Goal: Task Accomplishment & Management: Manage account settings

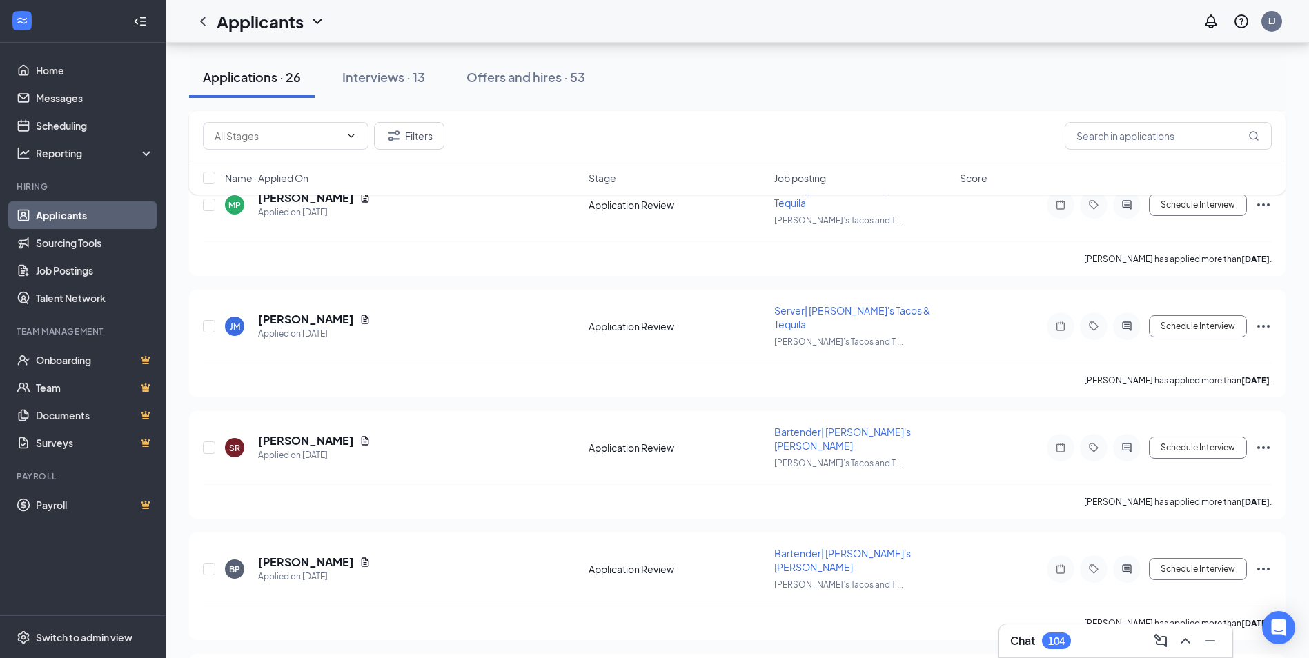
scroll to position [1173, 0]
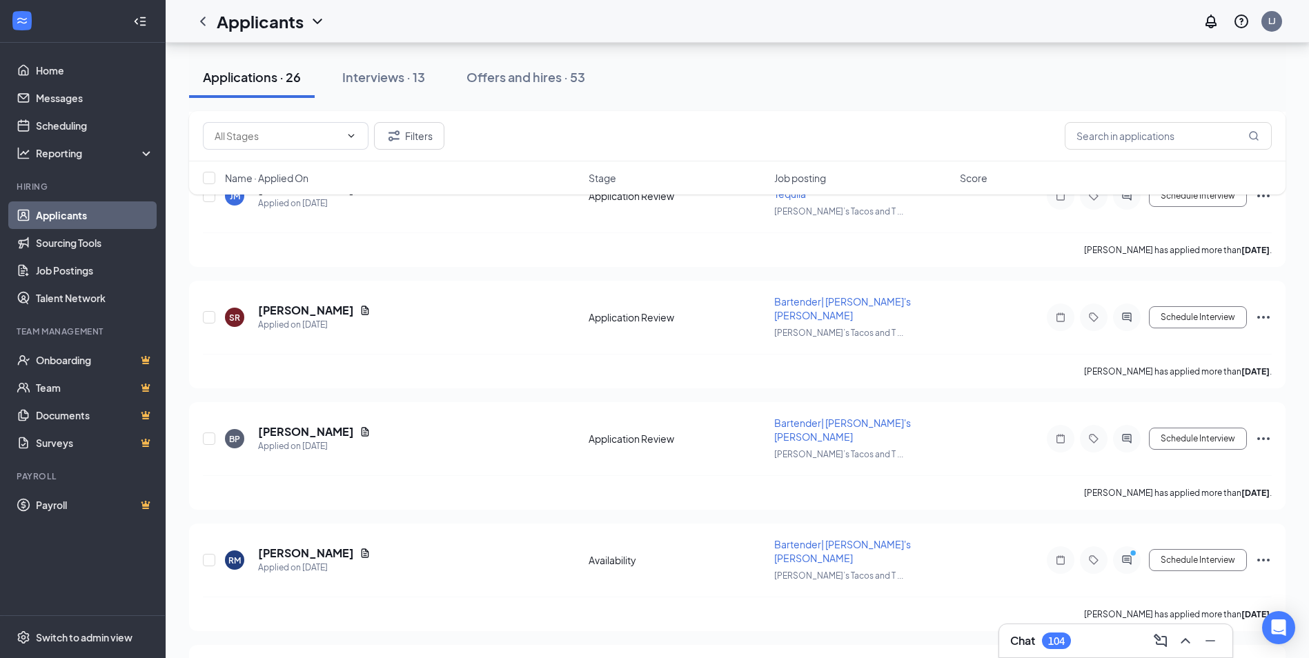
click at [1127, 642] on div "Chat 104" at bounding box center [1115, 641] width 211 height 22
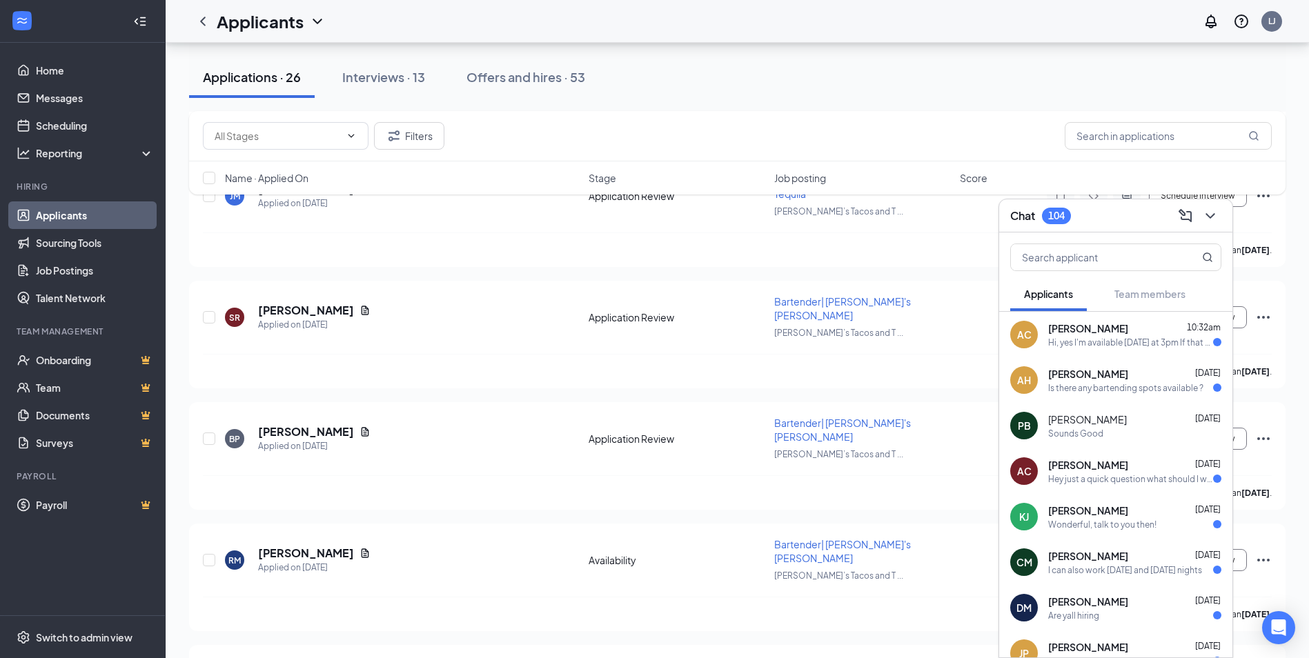
click at [1044, 348] on div "AC [PERSON_NAME] 10:32am Hi, yes I'm available [DATE] at 3pm If that works for …" at bounding box center [1115, 335] width 233 height 46
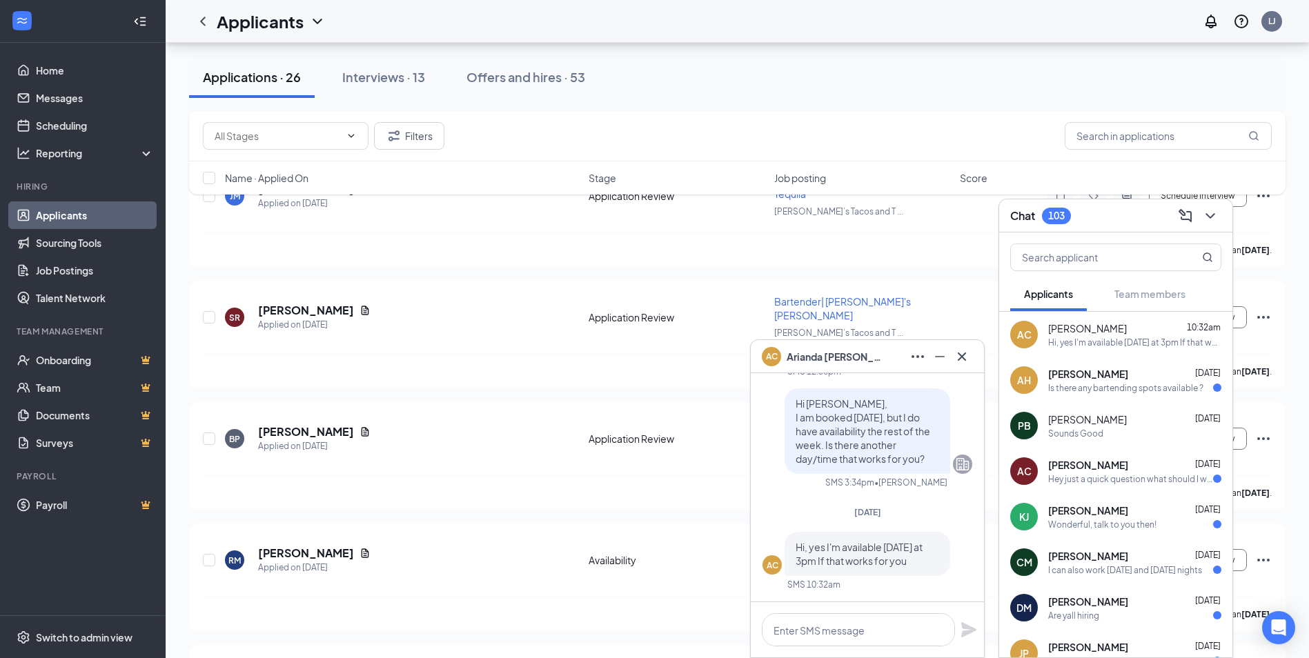
click at [967, 359] on icon "Cross" at bounding box center [962, 356] width 17 height 17
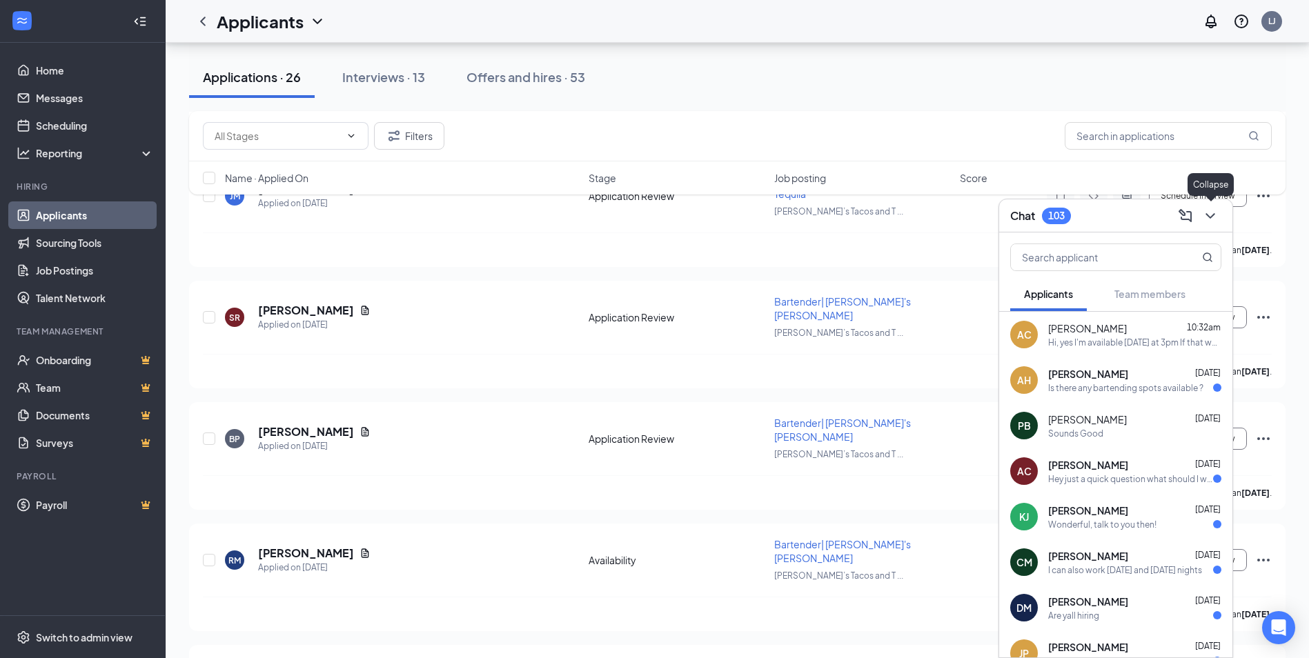
drag, startPoint x: 1215, startPoint y: 217, endPoint x: 1190, endPoint y: 210, distance: 26.6
click at [1207, 217] on icon "ChevronDown" at bounding box center [1210, 216] width 17 height 17
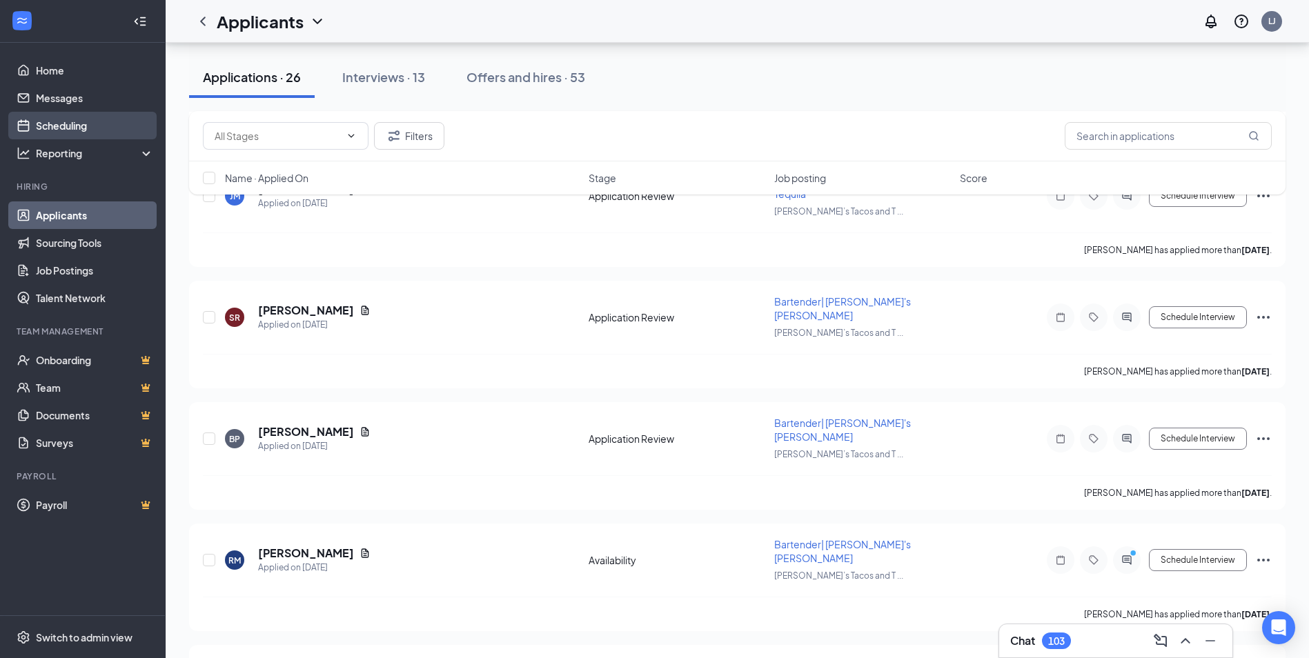
click at [83, 123] on link "Scheduling" at bounding box center [95, 126] width 118 height 28
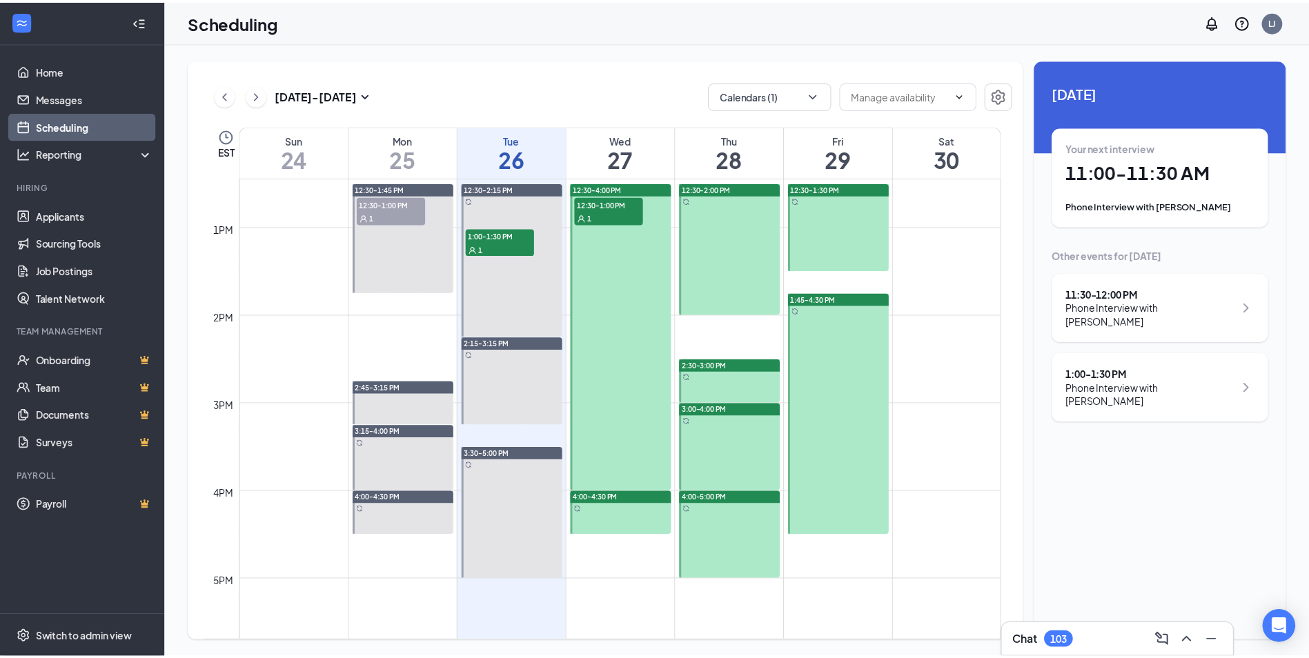
scroll to position [954, 0]
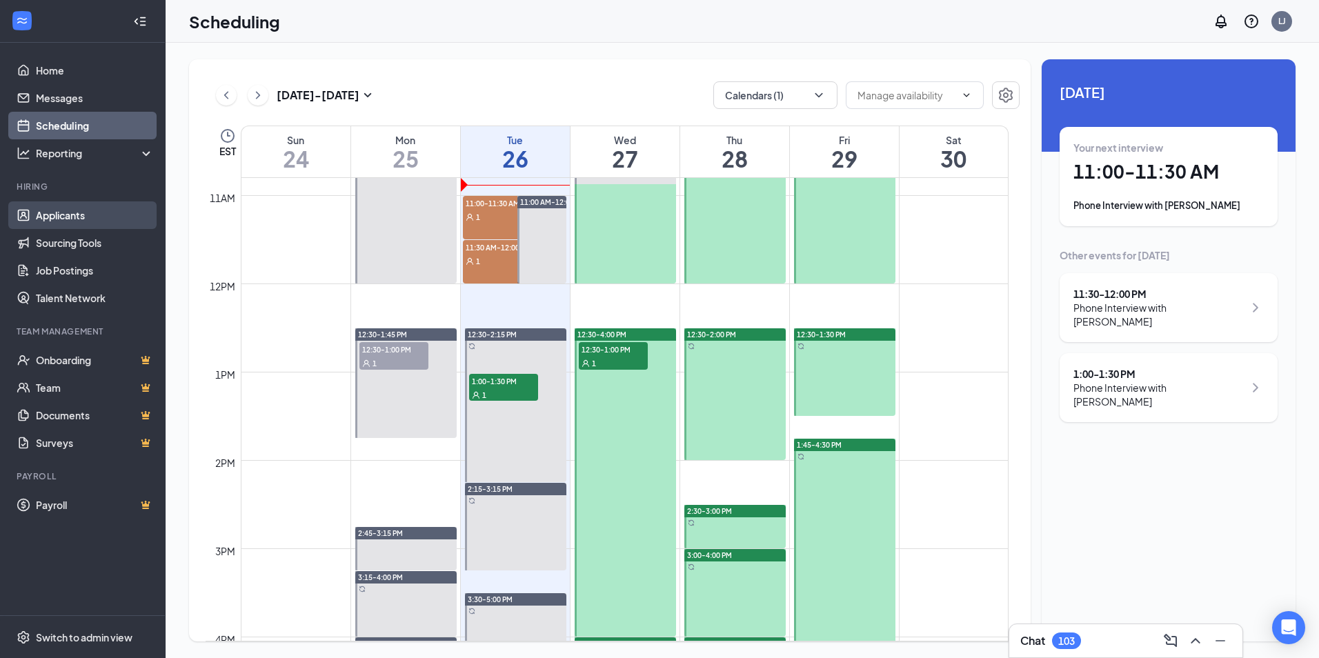
click at [48, 212] on link "Applicants" at bounding box center [95, 215] width 118 height 28
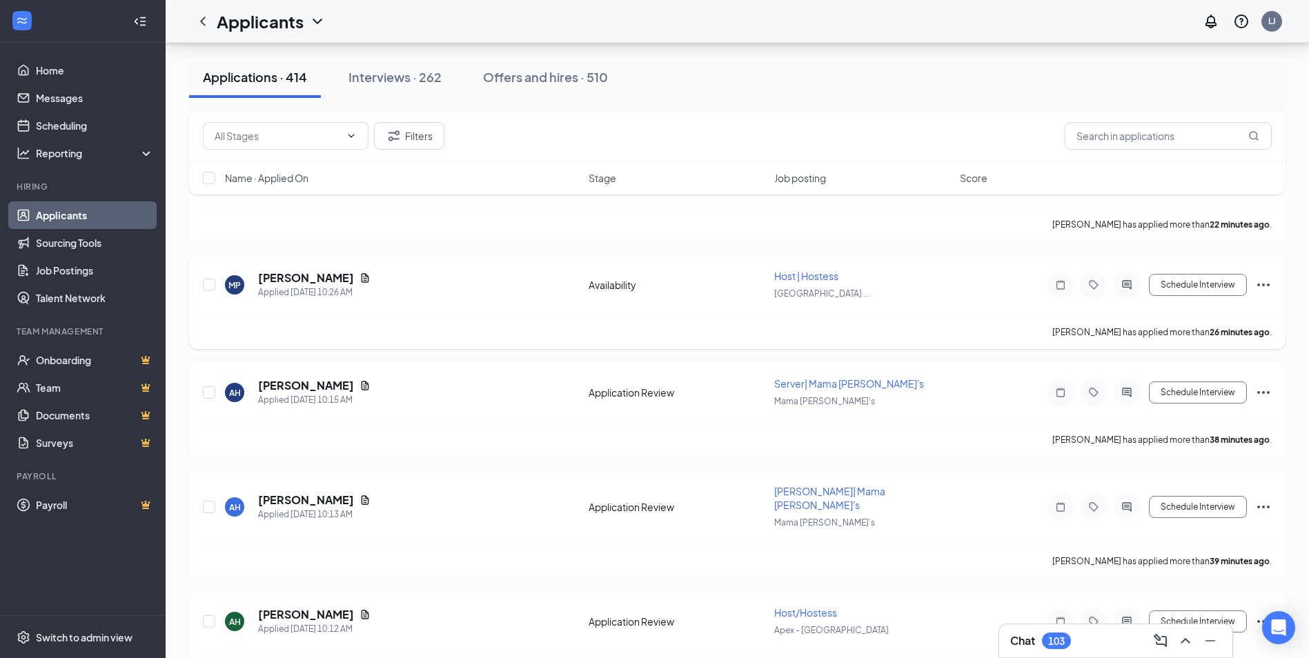
scroll to position [1104, 0]
click at [1078, 645] on div "Chat 103" at bounding box center [1115, 641] width 211 height 22
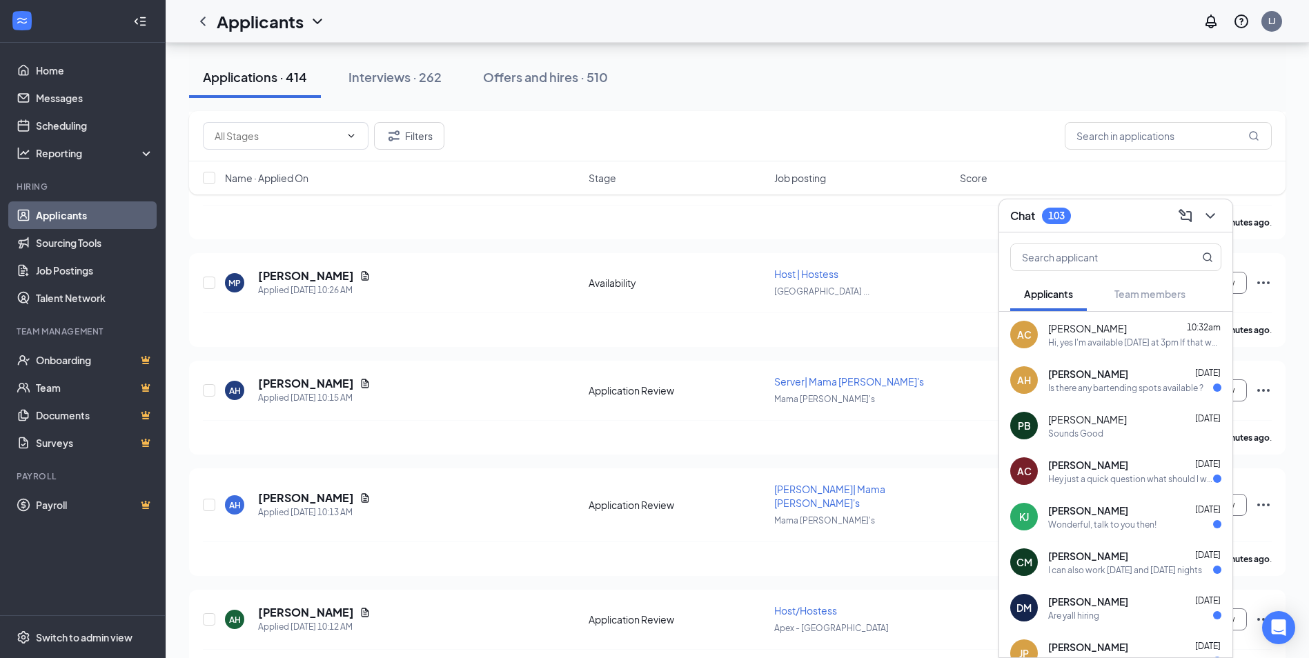
click at [1148, 335] on div "[PERSON_NAME] 10:32am" at bounding box center [1134, 329] width 173 height 14
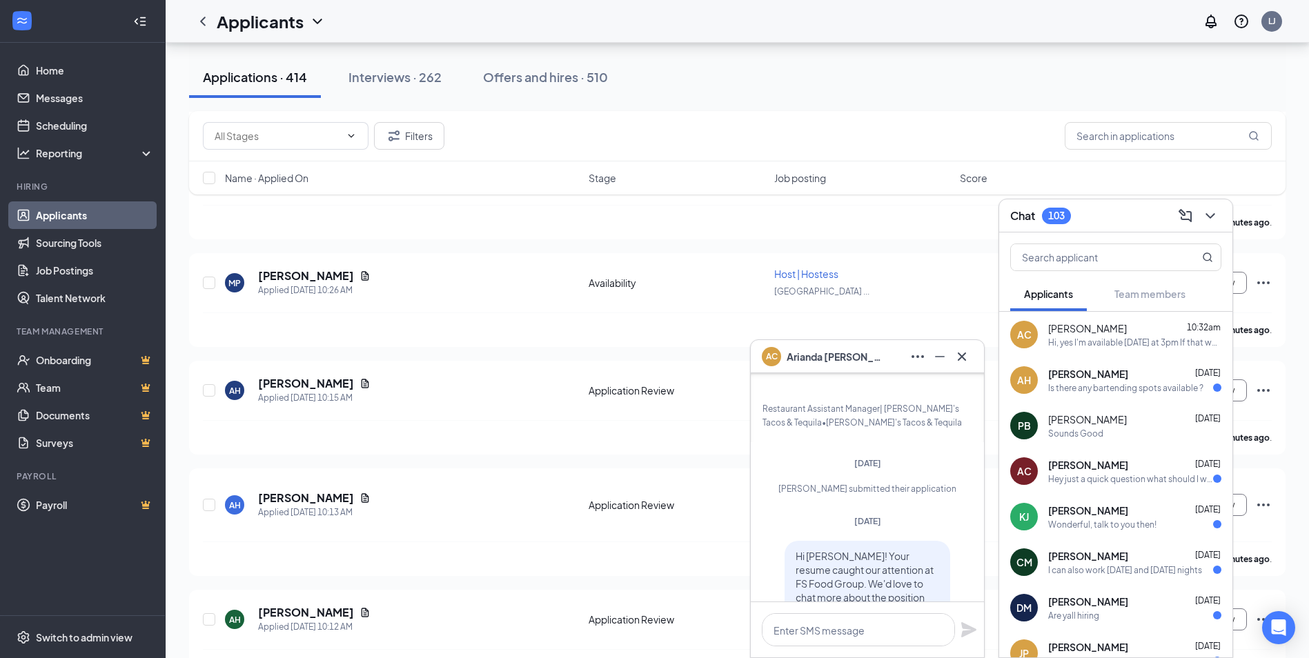
scroll to position [-552, 0]
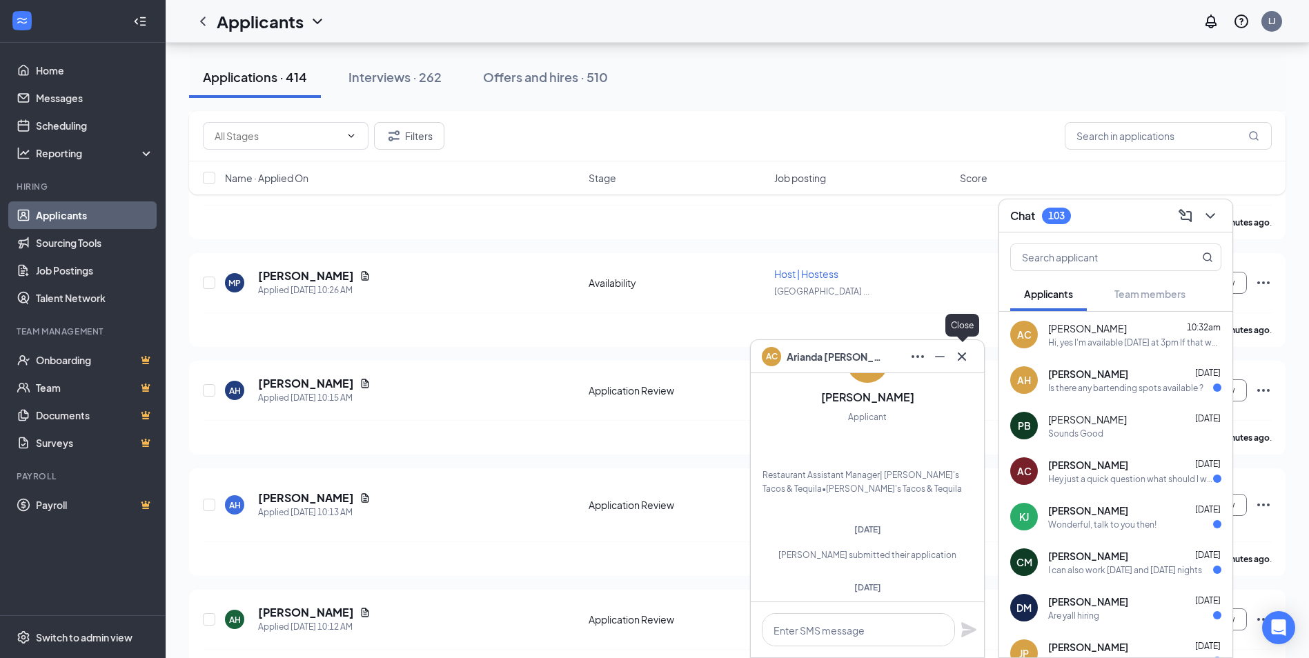
click at [963, 358] on icon "Cross" at bounding box center [962, 356] width 8 height 8
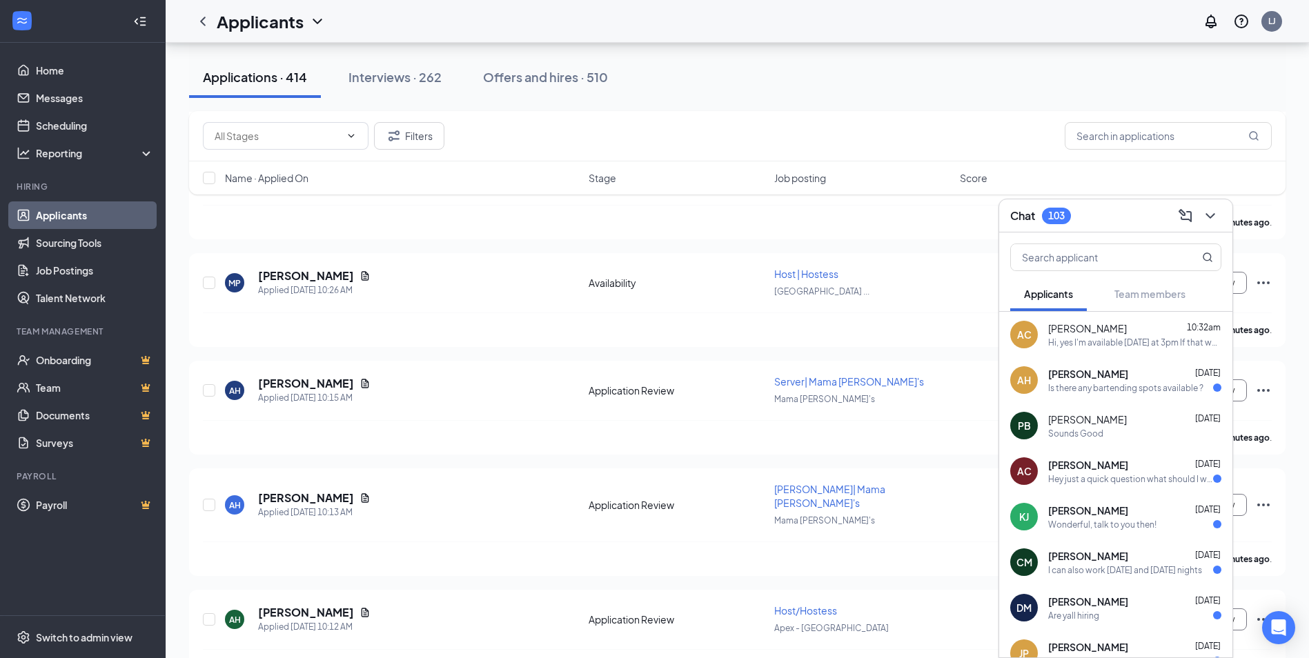
click at [1111, 337] on div "Hi, yes I'm available [DATE] at 3pm If that works for you" at bounding box center [1134, 343] width 173 height 12
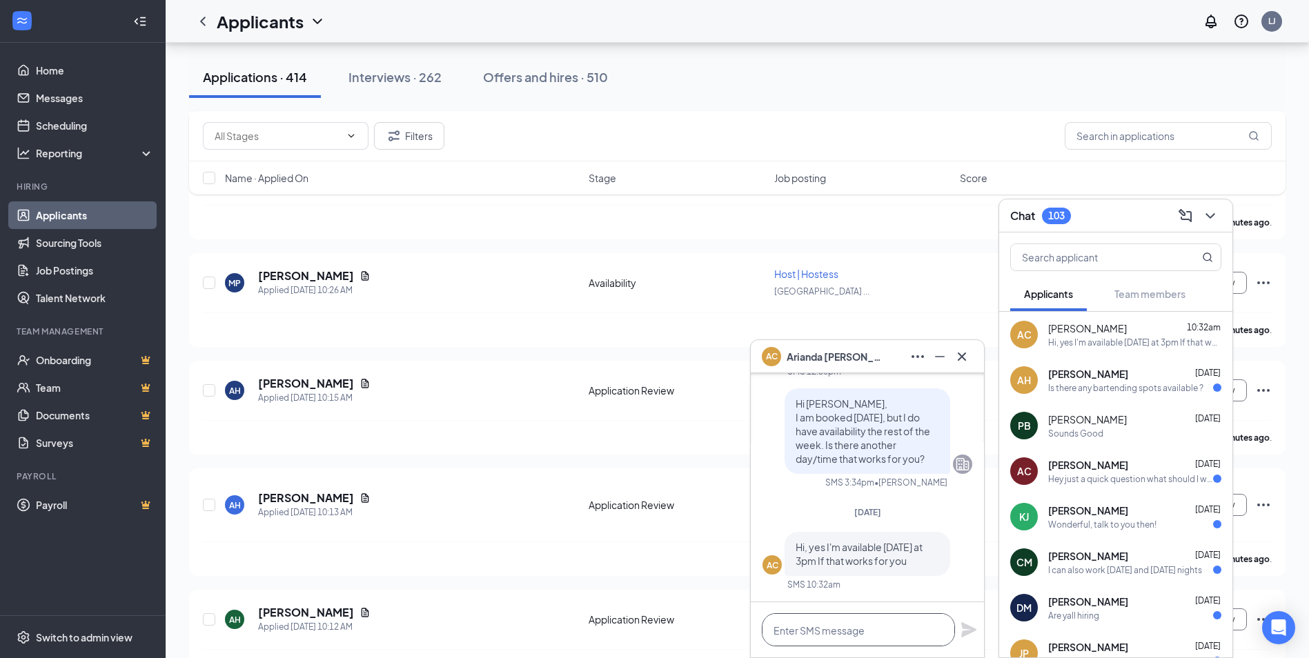
click at [884, 626] on textarea at bounding box center [858, 629] width 193 height 33
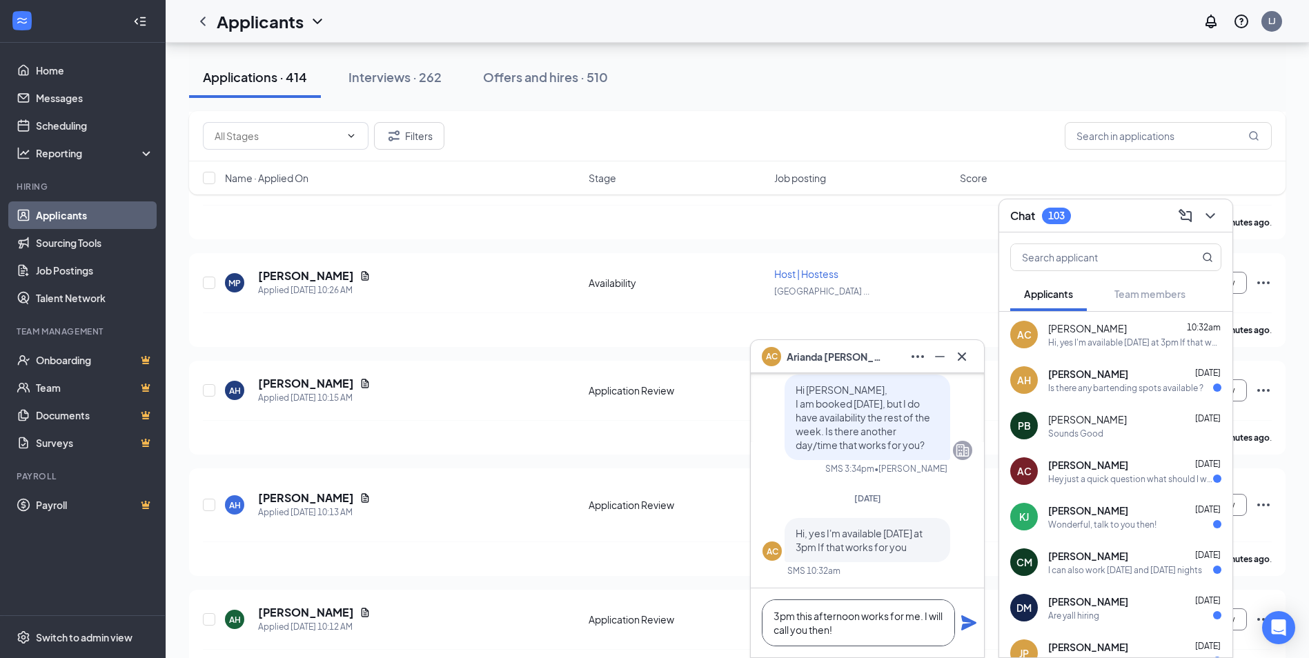
type textarea "3pm this afternoon works for me. I will call you then!"
click at [974, 625] on icon "Plane" at bounding box center [968, 623] width 15 height 15
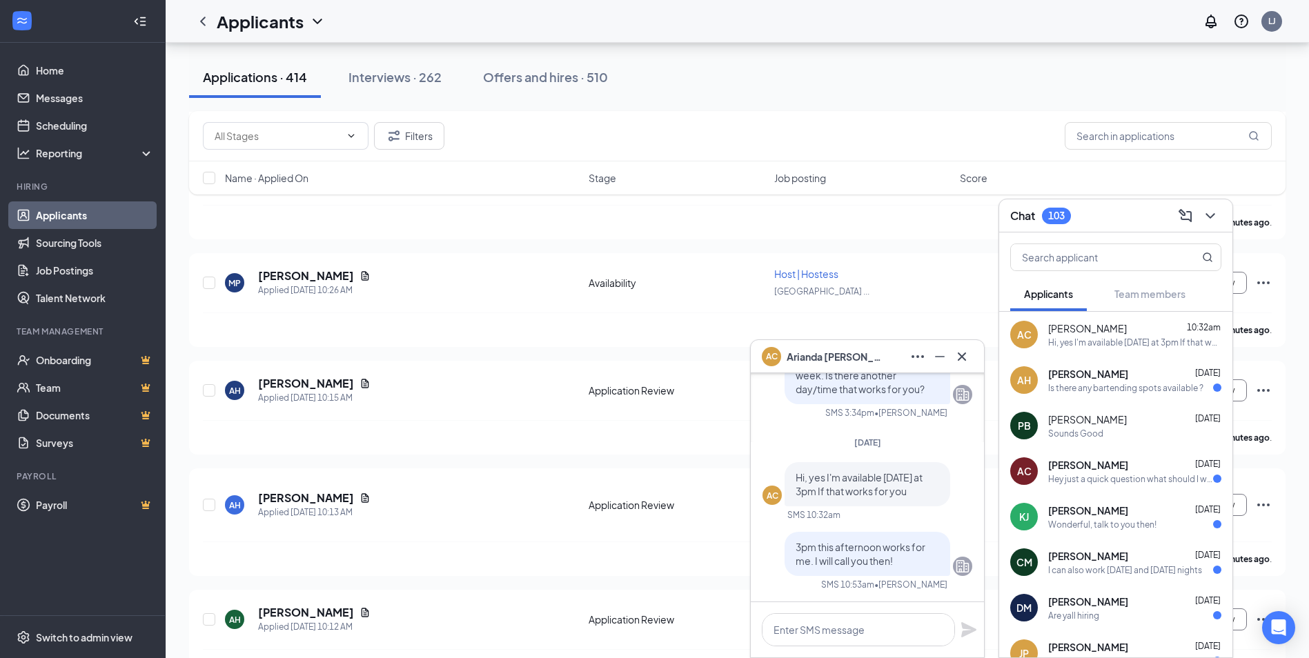
scroll to position [0, 0]
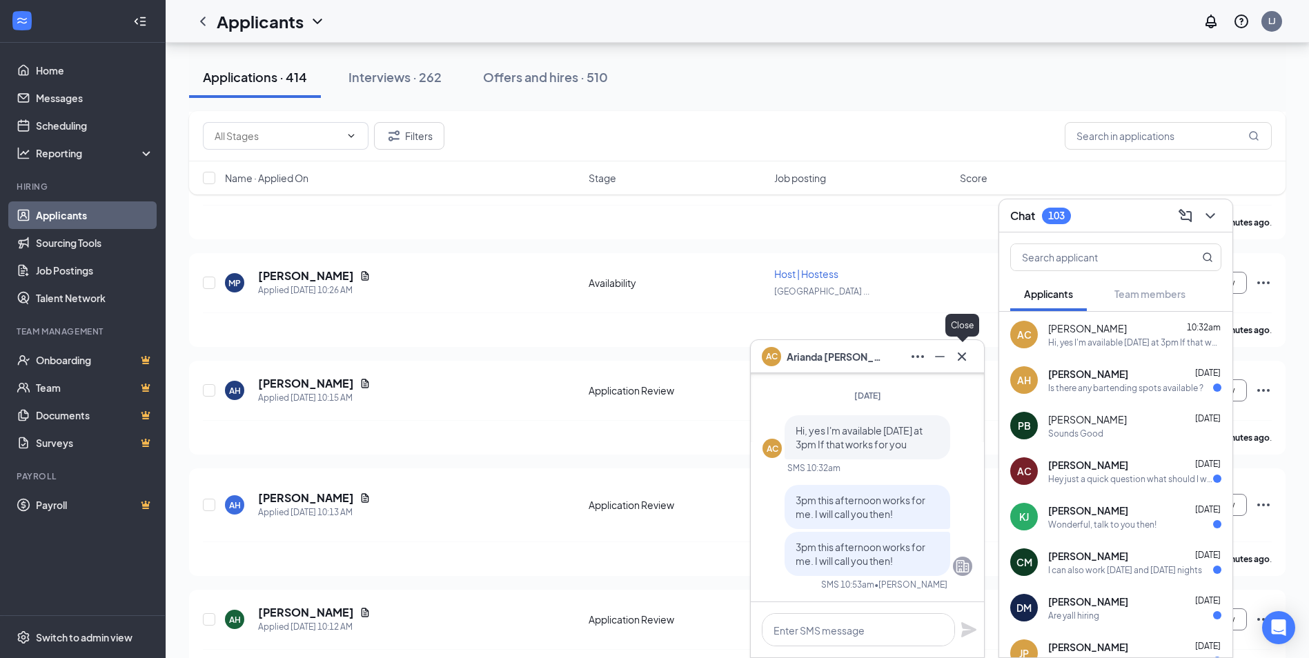
click at [960, 350] on icon "Cross" at bounding box center [962, 356] width 17 height 17
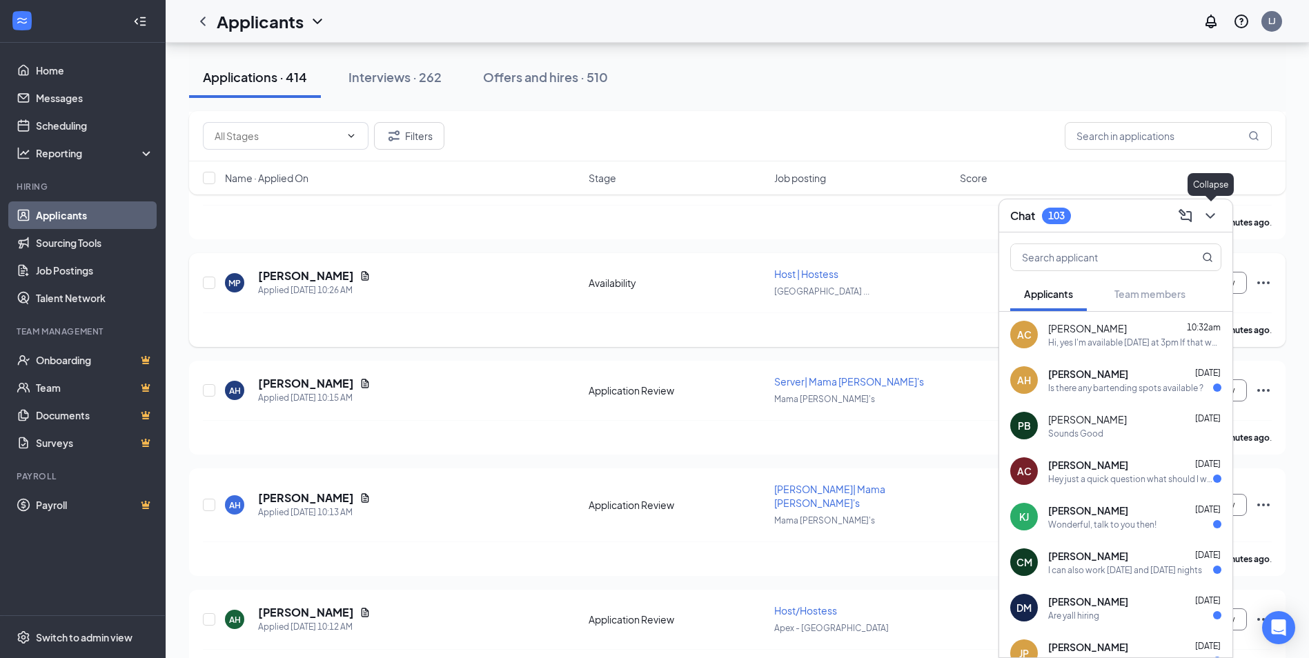
drag, startPoint x: 1210, startPoint y: 226, endPoint x: 765, endPoint y: 284, distance: 449.5
click at [1210, 226] on button at bounding box center [1210, 216] width 22 height 22
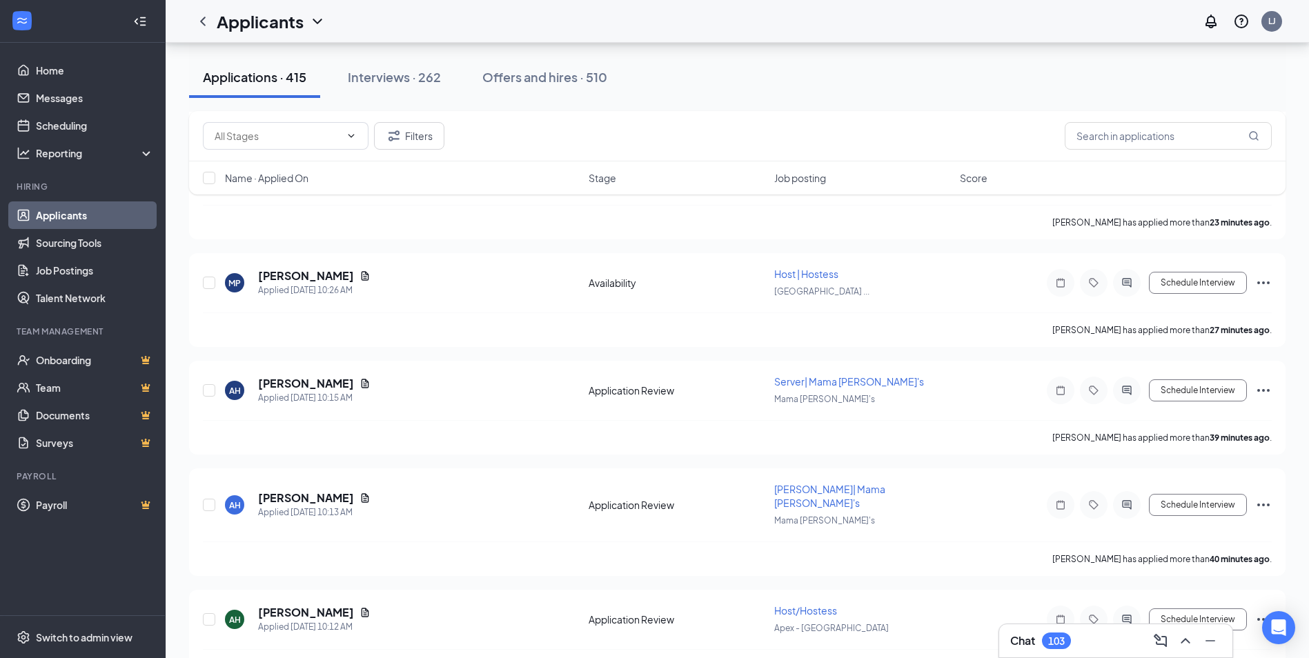
click at [1034, 628] on div "Chat 103" at bounding box center [1115, 641] width 233 height 33
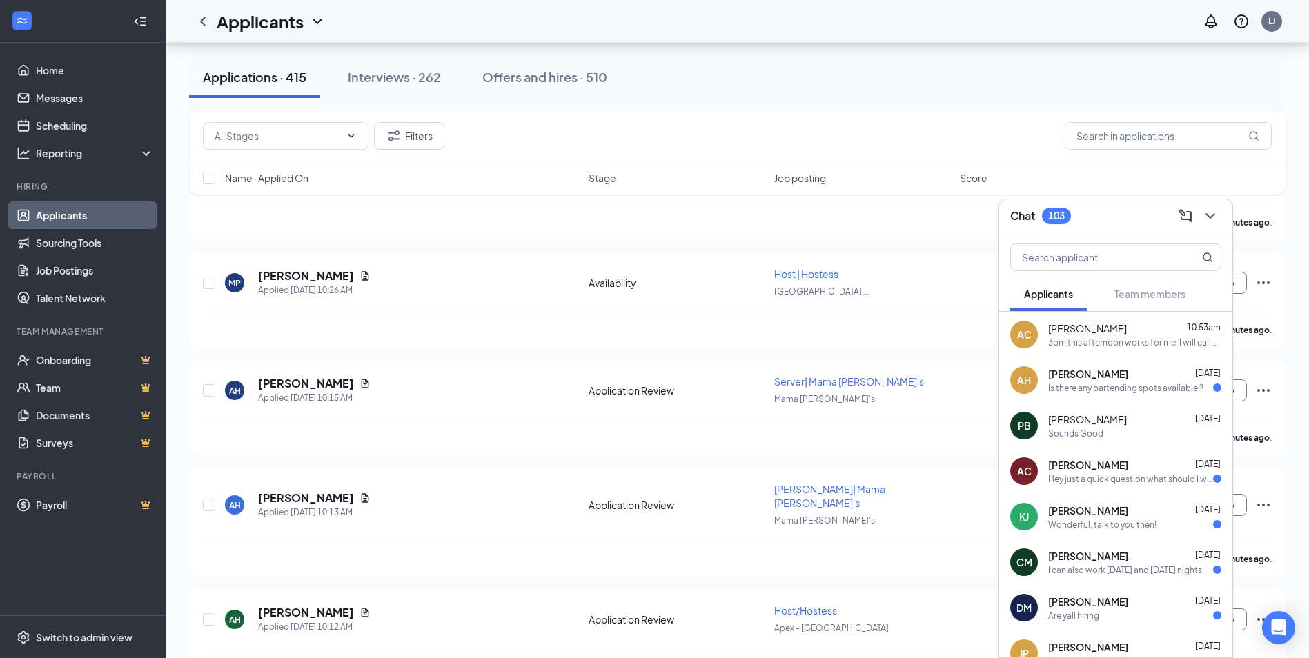
click at [1111, 337] on div "3pm this afternoon works for me. I will call you then!" at bounding box center [1134, 343] width 173 height 12
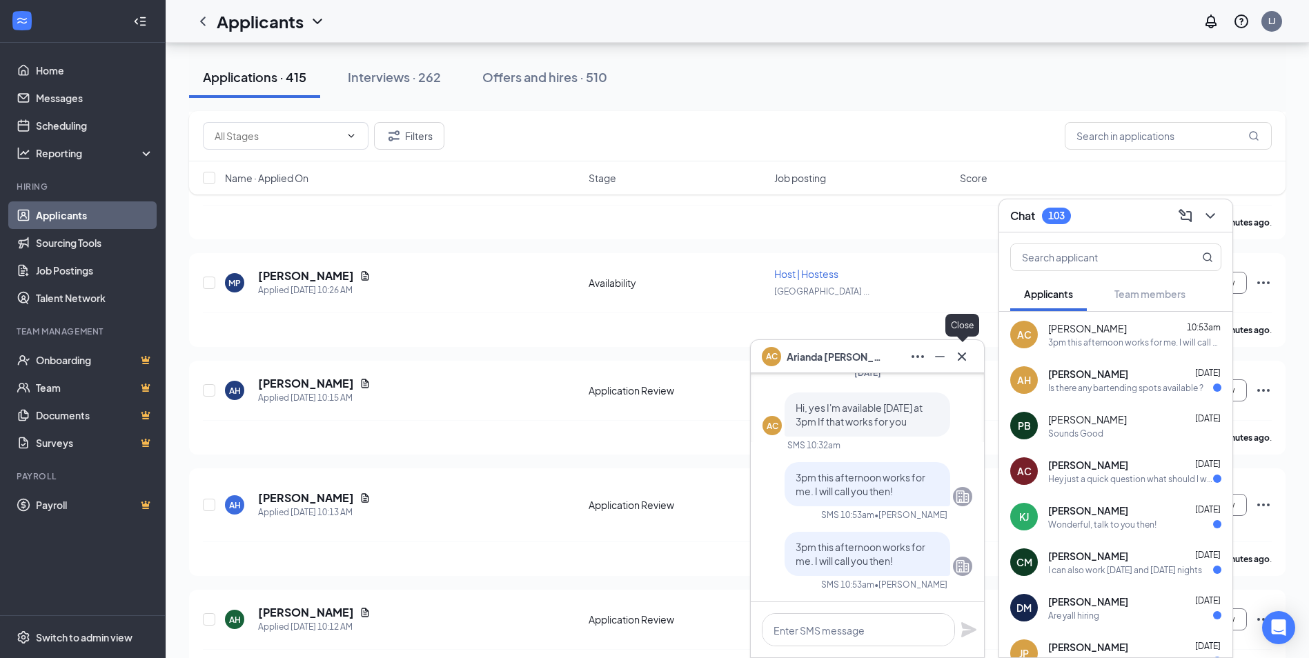
click at [967, 368] on div "AC [PERSON_NAME]" at bounding box center [867, 356] width 233 height 33
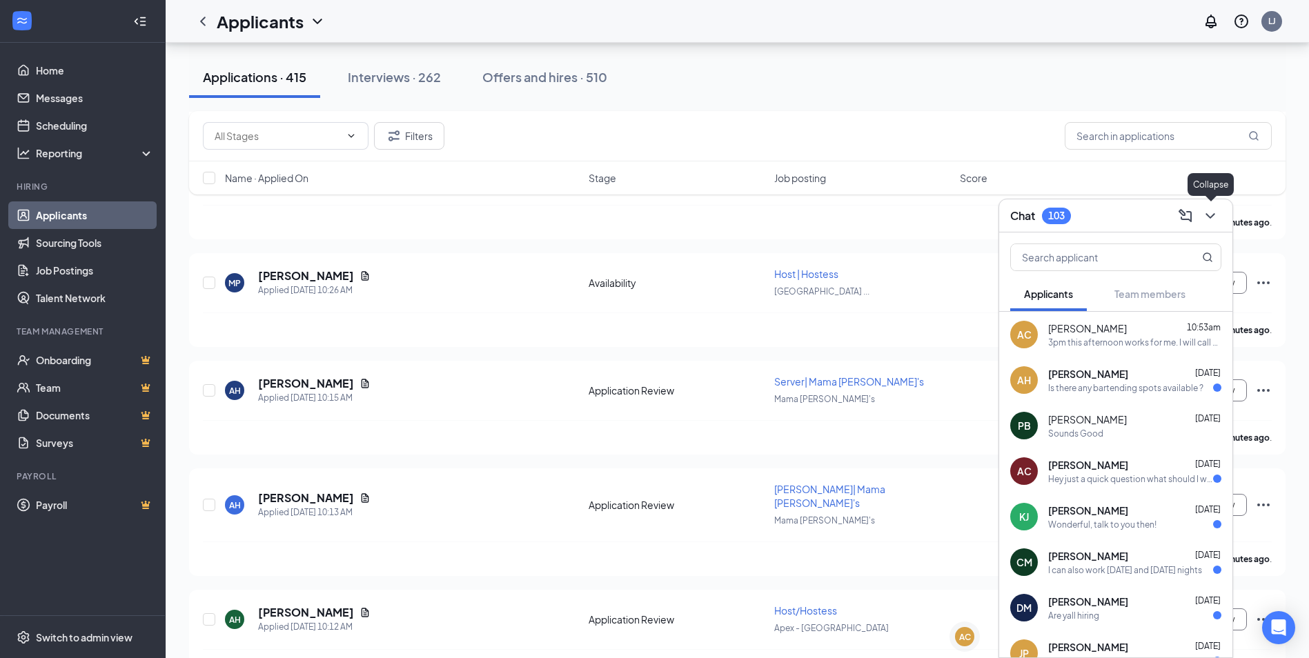
click at [1211, 218] on icon "ChevronDown" at bounding box center [1210, 216] width 17 height 17
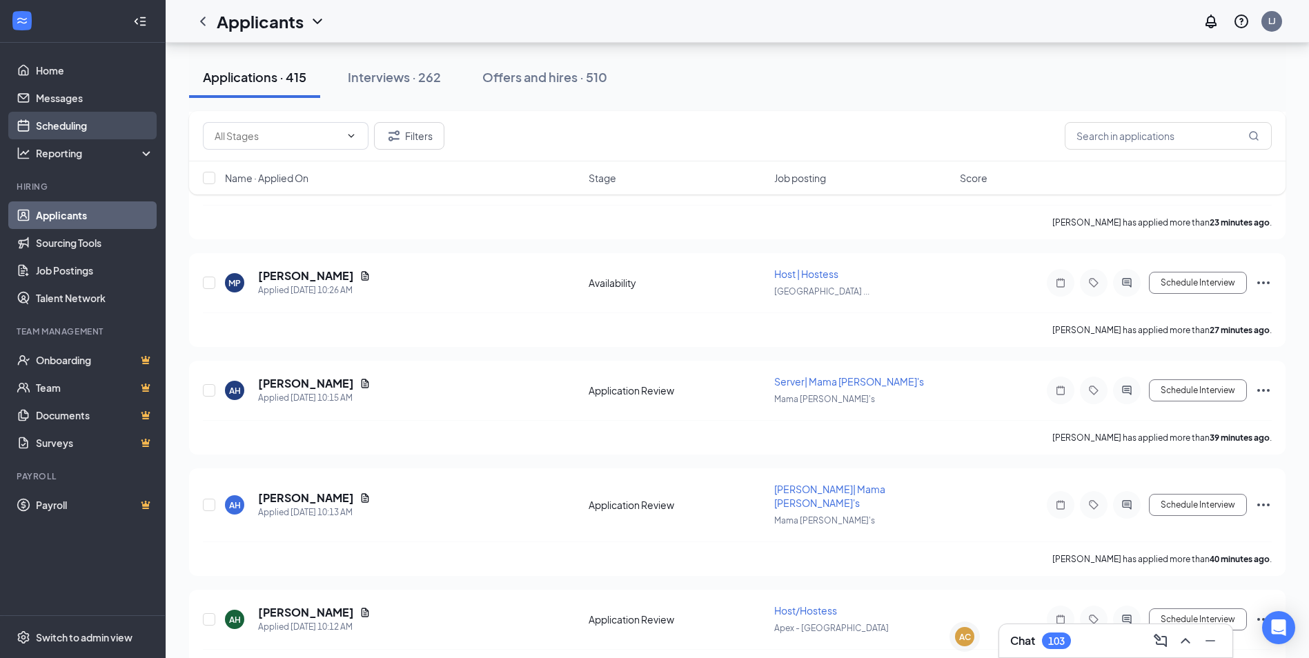
click at [79, 131] on link "Scheduling" at bounding box center [95, 126] width 118 height 28
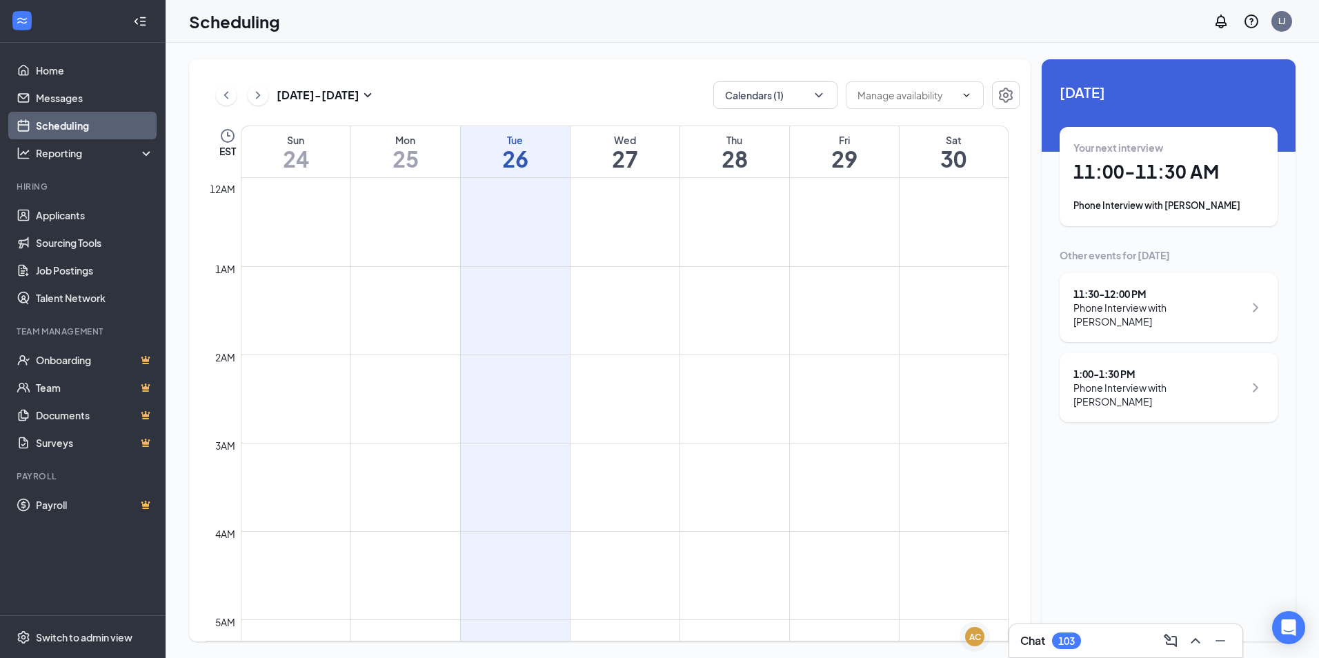
scroll to position [678, 0]
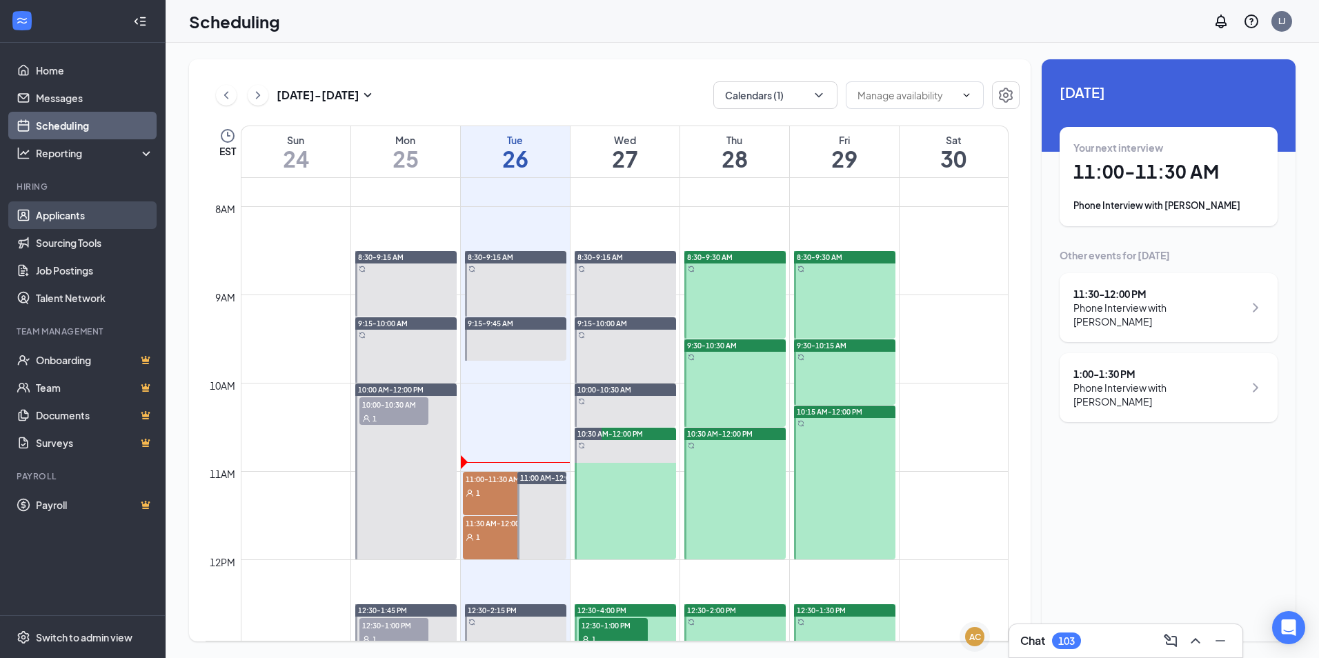
click at [66, 206] on link "Applicants" at bounding box center [95, 215] width 118 height 28
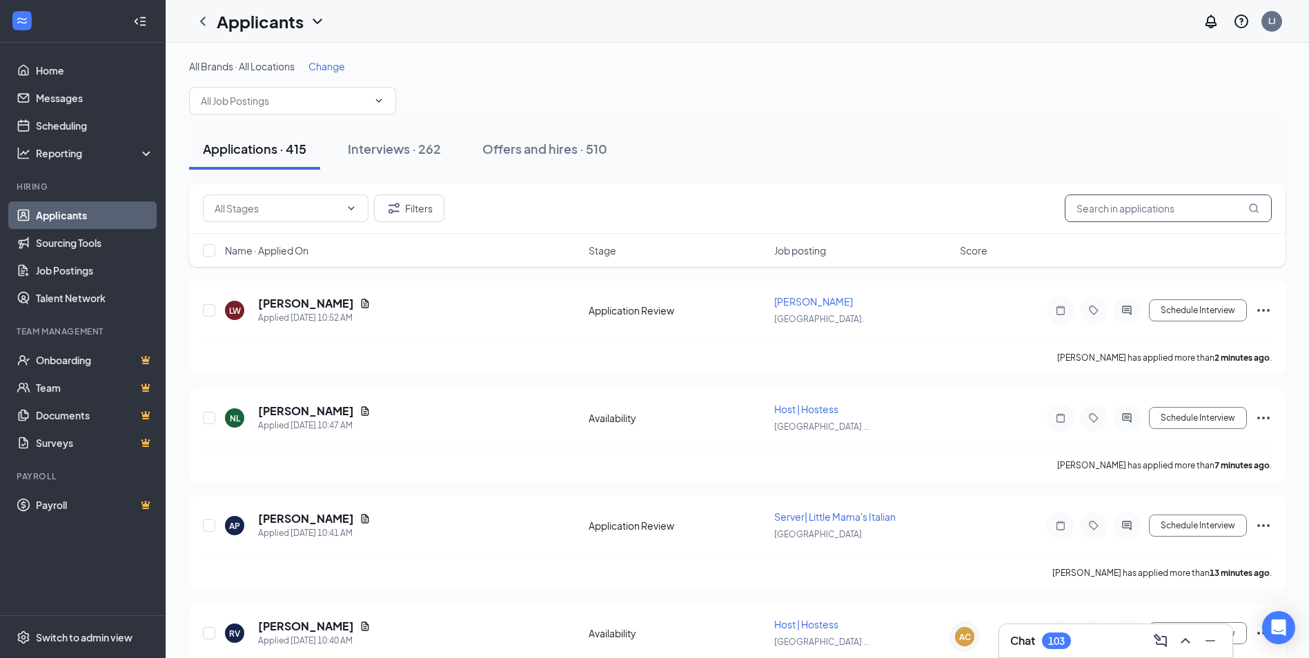
click at [1221, 210] on input "text" at bounding box center [1168, 209] width 207 height 28
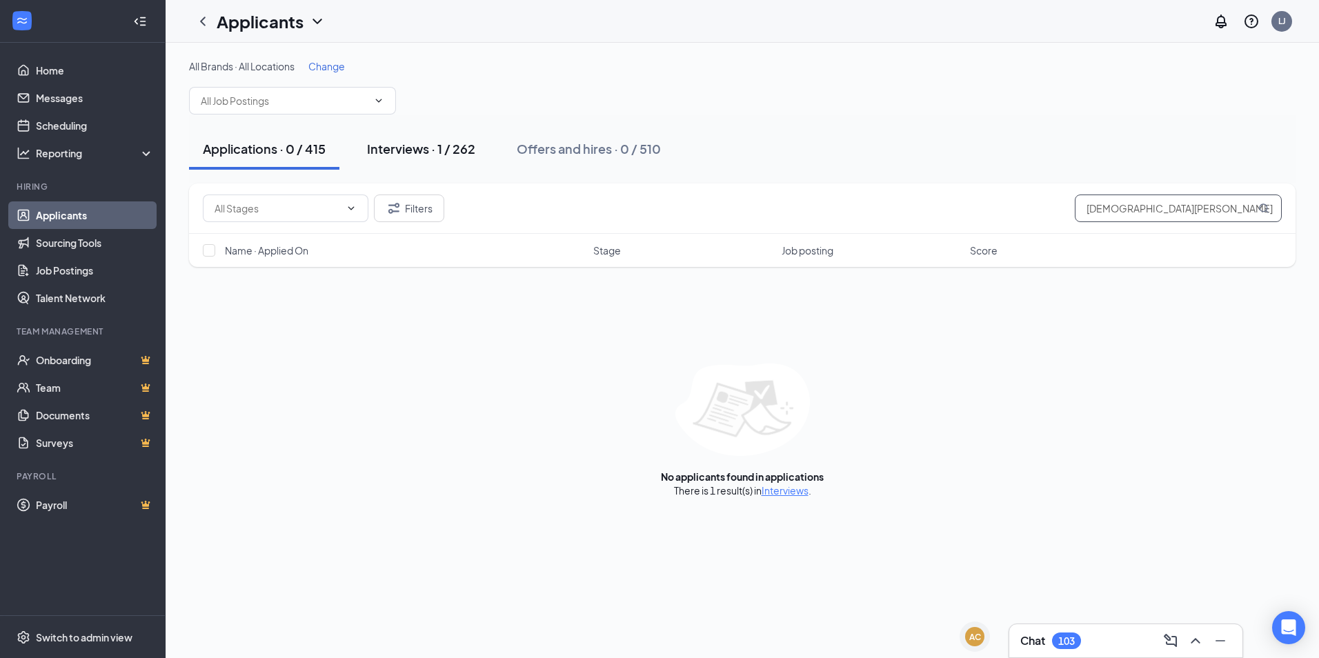
type input "[DEMOGRAPHIC_DATA][PERSON_NAME]"
click at [451, 148] on div "Interviews · 1 / 262" at bounding box center [421, 148] width 108 height 17
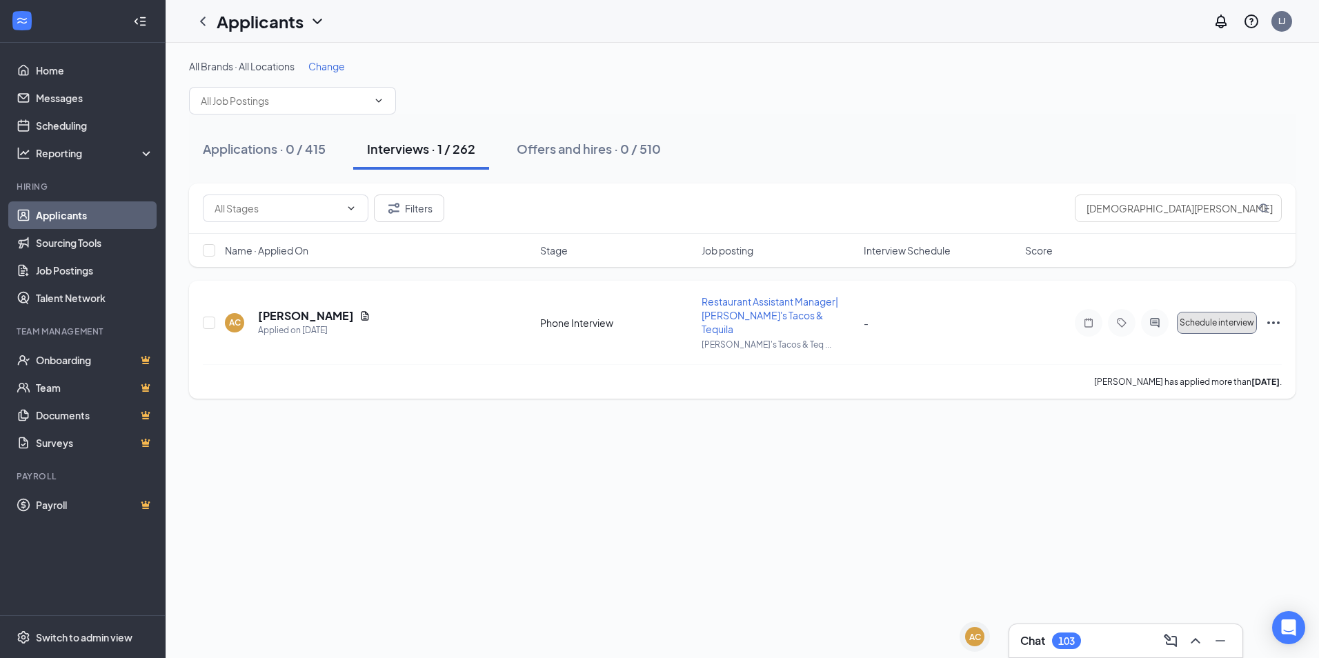
click at [1216, 312] on button "Schedule interview" at bounding box center [1217, 323] width 80 height 22
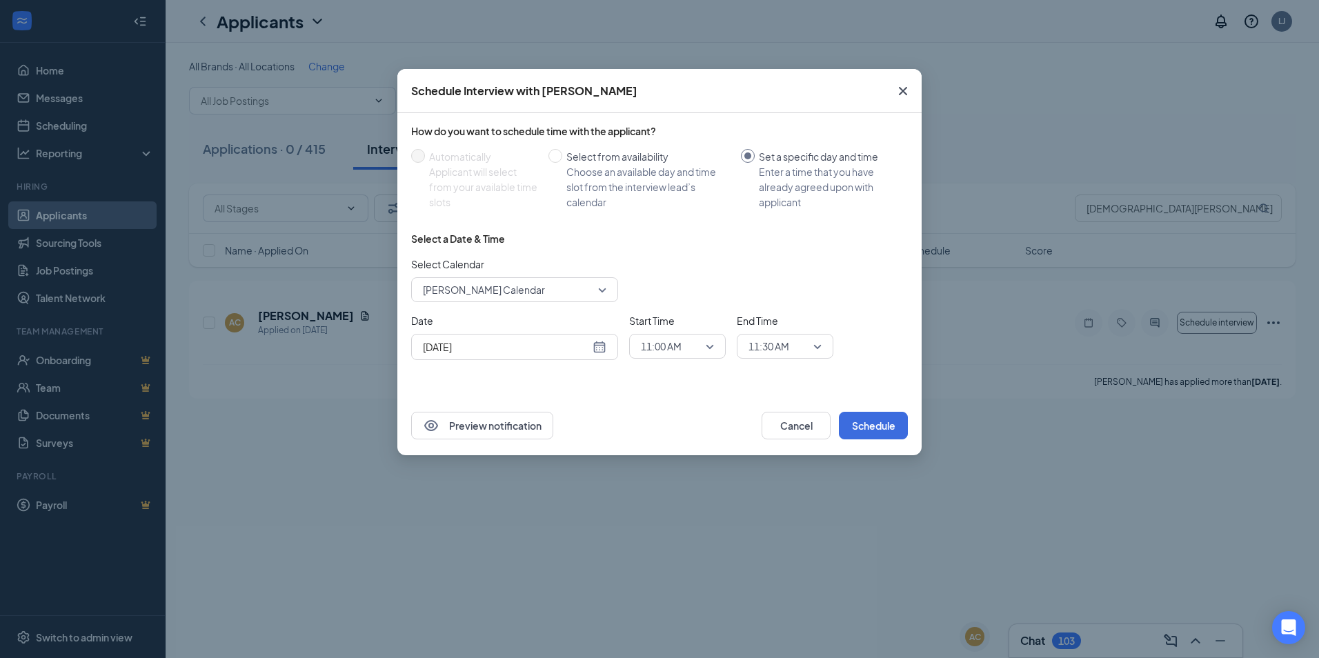
click at [702, 347] on span "11:00 AM" at bounding box center [677, 346] width 73 height 21
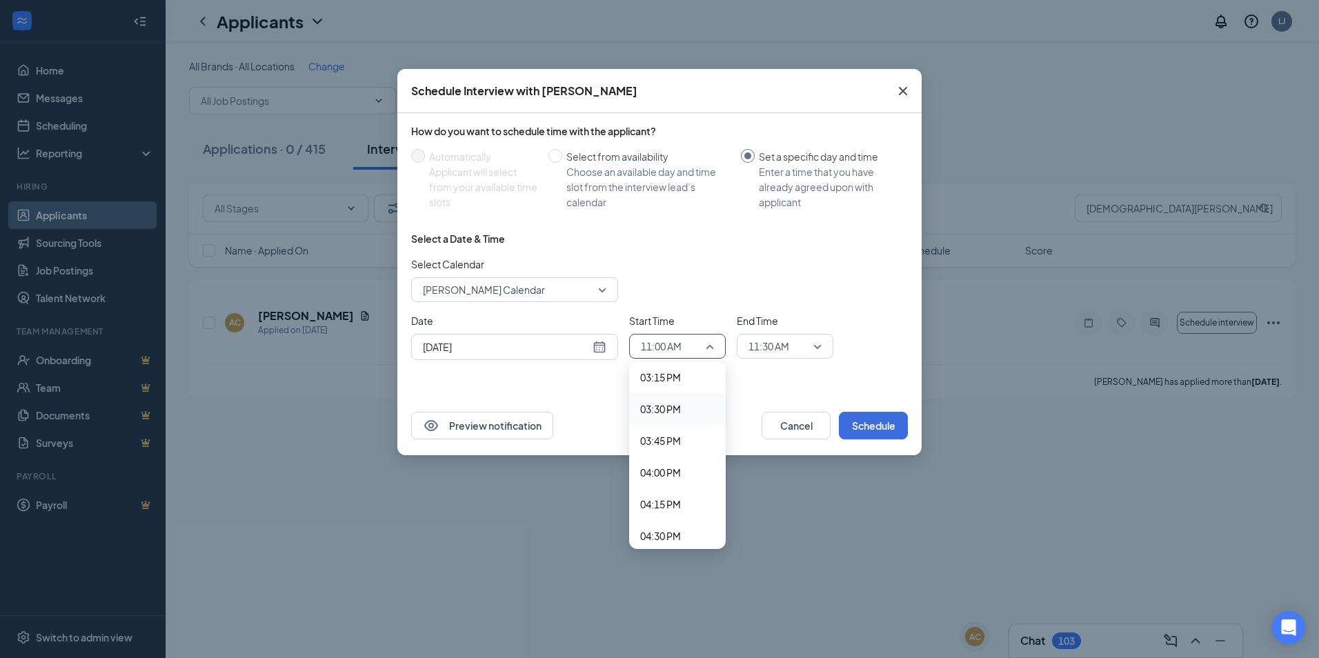
scroll to position [1874, 0]
click at [668, 410] on span "03:00 PM" at bounding box center [660, 414] width 41 height 15
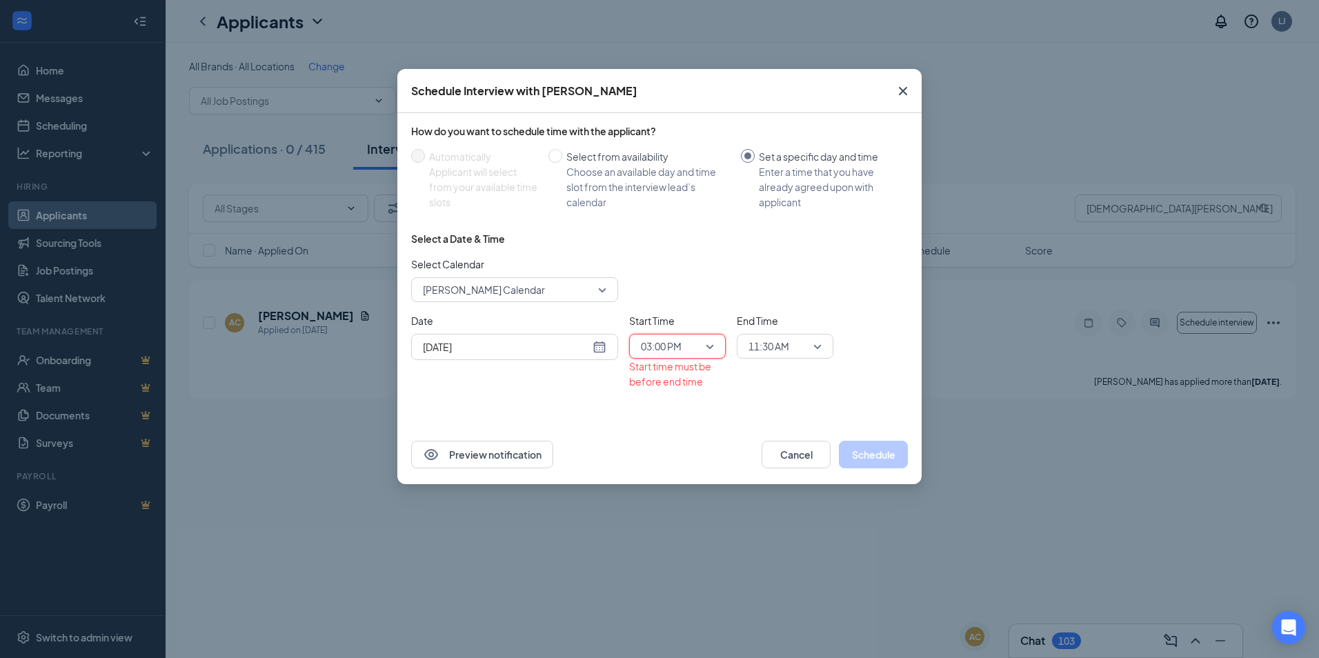
click at [805, 349] on span "11:30 AM" at bounding box center [779, 346] width 61 height 21
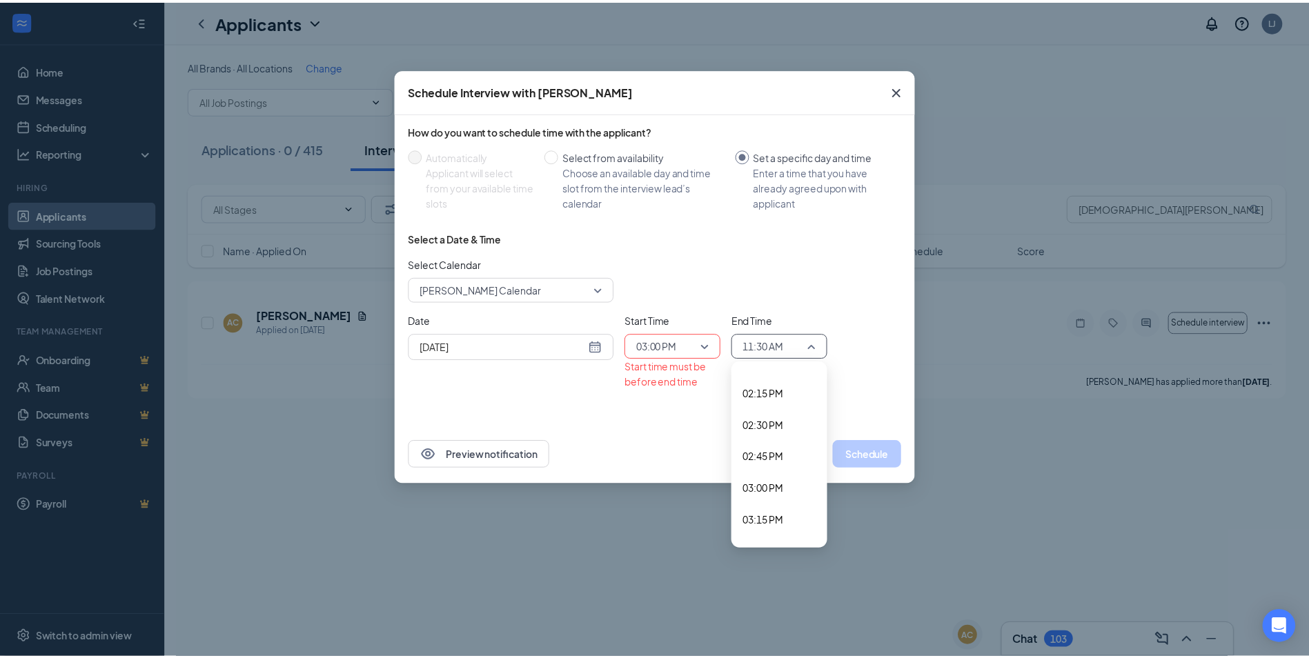
scroll to position [1869, 0]
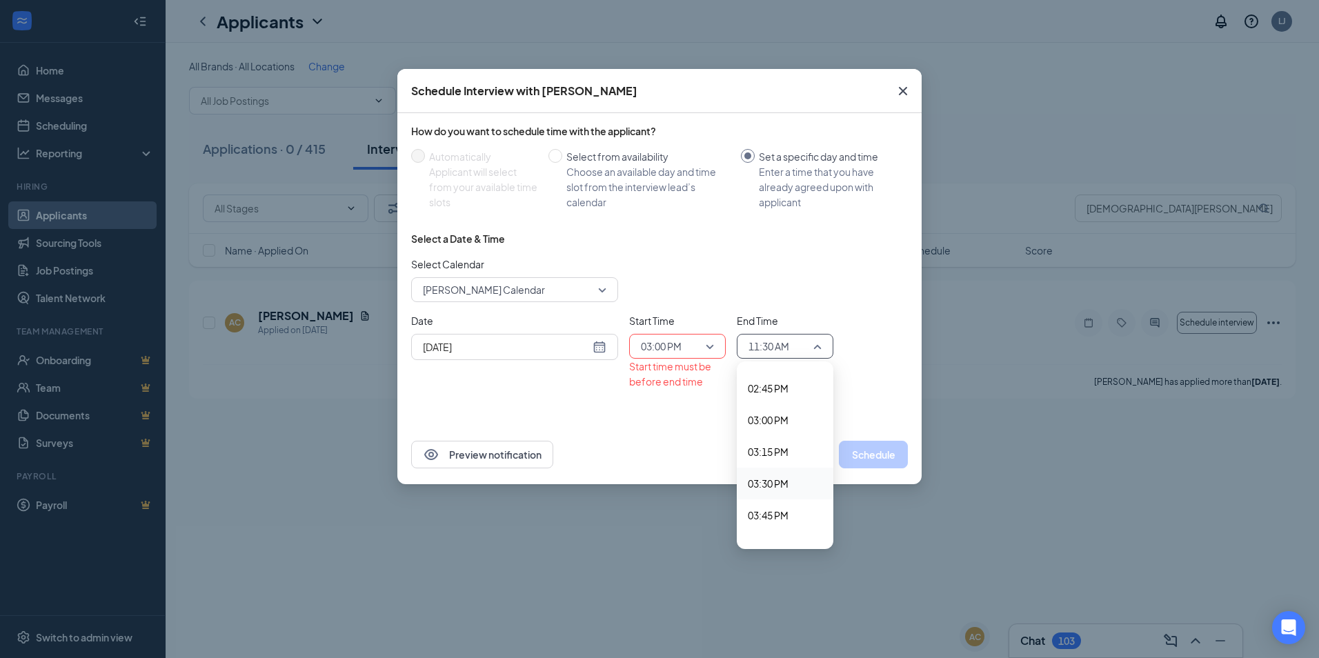
click at [787, 480] on span "03:30 PM" at bounding box center [768, 483] width 41 height 15
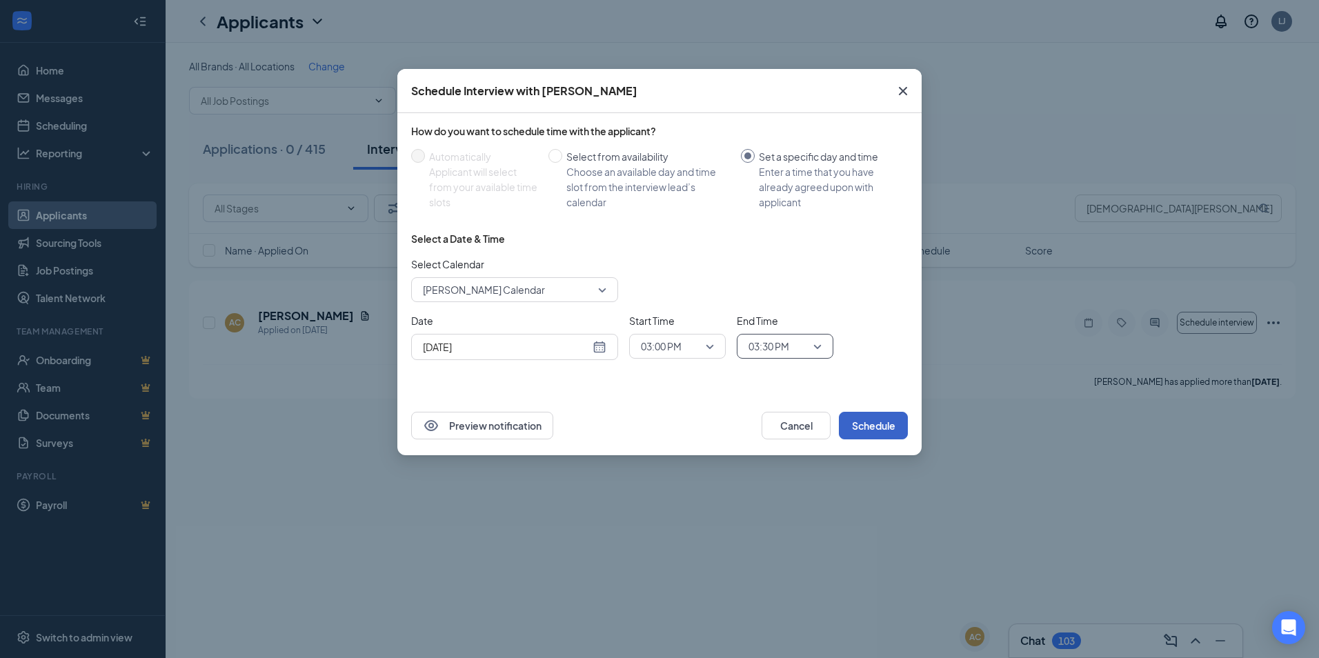
click at [894, 424] on button "Schedule" at bounding box center [873, 426] width 69 height 28
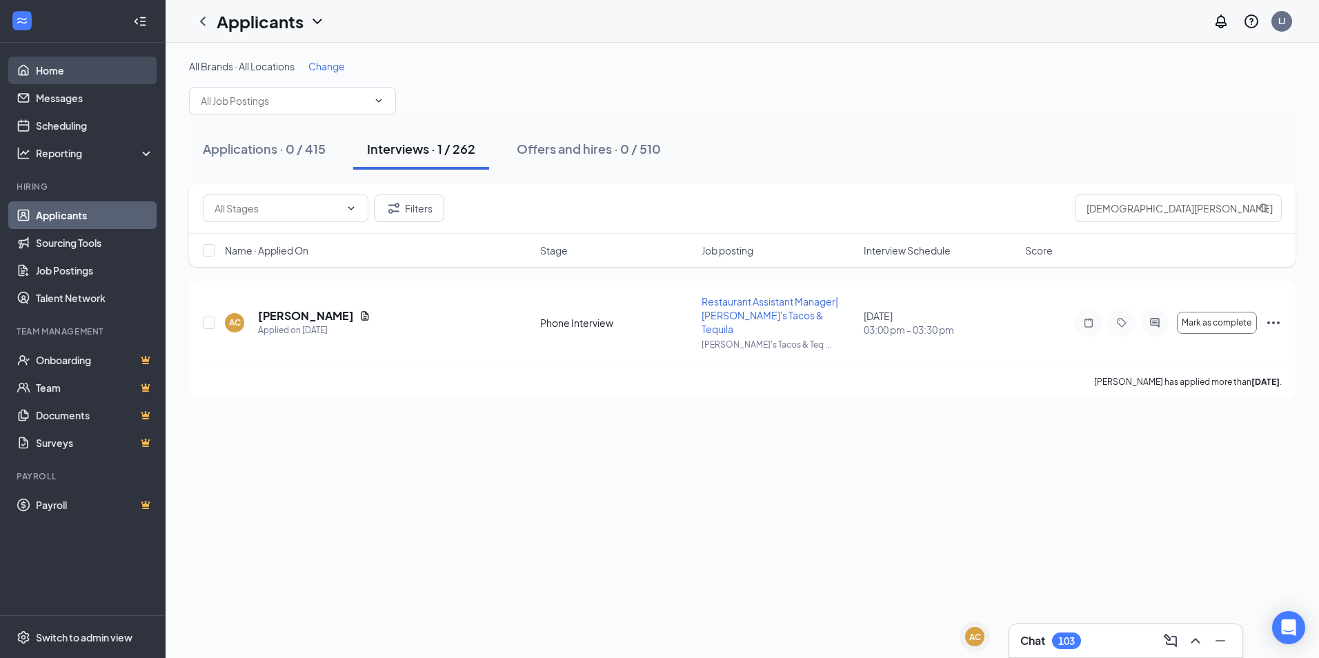
drag, startPoint x: 50, startPoint y: 61, endPoint x: 52, endPoint y: 69, distance: 7.9
click at [50, 61] on link "Home" at bounding box center [95, 71] width 118 height 28
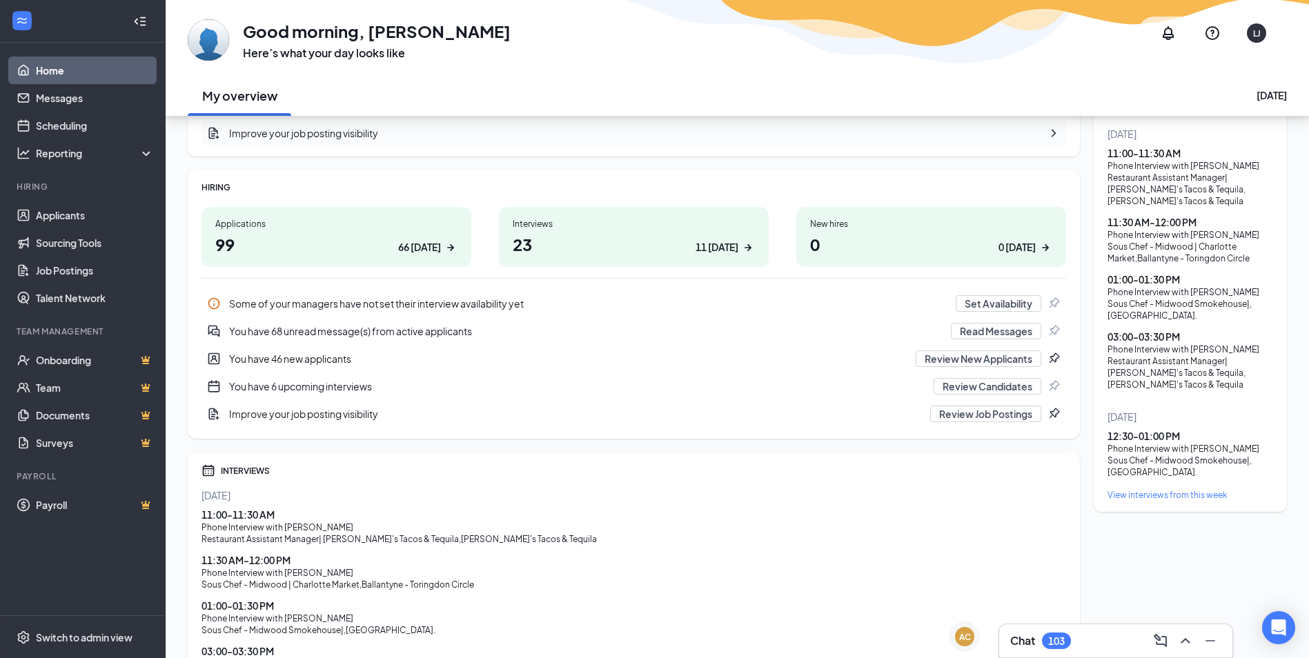
scroll to position [207, 0]
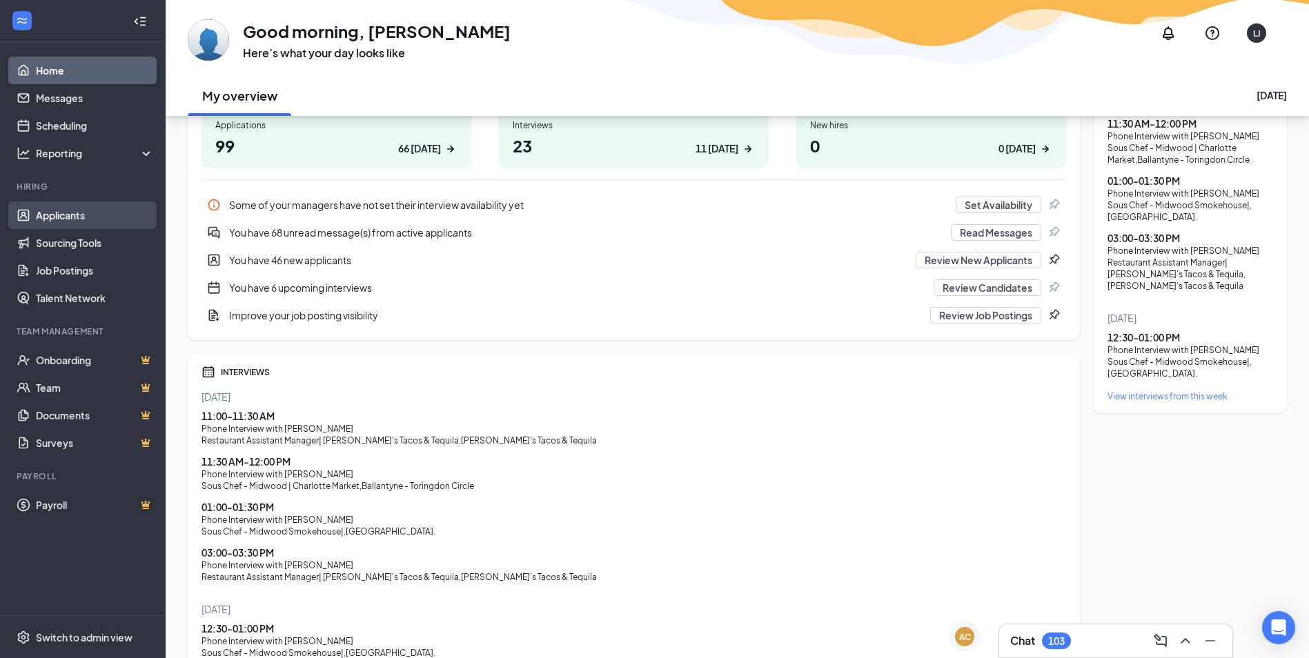
click at [79, 224] on link "Applicants" at bounding box center [95, 215] width 118 height 28
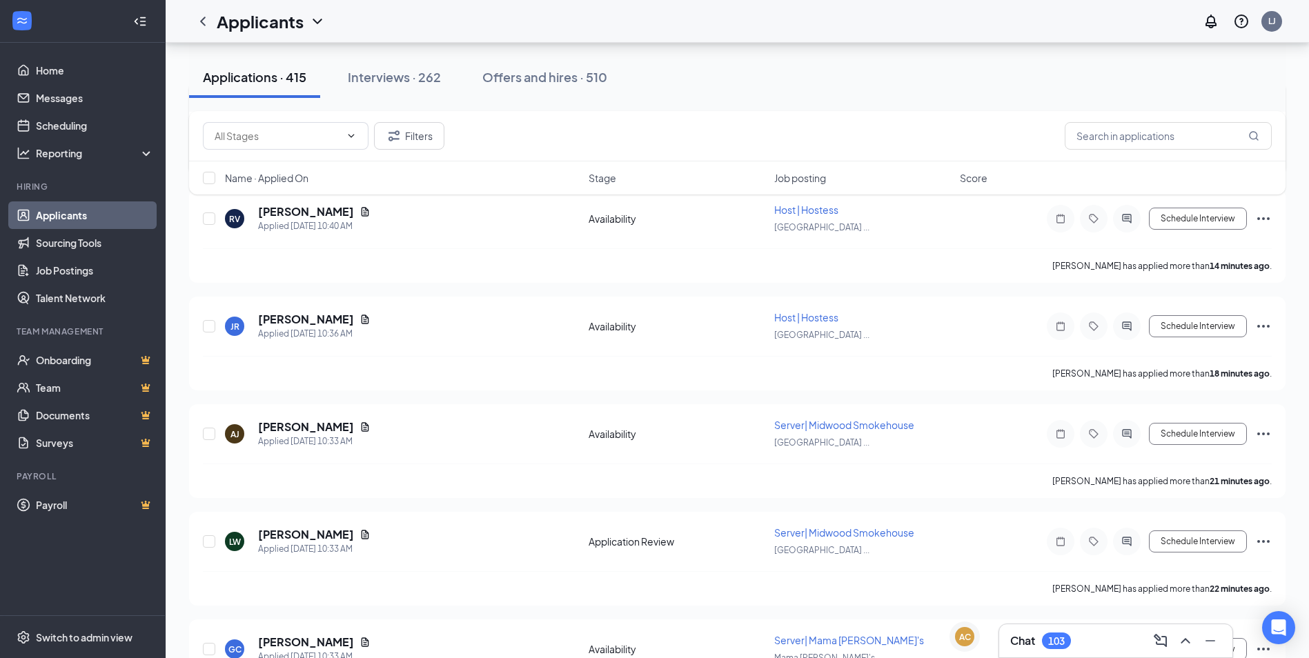
scroll to position [388, 0]
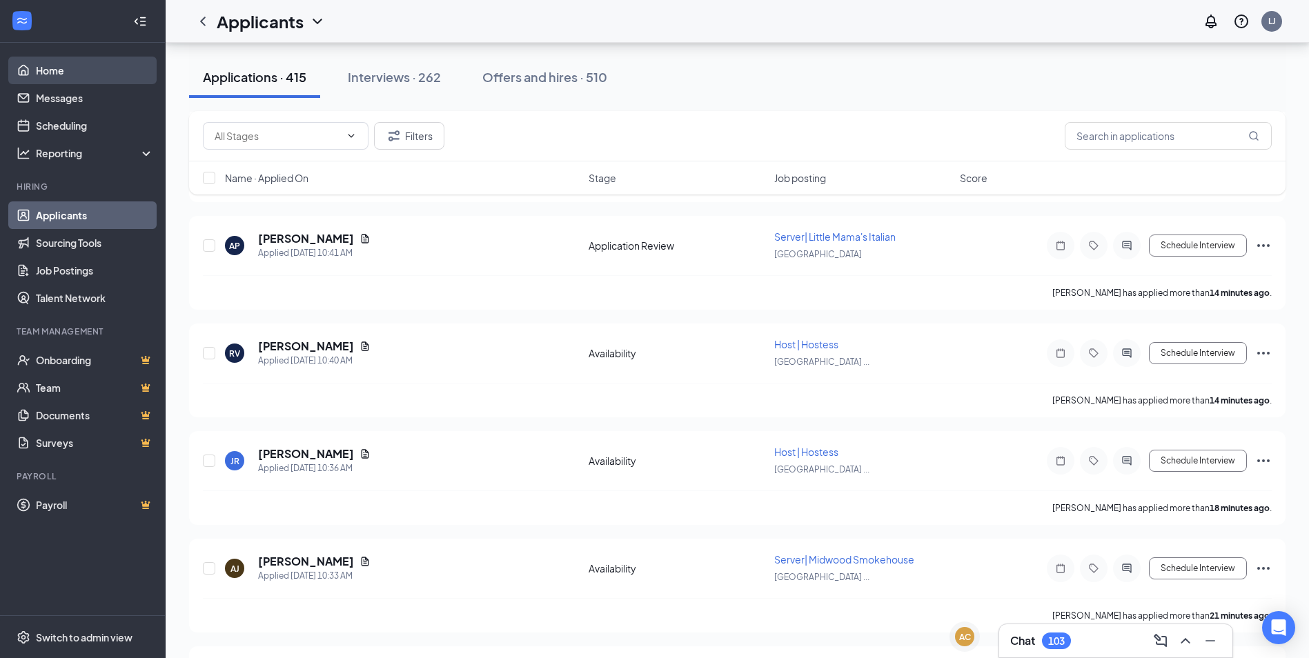
click at [37, 68] on link "Home" at bounding box center [95, 71] width 118 height 28
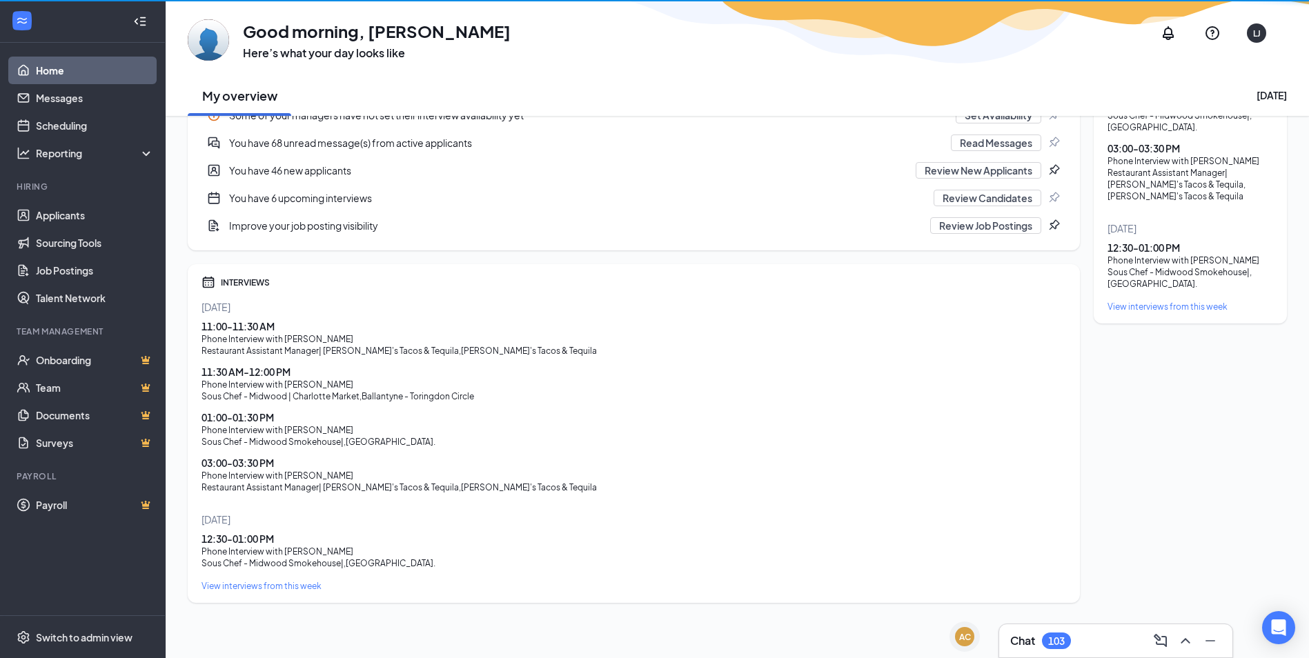
scroll to position [297, 0]
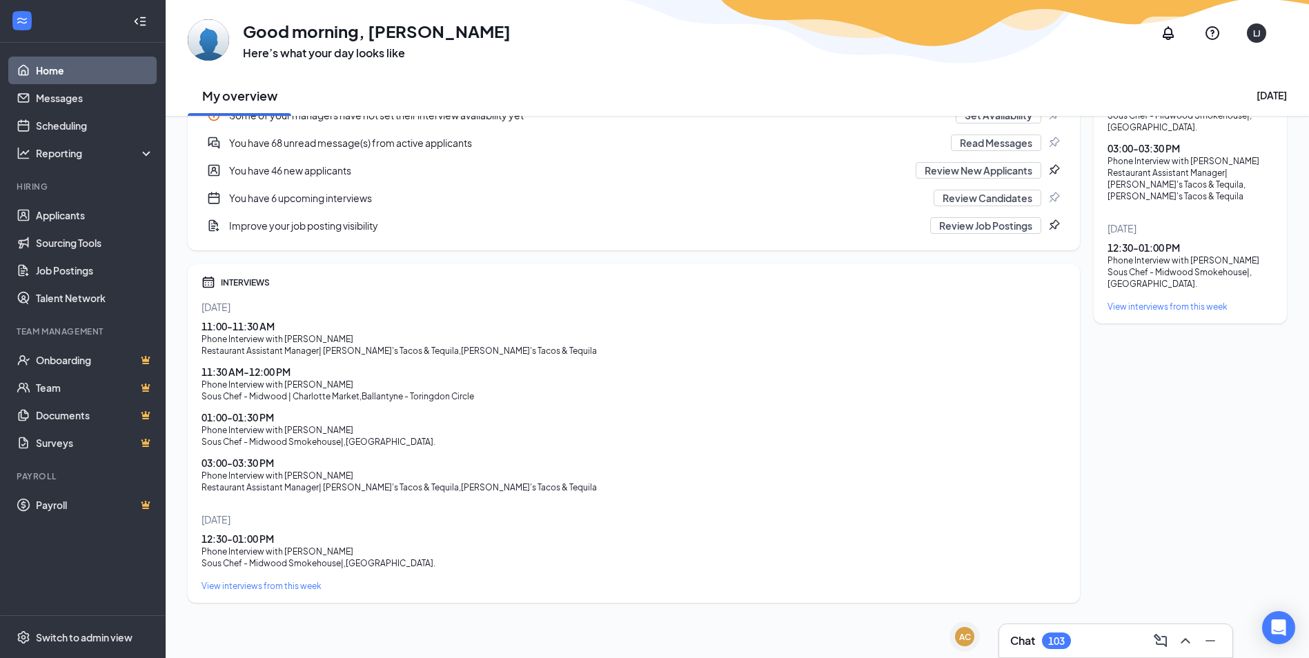
click at [1108, 633] on div "Chat 103" at bounding box center [1115, 641] width 211 height 22
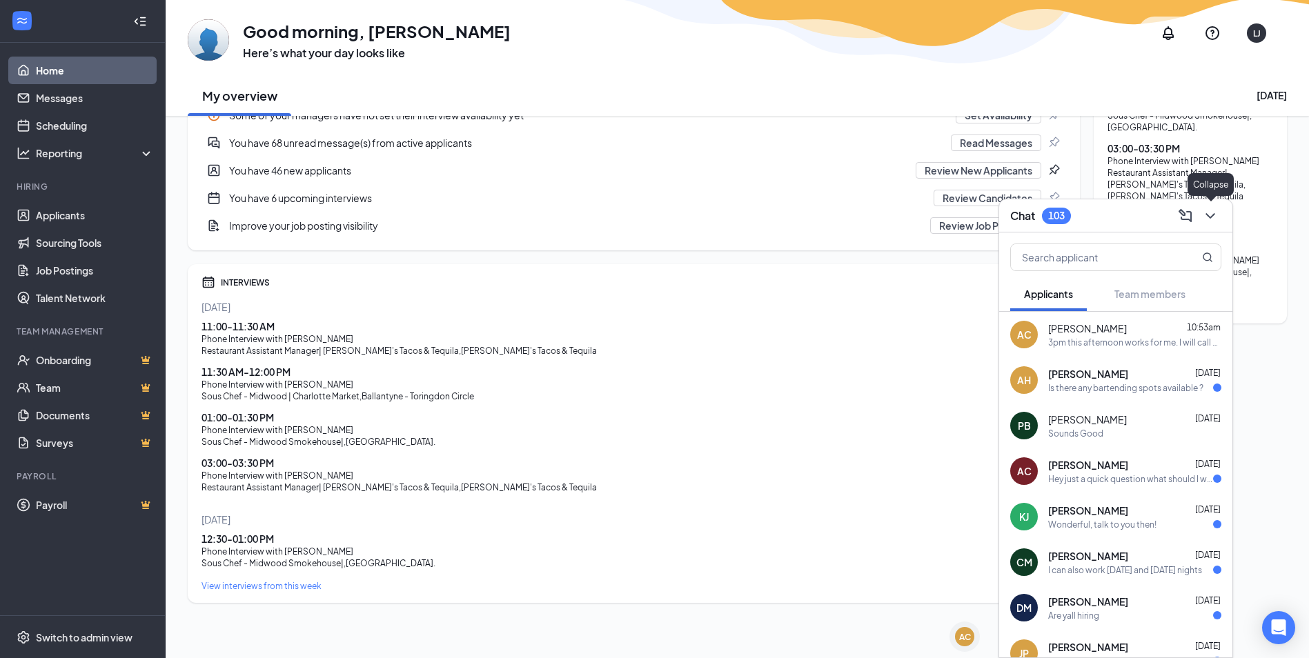
click at [1212, 220] on icon "ChevronDown" at bounding box center [1210, 216] width 17 height 17
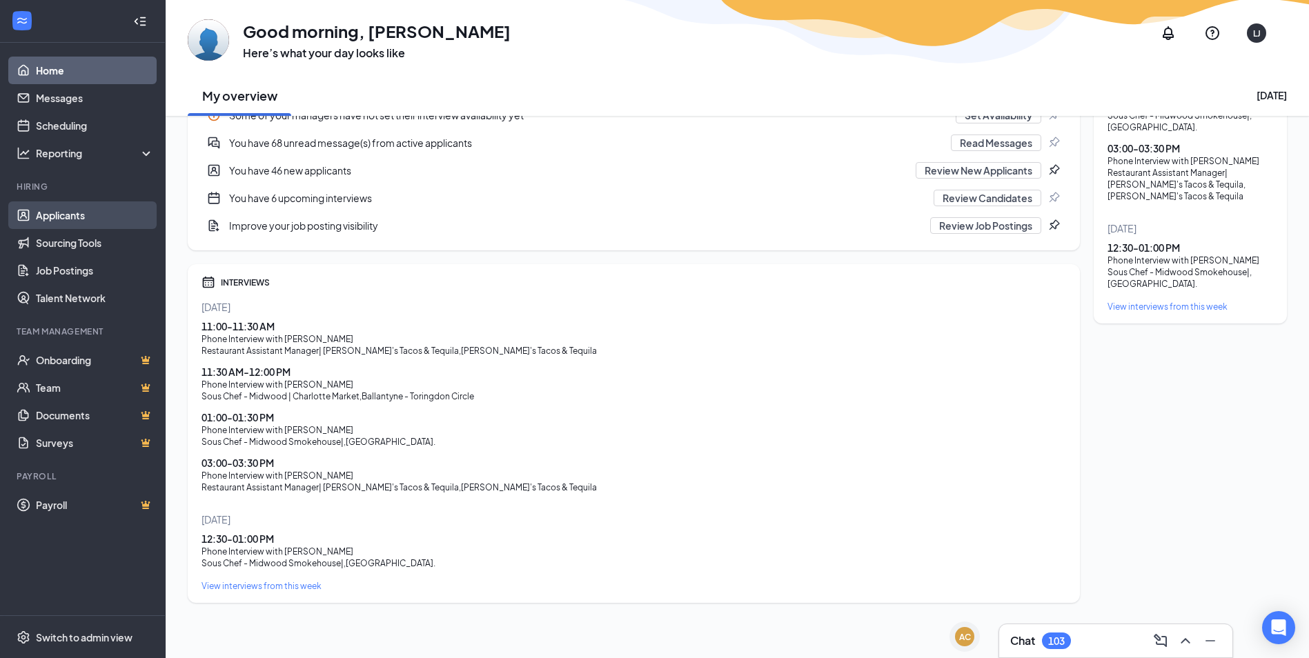
click at [79, 217] on link "Applicants" at bounding box center [95, 215] width 118 height 28
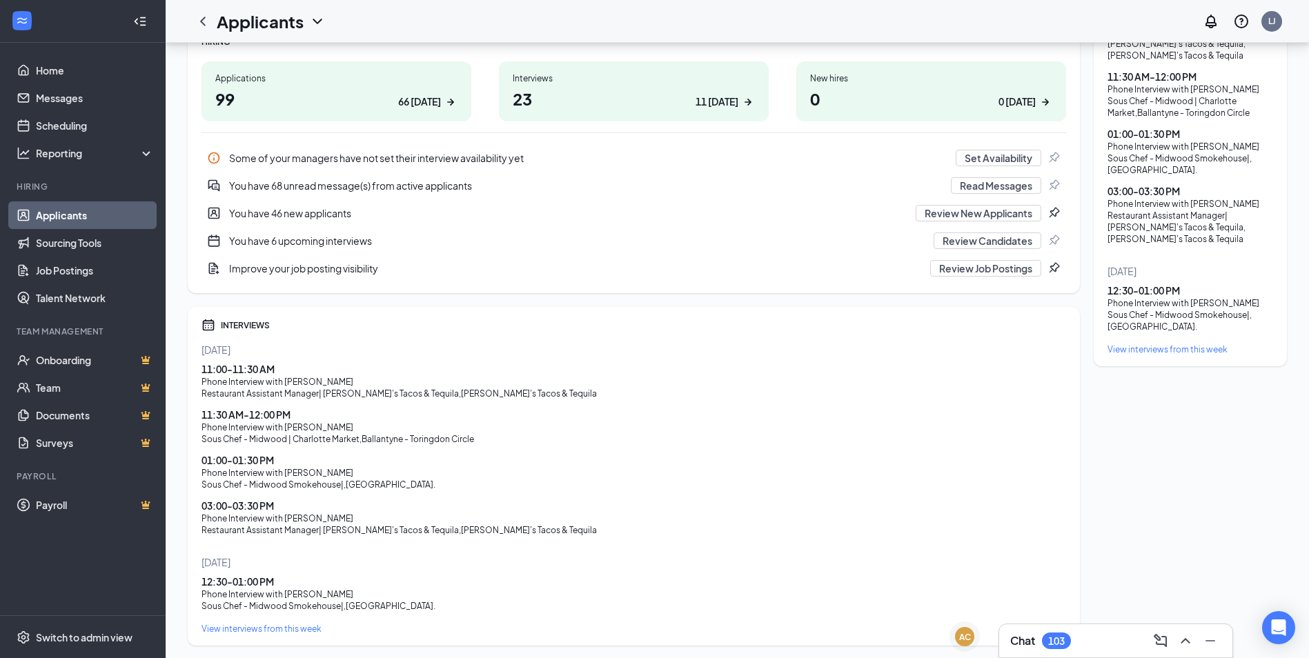
scroll to position [340, 0]
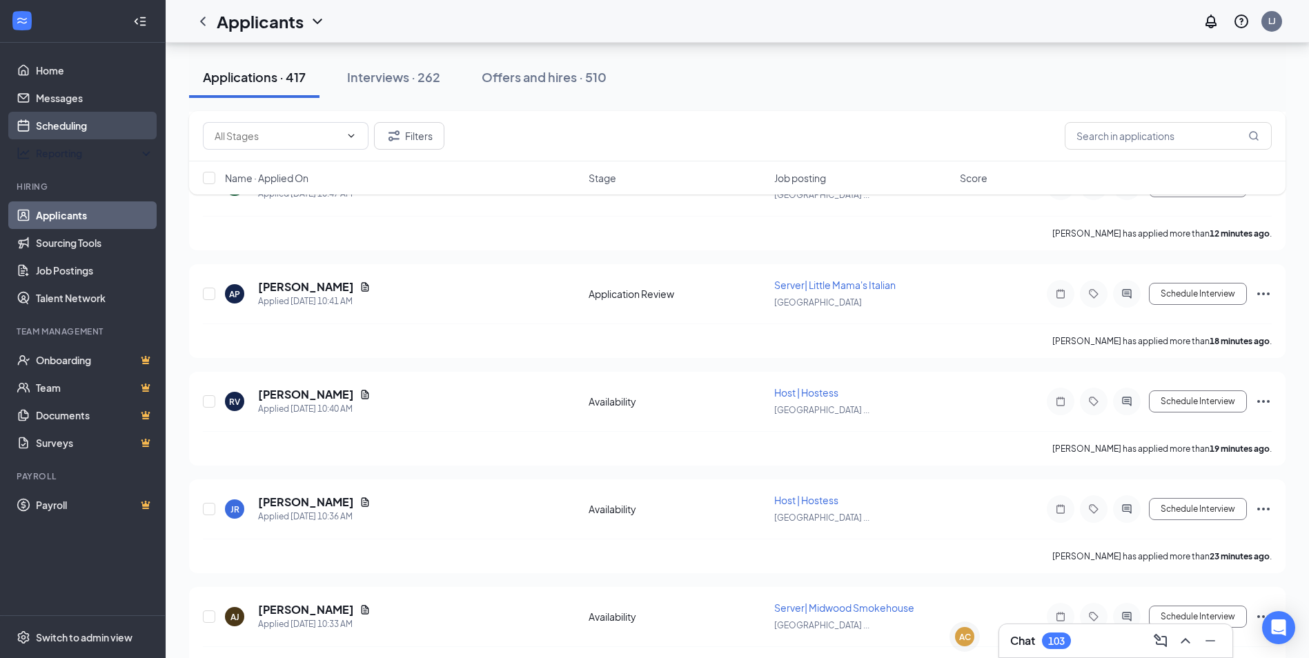
drag, startPoint x: 80, startPoint y: 115, endPoint x: 79, endPoint y: 121, distance: 6.9
click at [79, 115] on link "Scheduling" at bounding box center [95, 126] width 118 height 28
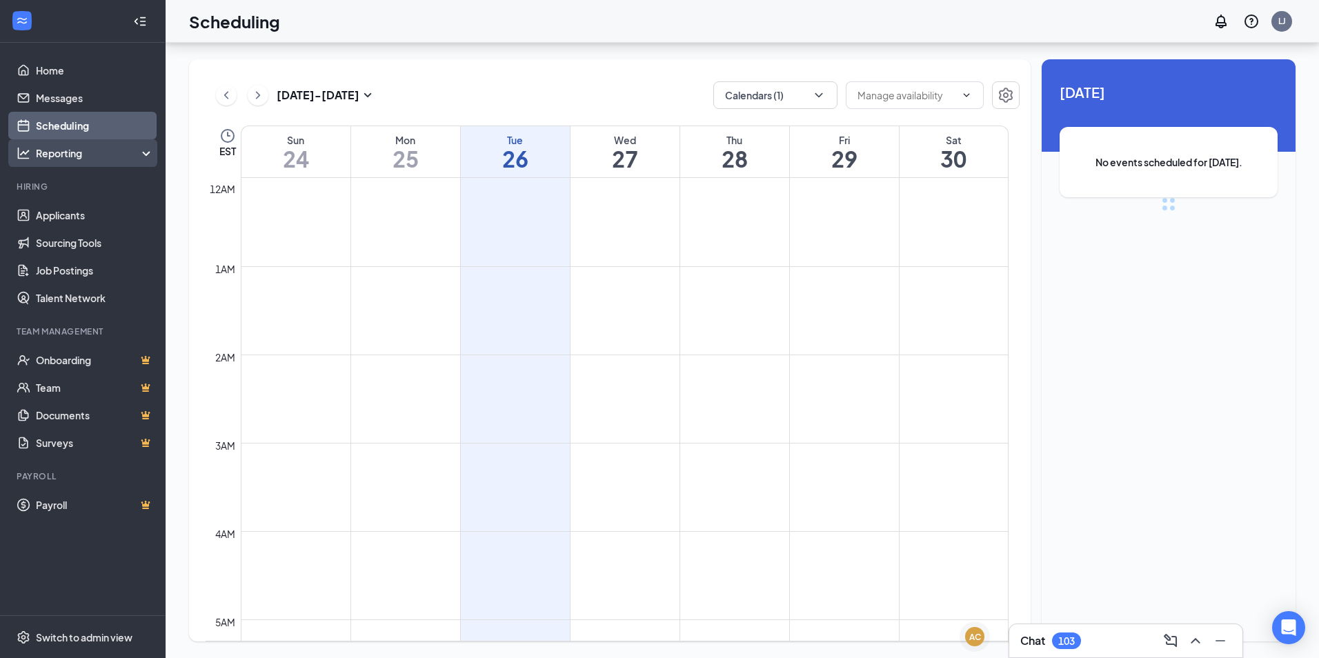
scroll to position [678, 0]
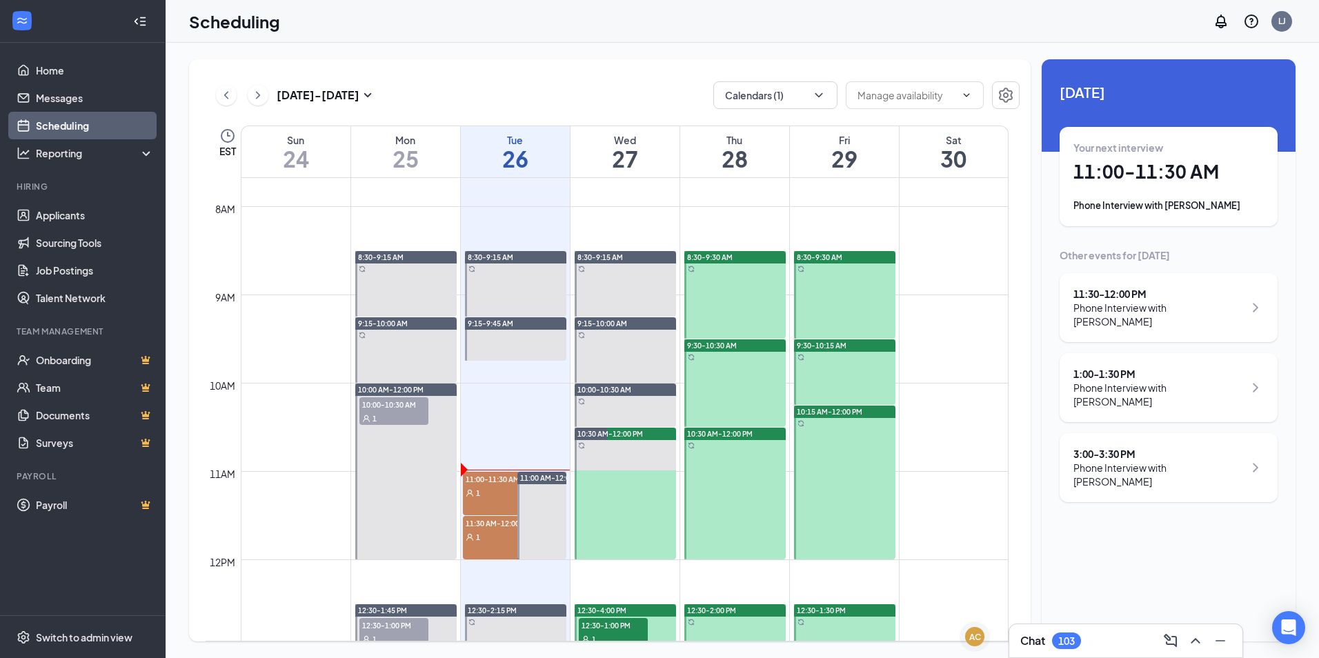
drag, startPoint x: 492, startPoint y: 491, endPoint x: 488, endPoint y: 471, distance: 19.8
click at [491, 491] on div "1" at bounding box center [497, 493] width 69 height 14
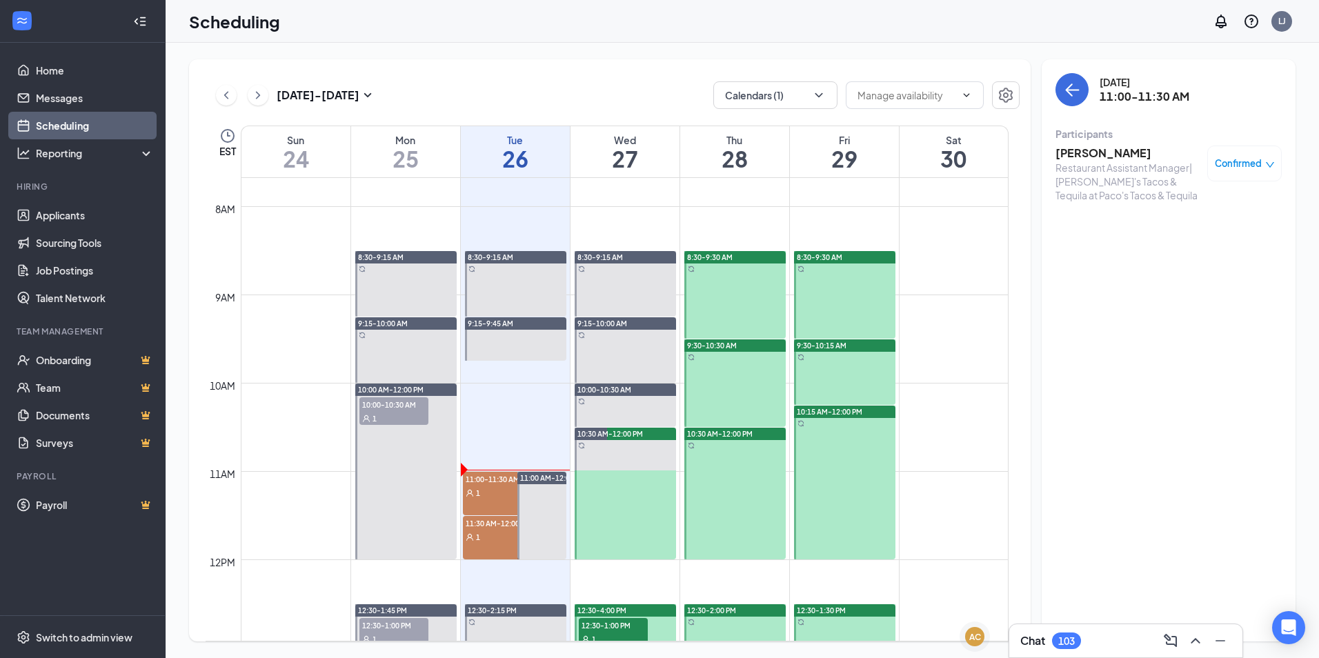
click at [1068, 150] on h3 "[PERSON_NAME]" at bounding box center [1128, 153] width 145 height 15
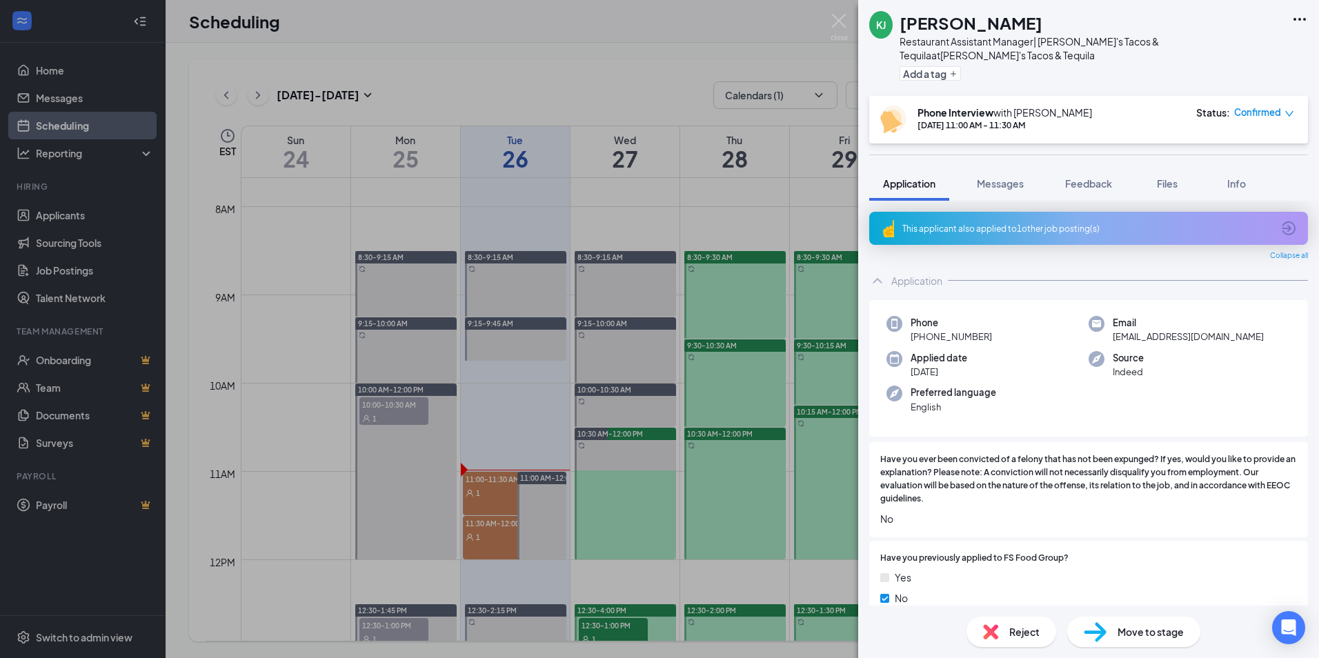
click at [1059, 223] on div "This applicant also applied to 1 other job posting(s)" at bounding box center [1088, 229] width 370 height 12
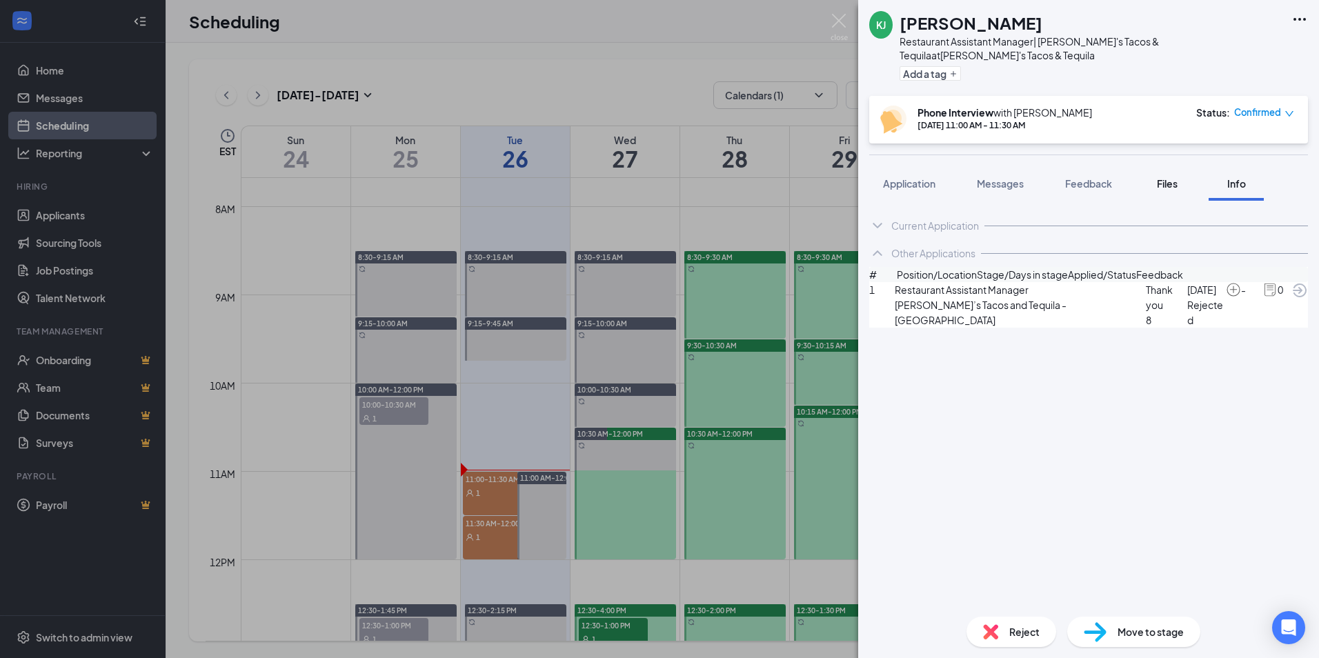
click at [1170, 177] on span "Files" at bounding box center [1167, 183] width 21 height 12
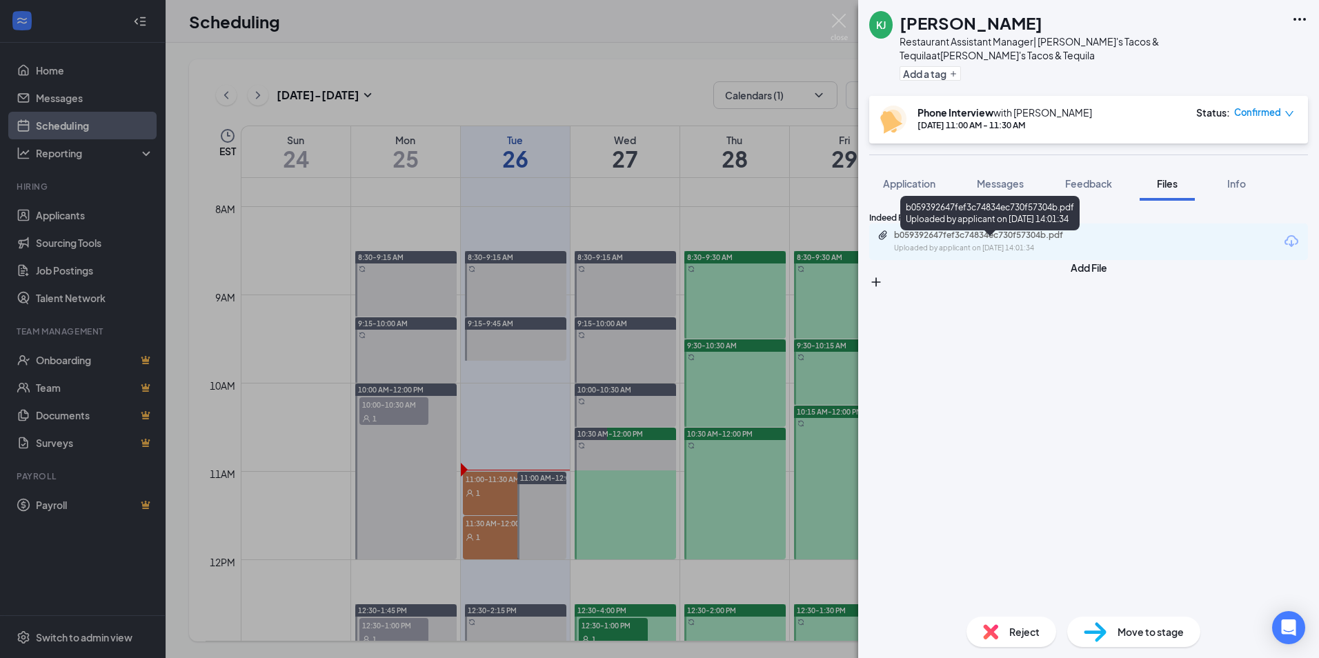
click at [982, 254] on div "Uploaded by applicant on [DATE] 14:01:34" at bounding box center [997, 248] width 207 height 11
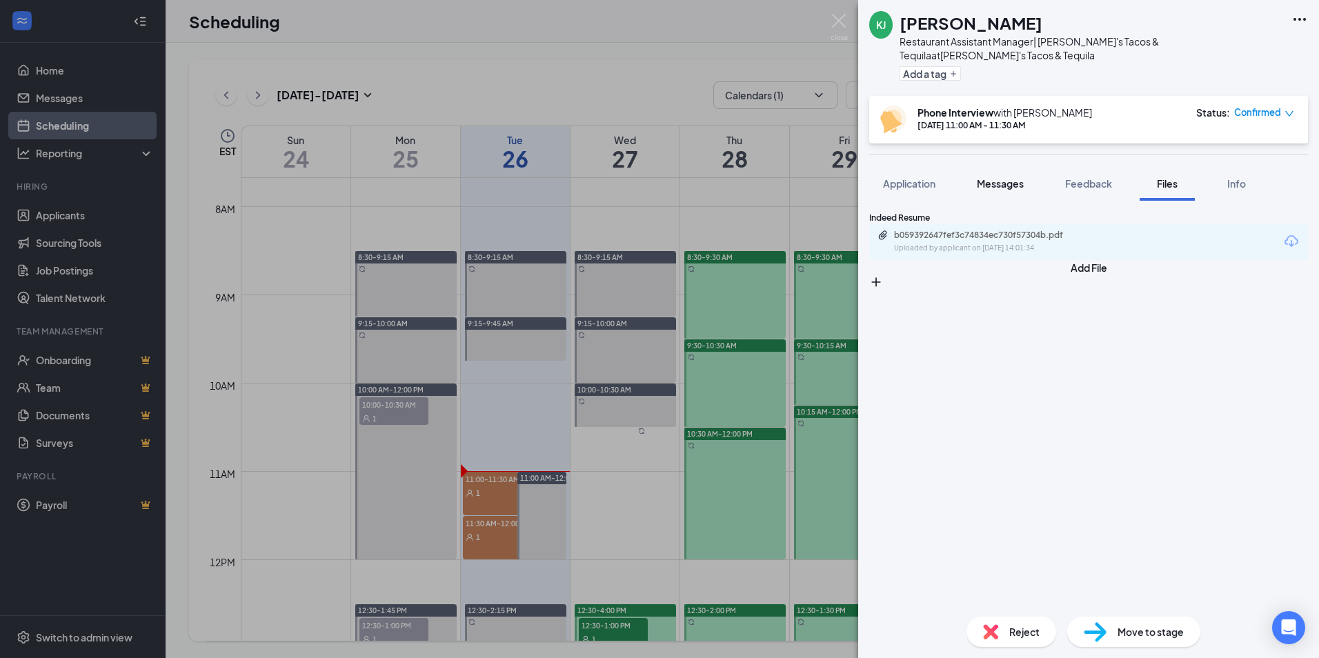
click at [1002, 179] on button "Messages" at bounding box center [1000, 183] width 75 height 35
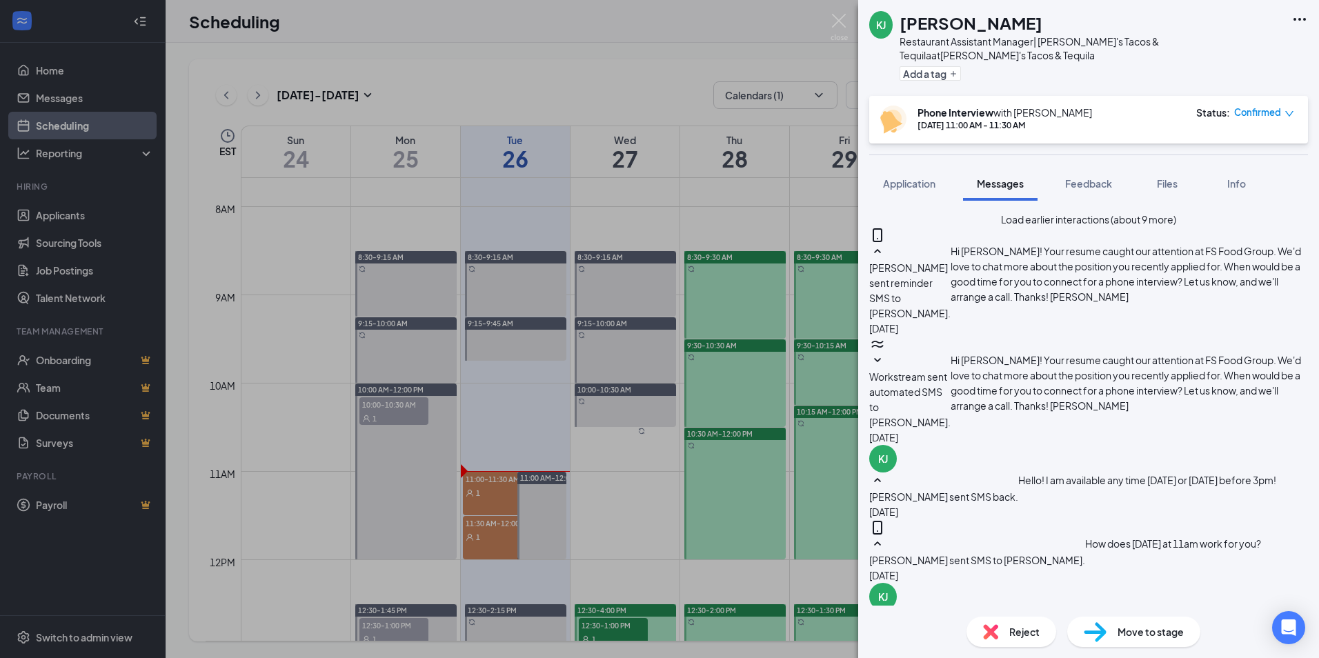
scroll to position [531, 0]
click at [898, 177] on span "Application" at bounding box center [909, 183] width 52 height 12
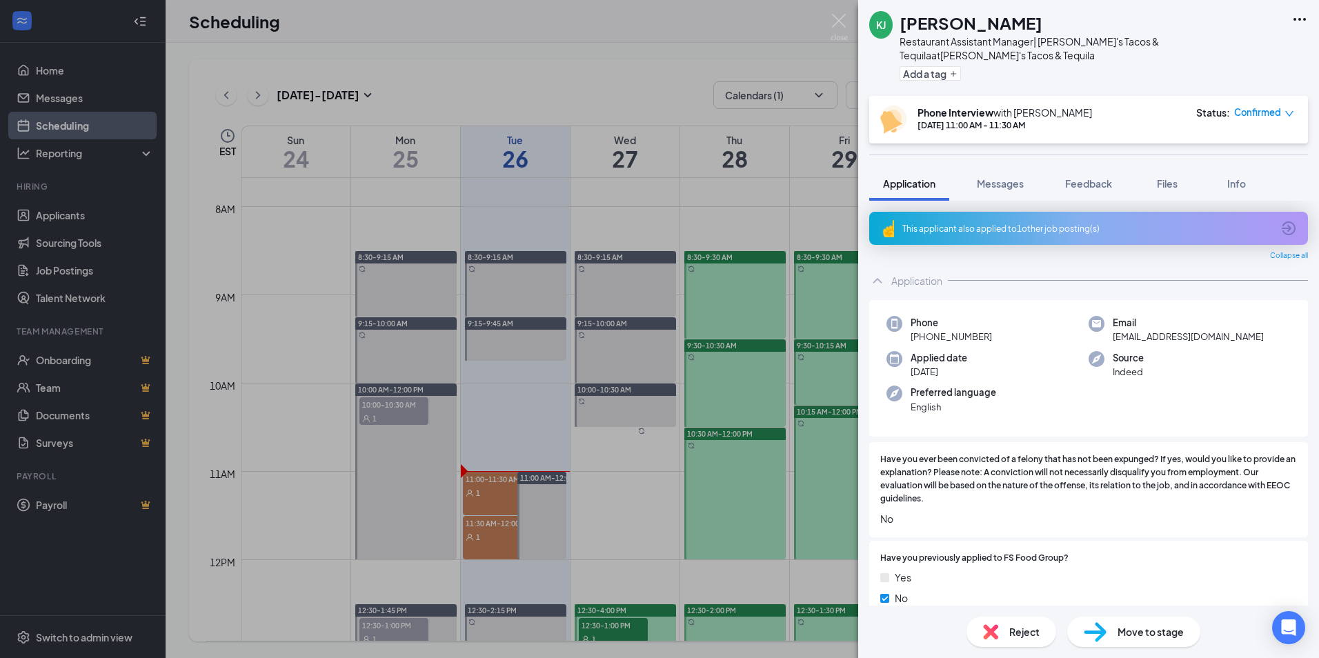
click at [1032, 223] on div "This applicant also applied to 1 other job posting(s)" at bounding box center [1088, 229] width 370 height 12
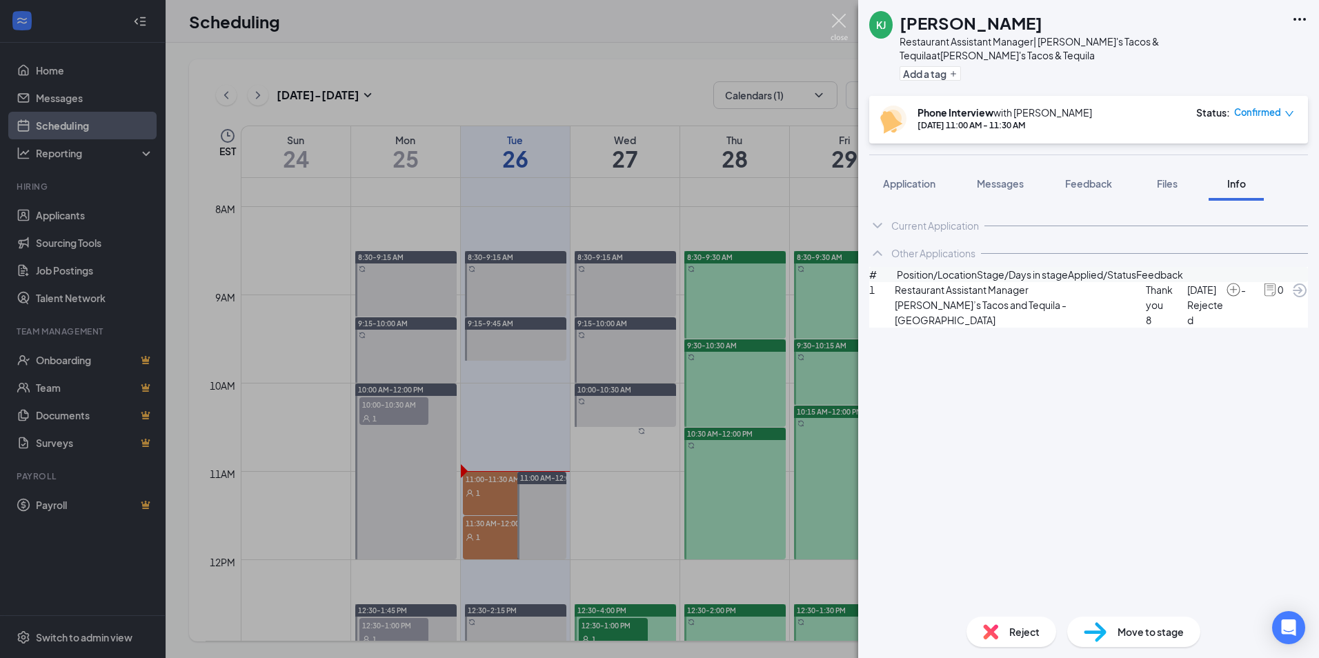
click at [836, 32] on img at bounding box center [839, 27] width 17 height 27
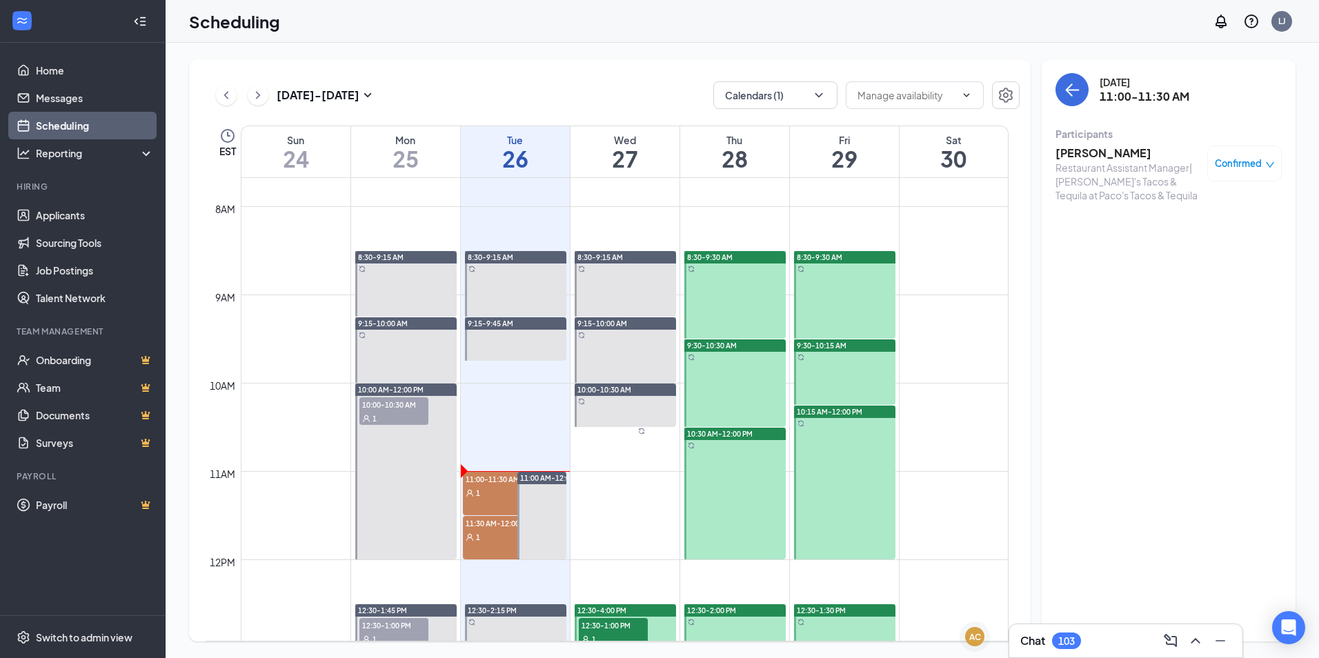
drag, startPoint x: 480, startPoint y: 493, endPoint x: 489, endPoint y: 456, distance: 37.7
click at [480, 494] on span "1" at bounding box center [478, 494] width 4 height 10
click at [1075, 156] on h3 "[PERSON_NAME]" at bounding box center [1128, 153] width 145 height 15
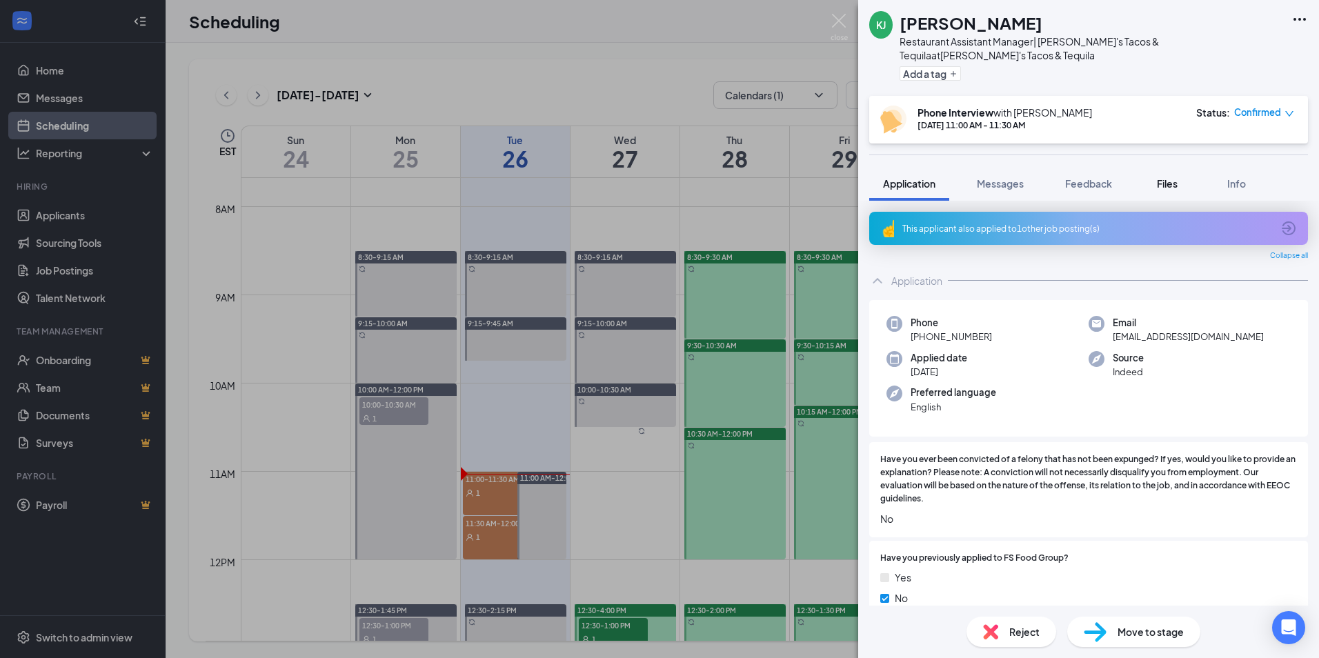
click at [1175, 177] on span "Files" at bounding box center [1167, 183] width 21 height 12
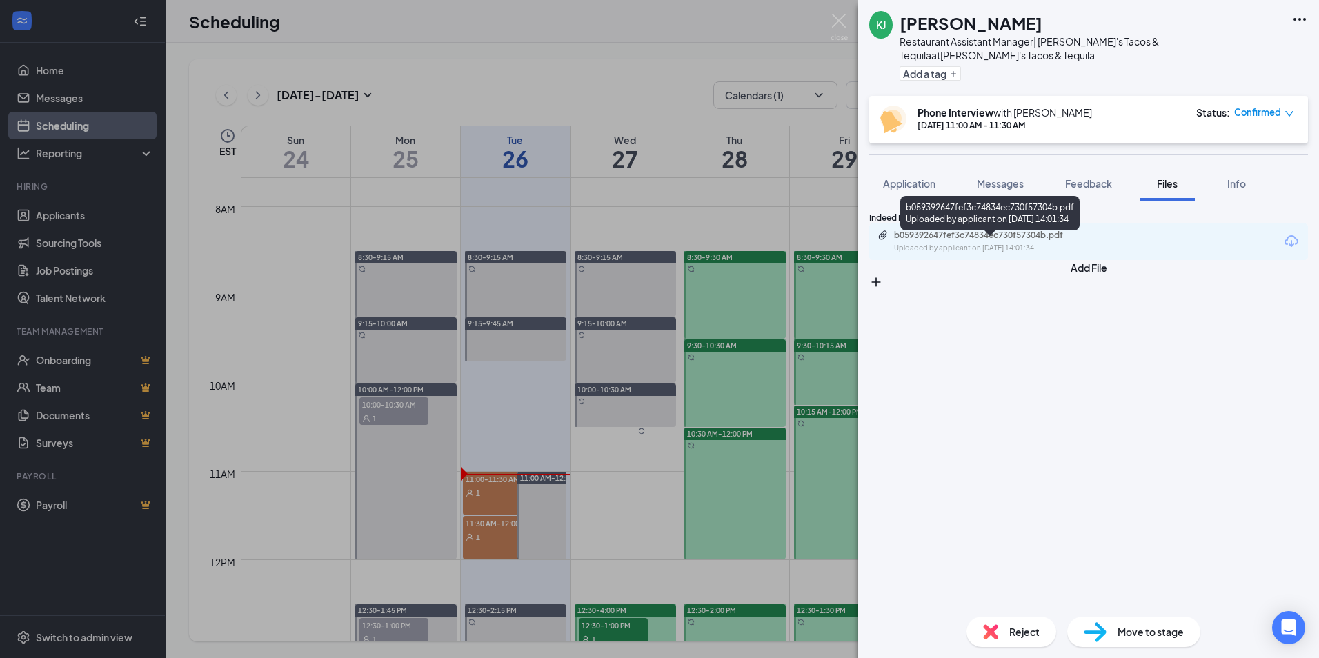
click at [951, 253] on div "Uploaded by applicant on [DATE] 14:01:34" at bounding box center [997, 248] width 207 height 11
click at [1087, 177] on span "Feedback" at bounding box center [1088, 183] width 47 height 12
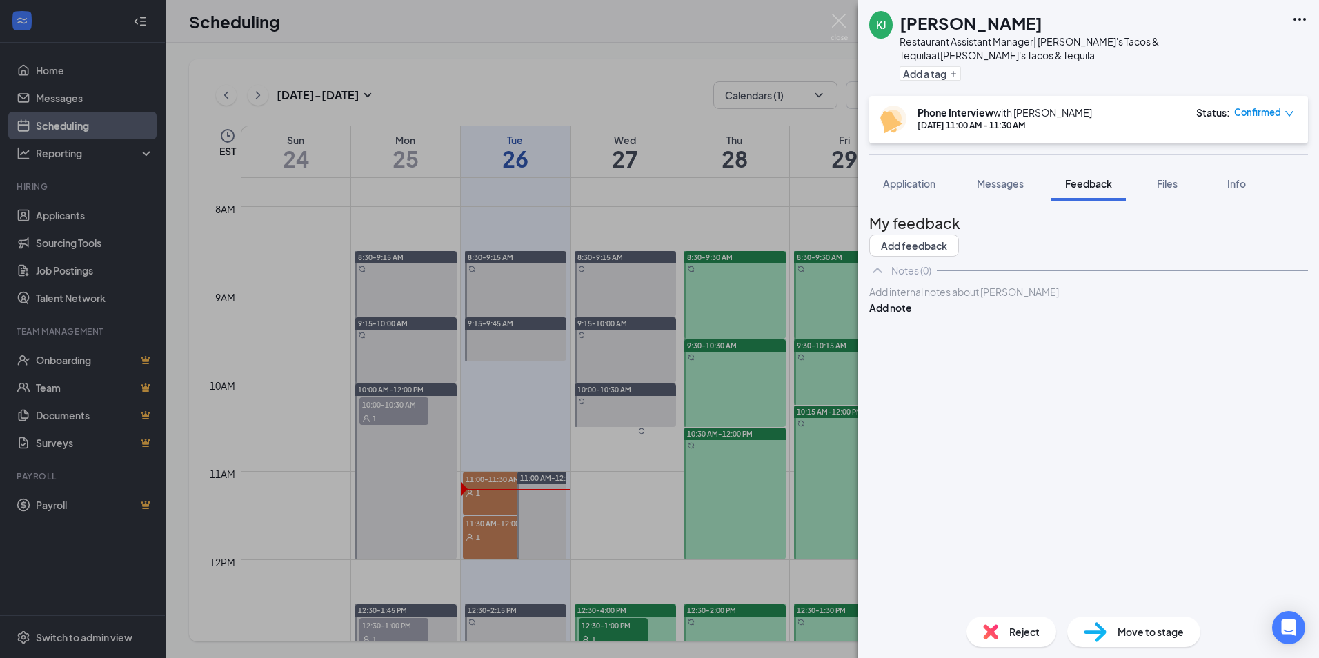
click at [933, 299] on div at bounding box center [1089, 292] width 438 height 14
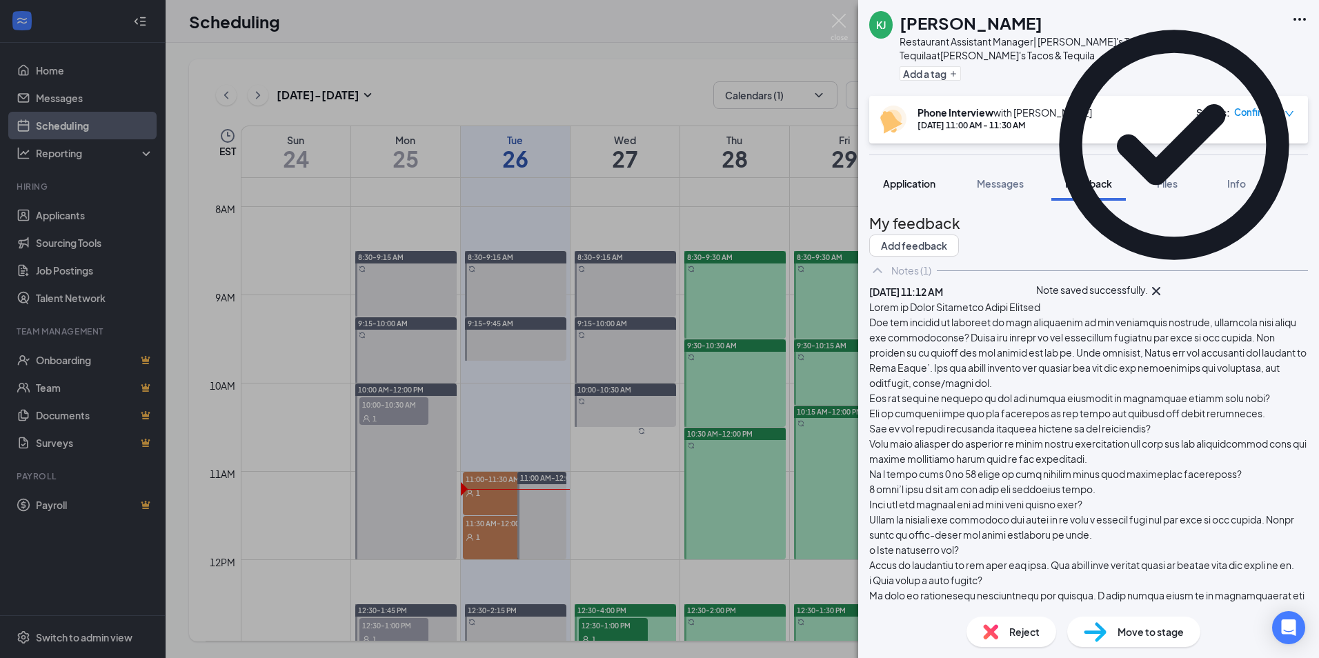
click at [912, 177] on span "Application" at bounding box center [909, 183] width 52 height 12
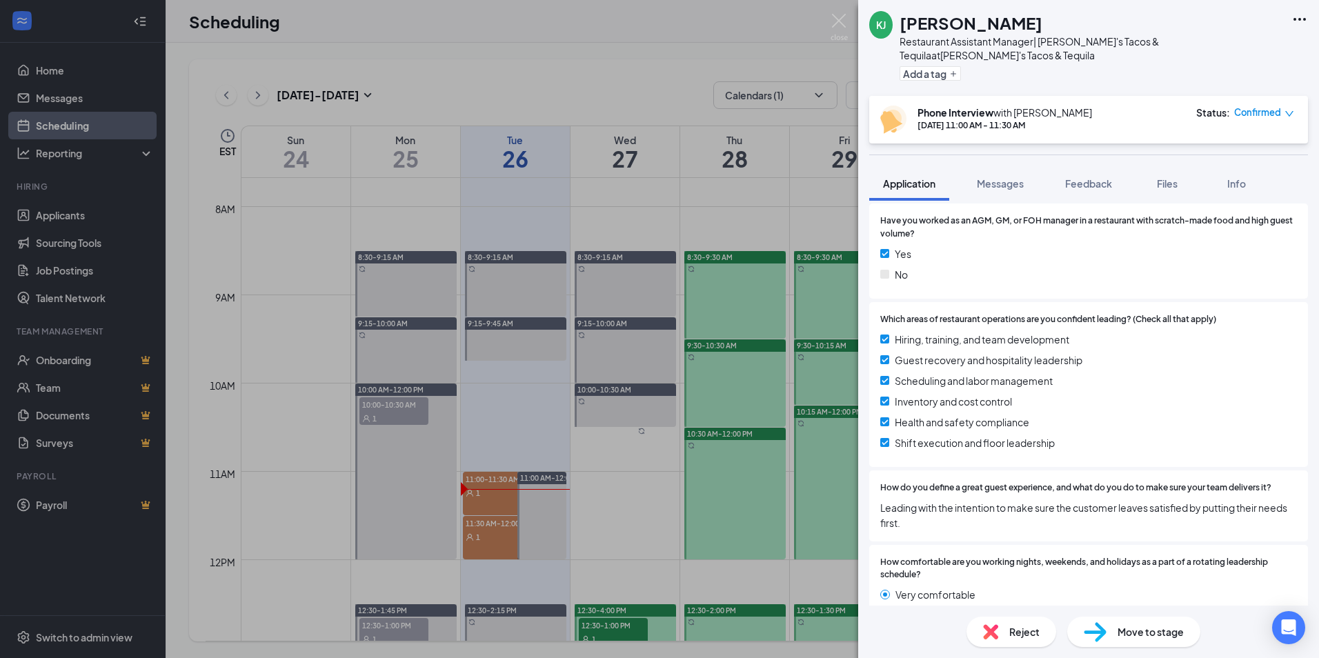
scroll to position [966, 0]
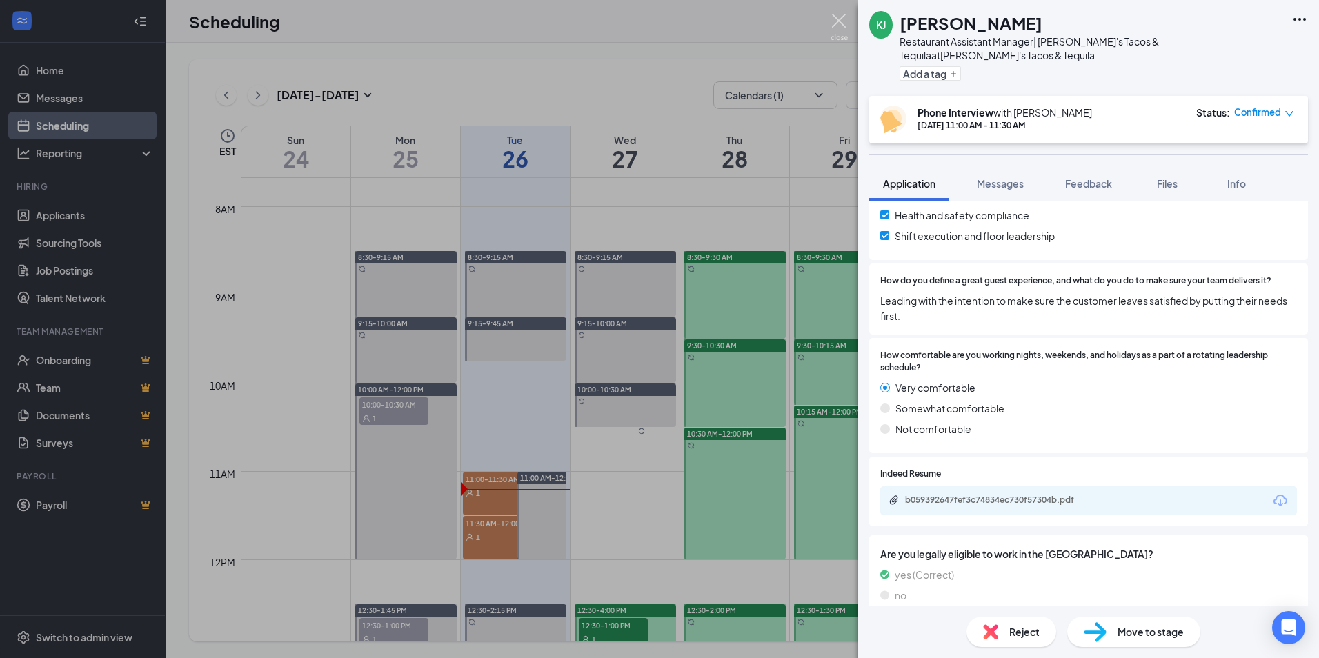
click at [843, 19] on img at bounding box center [839, 27] width 17 height 27
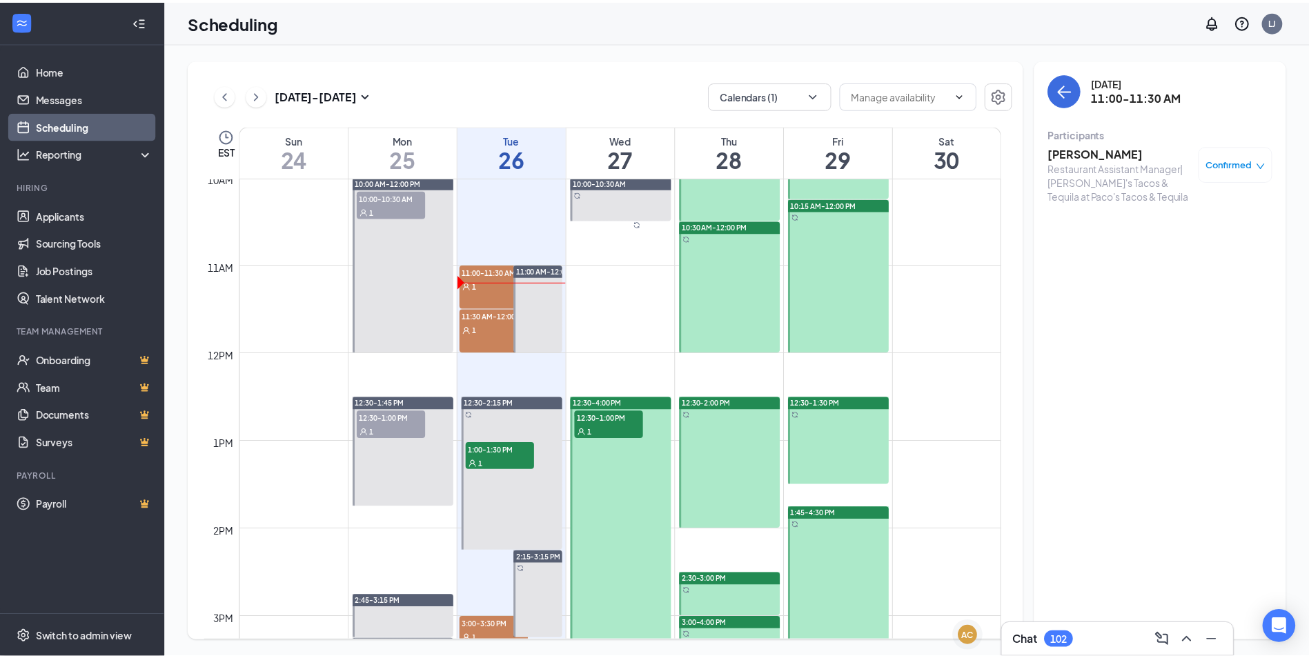
scroll to position [1092, 0]
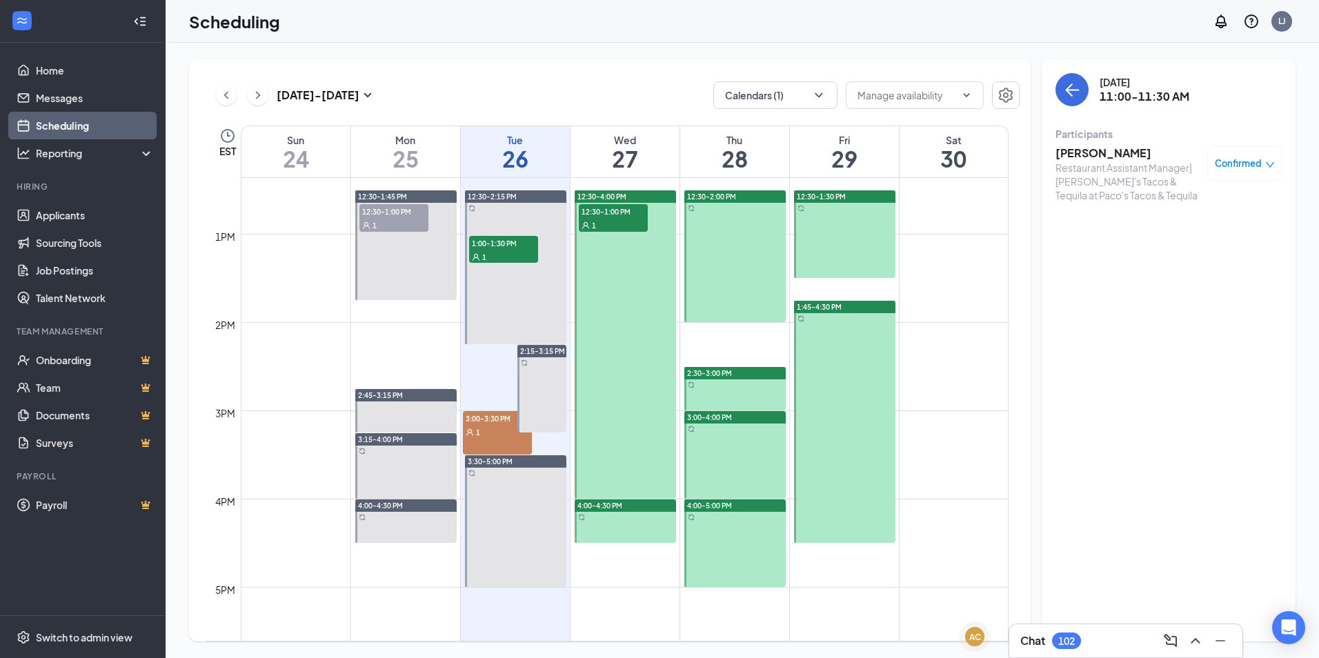
click at [1108, 642] on div "Chat 102" at bounding box center [1126, 641] width 211 height 22
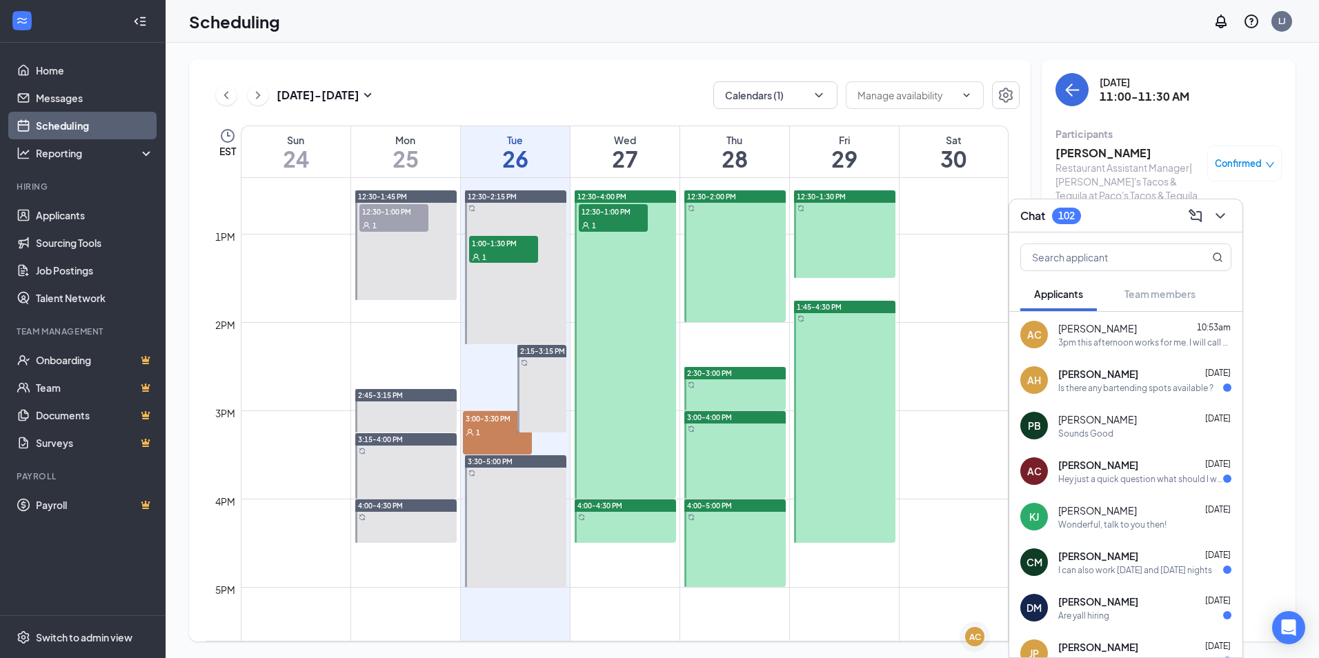
click at [1223, 227] on div "Chat 102" at bounding box center [1126, 215] width 233 height 33
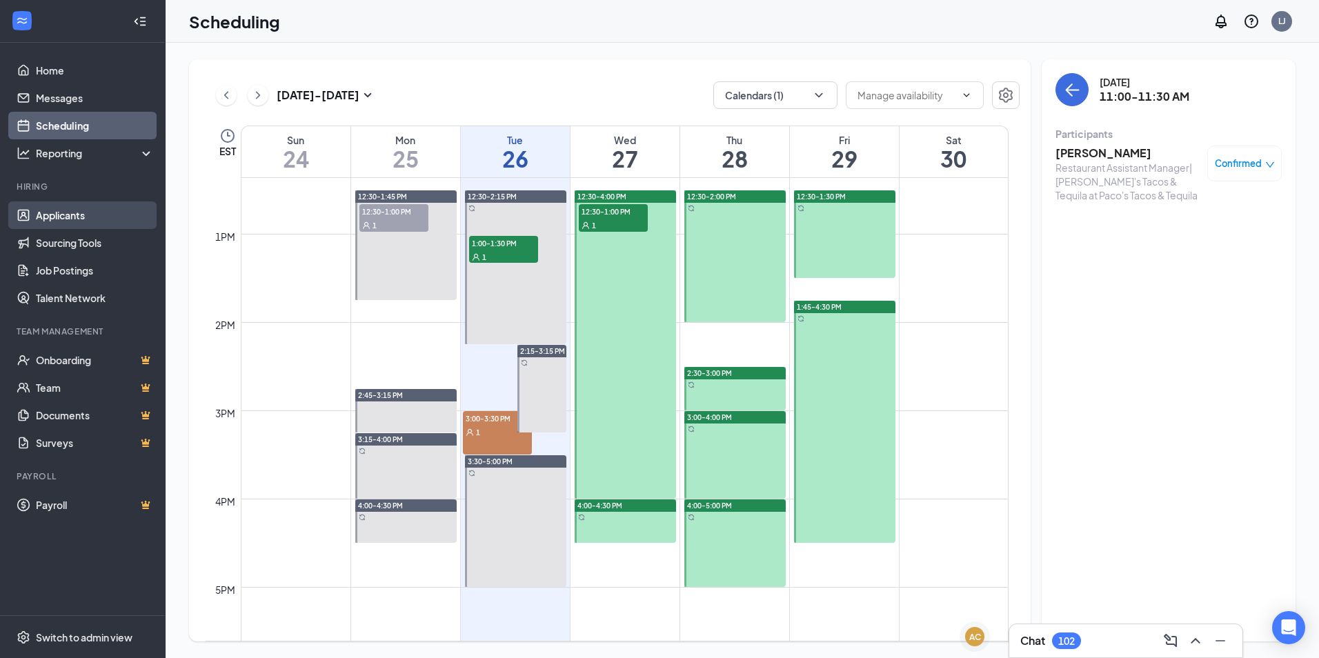
click at [88, 208] on link "Applicants" at bounding box center [95, 215] width 118 height 28
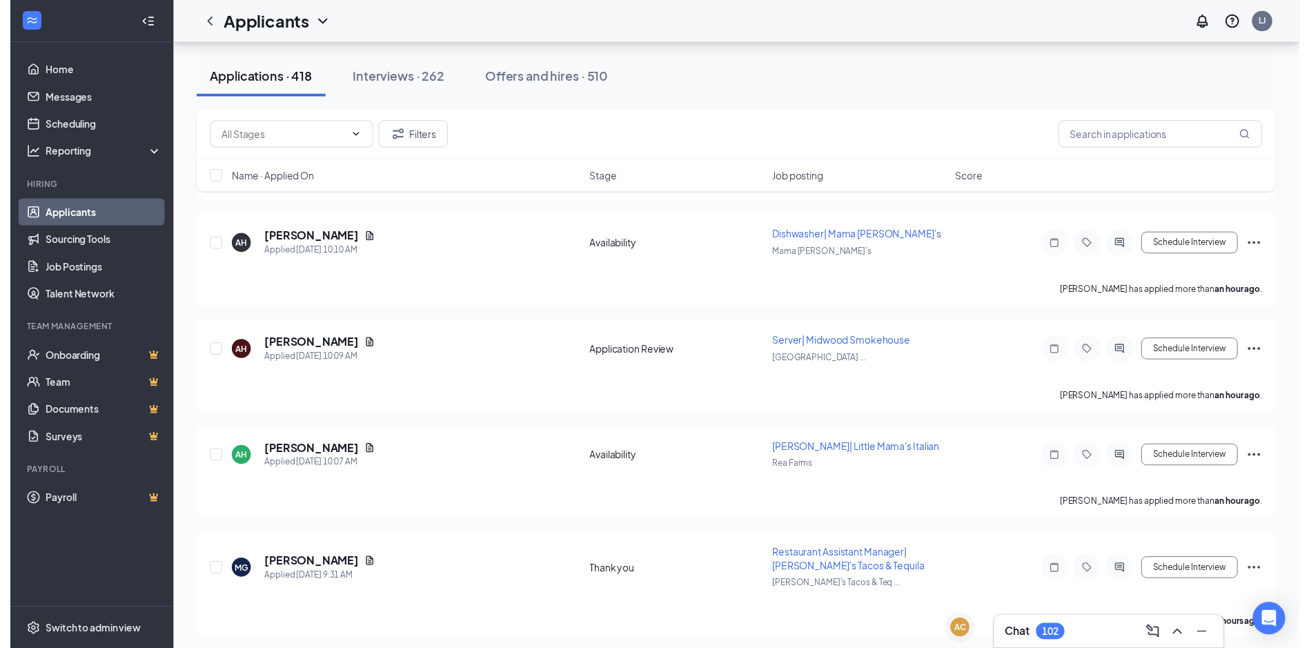
scroll to position [2346, 0]
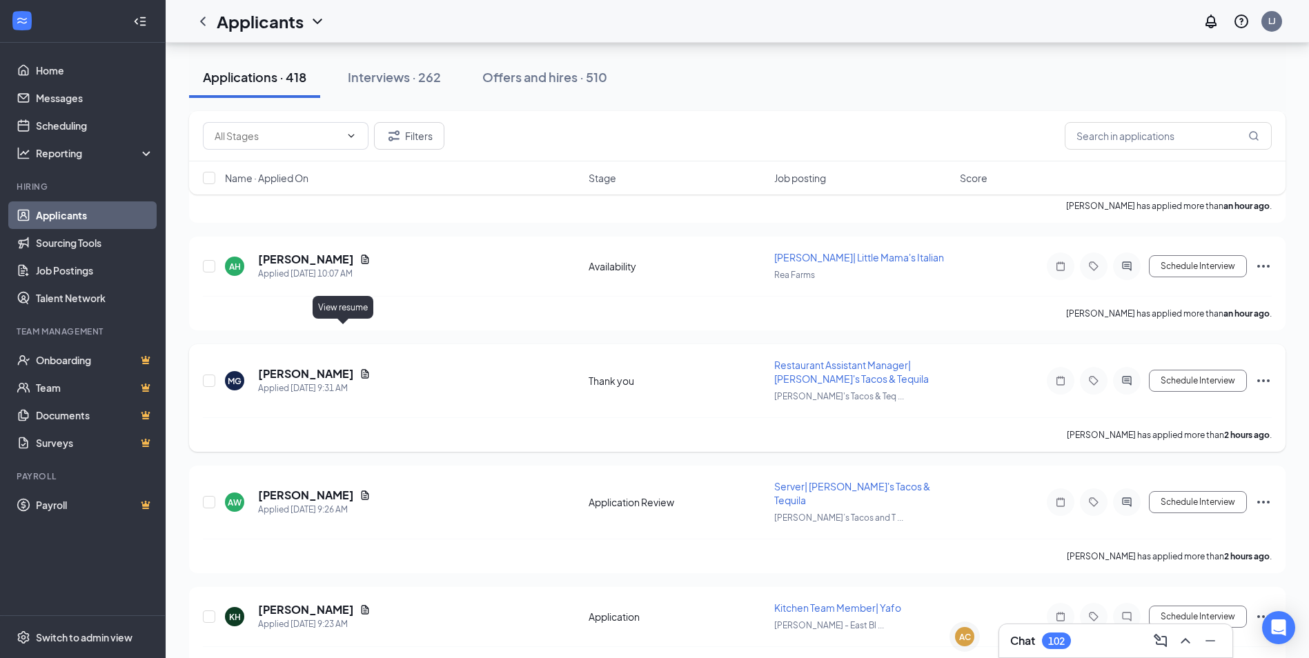
click at [362, 369] on icon "Document" at bounding box center [366, 373] width 8 height 9
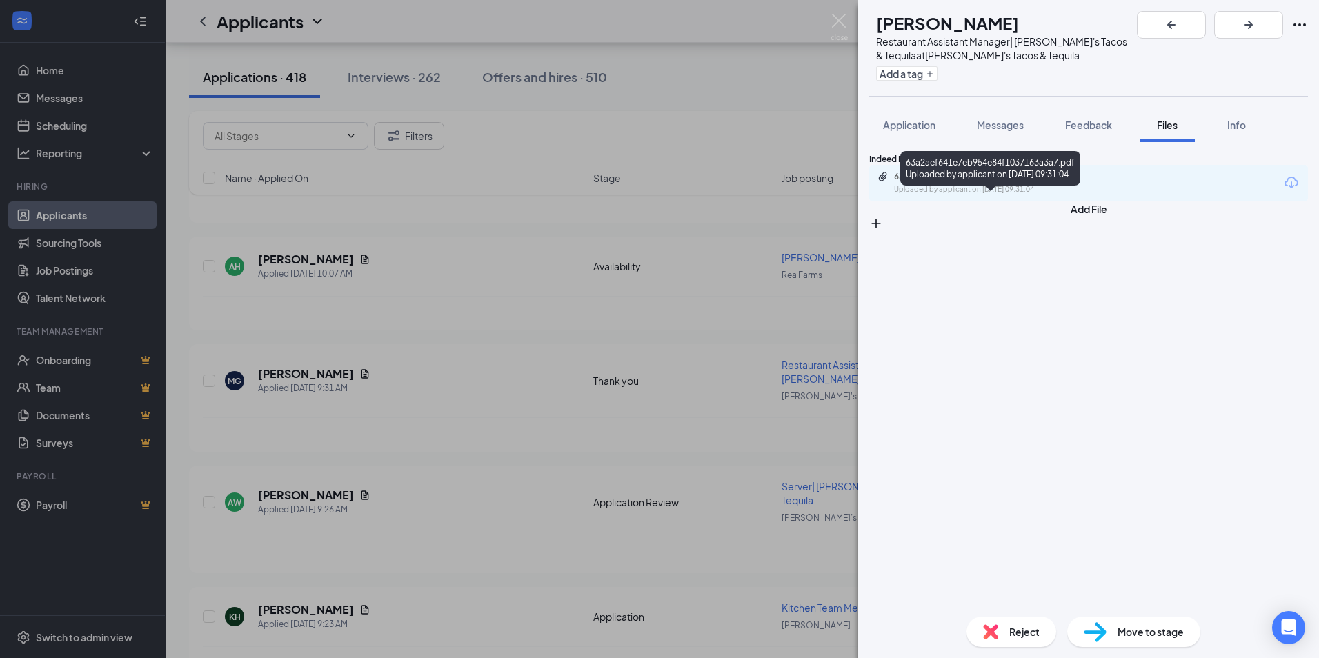
click at [934, 195] on div "Uploaded by applicant on [DATE] 09:31:04" at bounding box center [997, 189] width 207 height 11
click at [894, 134] on button "Application" at bounding box center [909, 125] width 80 height 35
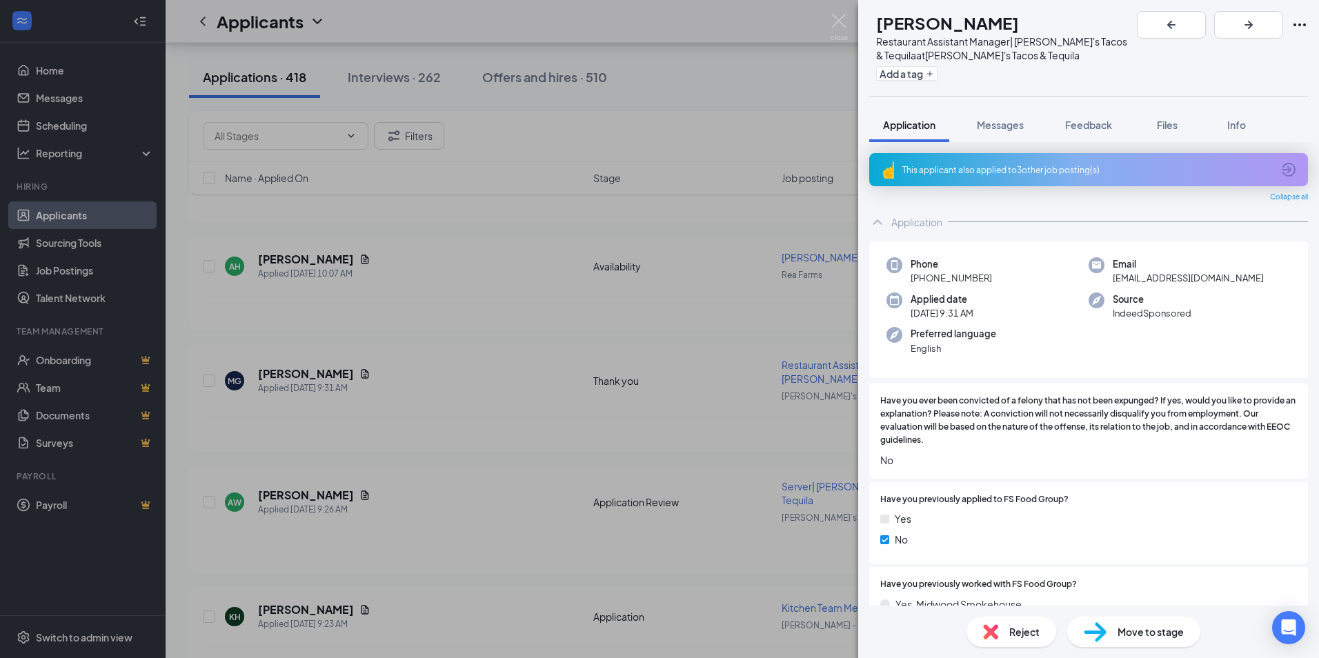
click at [1077, 171] on div "This applicant also applied to 3 other job posting(s)" at bounding box center [1088, 170] width 370 height 12
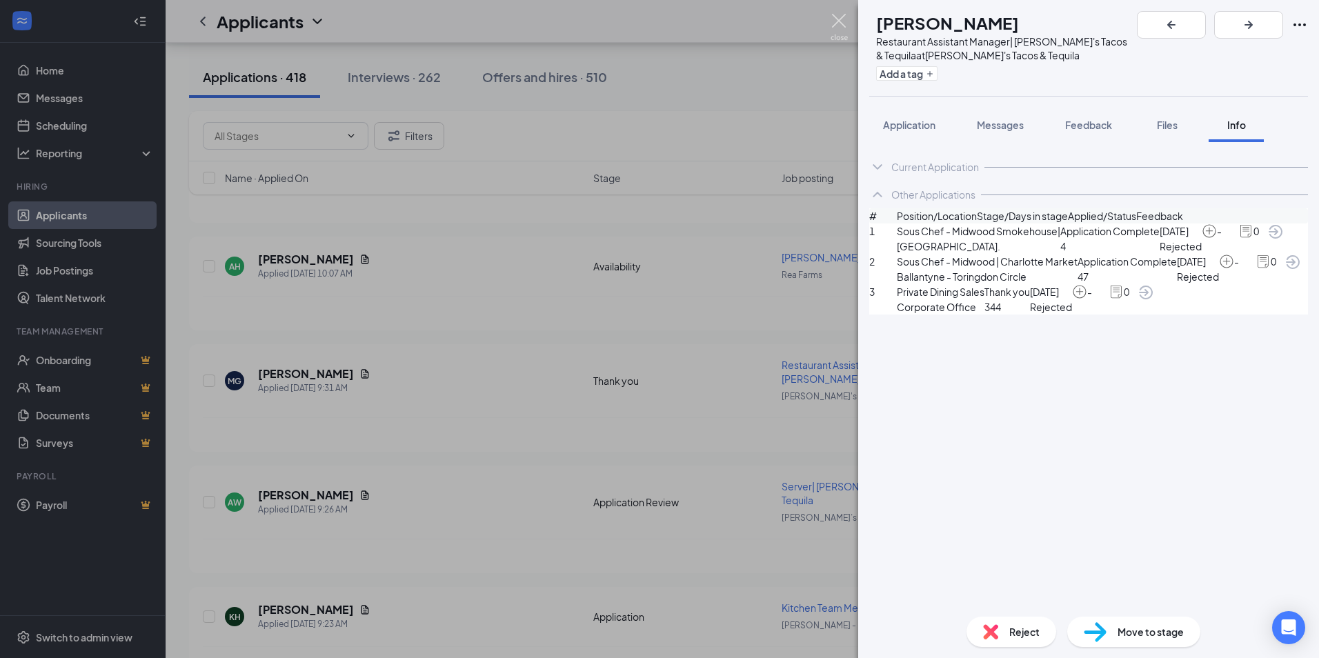
click at [839, 23] on img at bounding box center [839, 27] width 17 height 27
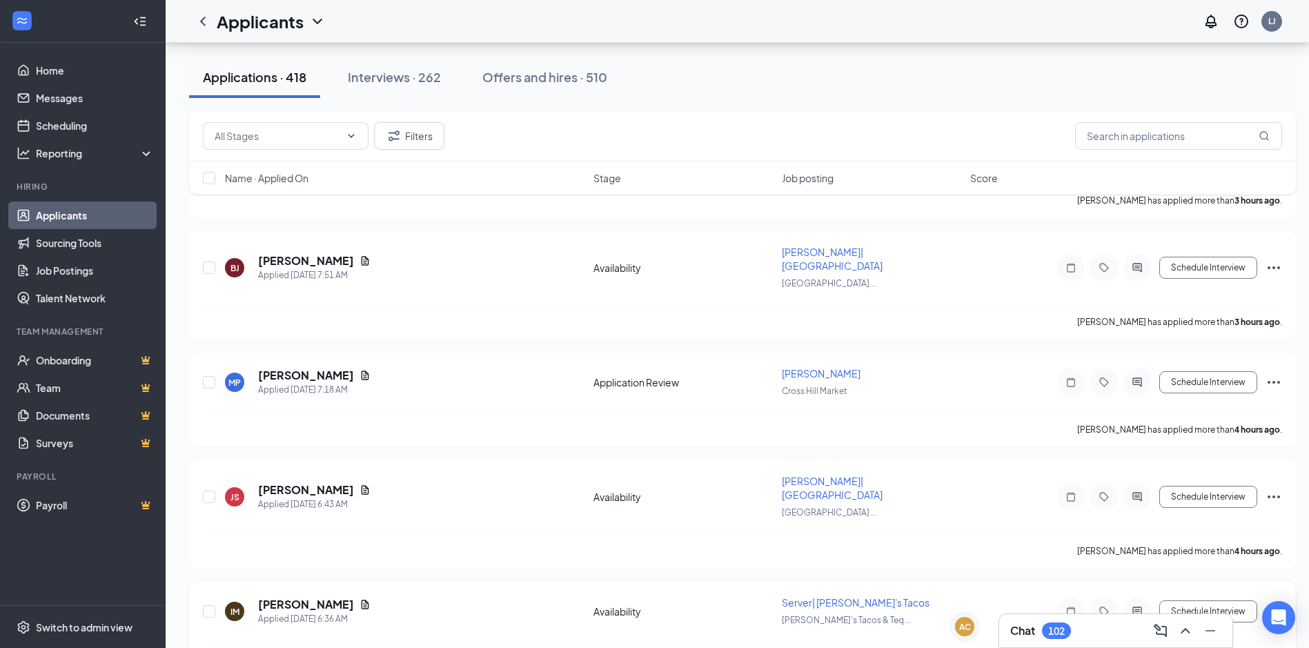
scroll to position [3519, 0]
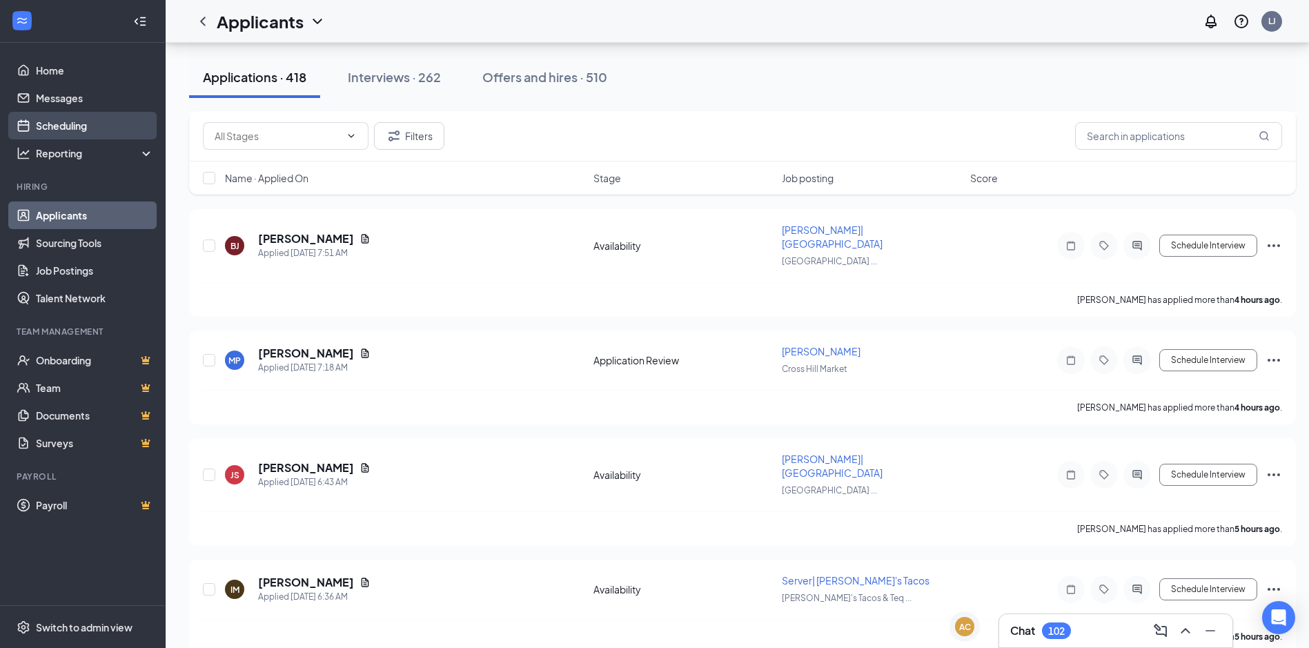
click at [59, 128] on link "Scheduling" at bounding box center [95, 126] width 118 height 28
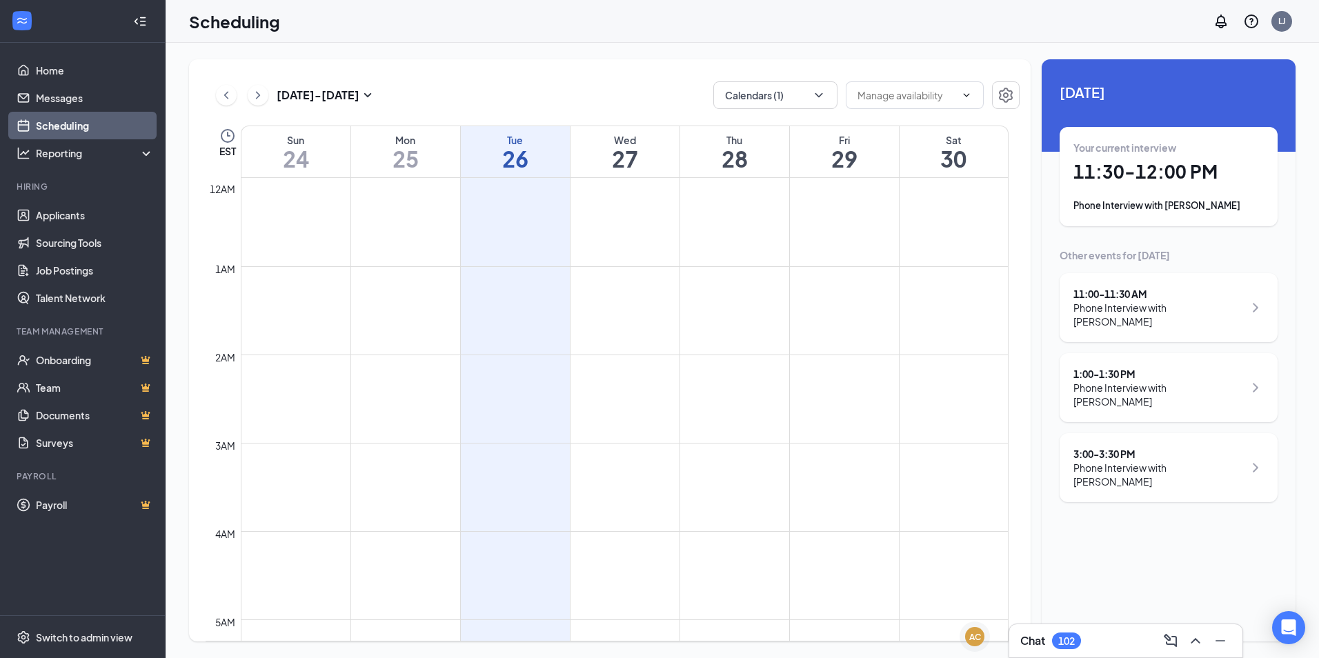
scroll to position [678, 0]
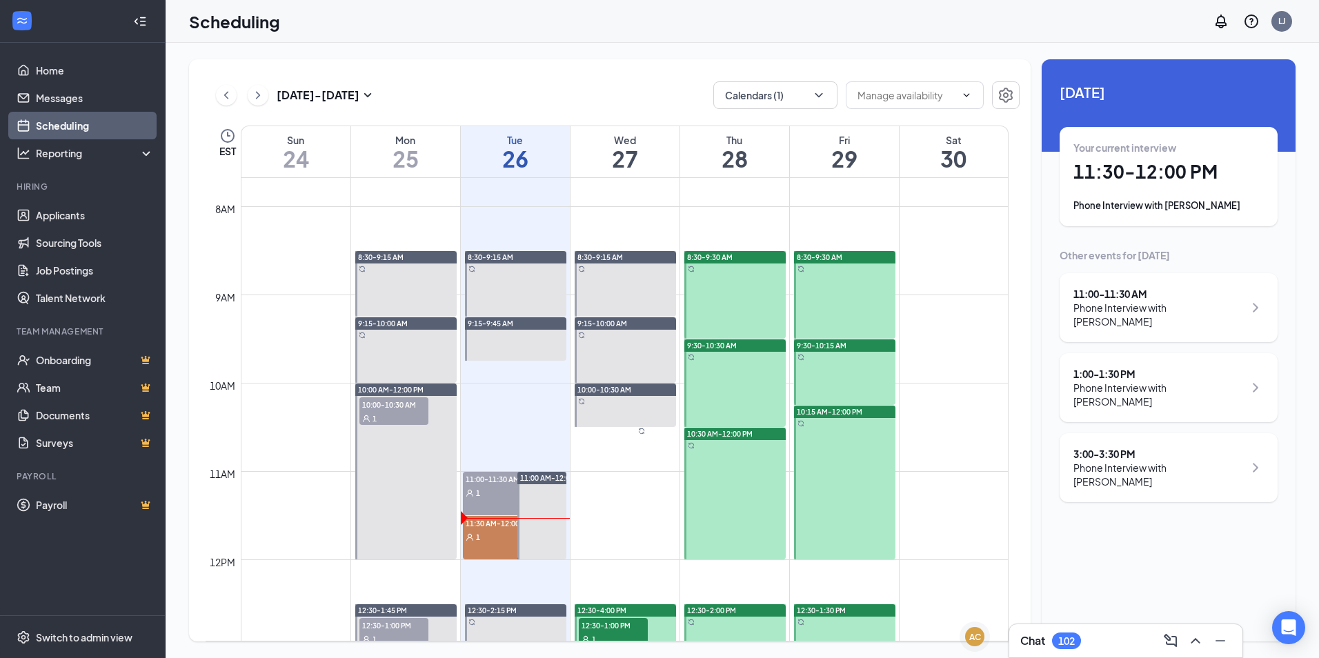
click at [1178, 174] on h1 "11:30 - 12:00 PM" at bounding box center [1169, 171] width 190 height 23
click at [1068, 611] on h3 "[PERSON_NAME]" at bounding box center [1128, 618] width 145 height 15
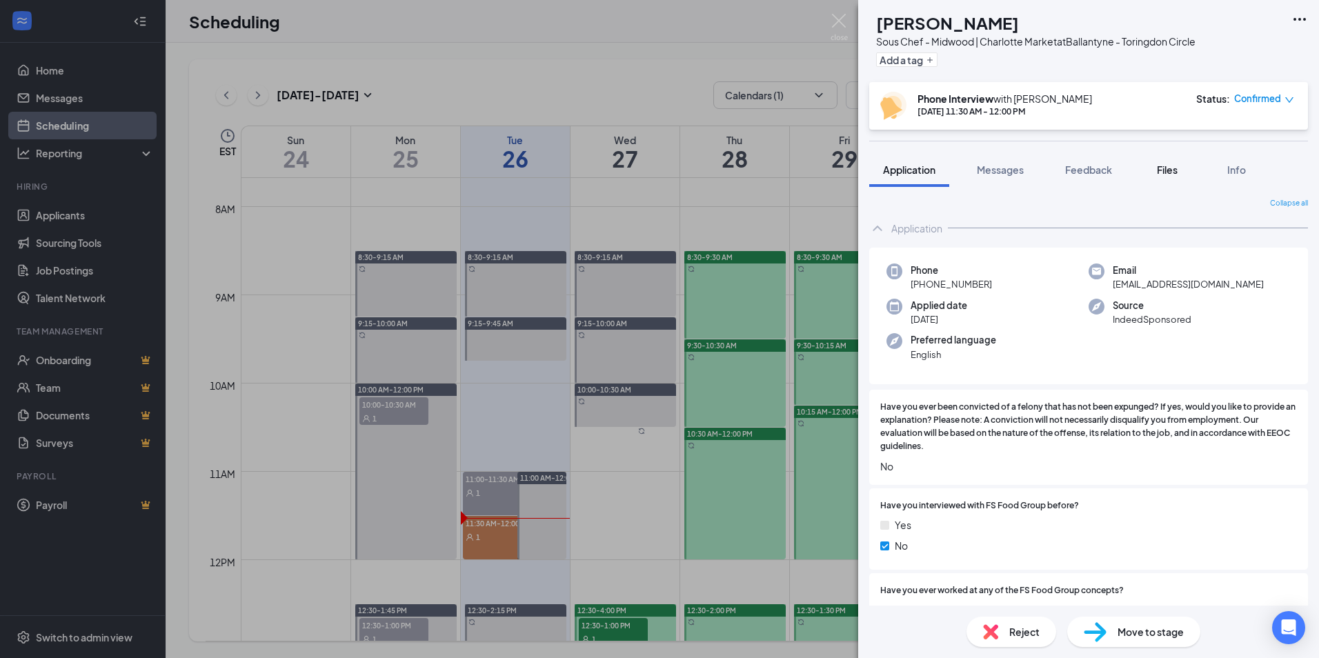
click at [1166, 168] on span "Files" at bounding box center [1167, 170] width 21 height 12
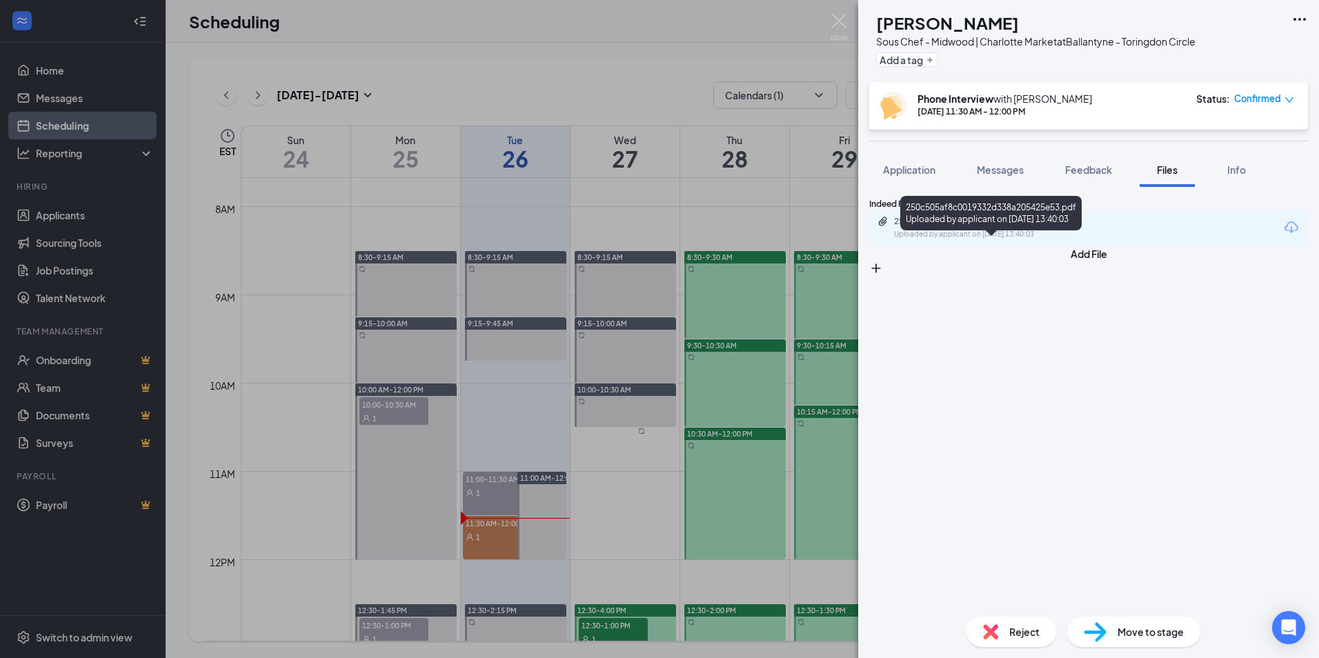
click at [994, 227] on div "250c505af8c0019332d338a205425e53.pdf" at bounding box center [990, 221] width 193 height 11
click at [1097, 168] on span "Feedback" at bounding box center [1088, 170] width 47 height 12
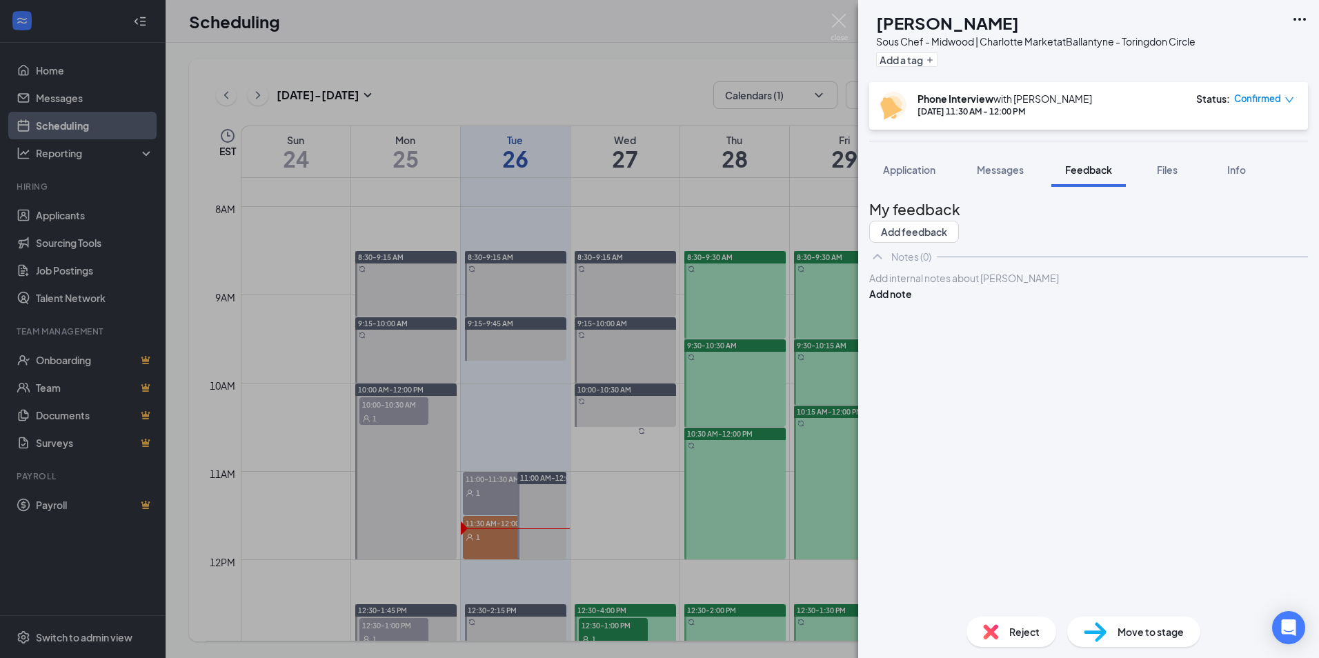
click at [945, 286] on div at bounding box center [1089, 278] width 438 height 14
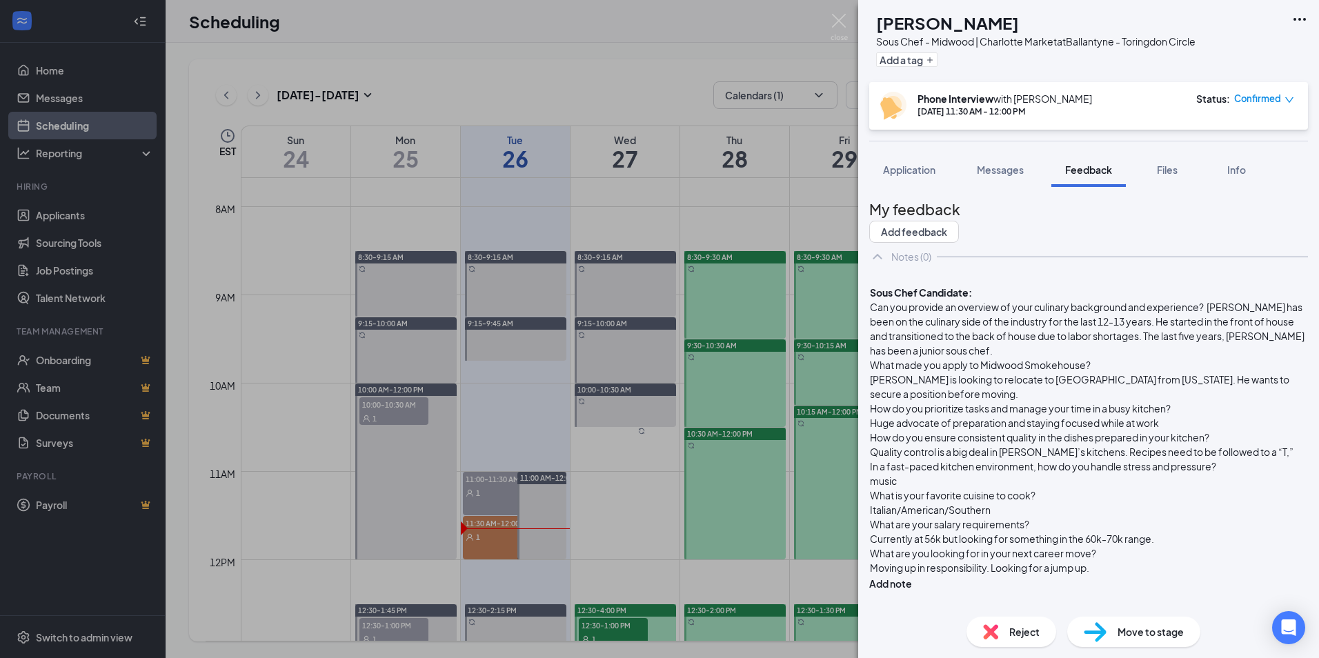
scroll to position [87, 0]
click at [912, 576] on button "Add note" at bounding box center [890, 583] width 43 height 15
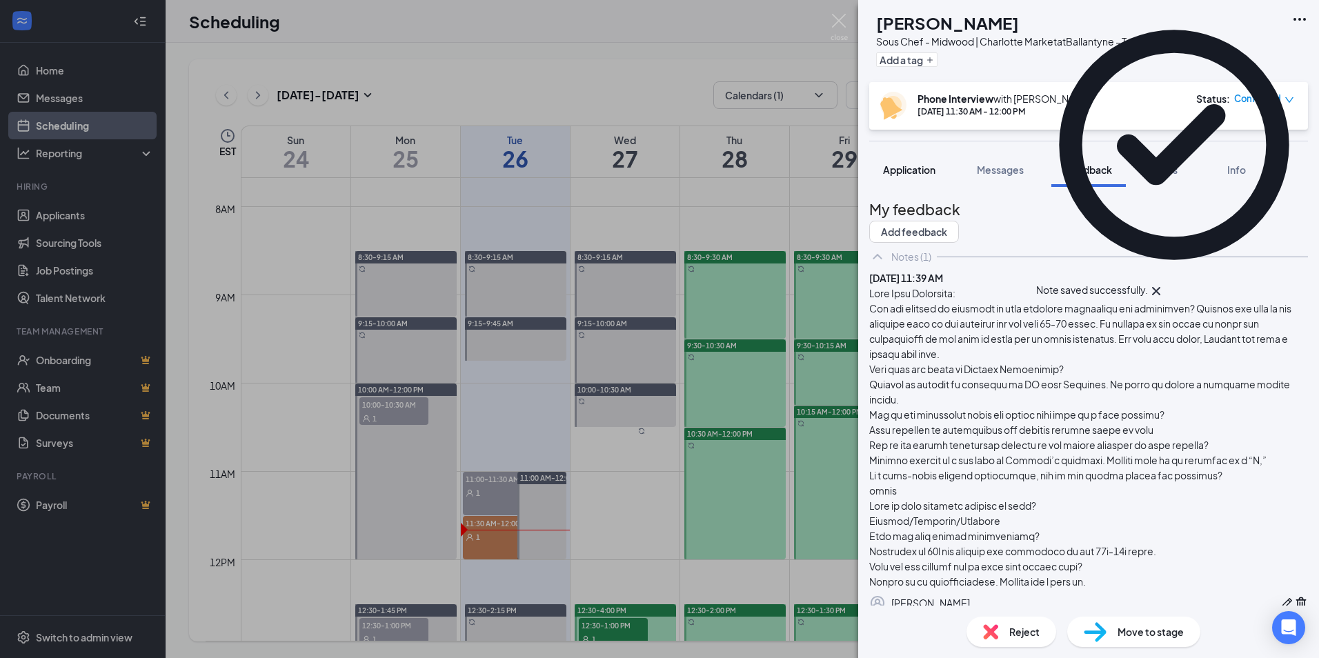
click at [908, 161] on button "Application" at bounding box center [909, 170] width 80 height 35
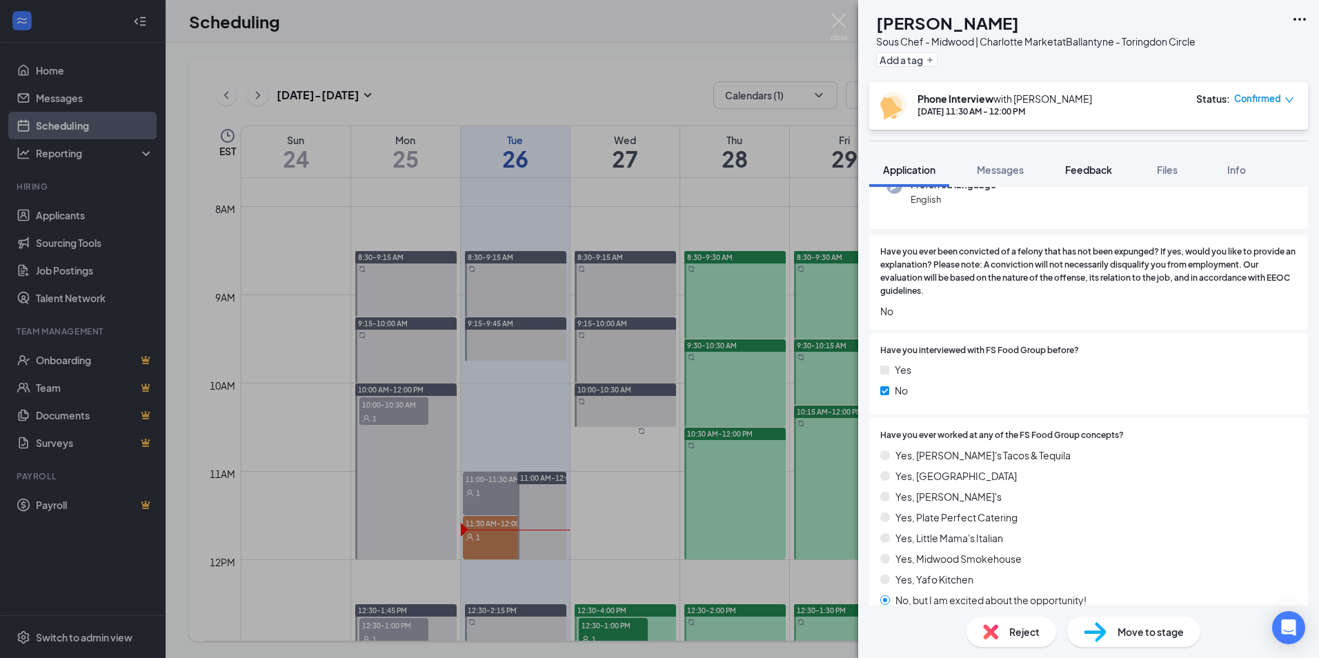
scroll to position [69, 0]
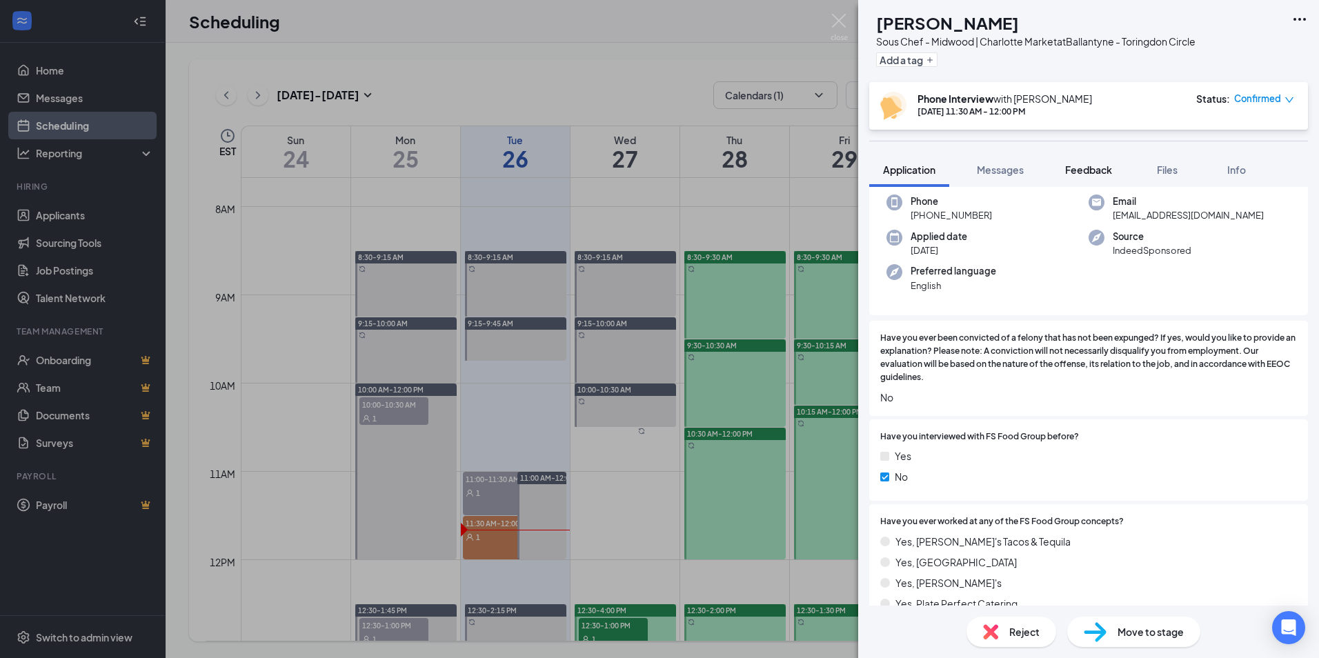
click at [1094, 170] on span "Feedback" at bounding box center [1088, 170] width 47 height 12
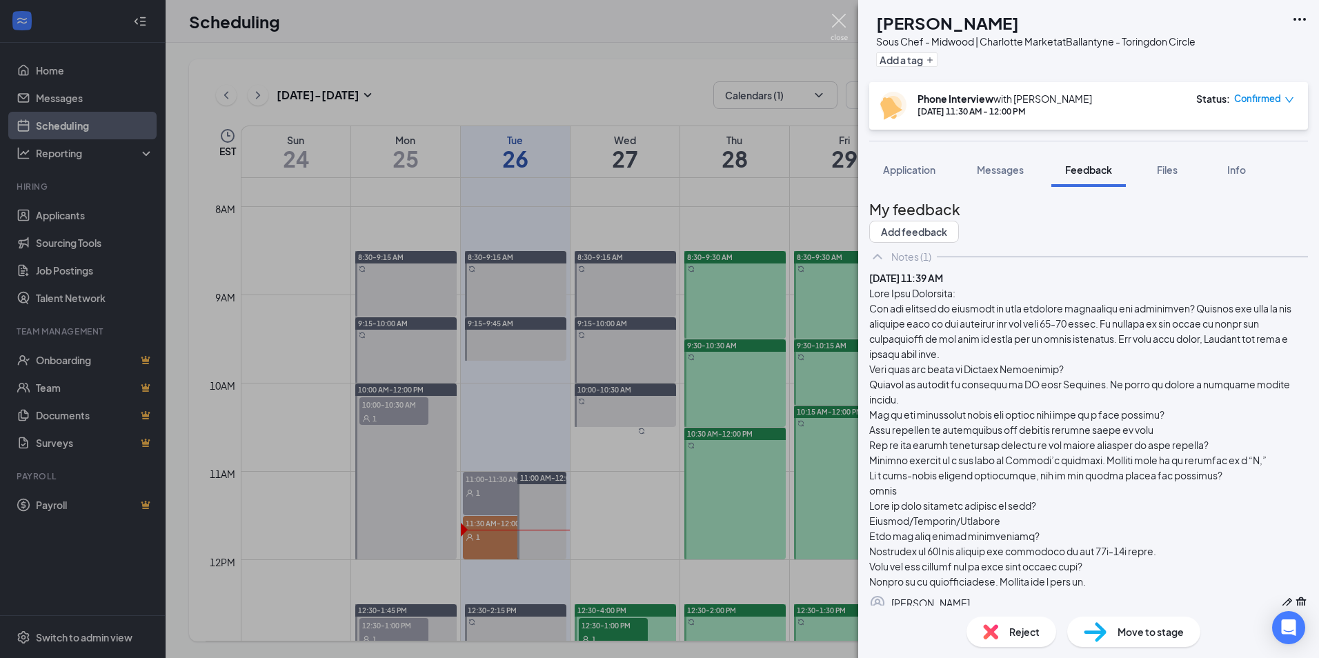
click at [843, 26] on img at bounding box center [839, 27] width 17 height 27
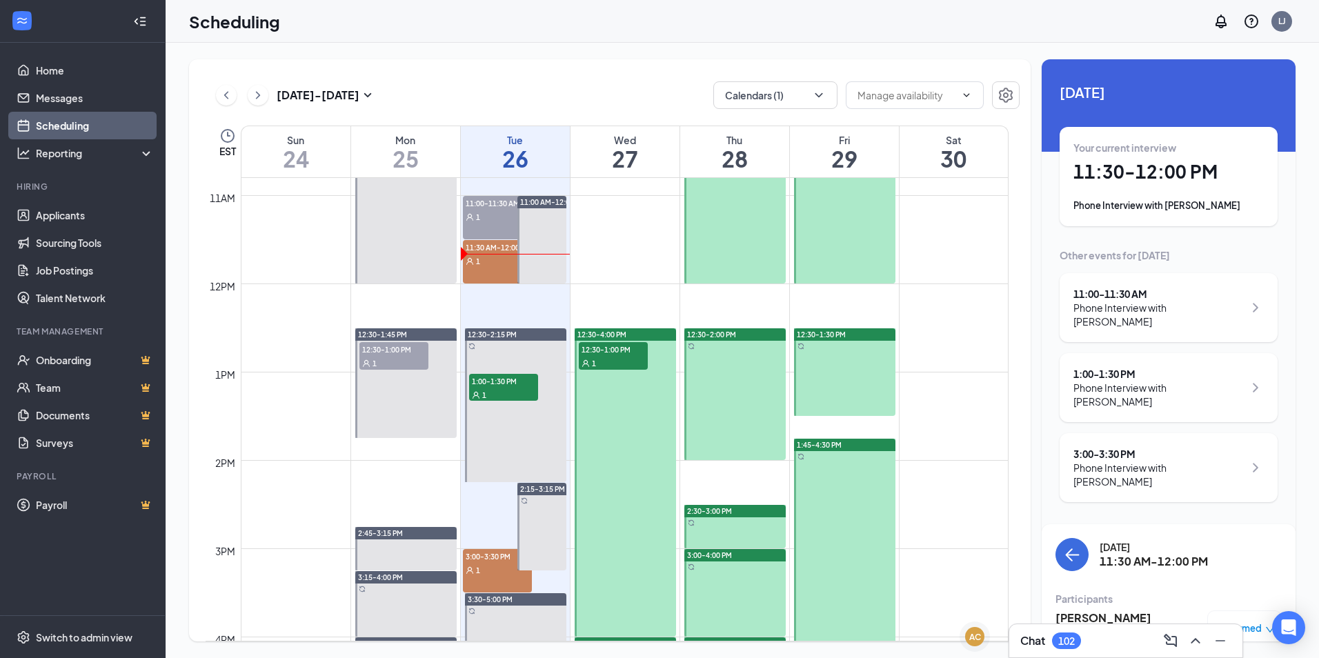
scroll to position [885, 0]
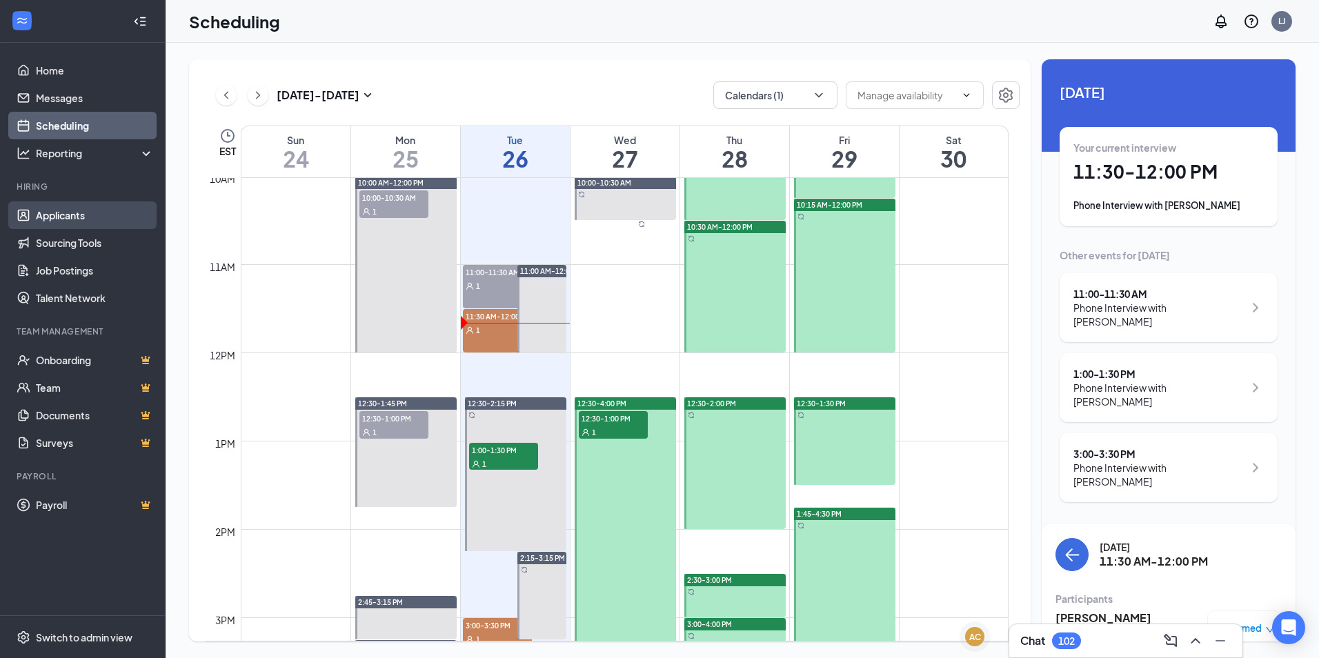
click at [52, 214] on link "Applicants" at bounding box center [95, 215] width 118 height 28
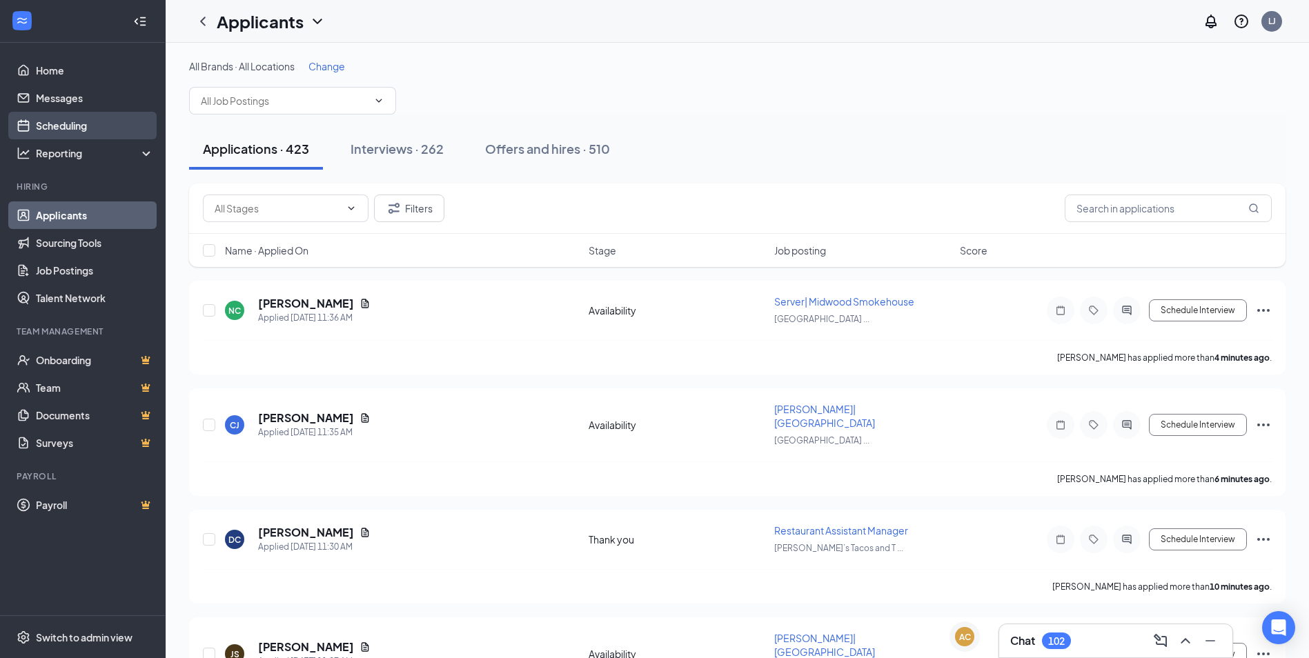
click at [87, 123] on link "Scheduling" at bounding box center [95, 126] width 118 height 28
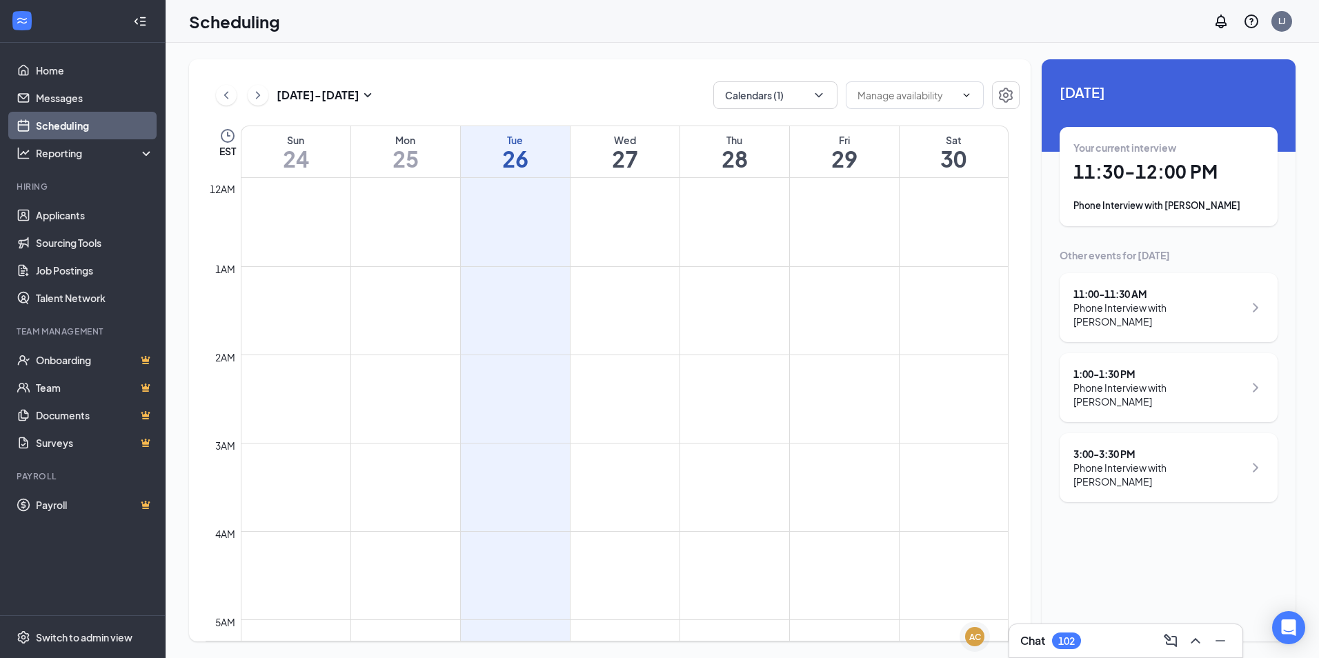
scroll to position [678, 0]
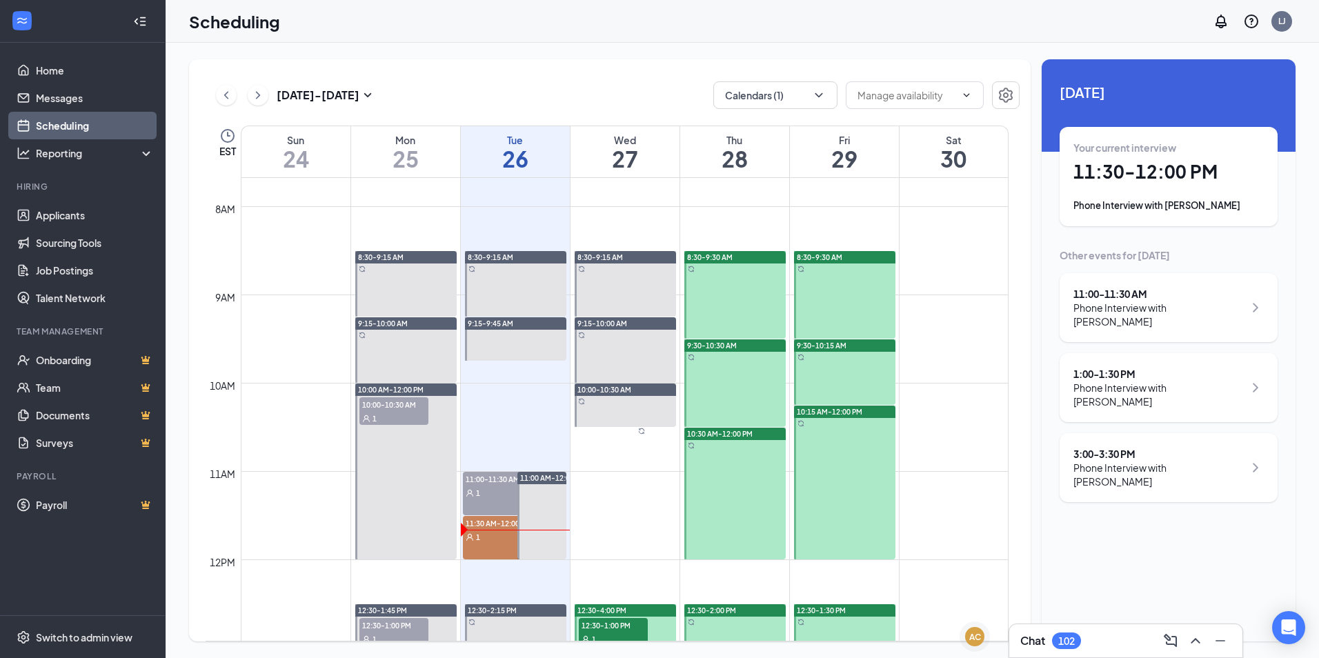
click at [394, 399] on span "10:00-10:30 AM" at bounding box center [394, 404] width 69 height 14
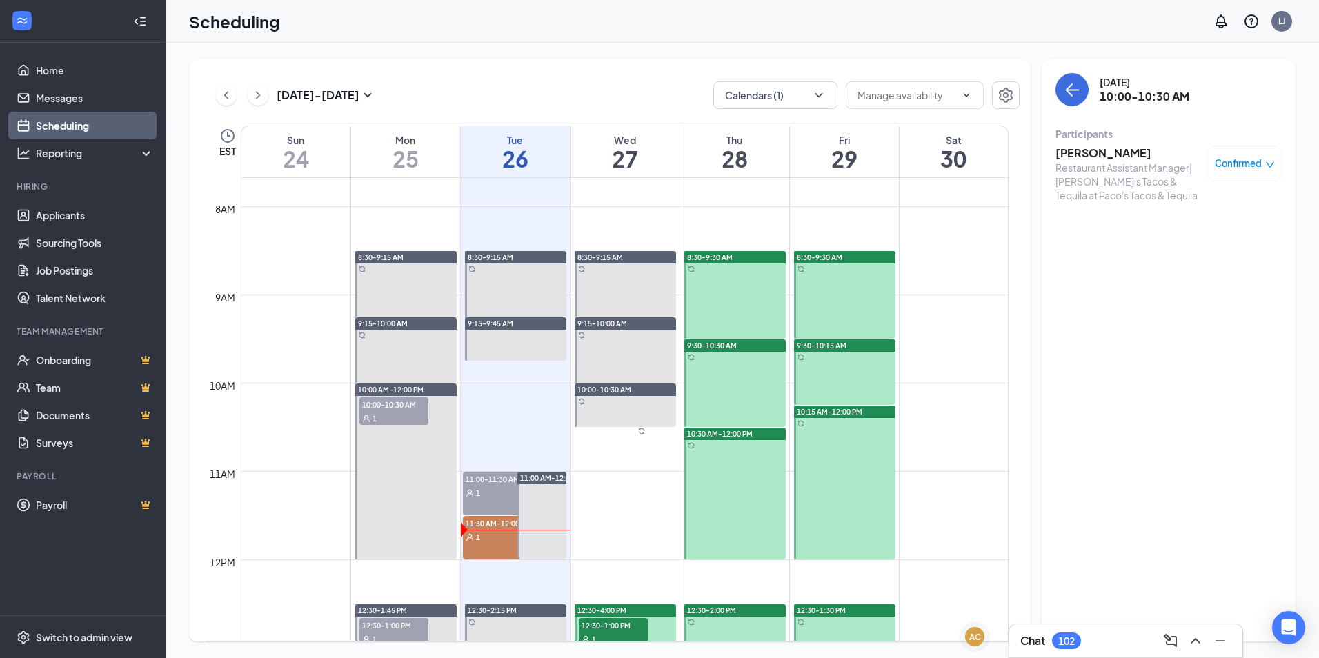
click at [1228, 152] on div "Confirmed" at bounding box center [1245, 164] width 75 height 36
click at [1229, 168] on span "Confirmed" at bounding box center [1238, 164] width 47 height 14
click at [1192, 268] on span "Mark as no-show" at bounding box center [1192, 275] width 95 height 15
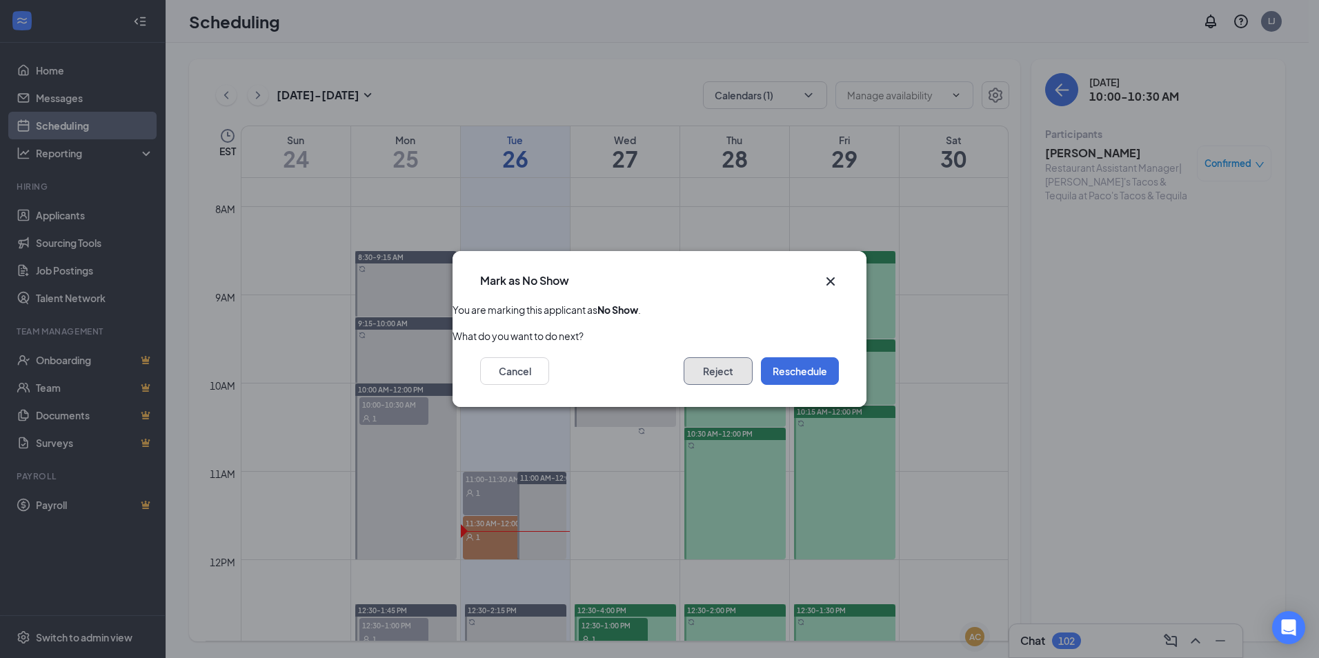
click at [716, 375] on button "Reject" at bounding box center [718, 371] width 69 height 28
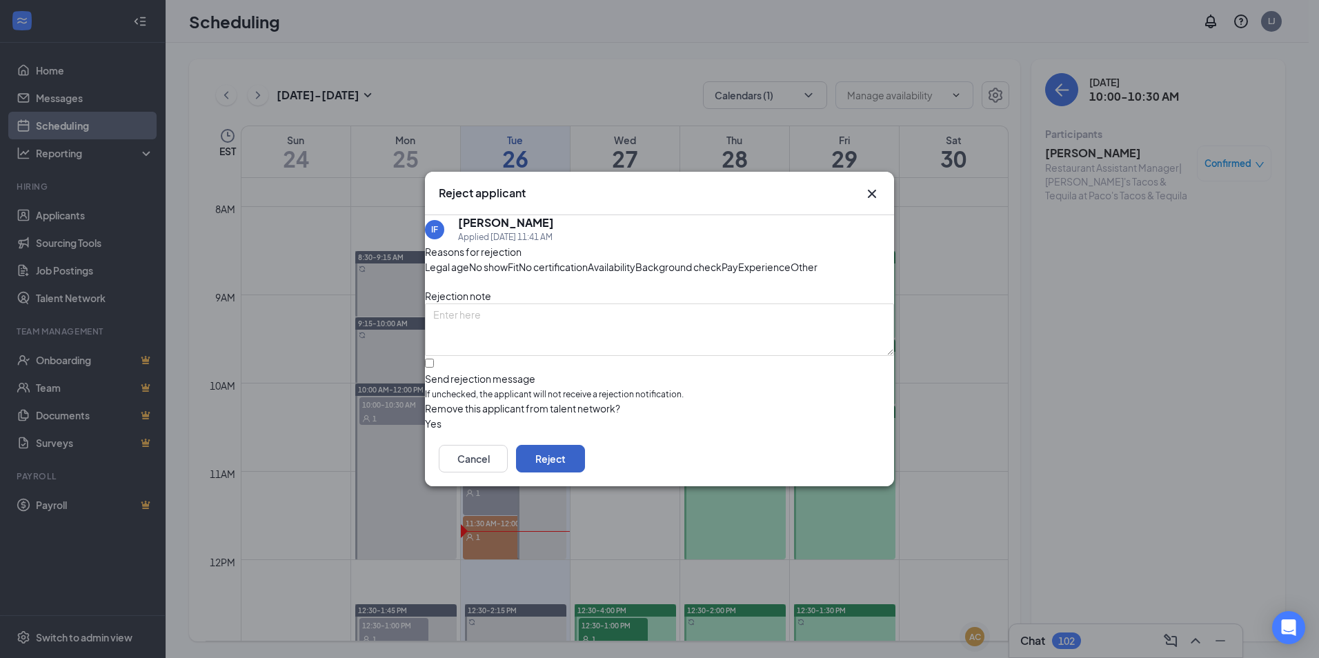
click at [585, 473] on button "Reject" at bounding box center [550, 459] width 69 height 28
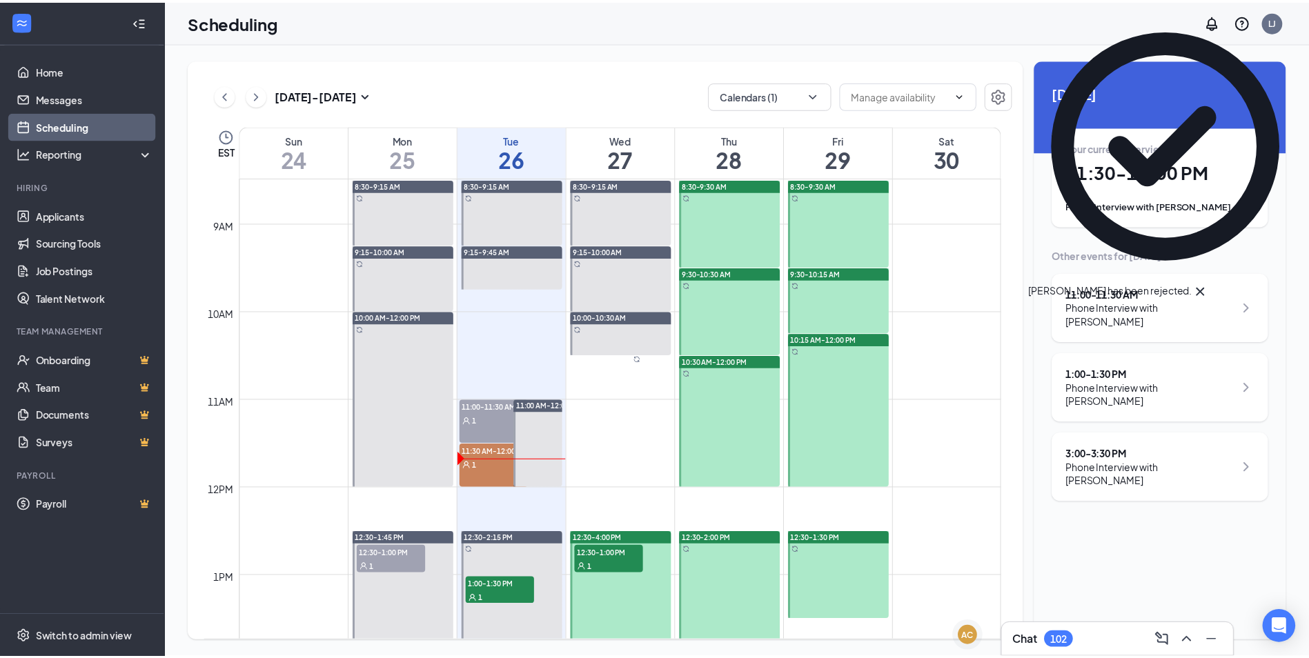
scroll to position [816, 0]
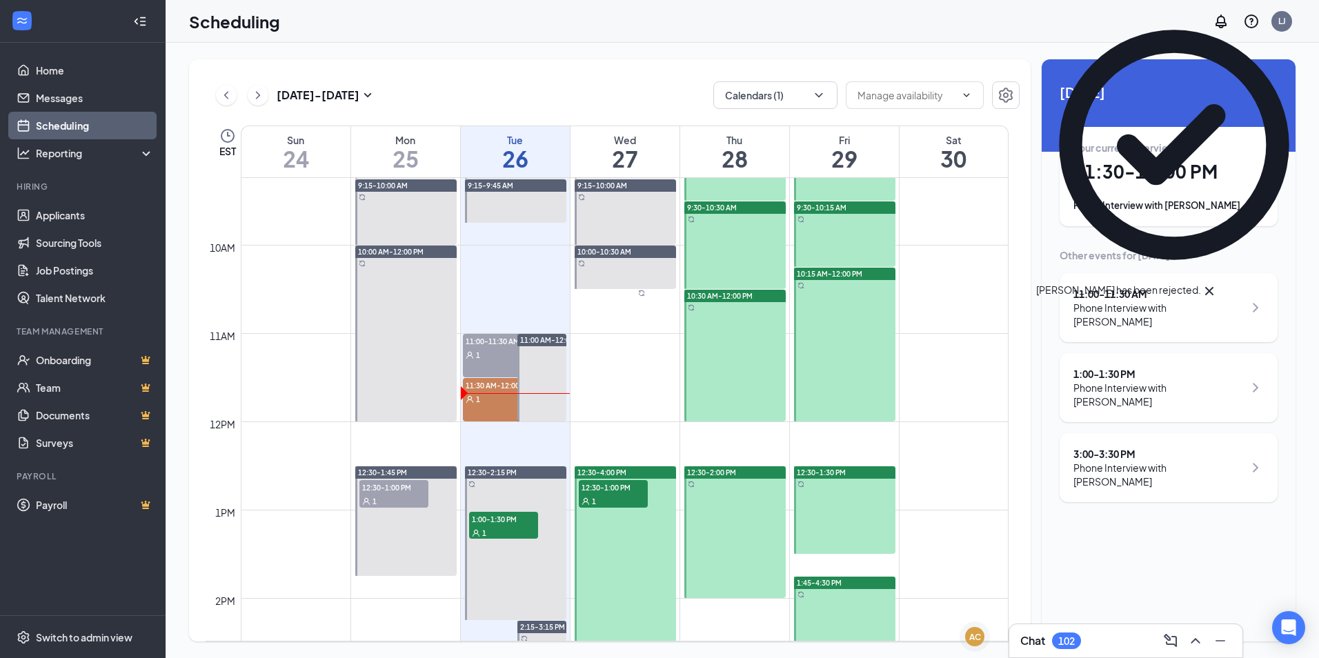
click at [397, 495] on div "1" at bounding box center [394, 501] width 69 height 14
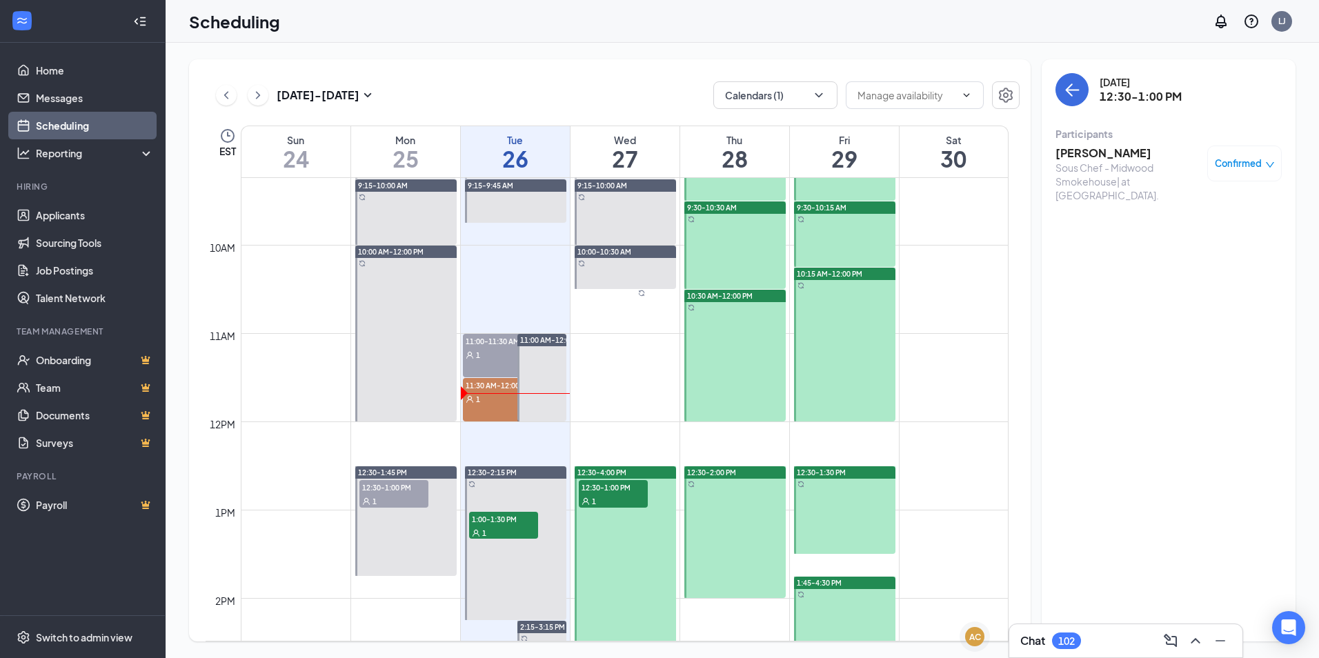
click at [1244, 166] on span "Confirmed" at bounding box center [1238, 164] width 47 height 14
click at [1207, 268] on span "Mark as no-show" at bounding box center [1192, 275] width 95 height 15
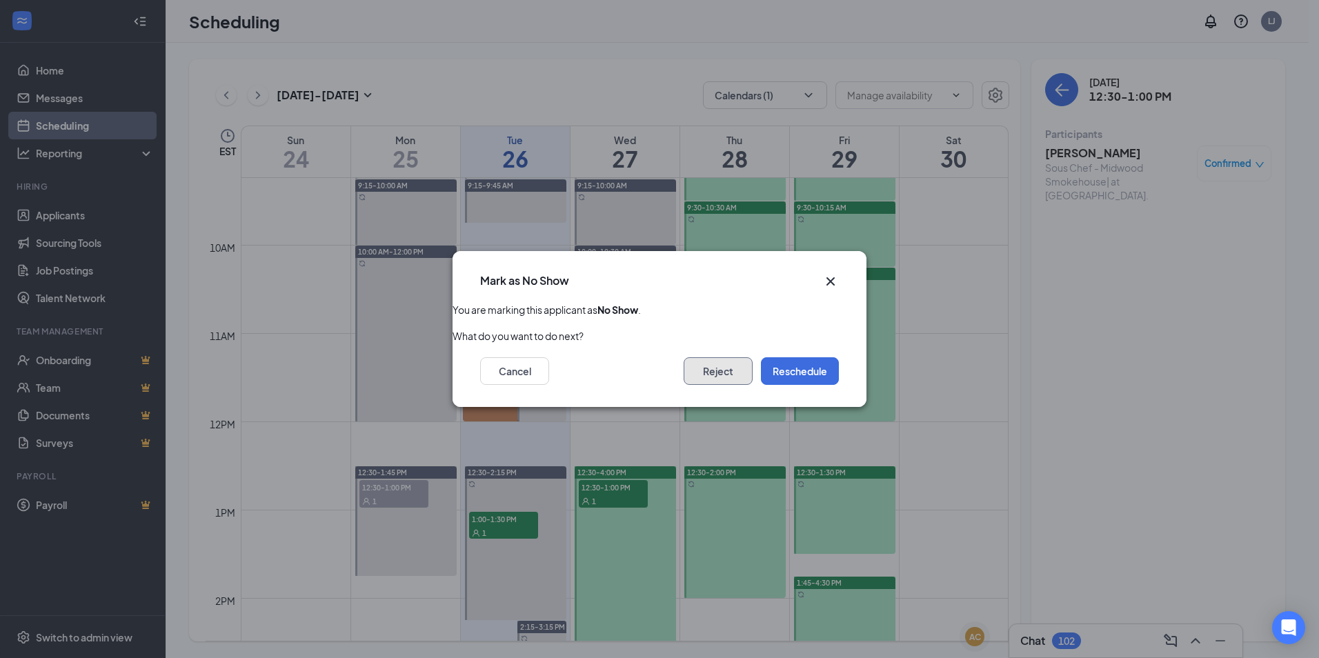
click at [724, 377] on button "Reject" at bounding box center [718, 371] width 69 height 28
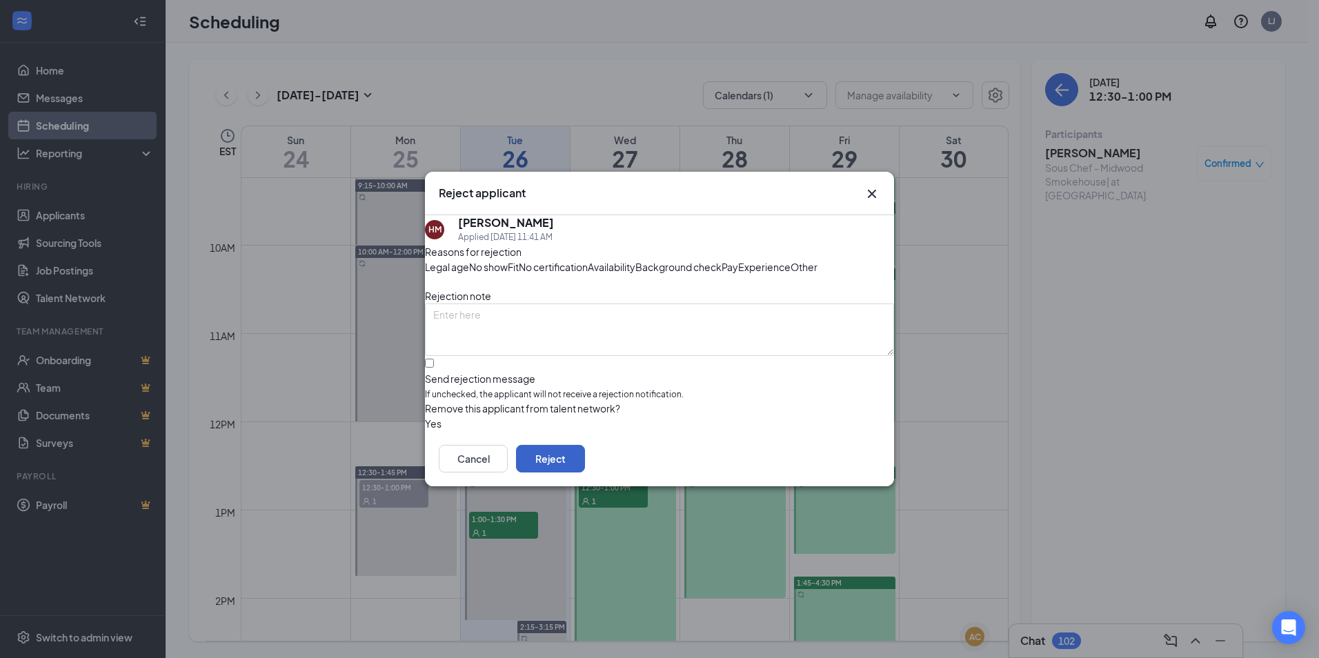
click at [585, 473] on button "Reject" at bounding box center [550, 459] width 69 height 28
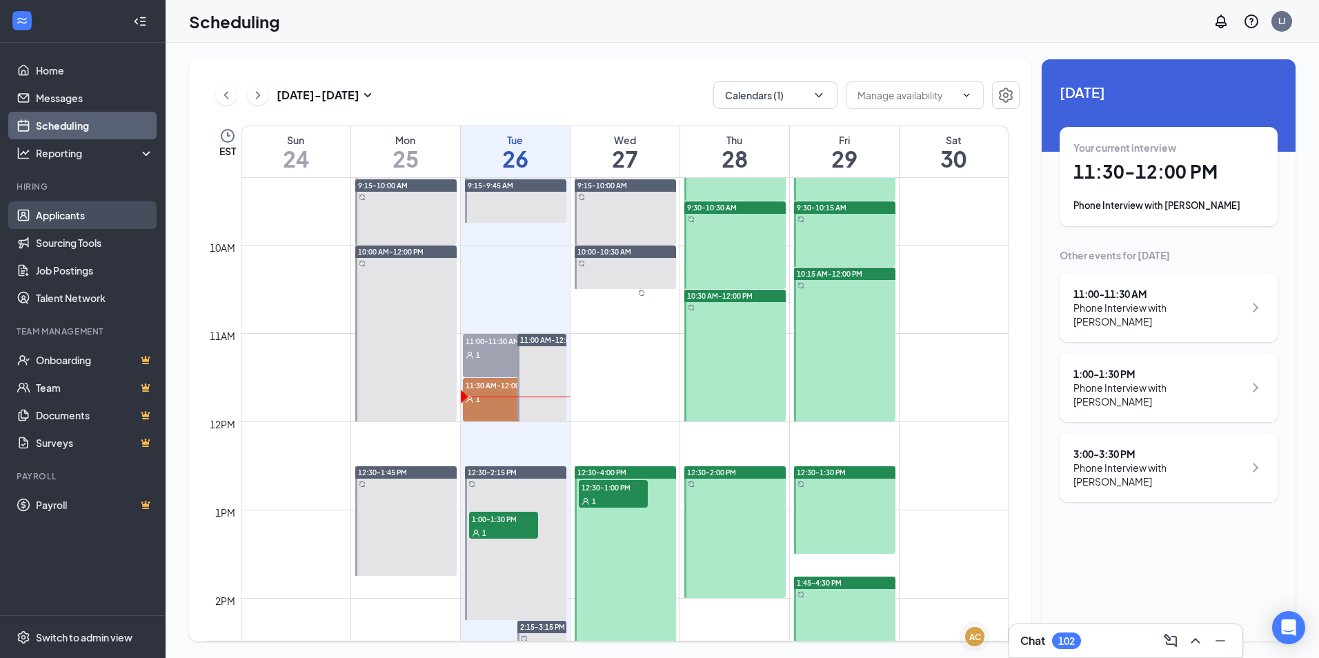
click at [86, 217] on link "Applicants" at bounding box center [95, 215] width 118 height 28
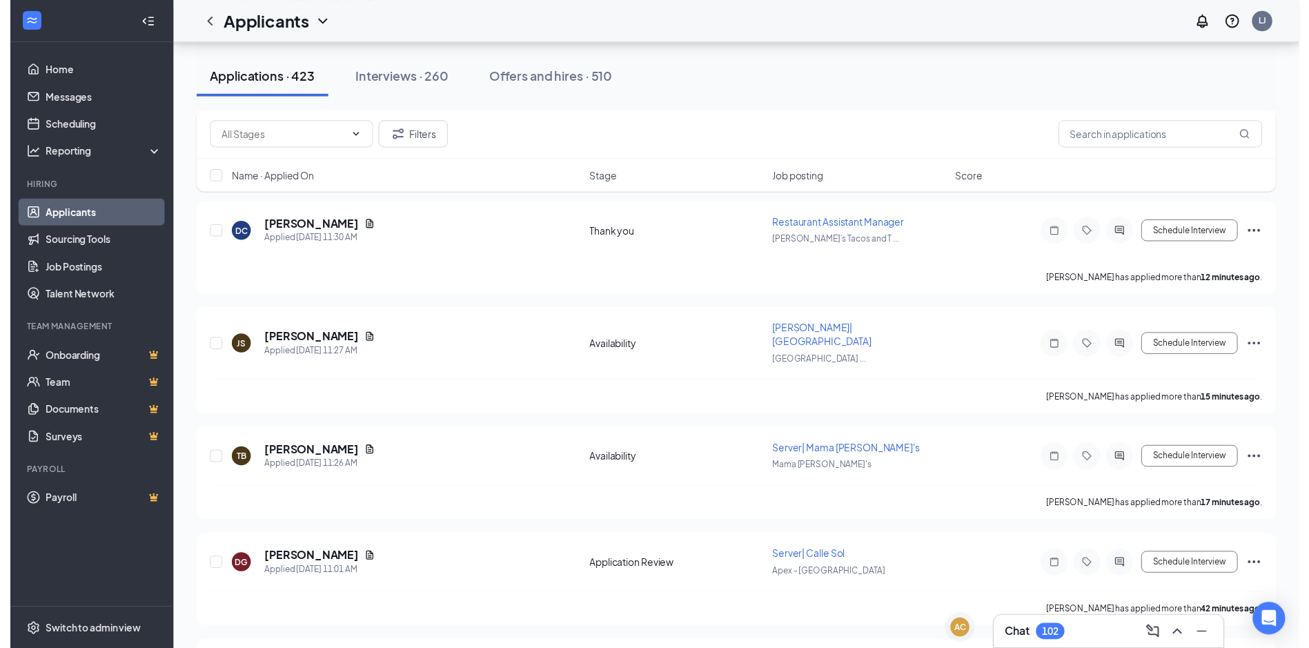
scroll to position [138, 0]
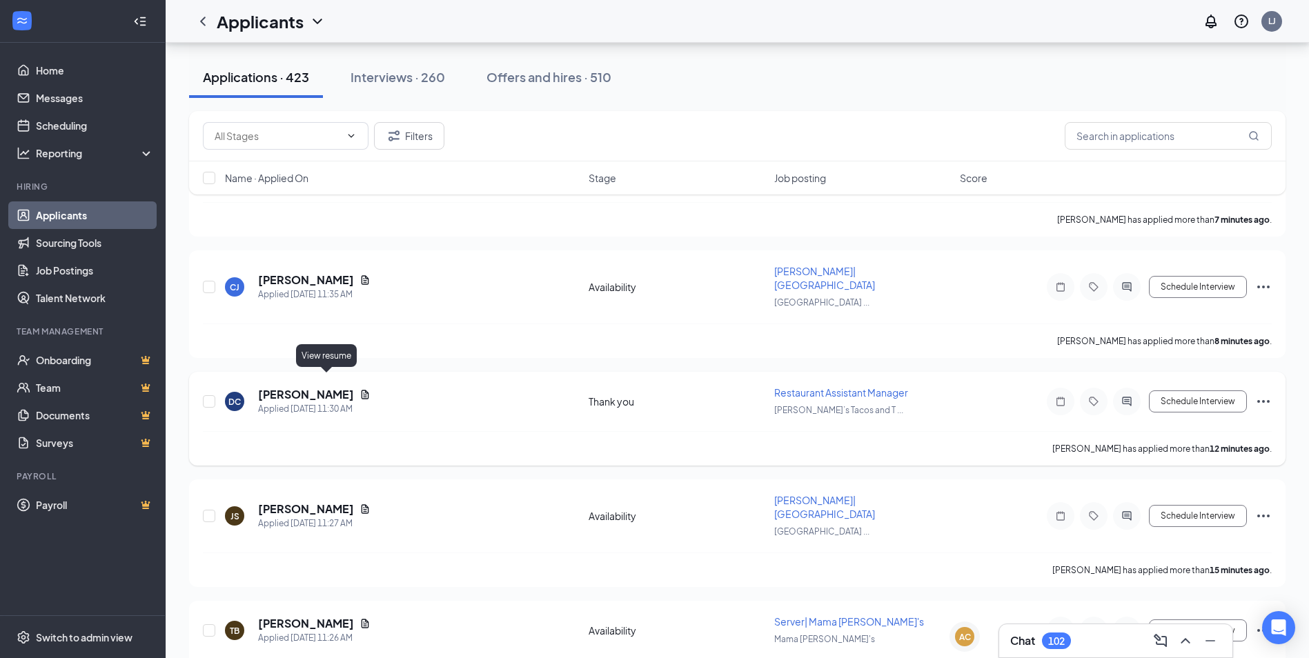
click at [360, 389] on icon "Document" at bounding box center [365, 394] width 11 height 11
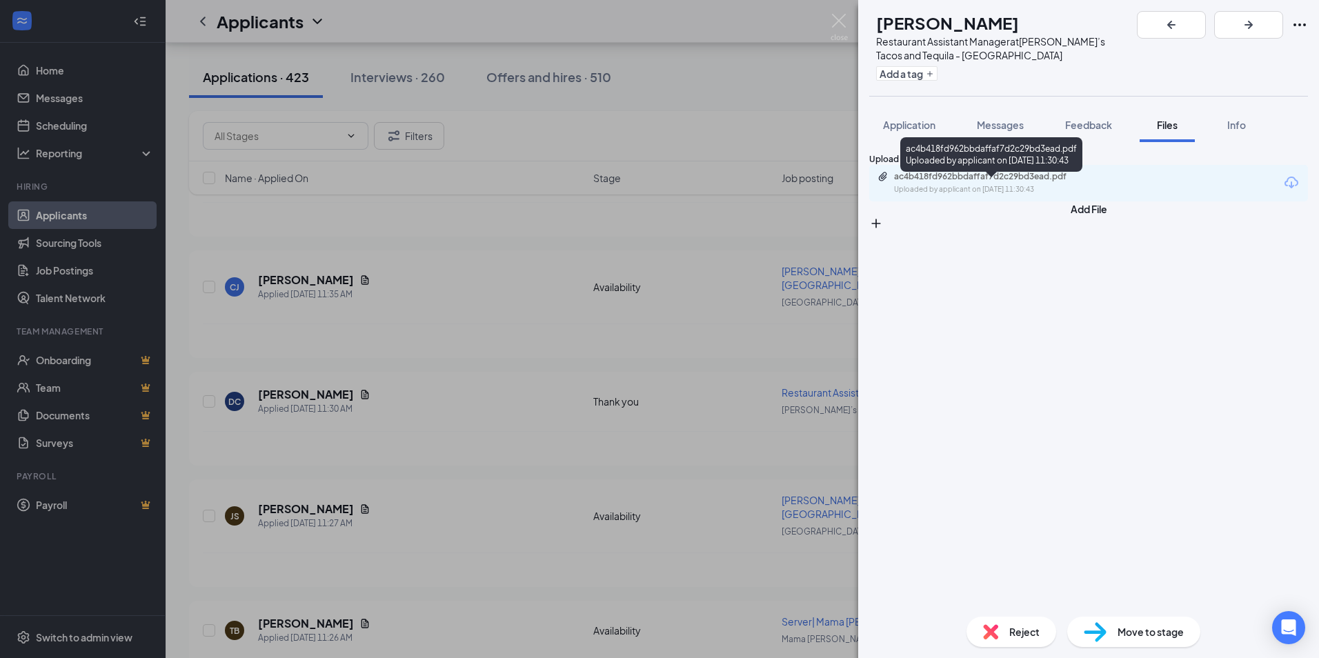
click at [1043, 195] on div "Uploaded by applicant on [DATE] 11:30:43" at bounding box center [997, 189] width 207 height 11
click at [912, 119] on span "Application" at bounding box center [909, 125] width 52 height 12
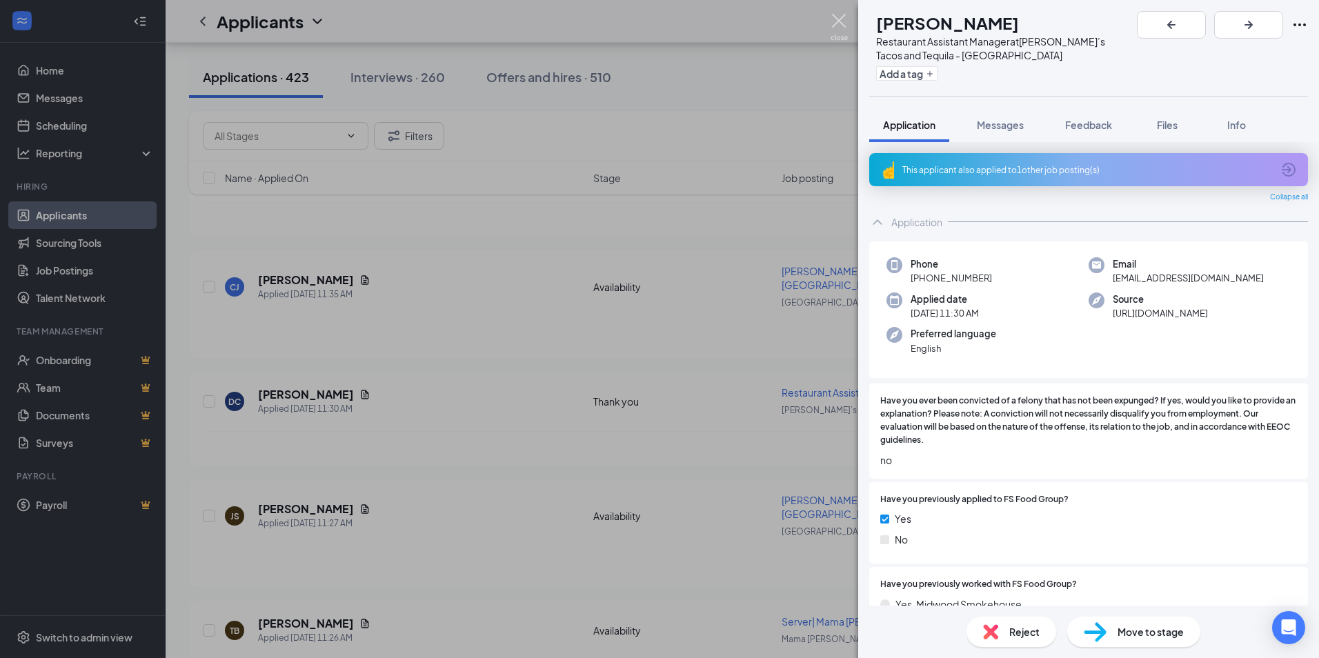
click at [834, 23] on img at bounding box center [839, 27] width 17 height 27
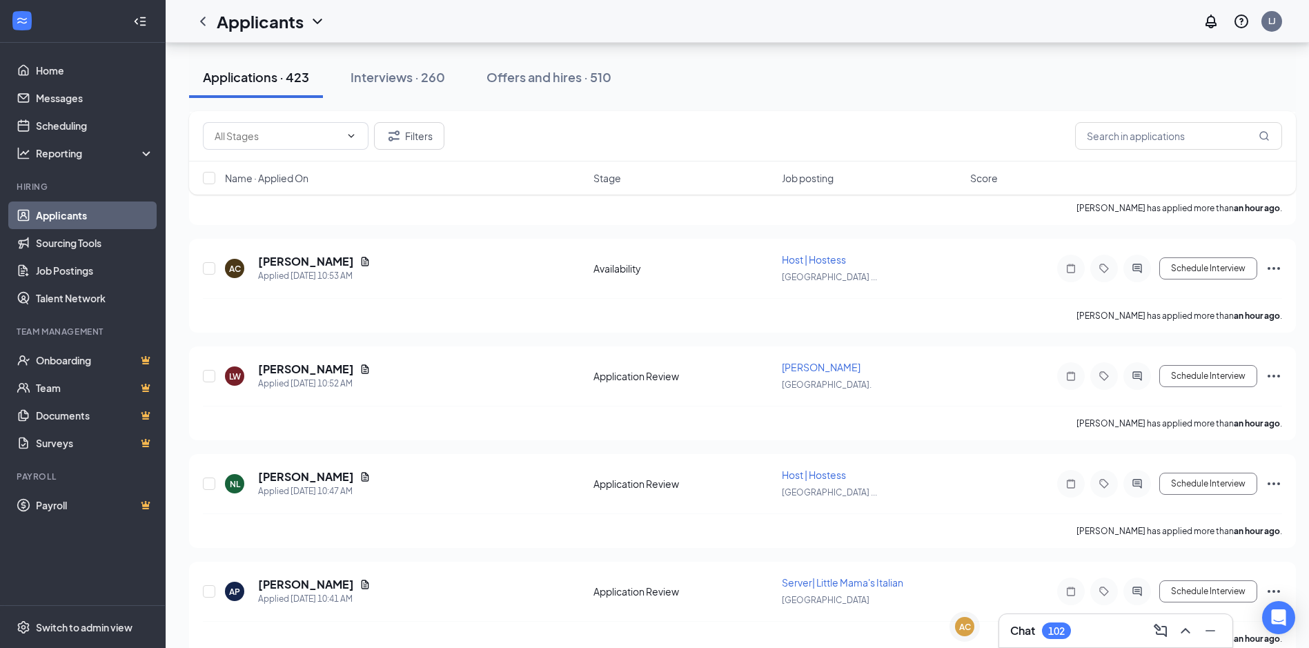
scroll to position [966, 0]
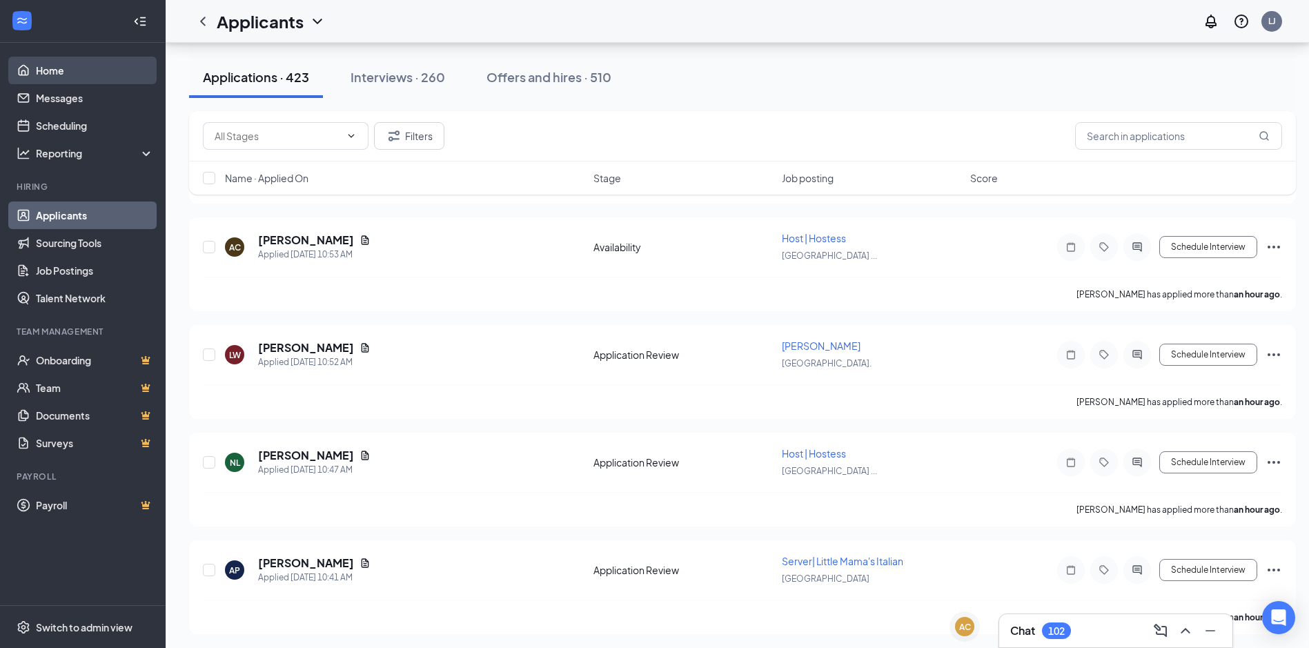
click at [57, 71] on link "Home" at bounding box center [95, 71] width 118 height 28
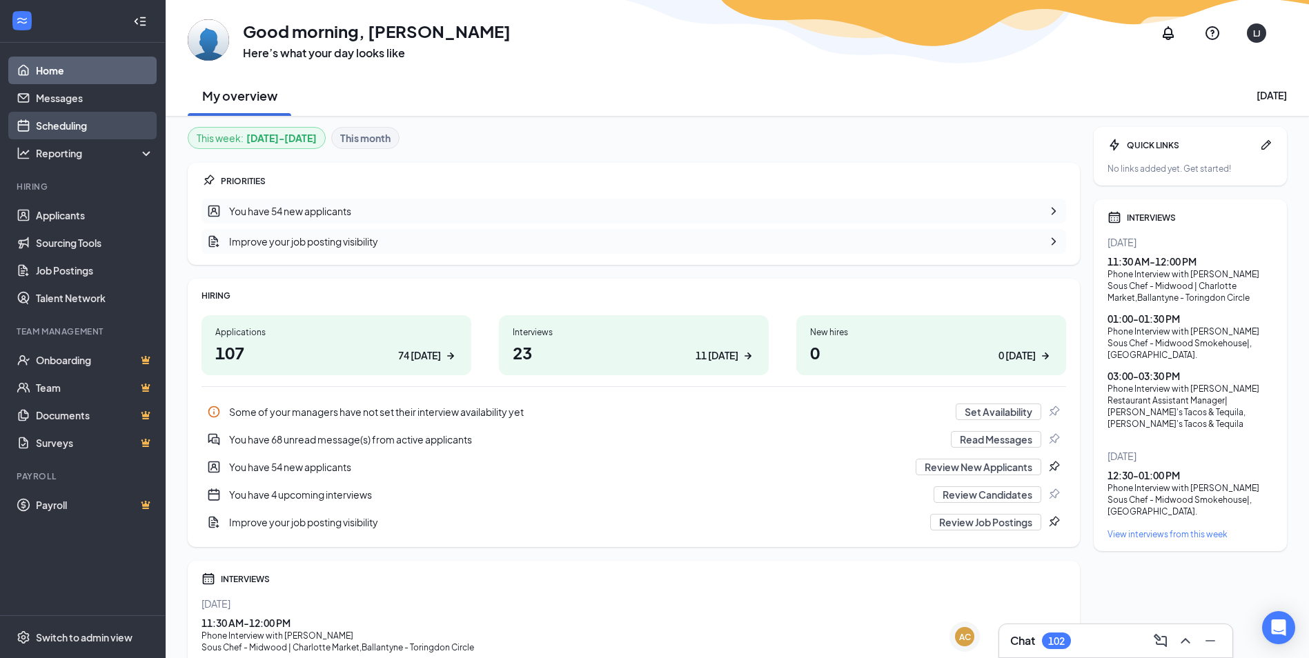
click at [81, 130] on link "Scheduling" at bounding box center [95, 126] width 118 height 28
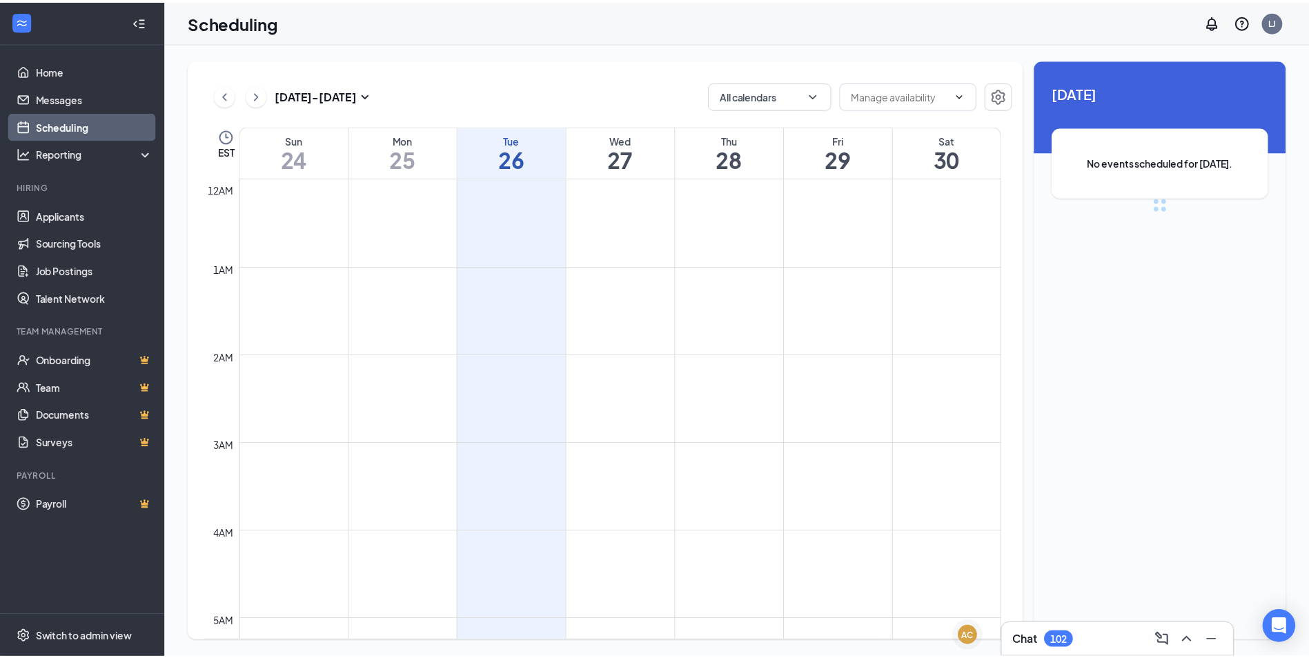
scroll to position [678, 0]
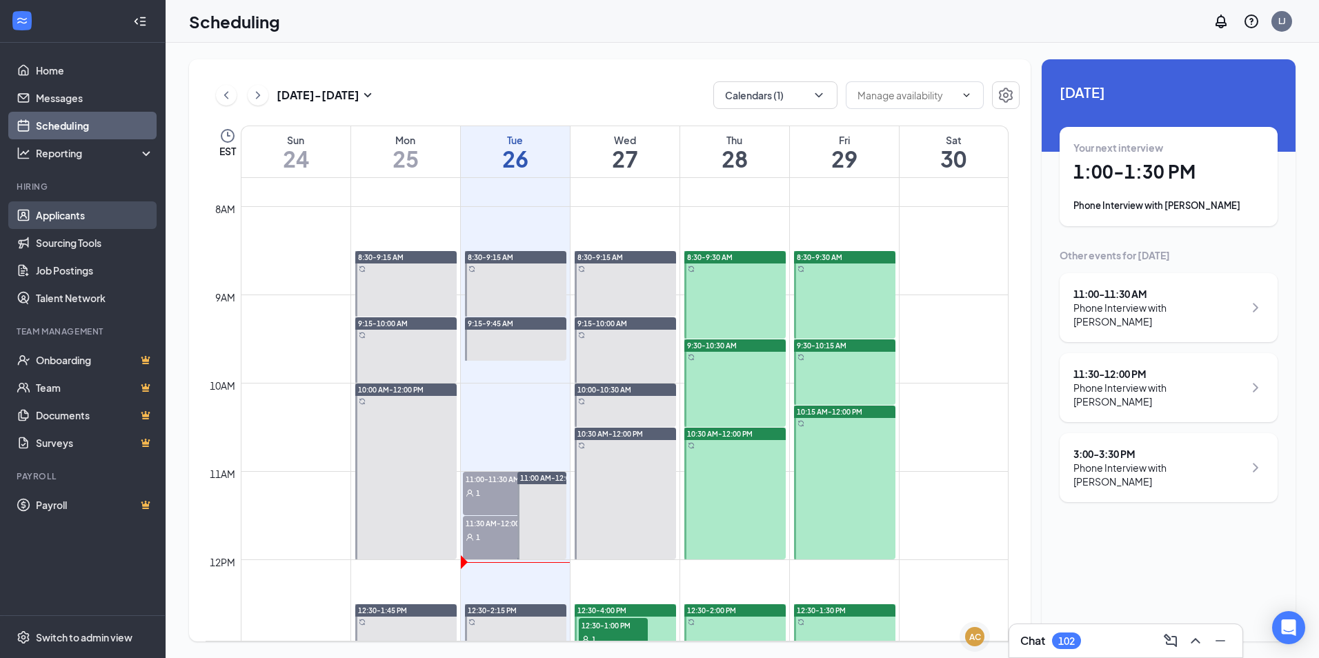
click at [39, 217] on link "Applicants" at bounding box center [95, 215] width 118 height 28
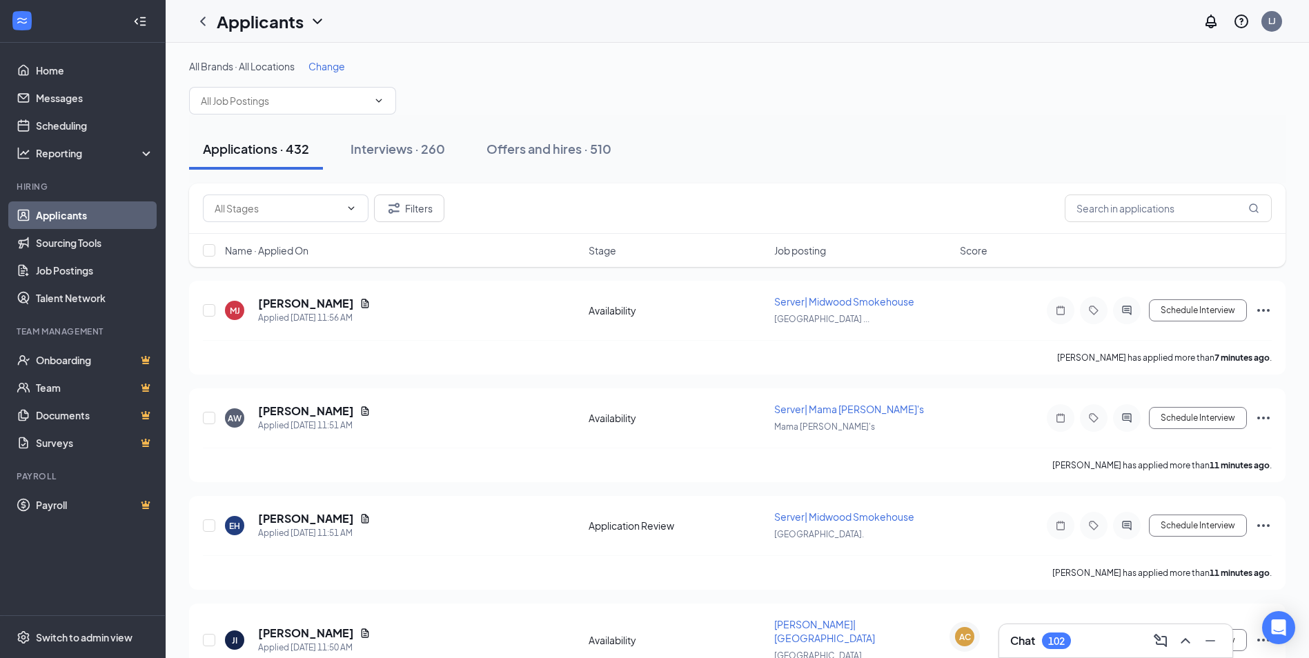
click at [341, 69] on span "Change" at bounding box center [326, 66] width 37 height 12
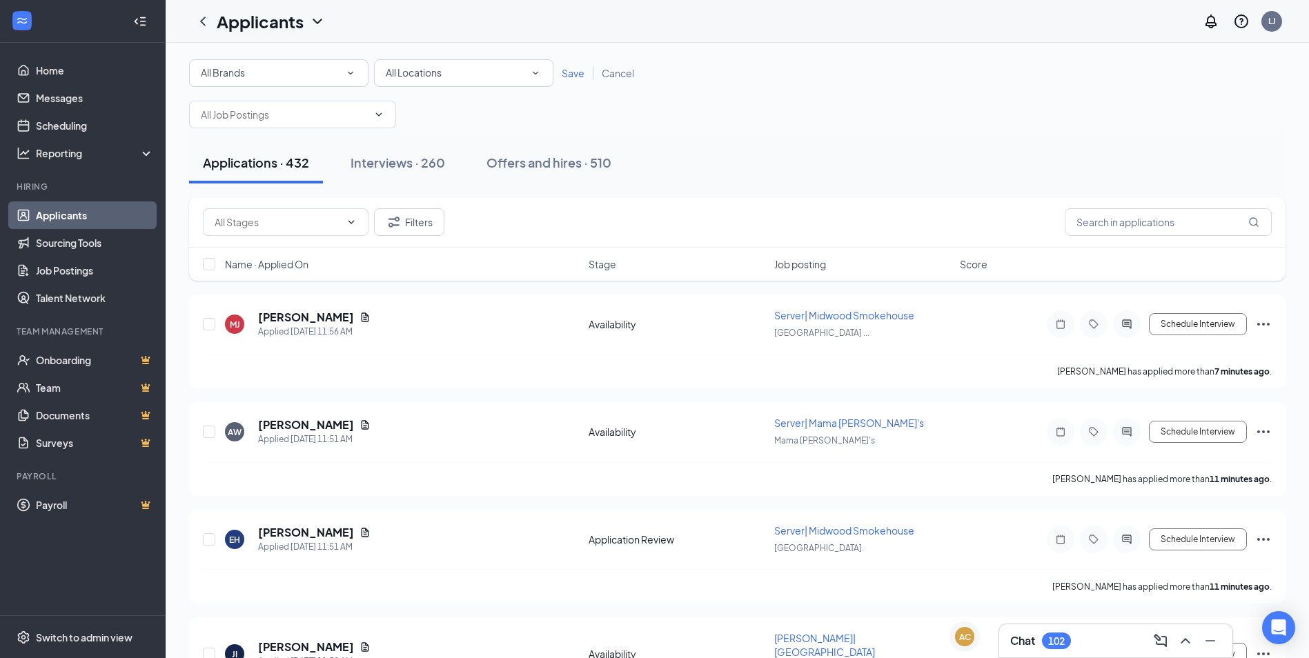
click at [245, 73] on span "All Brands" at bounding box center [223, 72] width 44 height 12
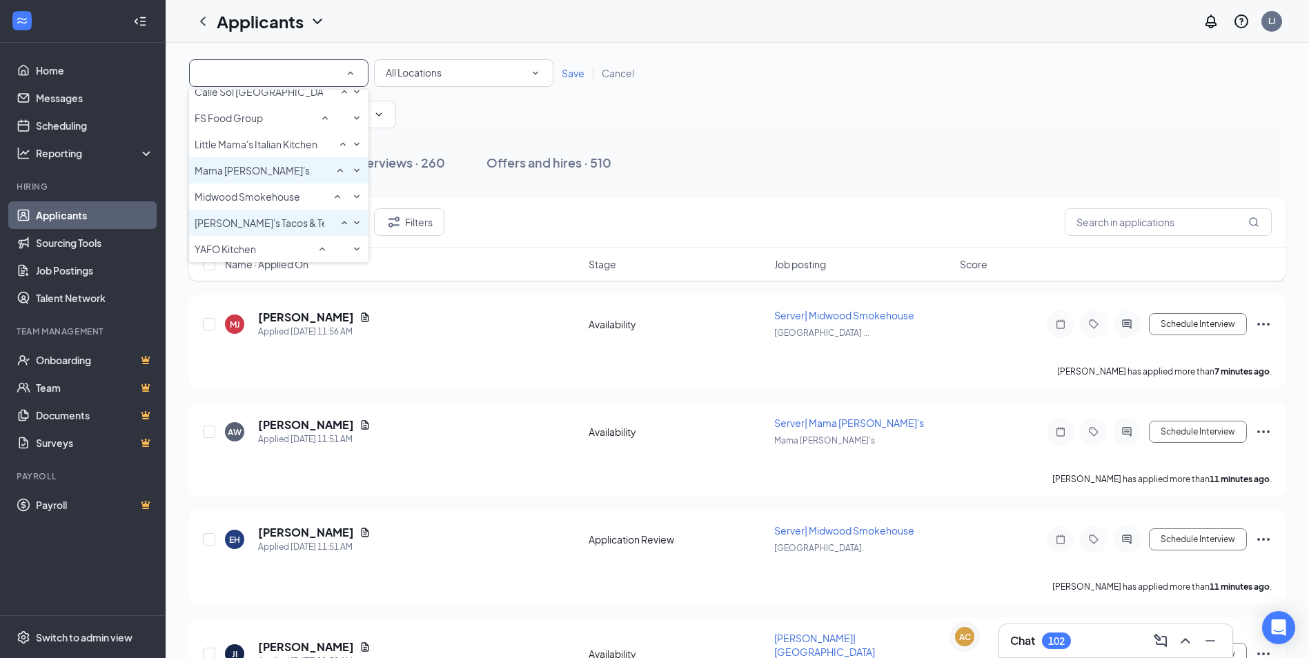
scroll to position [92, 0]
click at [261, 190] on span "Midwood Smokehouse" at bounding box center [248, 196] width 106 height 12
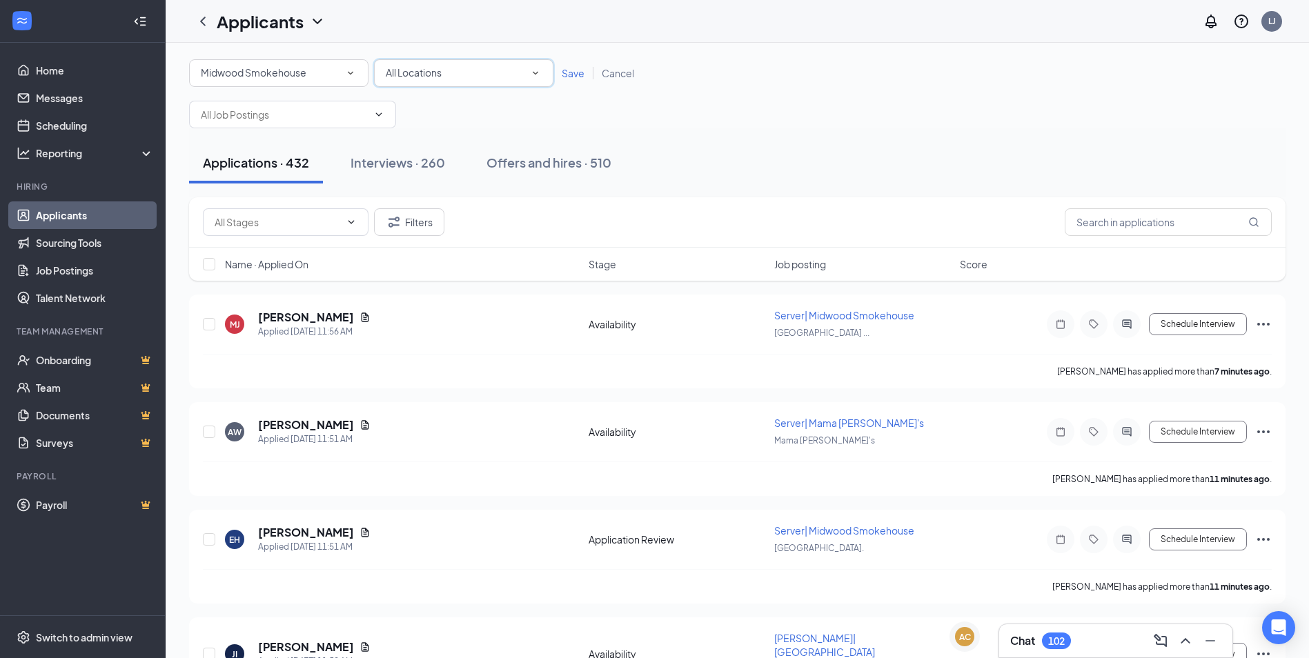
click at [434, 73] on span "All Locations" at bounding box center [414, 72] width 56 height 12
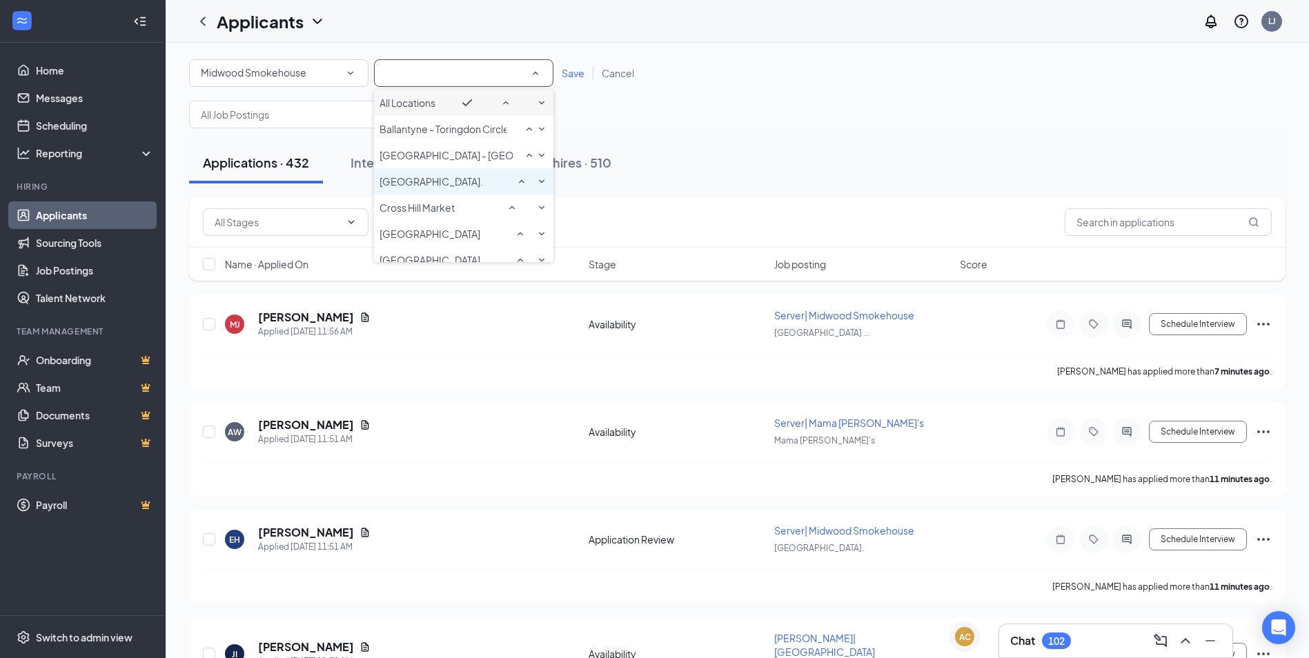
scroll to position [59, 0]
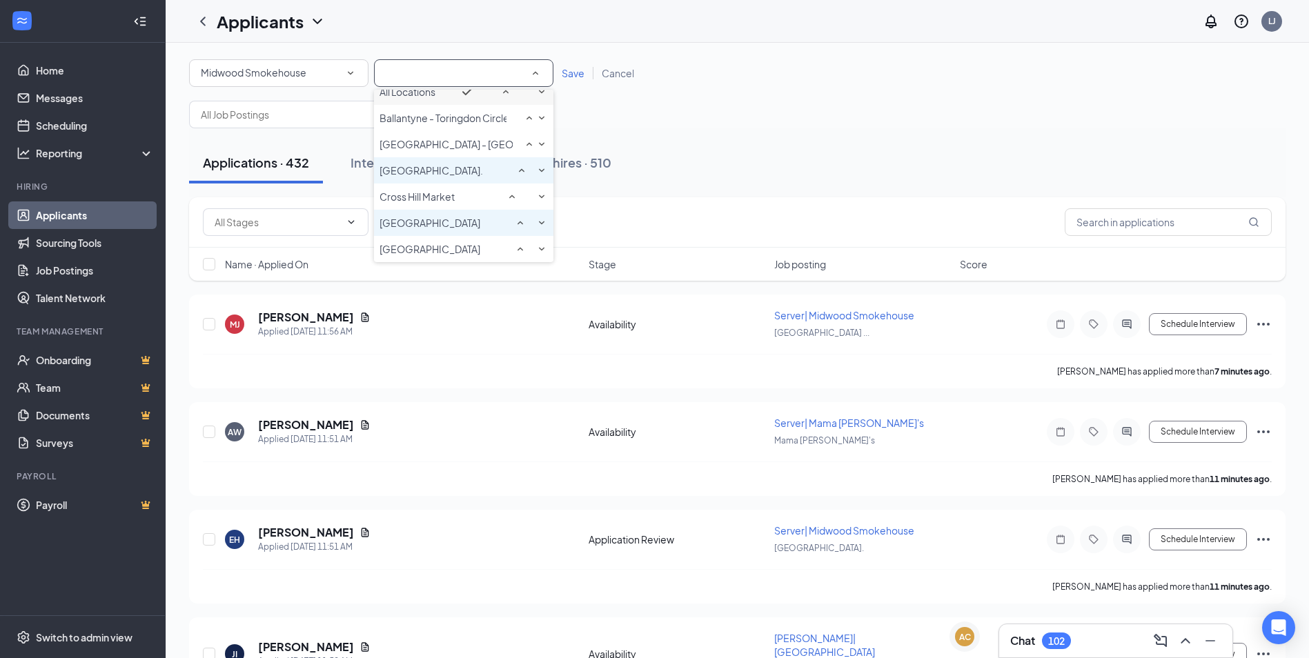
click at [437, 217] on span "[GEOGRAPHIC_DATA]" at bounding box center [430, 223] width 101 height 12
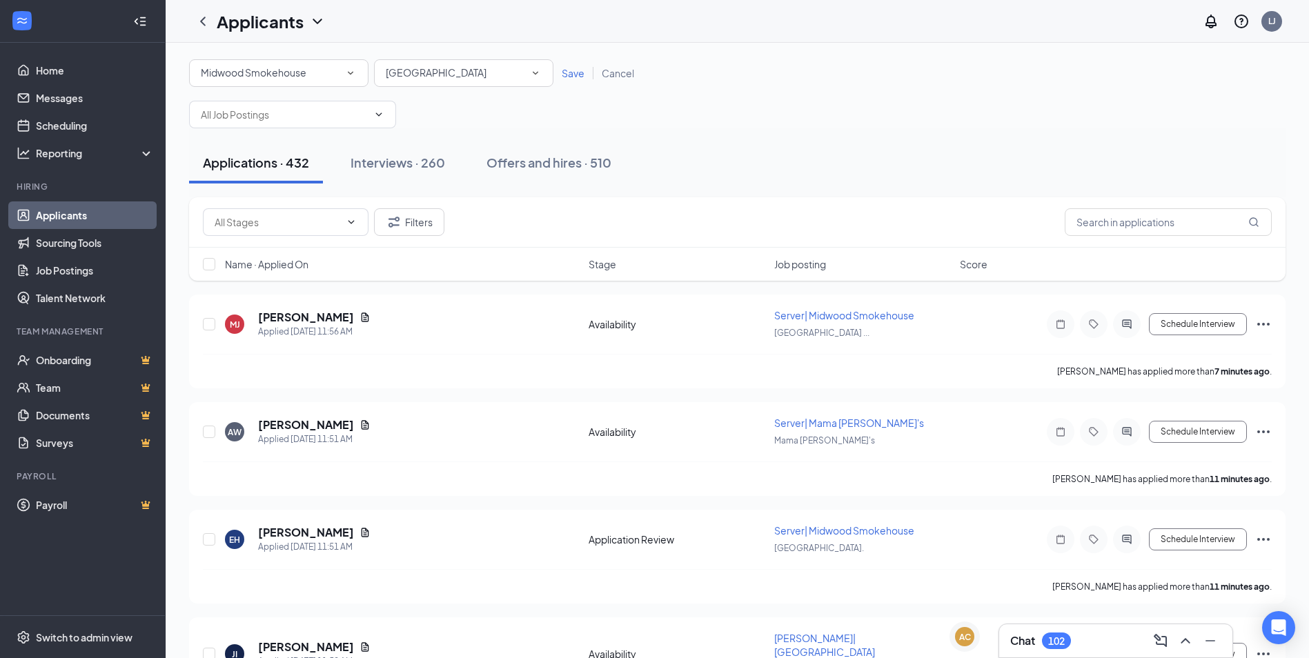
click at [563, 70] on span "Save" at bounding box center [573, 73] width 23 height 12
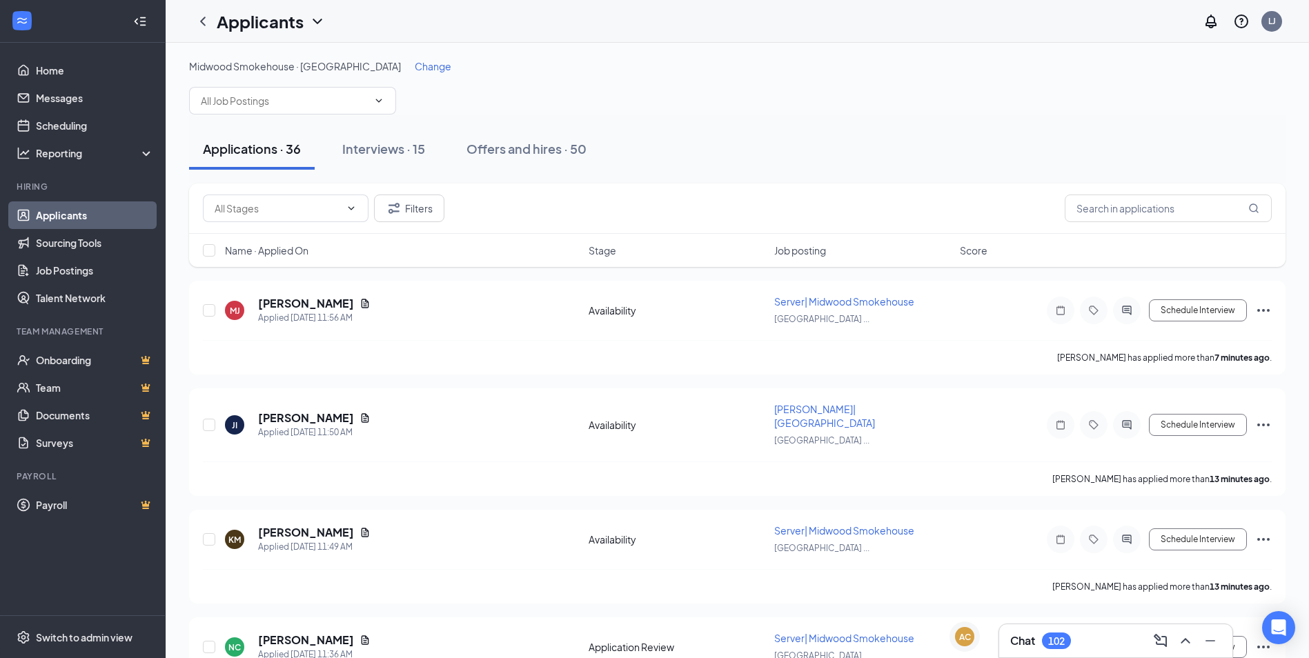
click at [451, 70] on span "Change" at bounding box center [433, 66] width 37 height 12
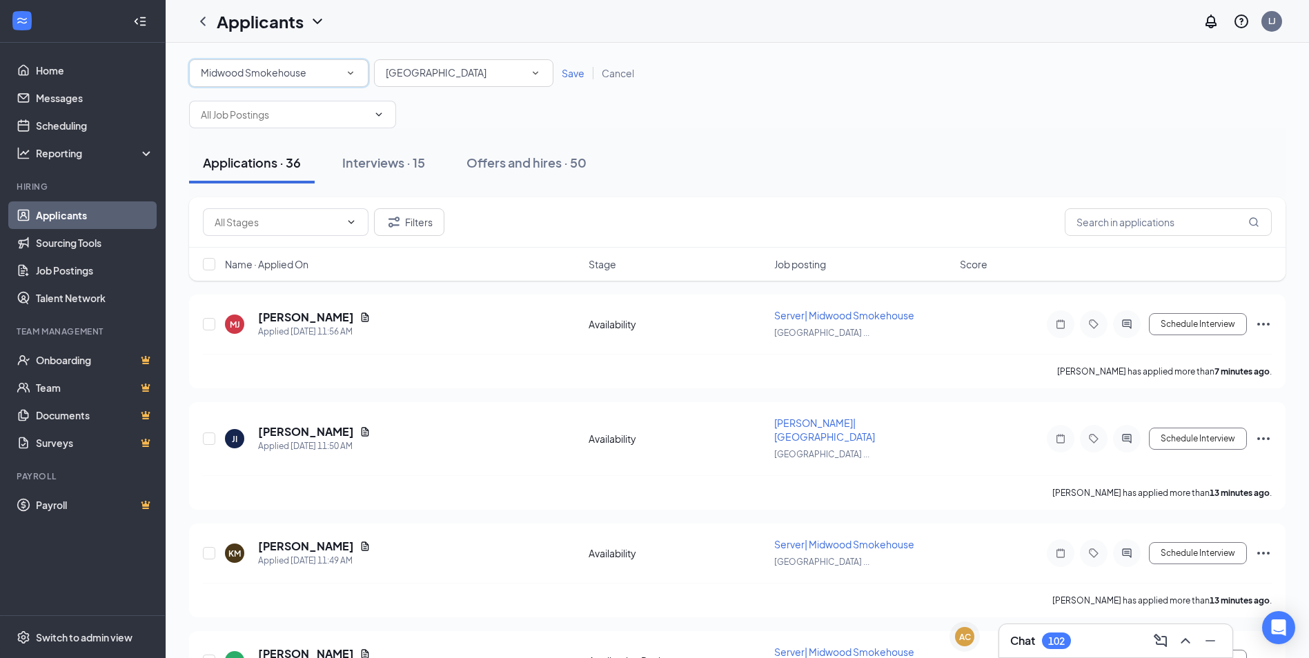
click at [323, 70] on div "Midwood Smokehouse" at bounding box center [279, 73] width 156 height 17
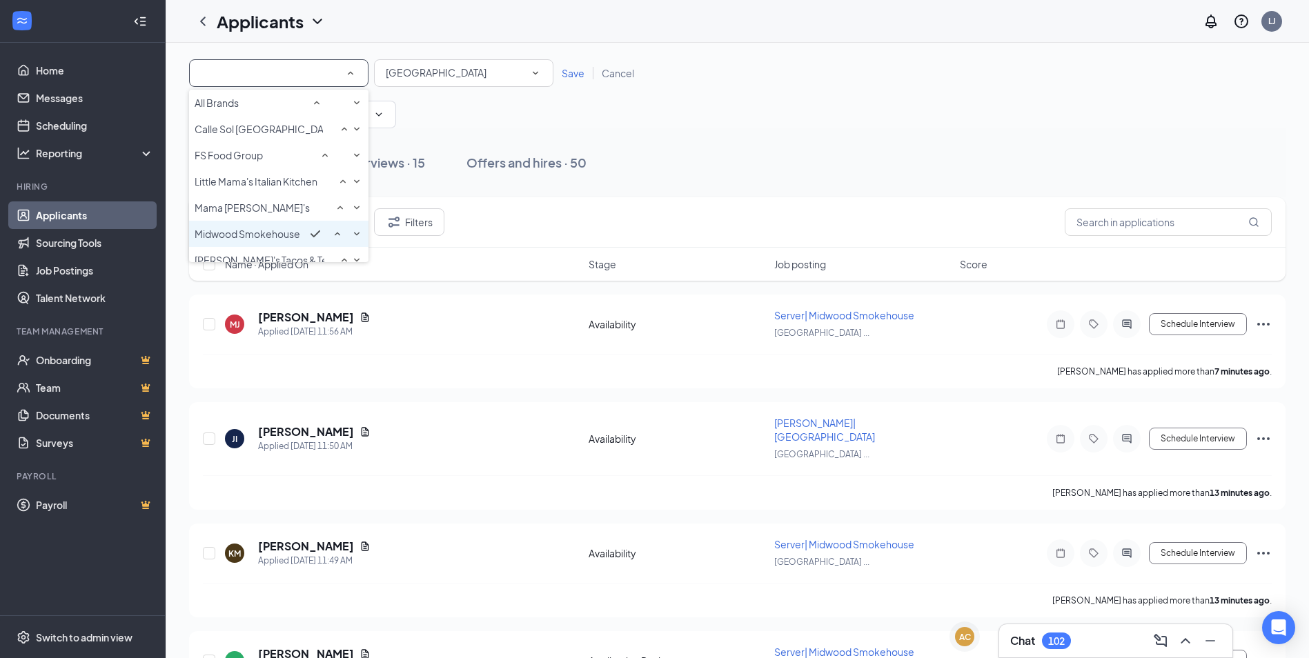
scroll to position [26, 0]
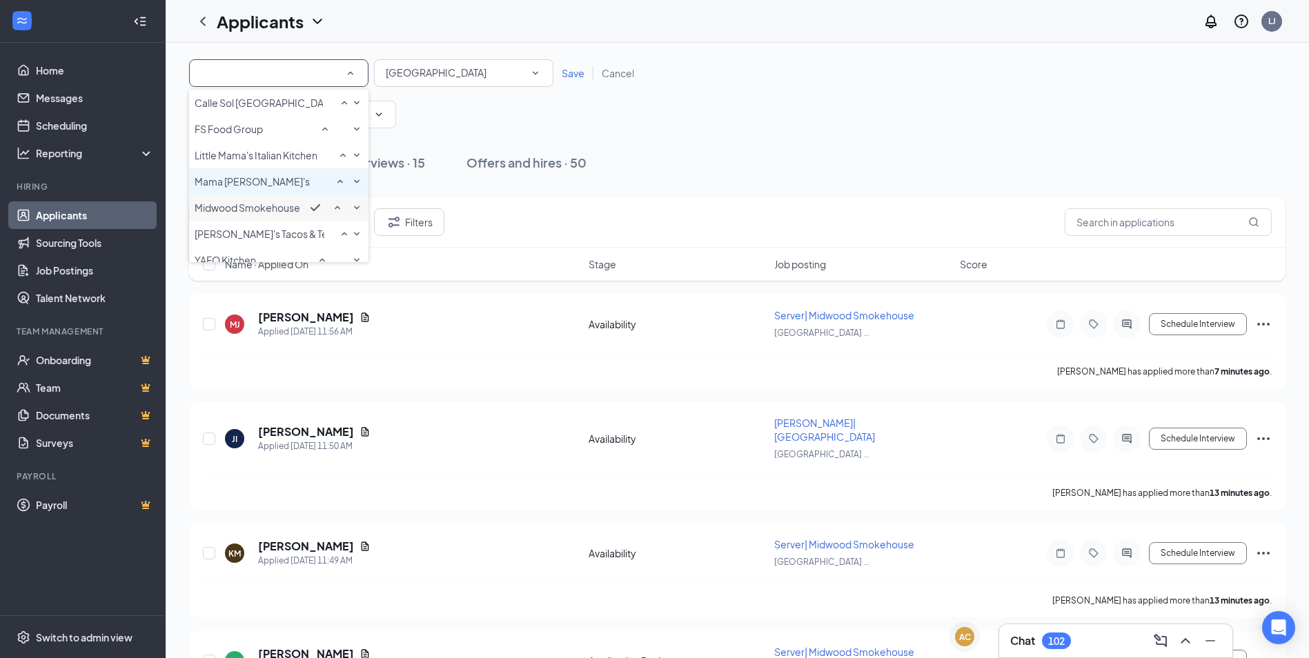
click at [258, 188] on span "Mama [PERSON_NAME]'s" at bounding box center [252, 181] width 115 height 12
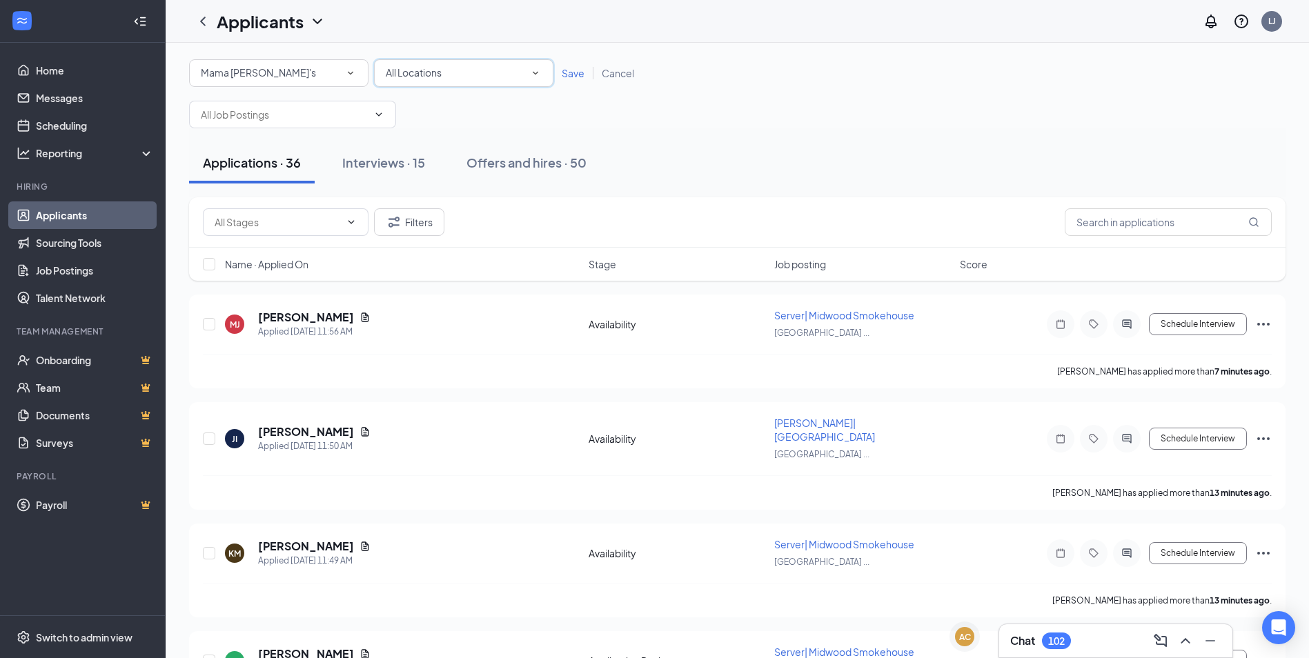
click at [460, 72] on div "All Locations" at bounding box center [464, 73] width 156 height 17
click at [423, 135] on span "Mama [PERSON_NAME]'s" at bounding box center [437, 129] width 115 height 12
click at [573, 68] on span "Save" at bounding box center [573, 73] width 23 height 12
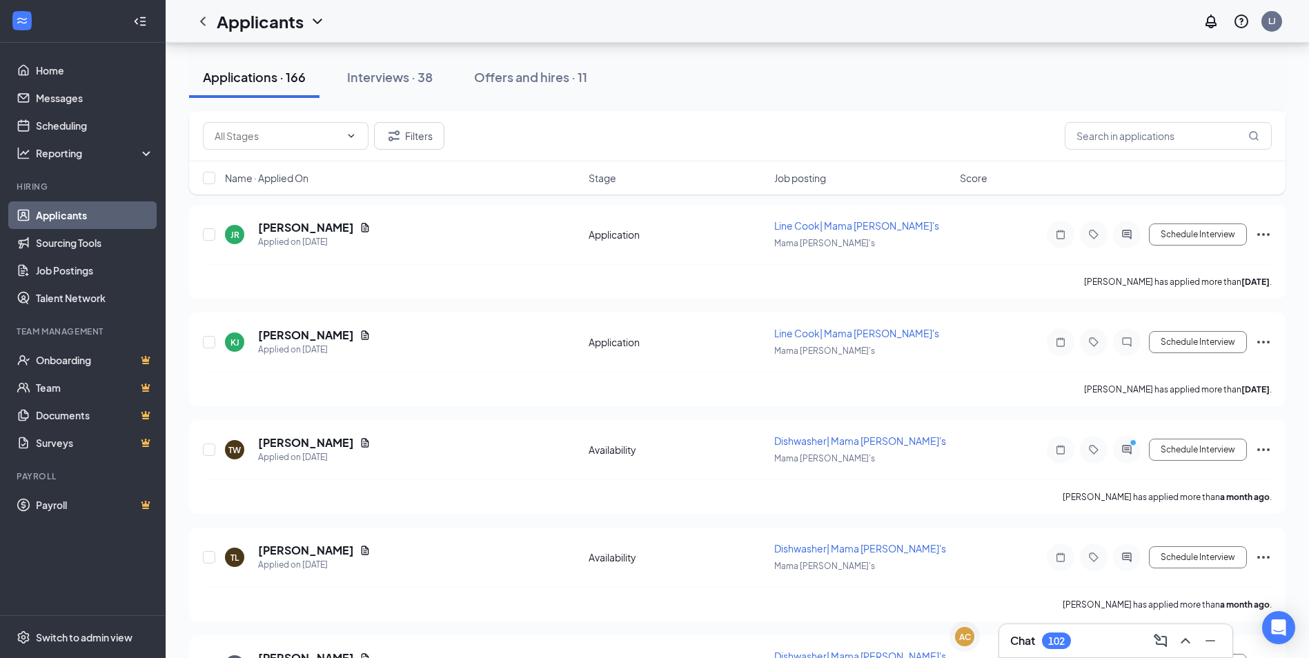
scroll to position [15558, 0]
checkbox input "true"
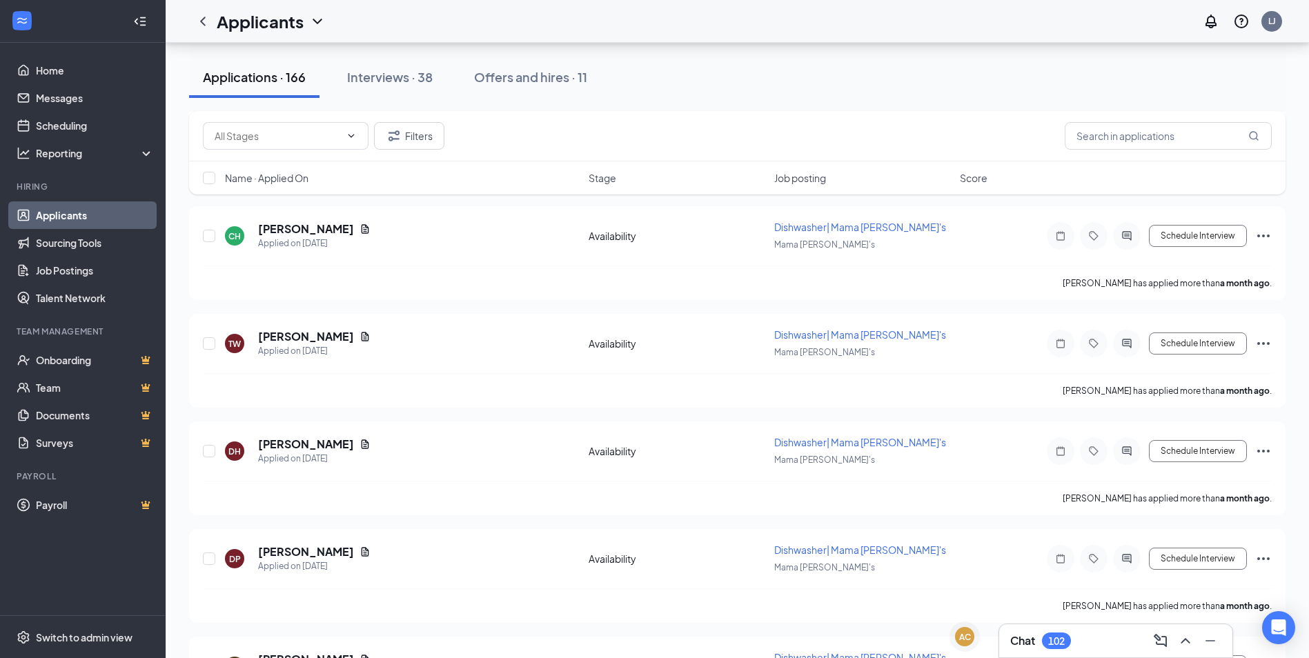
checkbox input "true"
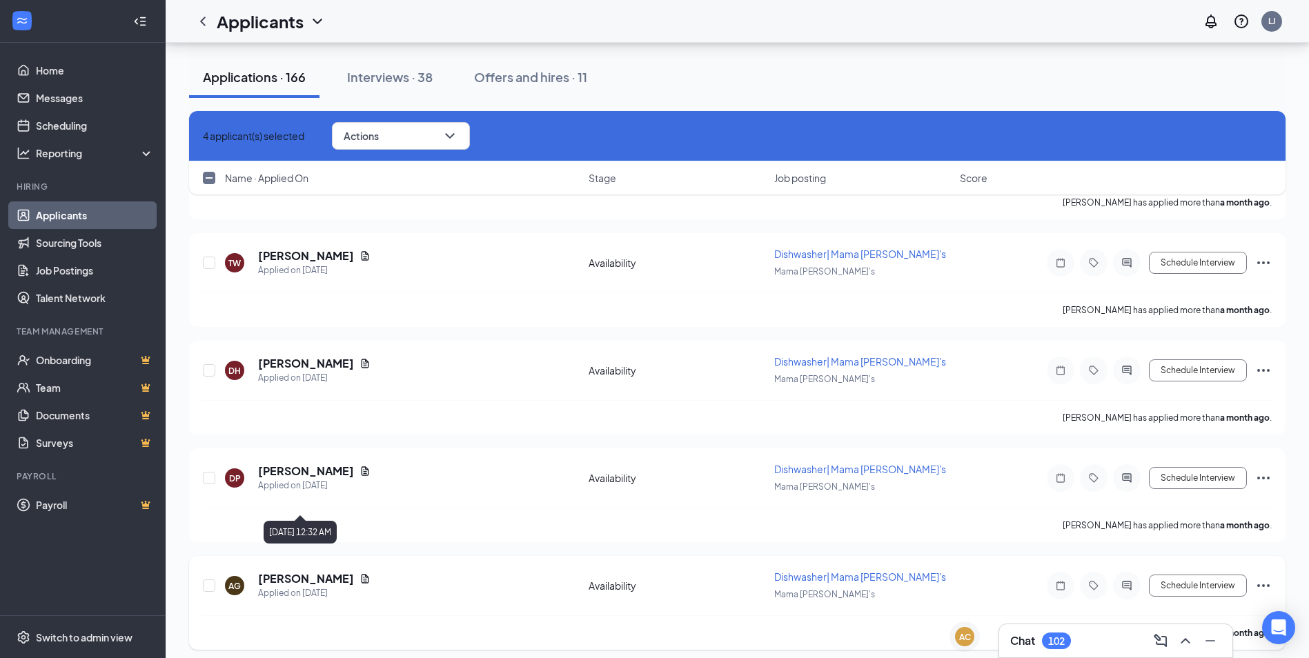
scroll to position [15637, 0]
click at [208, 582] on input "checkbox" at bounding box center [209, 588] width 12 height 12
checkbox input "true"
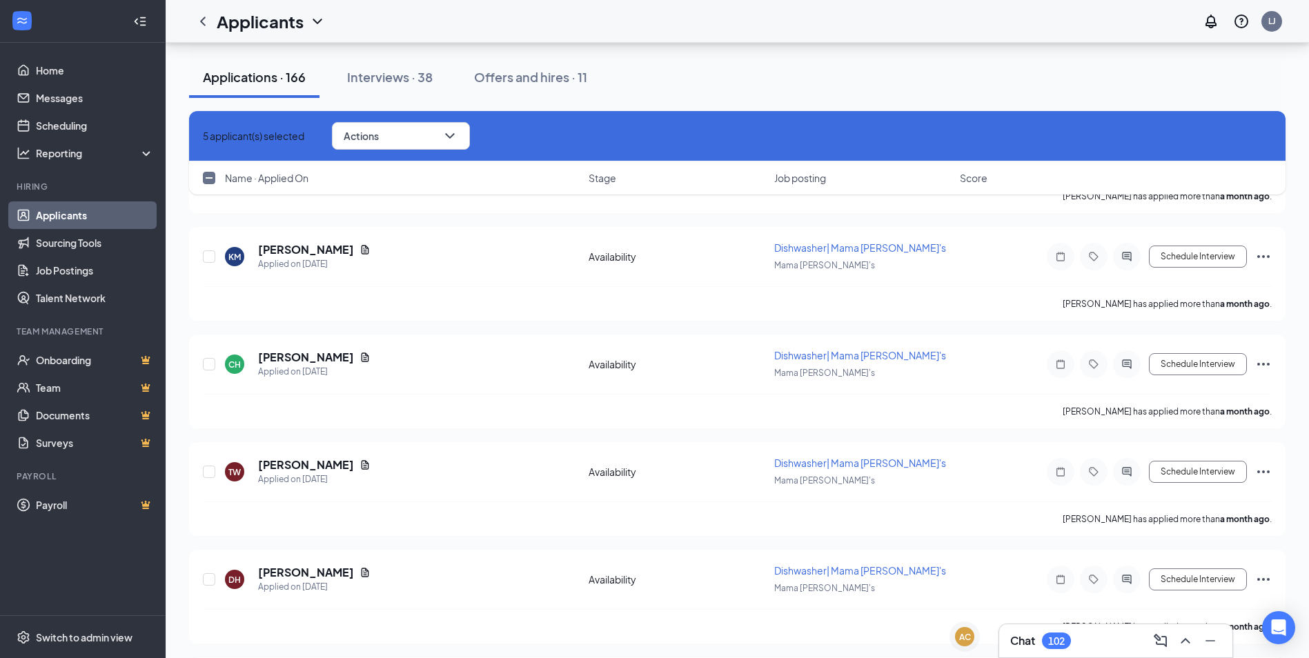
checkbox input "true"
click at [209, 573] on input "checkbox" at bounding box center [209, 579] width 12 height 12
checkbox input "true"
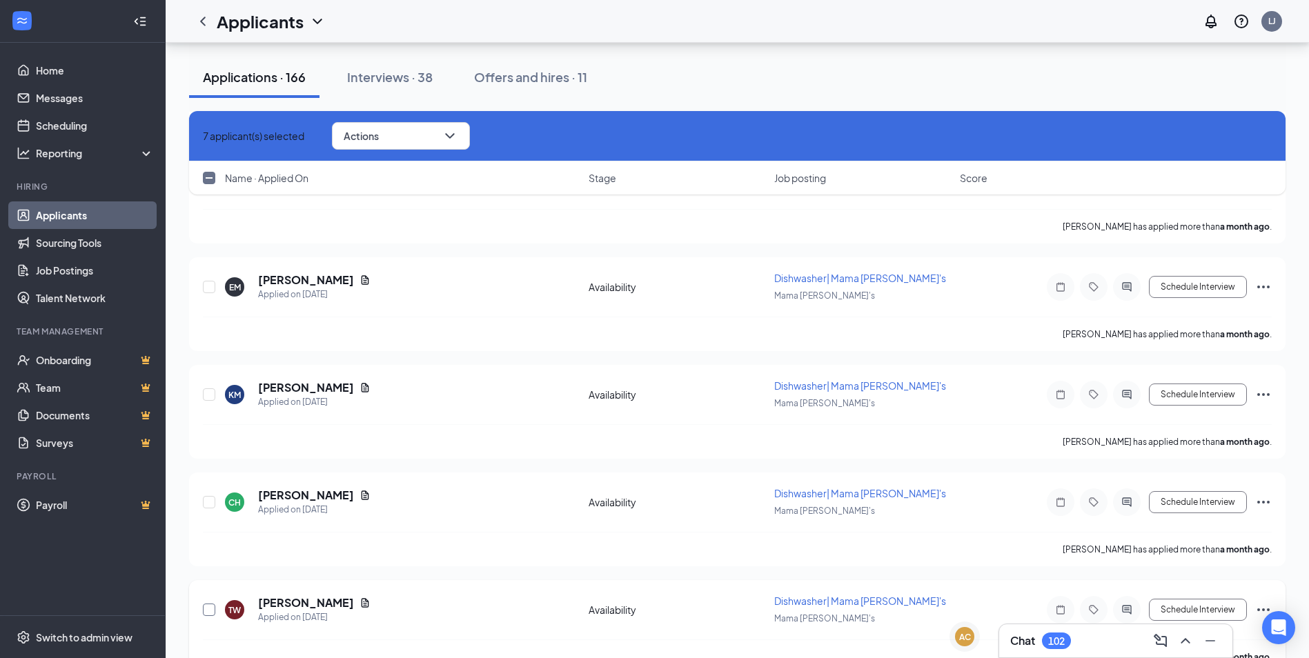
click at [208, 604] on input "checkbox" at bounding box center [209, 610] width 12 height 12
checkbox input "true"
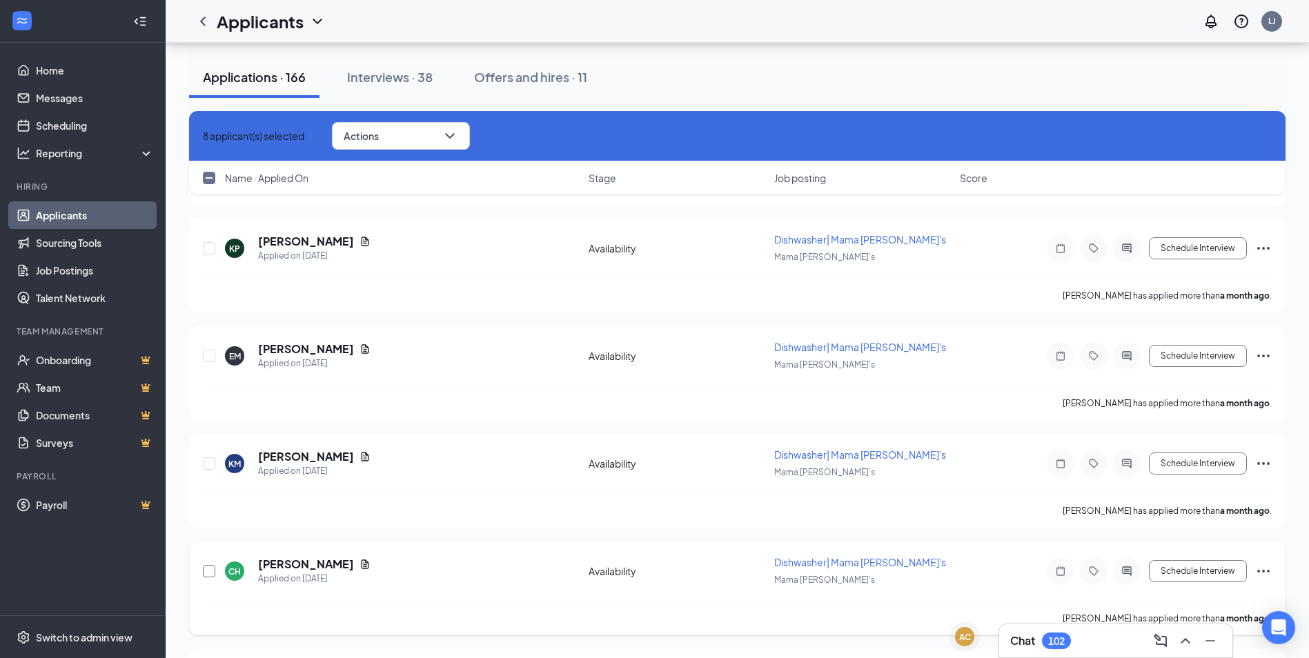
click at [208, 565] on input "checkbox" at bounding box center [209, 571] width 12 height 12
checkbox input "true"
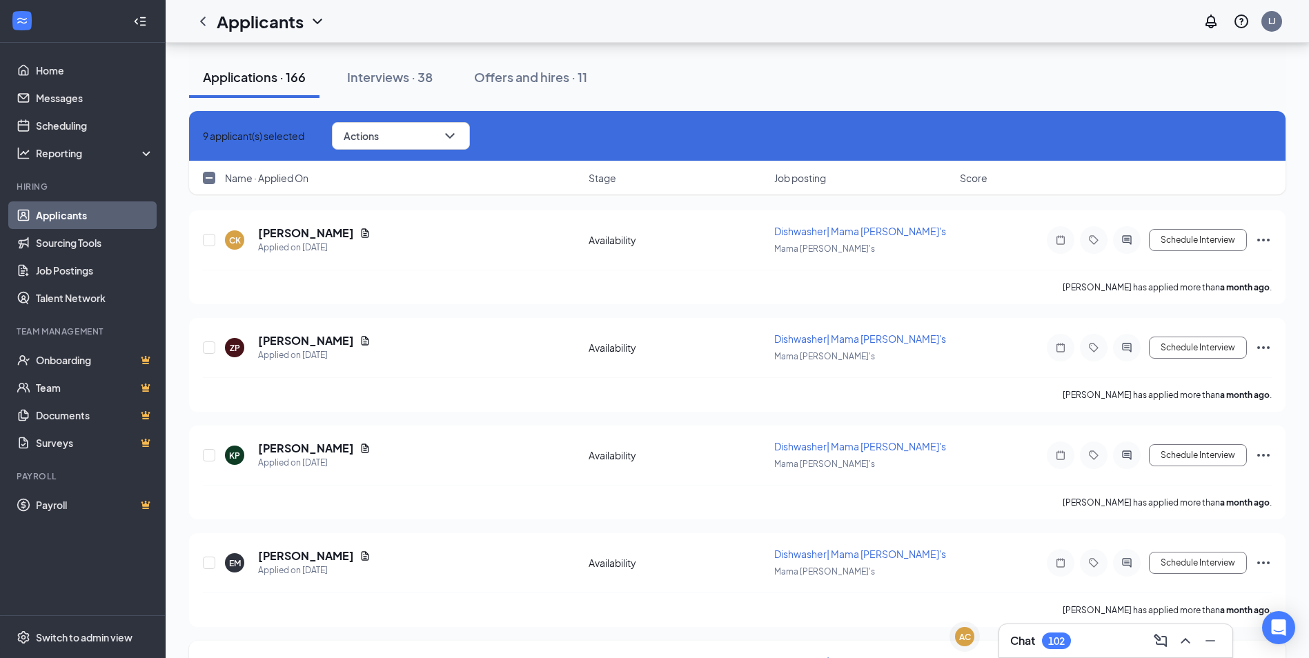
click at [208, 658] on input "checkbox" at bounding box center [209, 671] width 12 height 12
checkbox input "true"
click at [208, 557] on input "checkbox" at bounding box center [209, 563] width 12 height 12
checkbox input "true"
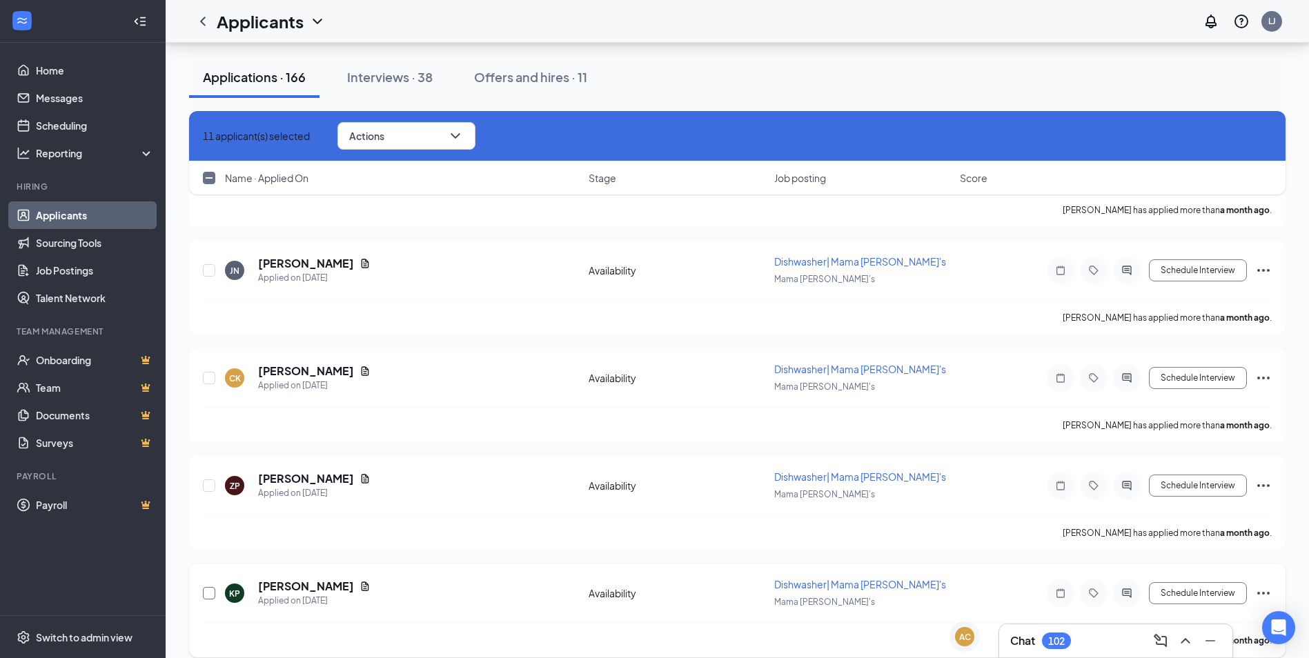
click at [209, 587] on input "checkbox" at bounding box center [209, 593] width 12 height 12
checkbox input "true"
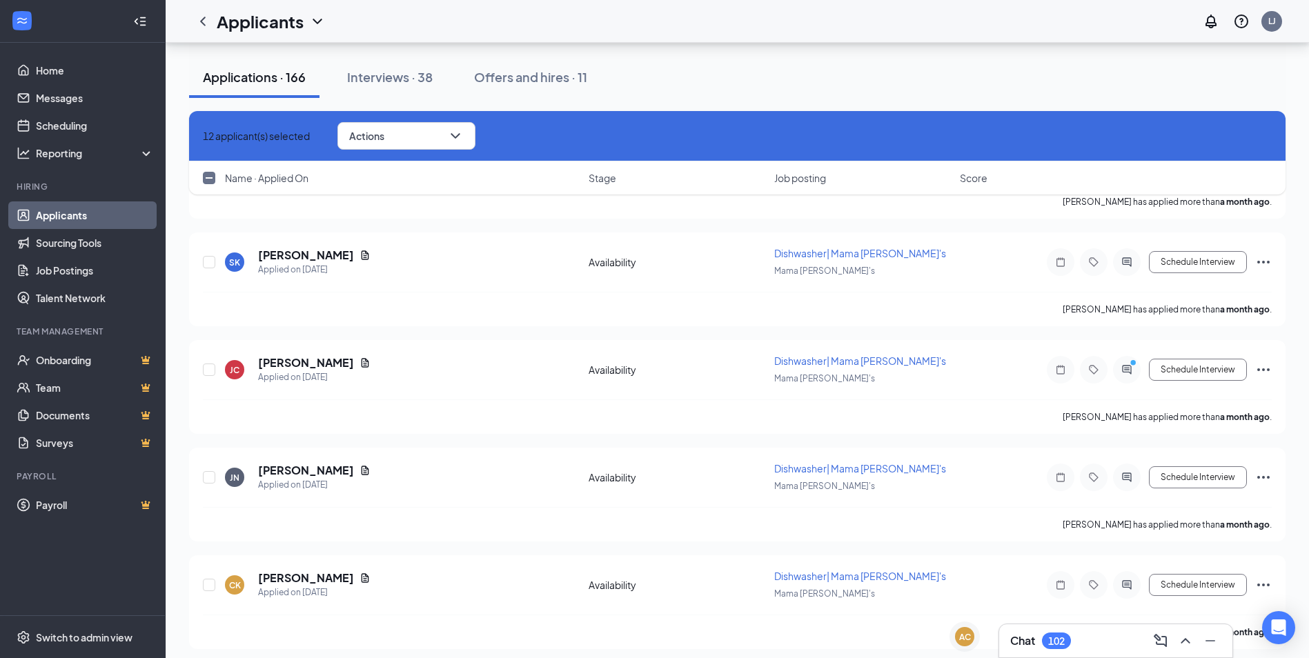
checkbox input "true"
click at [206, 579] on input "checkbox" at bounding box center [209, 585] width 12 height 12
checkbox input "true"
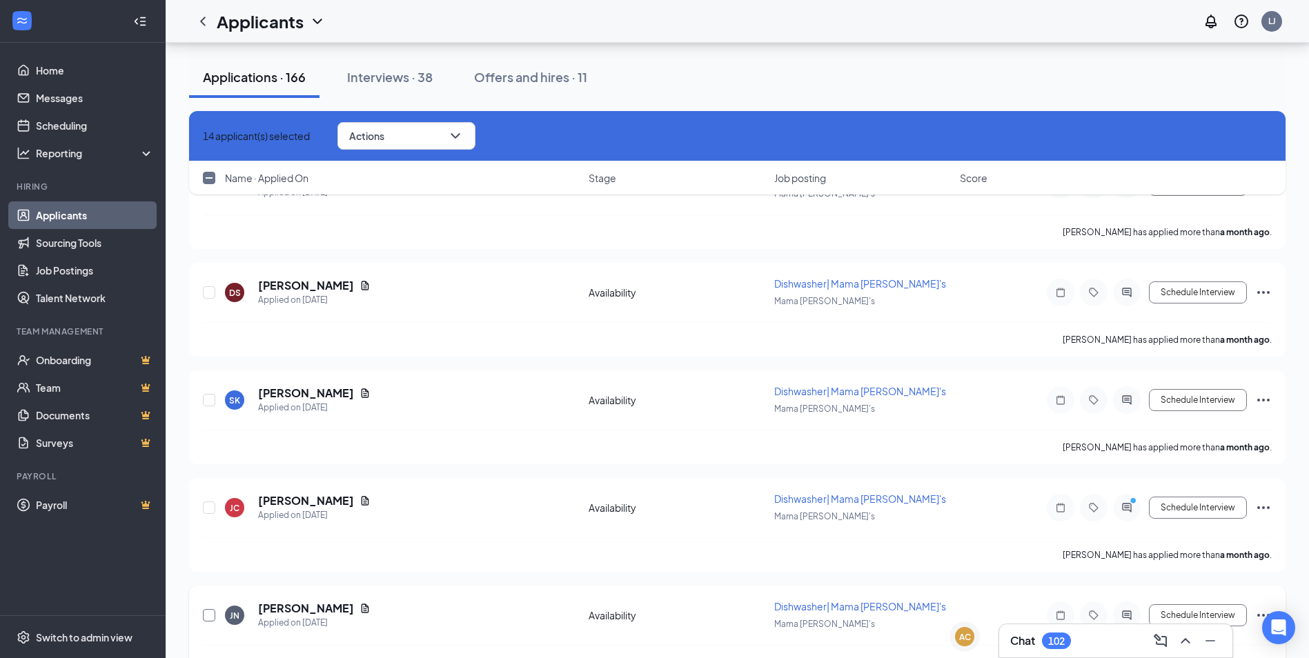
click at [203, 609] on input "checkbox" at bounding box center [209, 615] width 12 height 12
checkbox input "true"
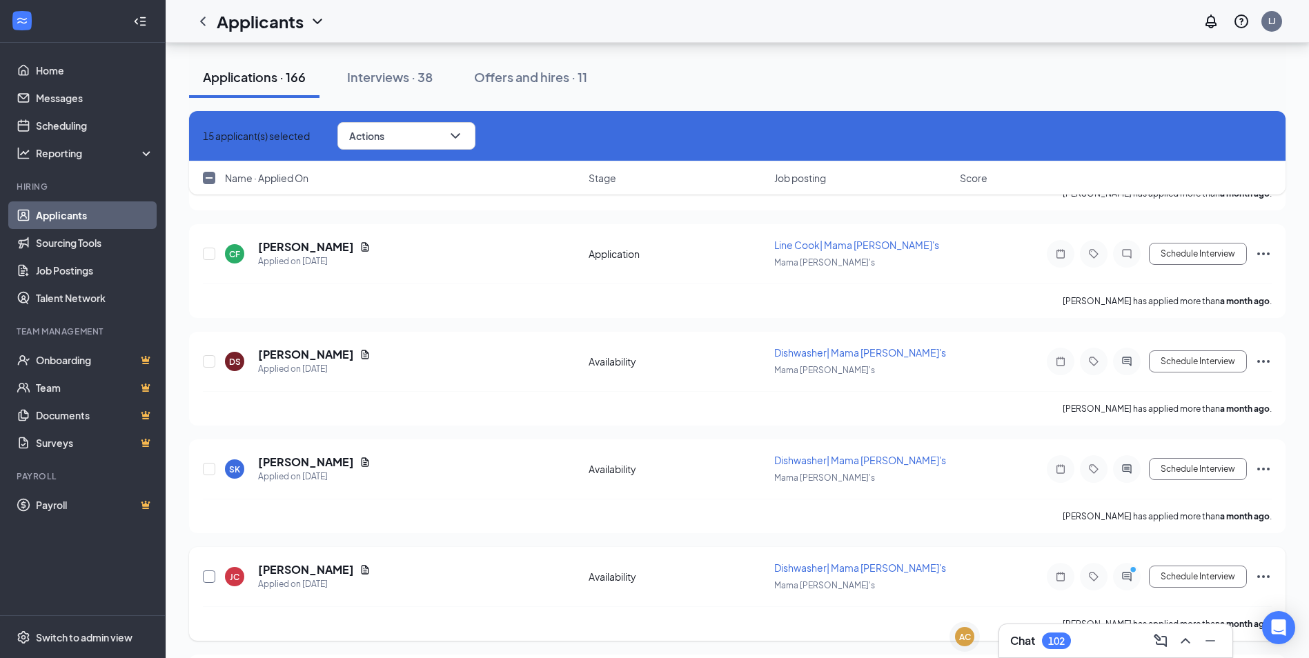
click at [207, 571] on input "checkbox" at bounding box center [209, 577] width 12 height 12
checkbox input "true"
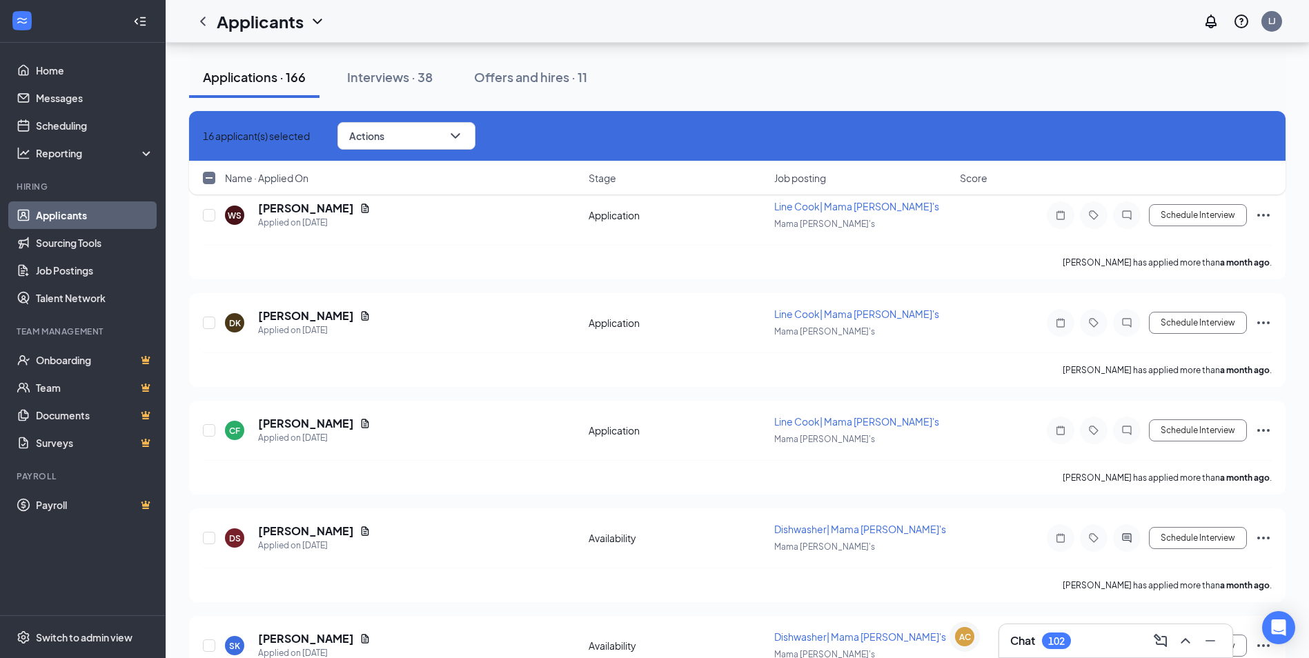
scroll to position [14257, 0]
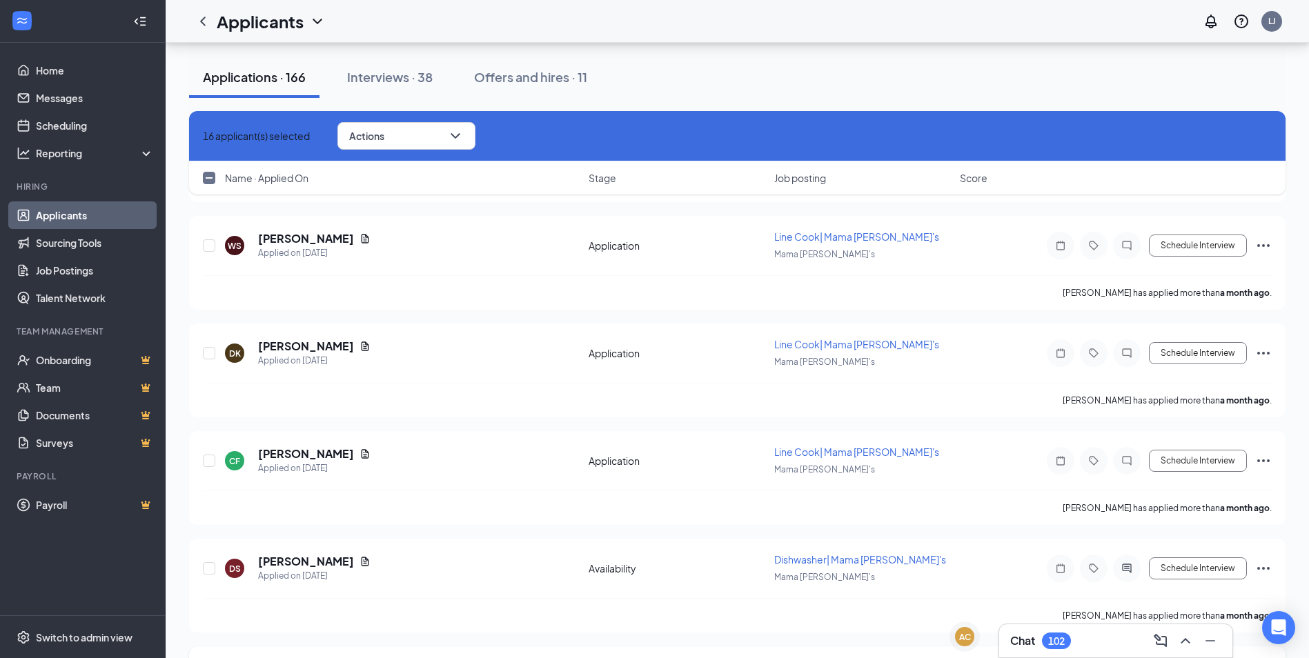
checkbox input "true"
click at [203, 562] on input "checkbox" at bounding box center [209, 568] width 12 height 12
checkbox input "true"
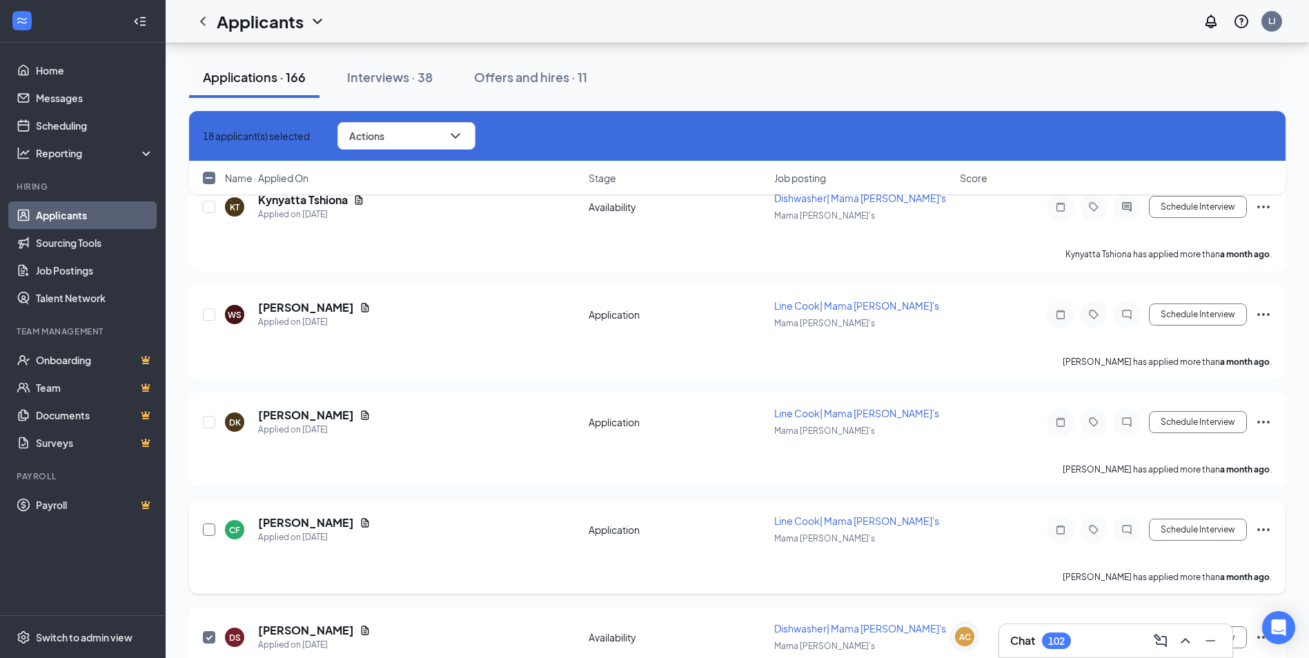
click at [205, 524] on input "checkbox" at bounding box center [209, 530] width 12 height 12
checkbox input "true"
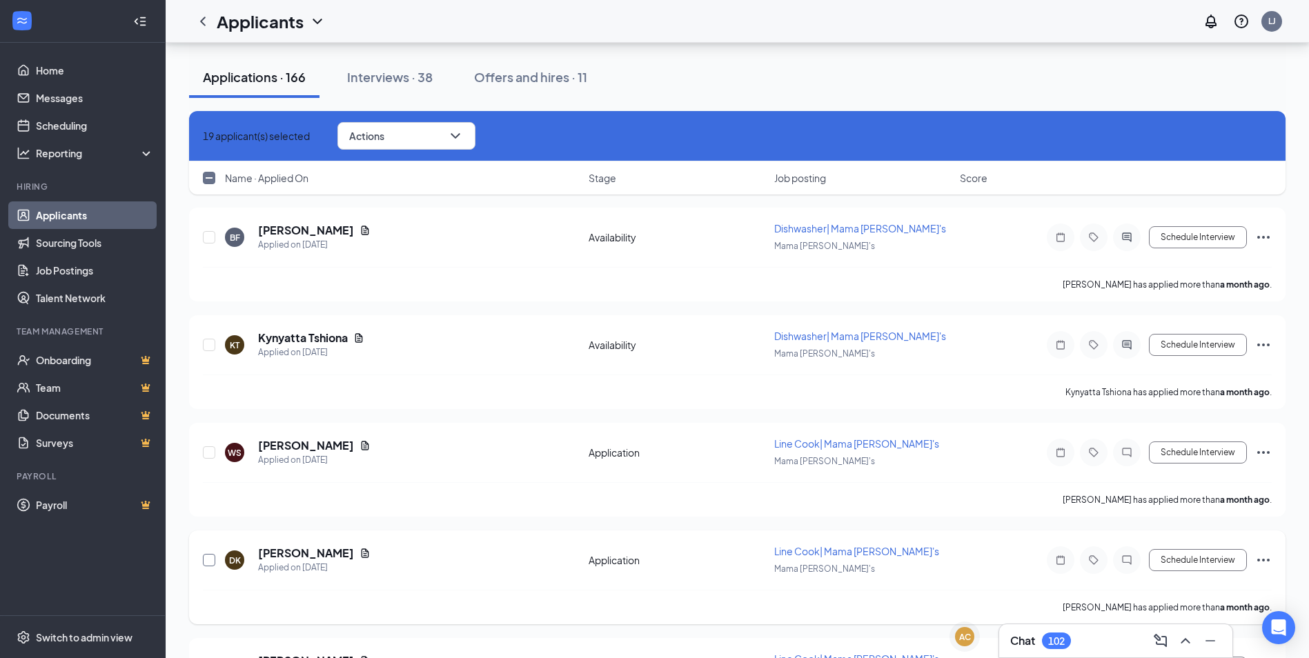
click at [212, 554] on input "checkbox" at bounding box center [209, 560] width 12 height 12
checkbox input "true"
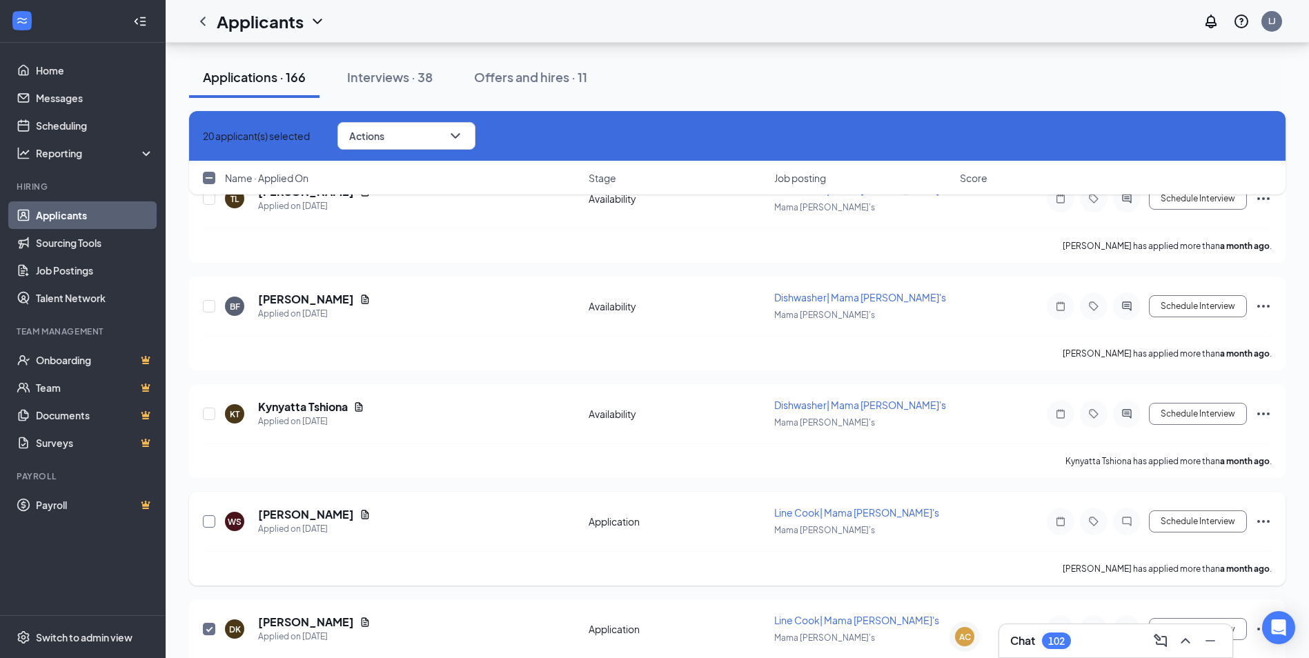
click at [208, 515] on input "checkbox" at bounding box center [209, 521] width 12 height 12
checkbox input "true"
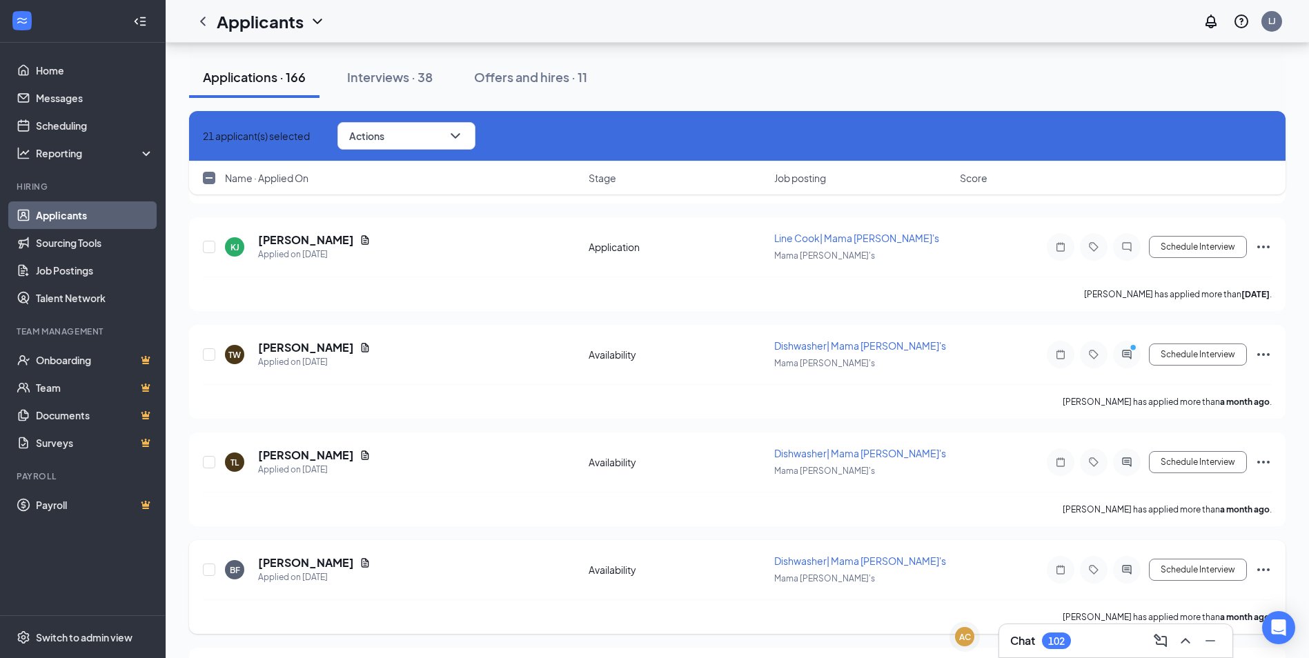
scroll to position [13705, 0]
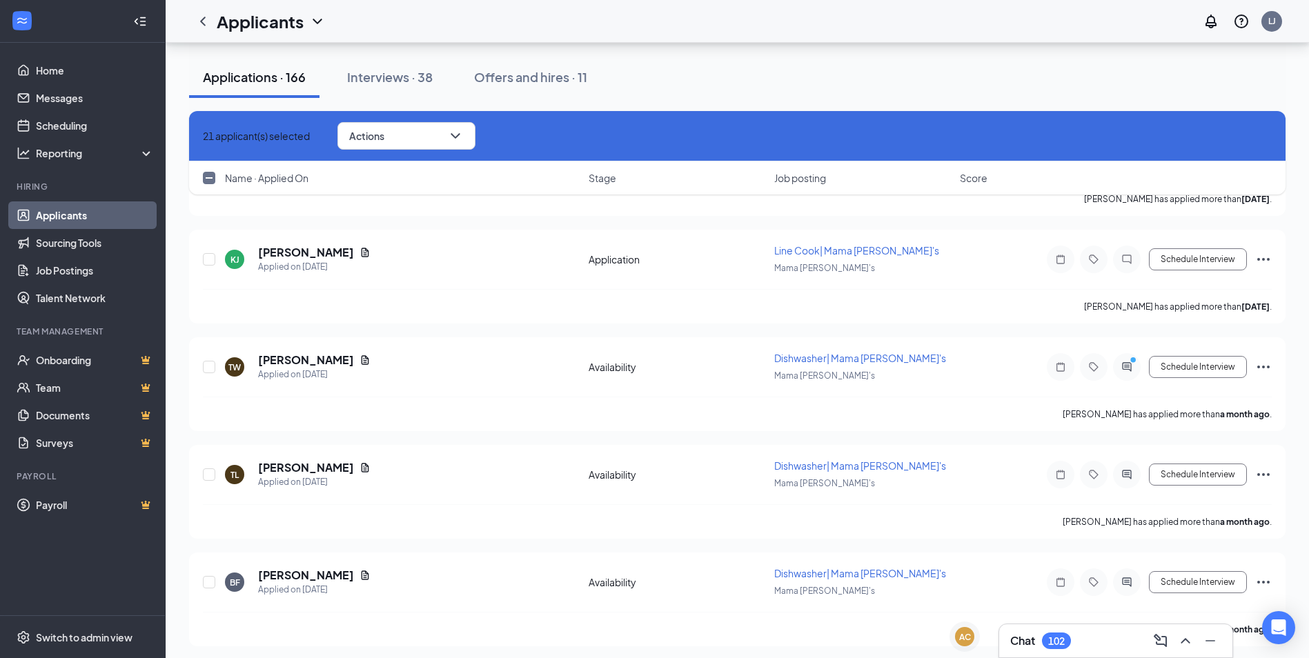
checkbox input "true"
click at [207, 576] on input "checkbox" at bounding box center [209, 582] width 12 height 12
checkbox input "true"
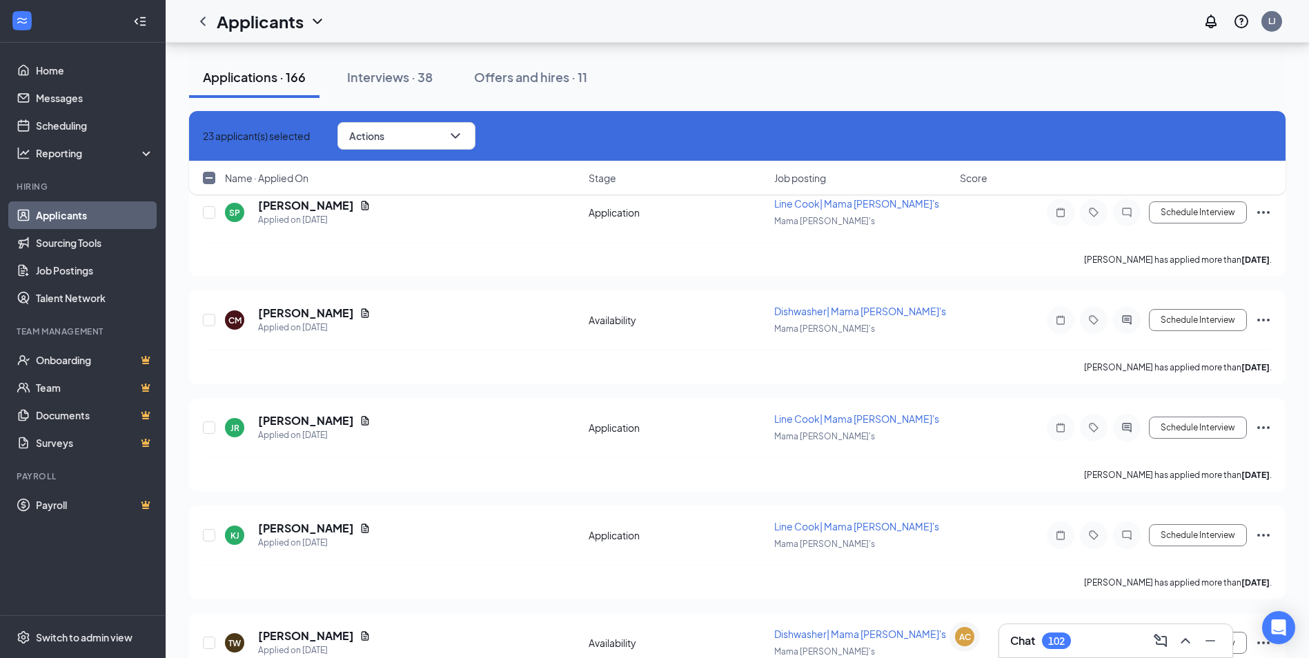
checkbox input "true"
click at [210, 637] on input "checkbox" at bounding box center [209, 643] width 12 height 12
checkbox input "true"
click at [210, 529] on input "checkbox" at bounding box center [209, 535] width 12 height 12
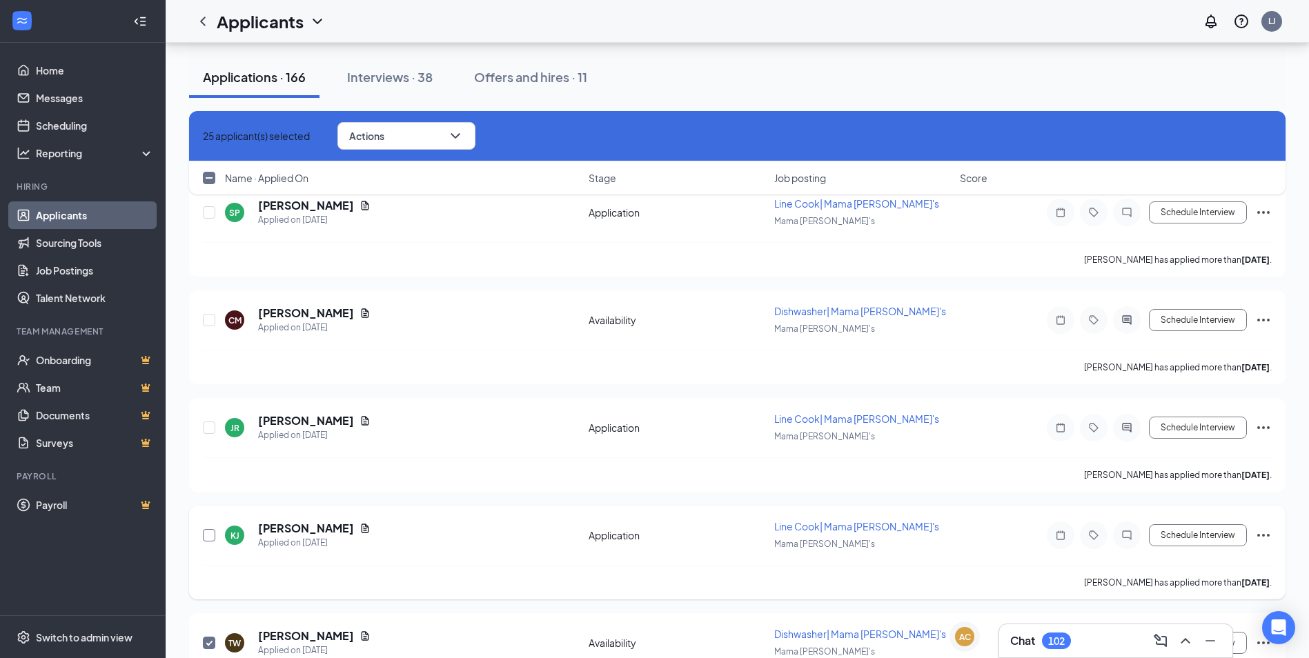
checkbox input "true"
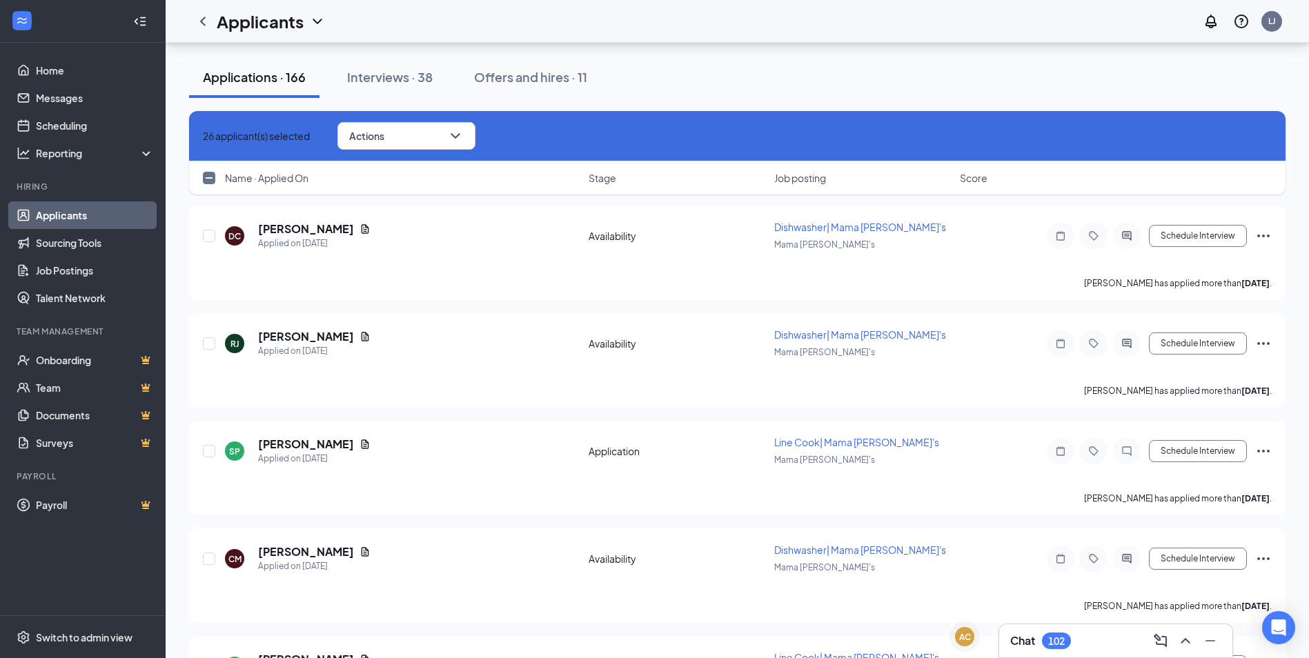
scroll to position [13153, 0]
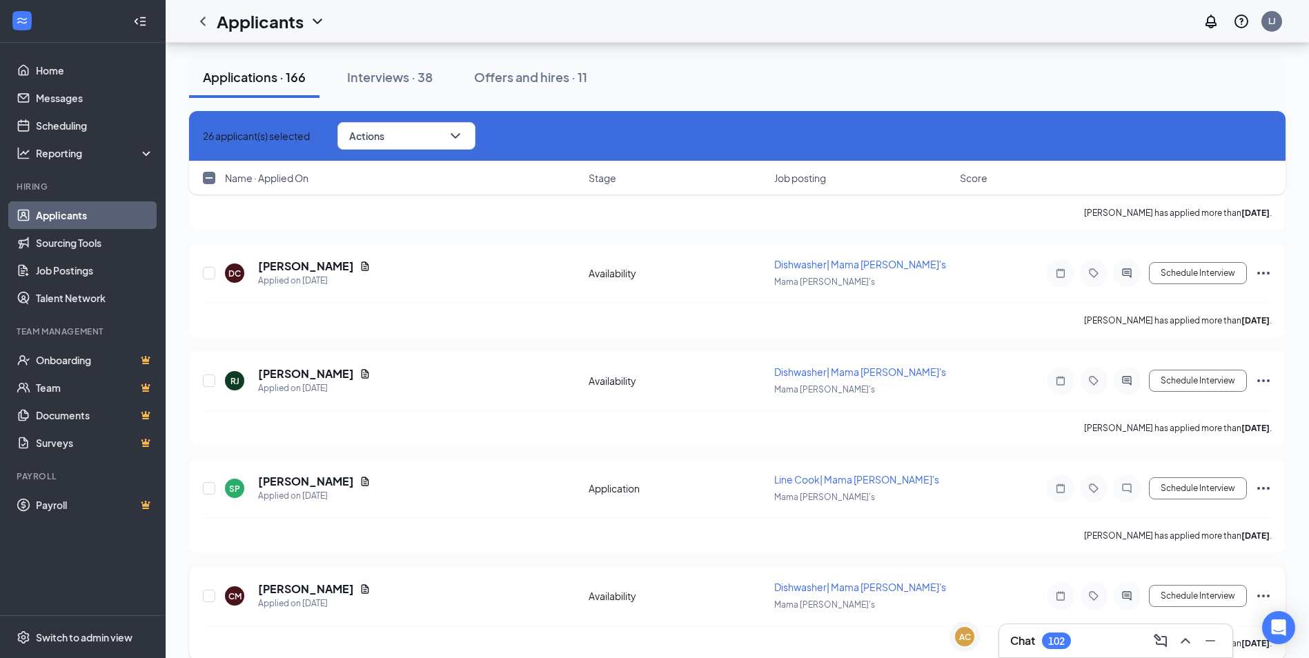
checkbox input "true"
drag, startPoint x: 204, startPoint y: 293, endPoint x: 208, endPoint y: 299, distance: 8.0
click at [205, 590] on input "checkbox" at bounding box center [209, 596] width 12 height 12
checkbox input "true"
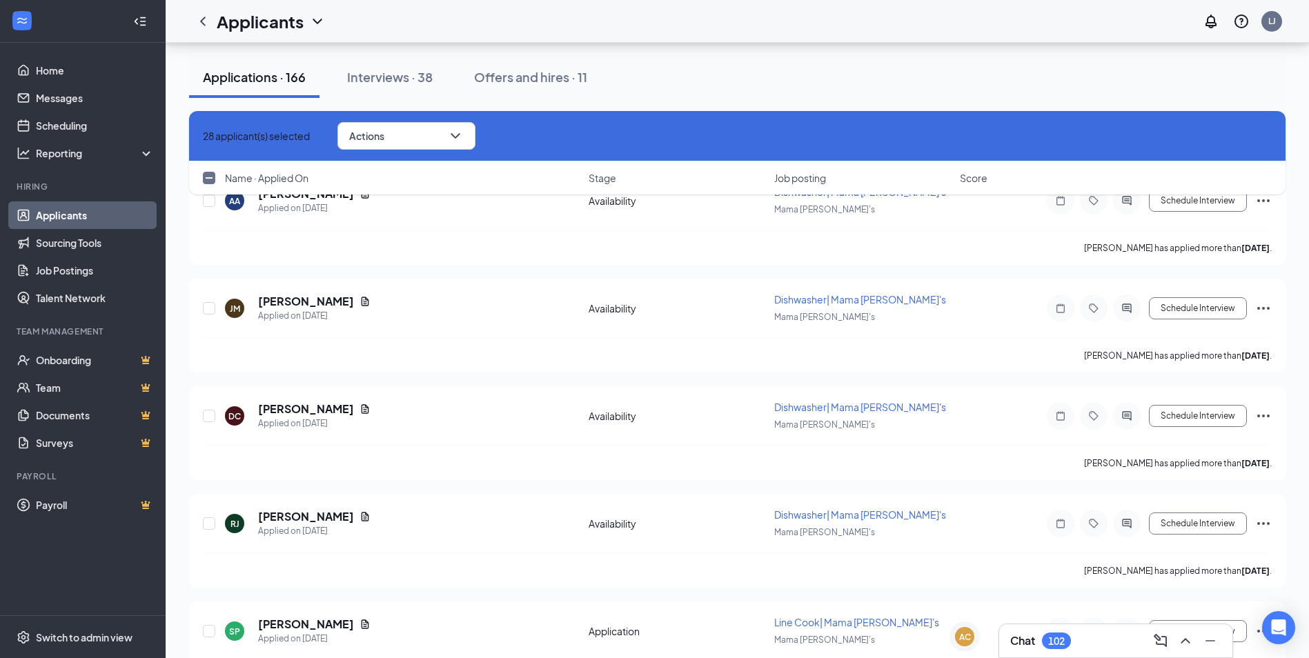
scroll to position [12946, 0]
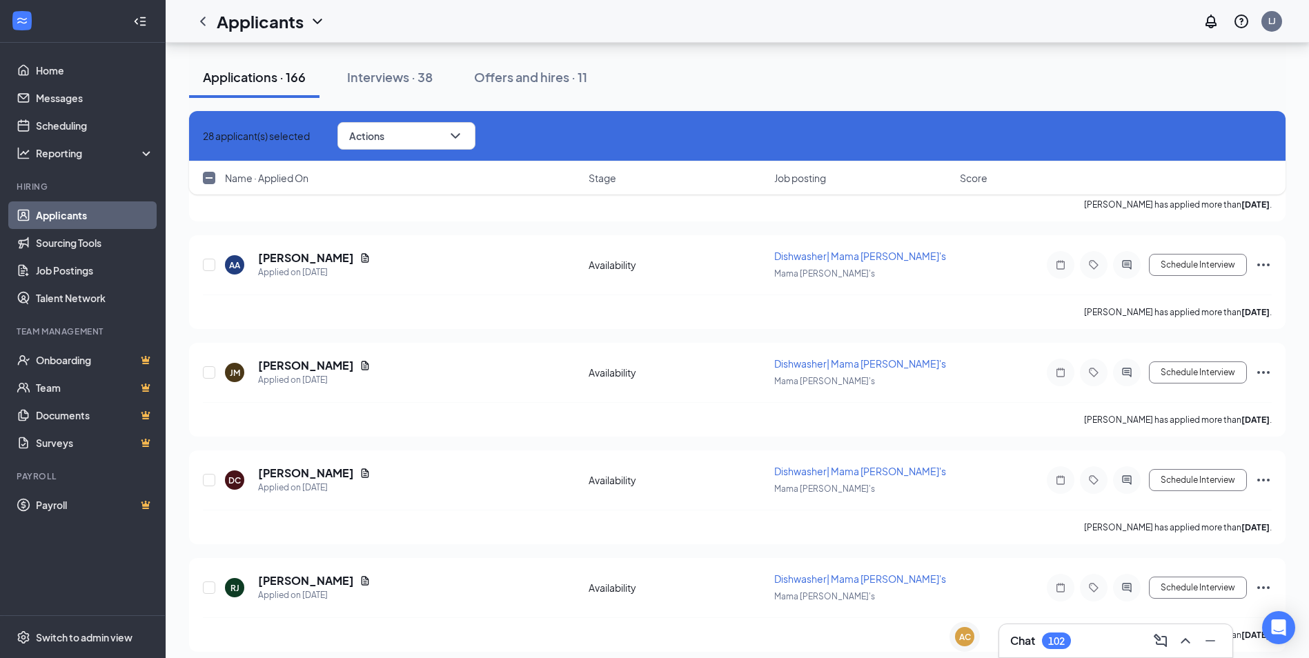
drag, startPoint x: 213, startPoint y: 389, endPoint x: 210, endPoint y: 410, distance: 21.5
checkbox input "true"
click at [208, 582] on input "checkbox" at bounding box center [209, 588] width 12 height 12
checkbox input "true"
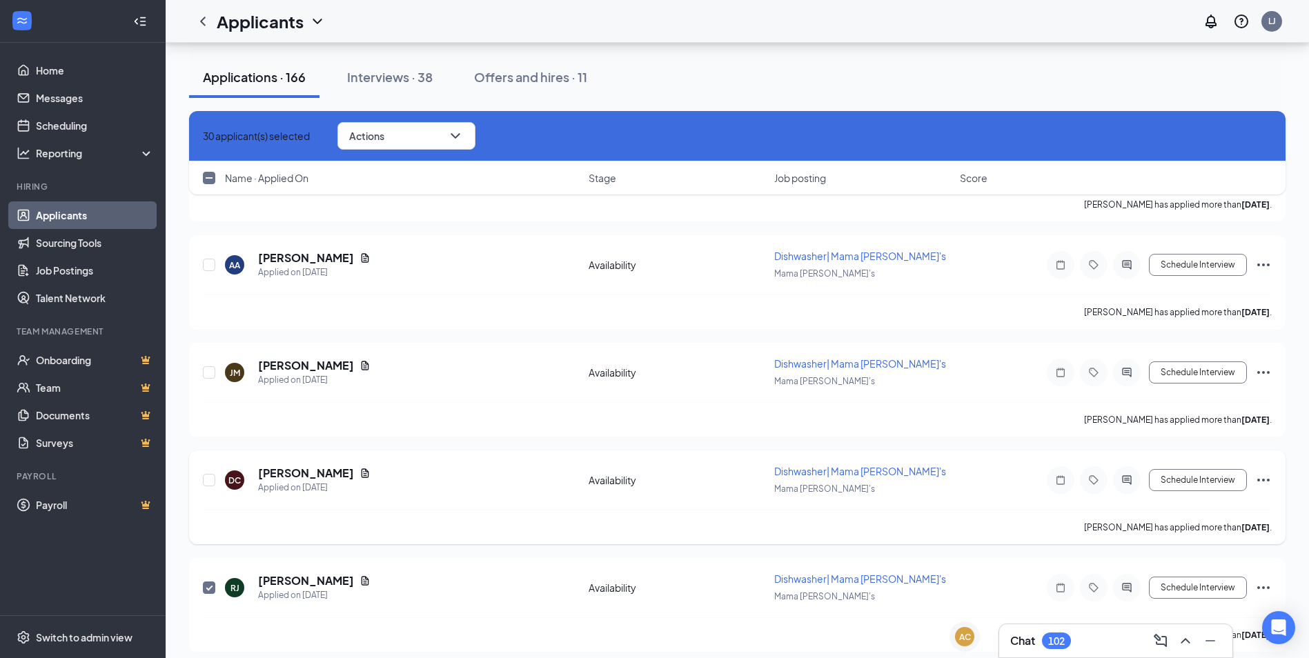
scroll to position [12739, 0]
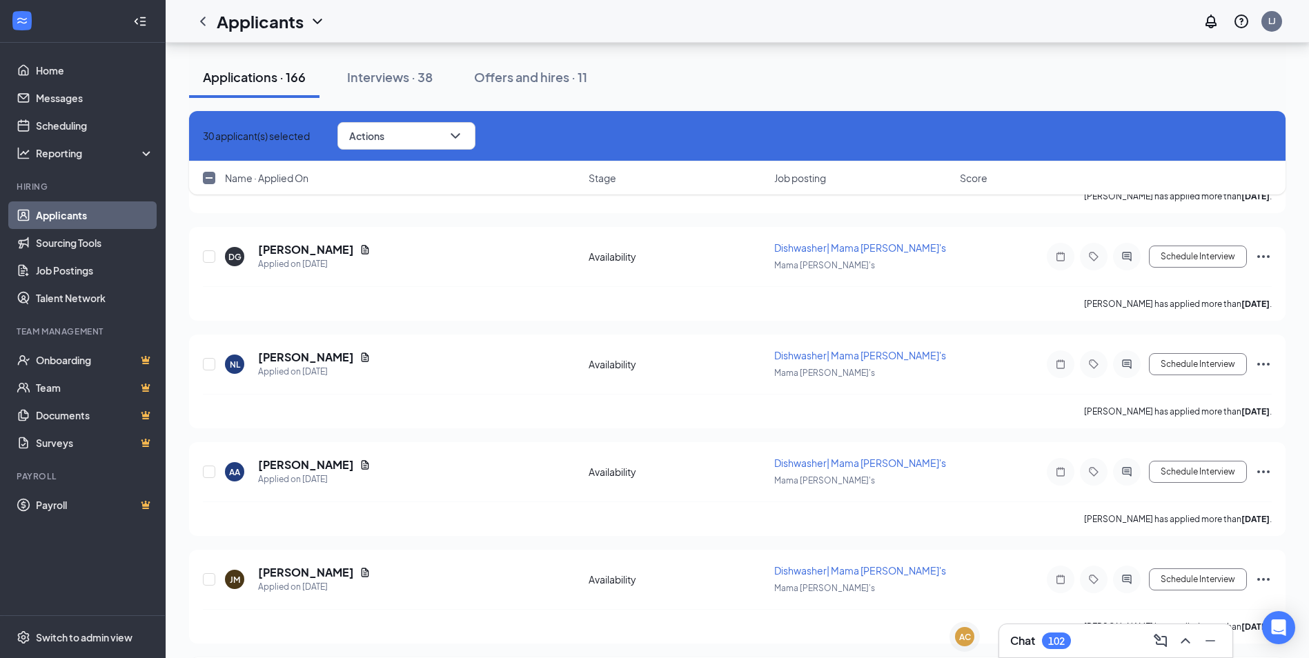
checkbox input "true"
click at [207, 564] on div at bounding box center [210, 580] width 14 height 32
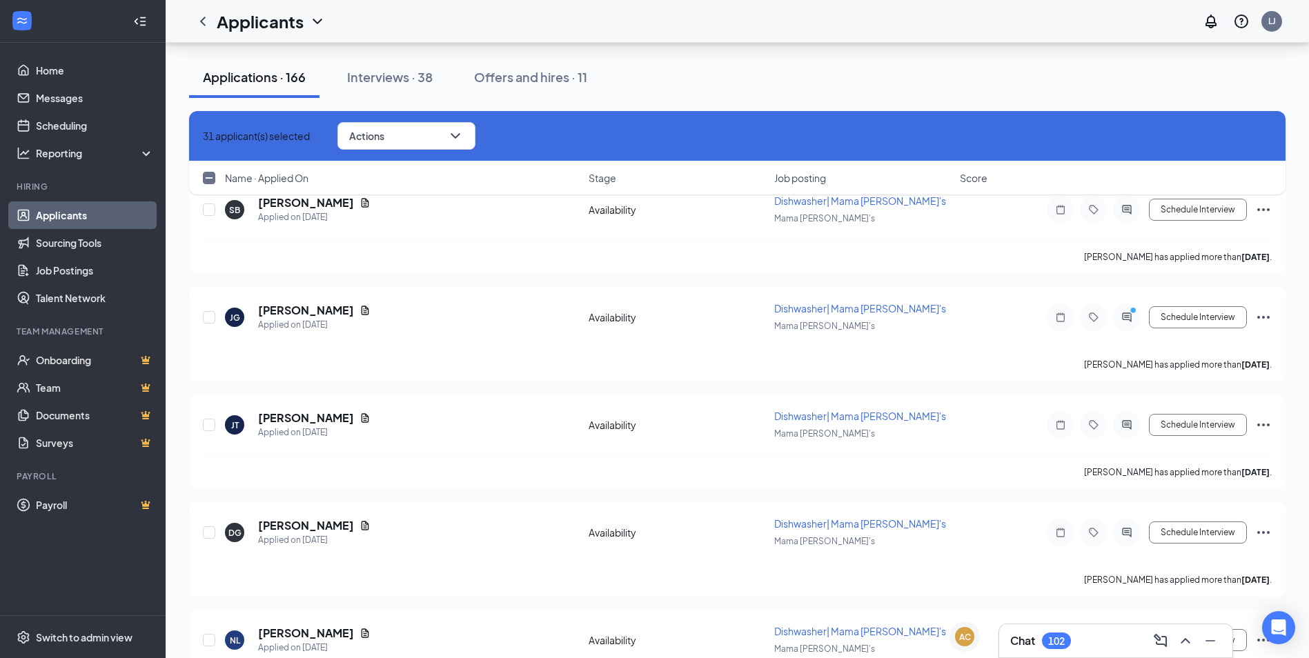
checkbox input "true"
click at [210, 634] on input "checkbox" at bounding box center [209, 640] width 12 height 12
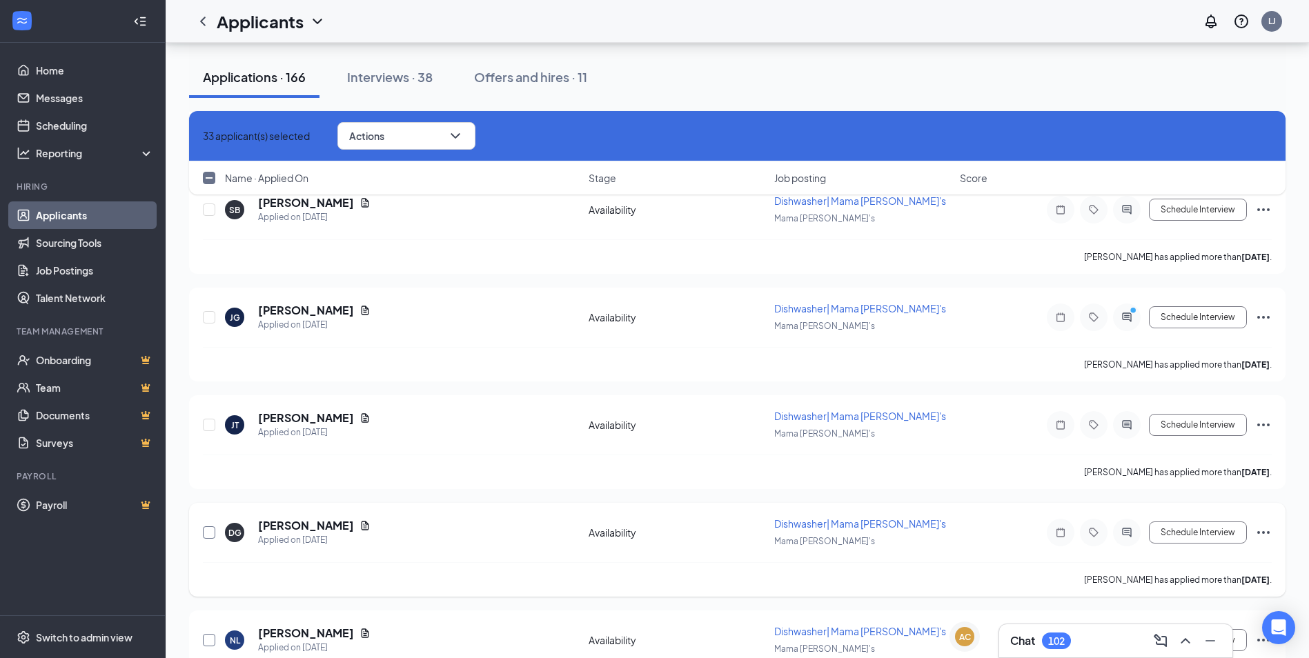
checkbox input "true"
click at [210, 527] on input "checkbox" at bounding box center [209, 533] width 12 height 12
click at [466, 121] on div "35 applicant(s) selected Actions" at bounding box center [737, 136] width 1097 height 50
click at [464, 132] on button "Actions" at bounding box center [406, 136] width 138 height 28
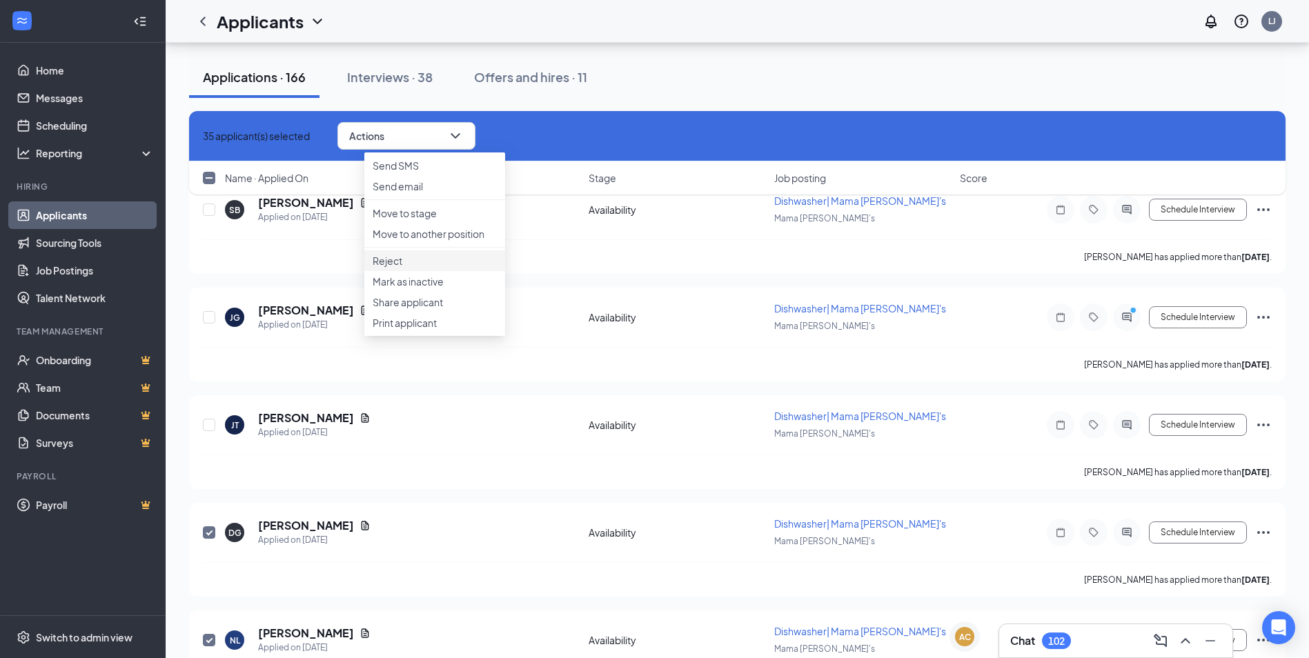
click at [394, 271] on li "Reject" at bounding box center [434, 260] width 141 height 21
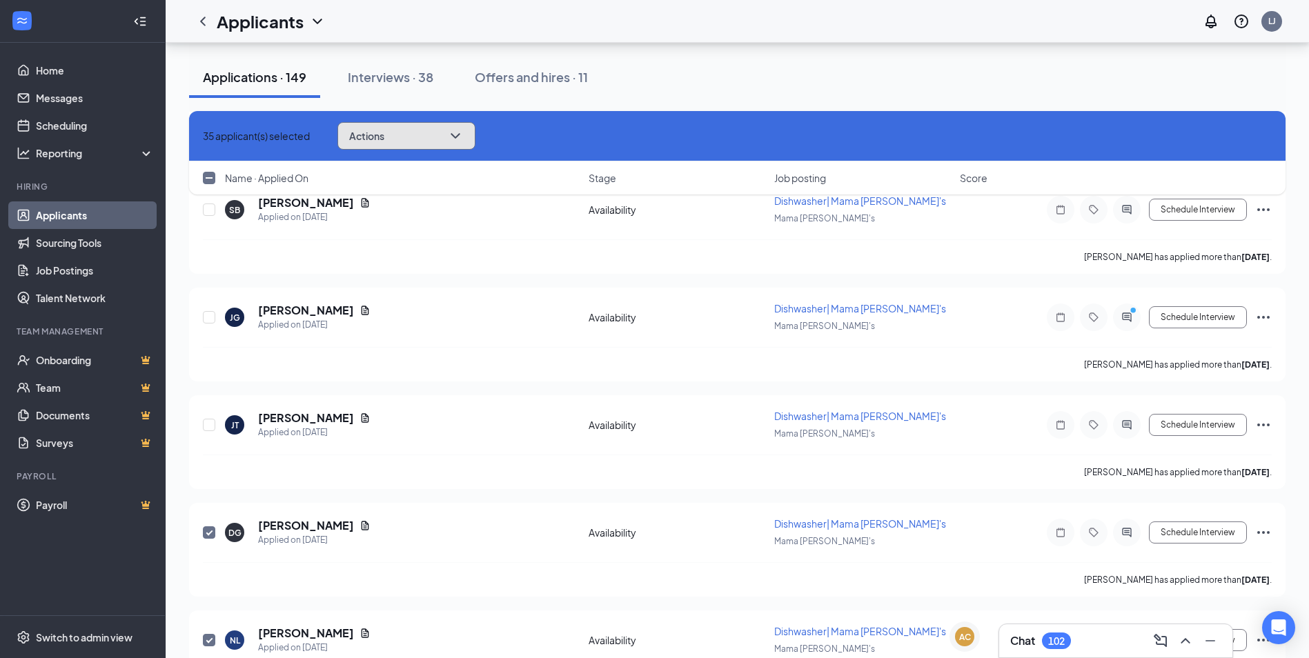
click at [414, 136] on button "Actions" at bounding box center [406, 136] width 138 height 28
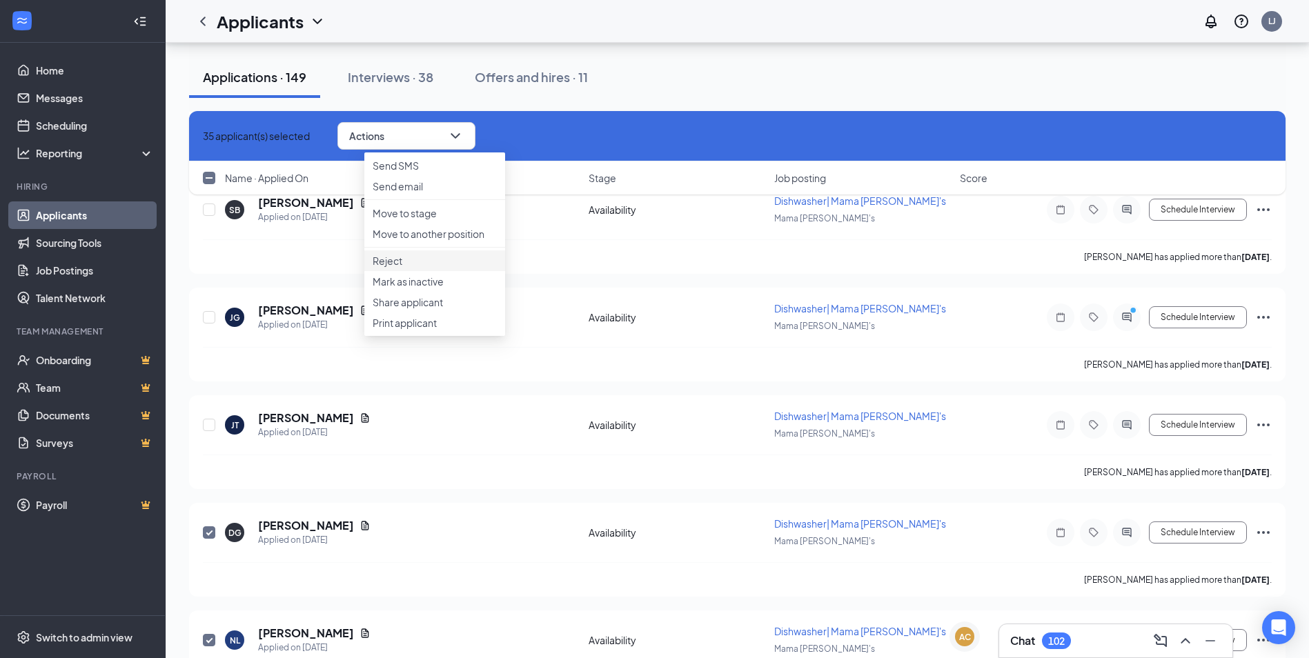
click at [380, 268] on p "Reject" at bounding box center [435, 261] width 124 height 14
checkbox input "false"
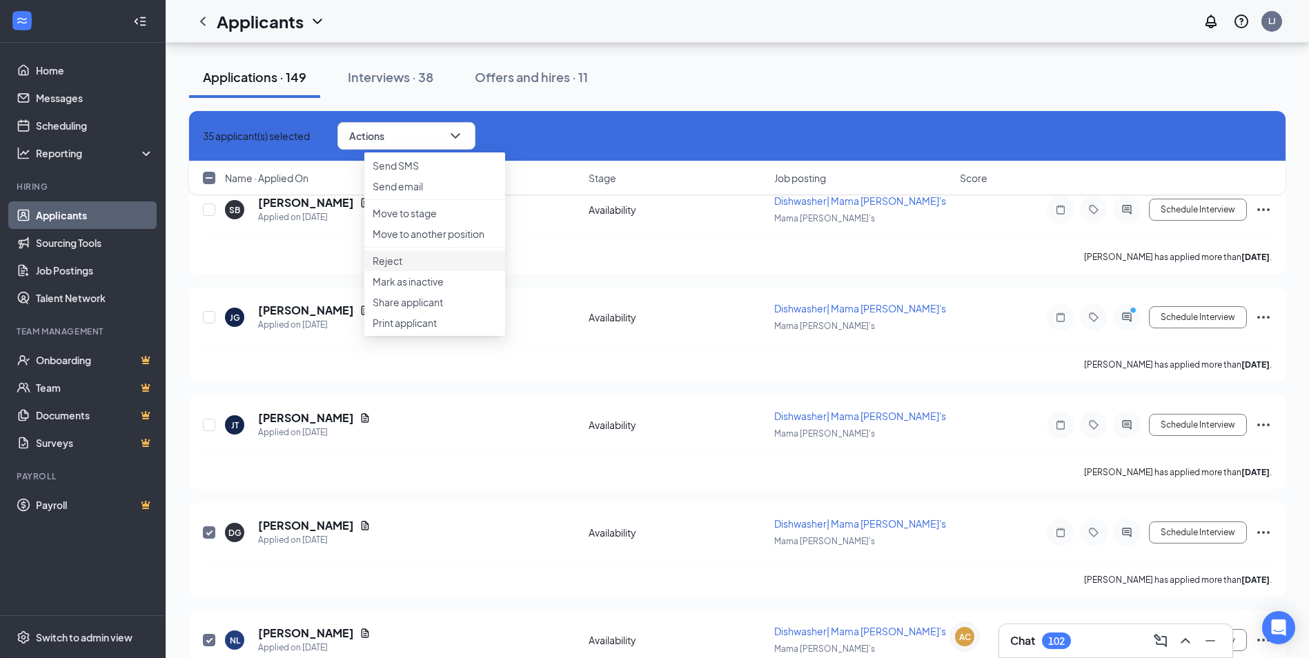
checkbox input "false"
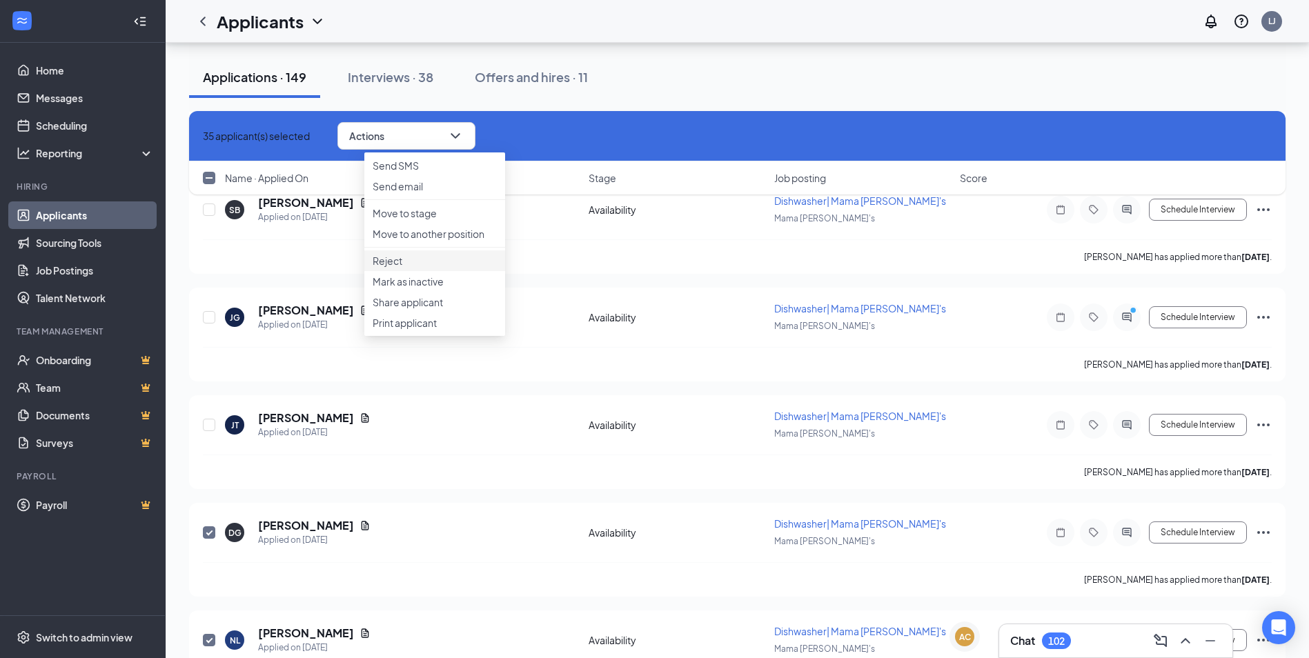
checkbox input "false"
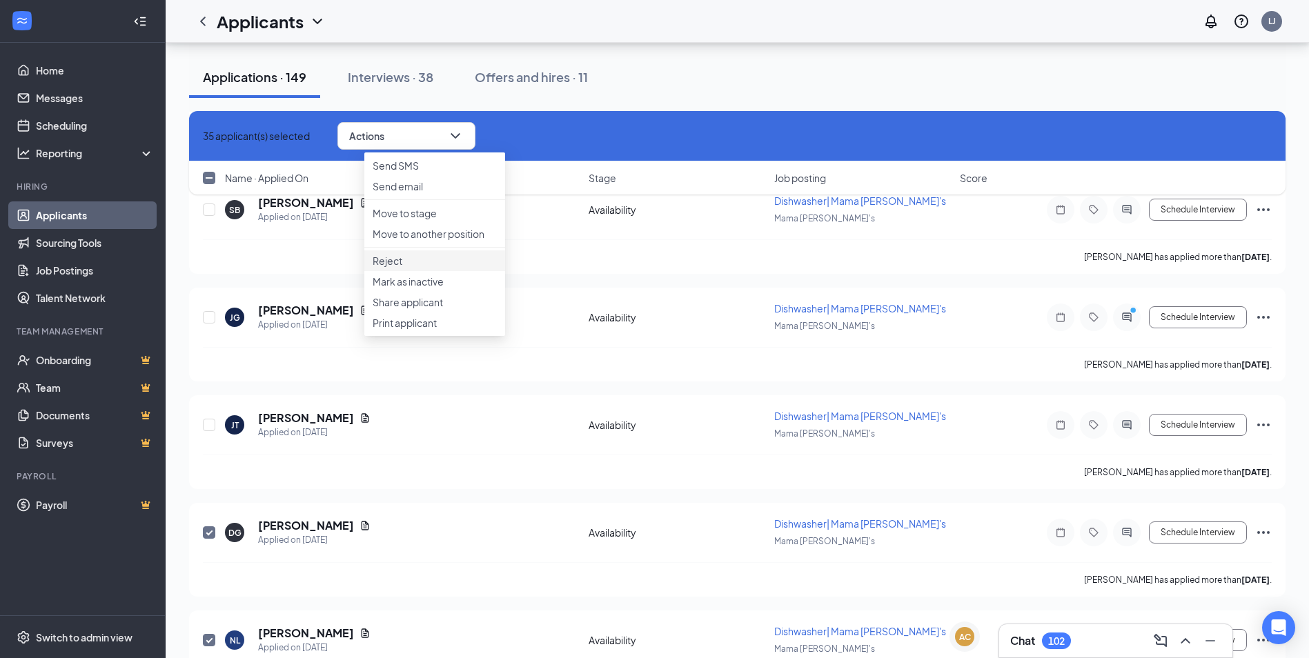
checkbox input "false"
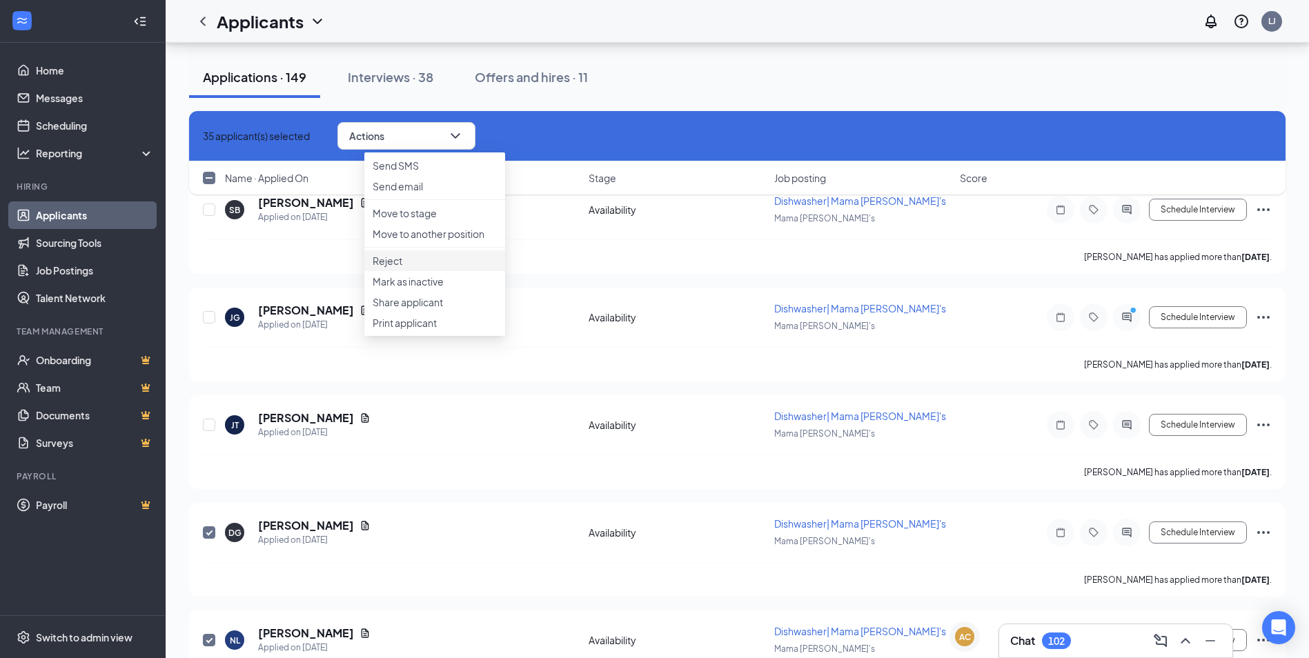
checkbox input "false"
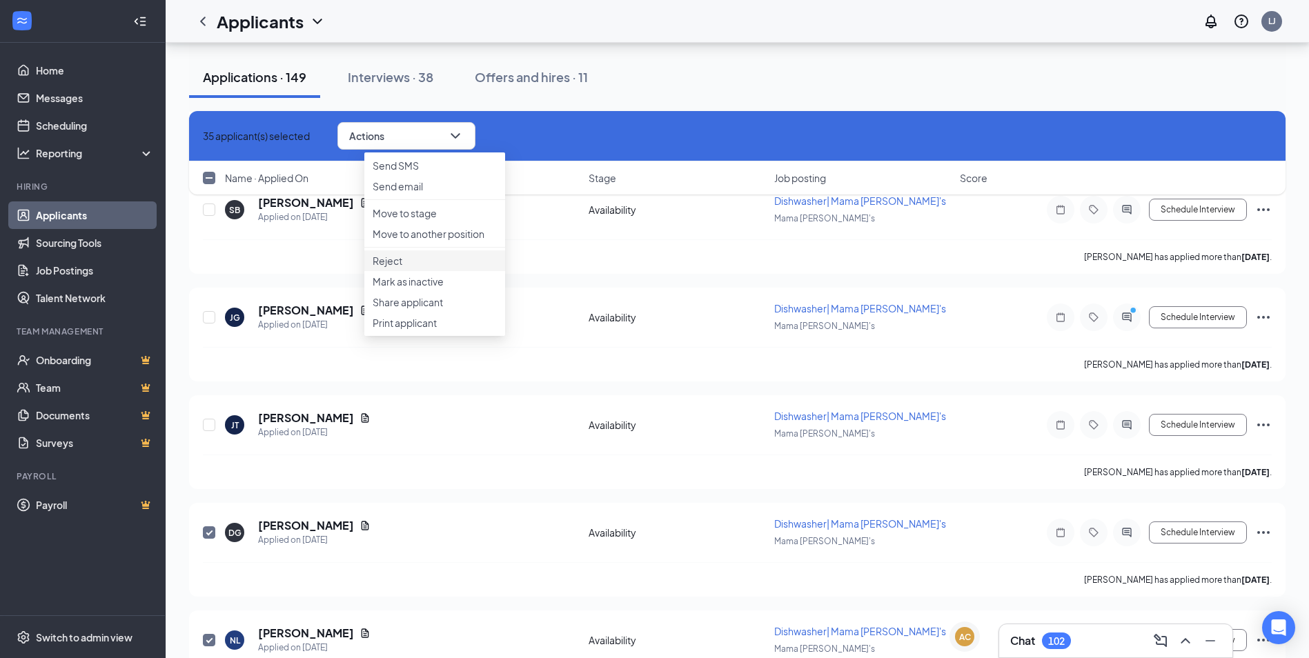
checkbox input "false"
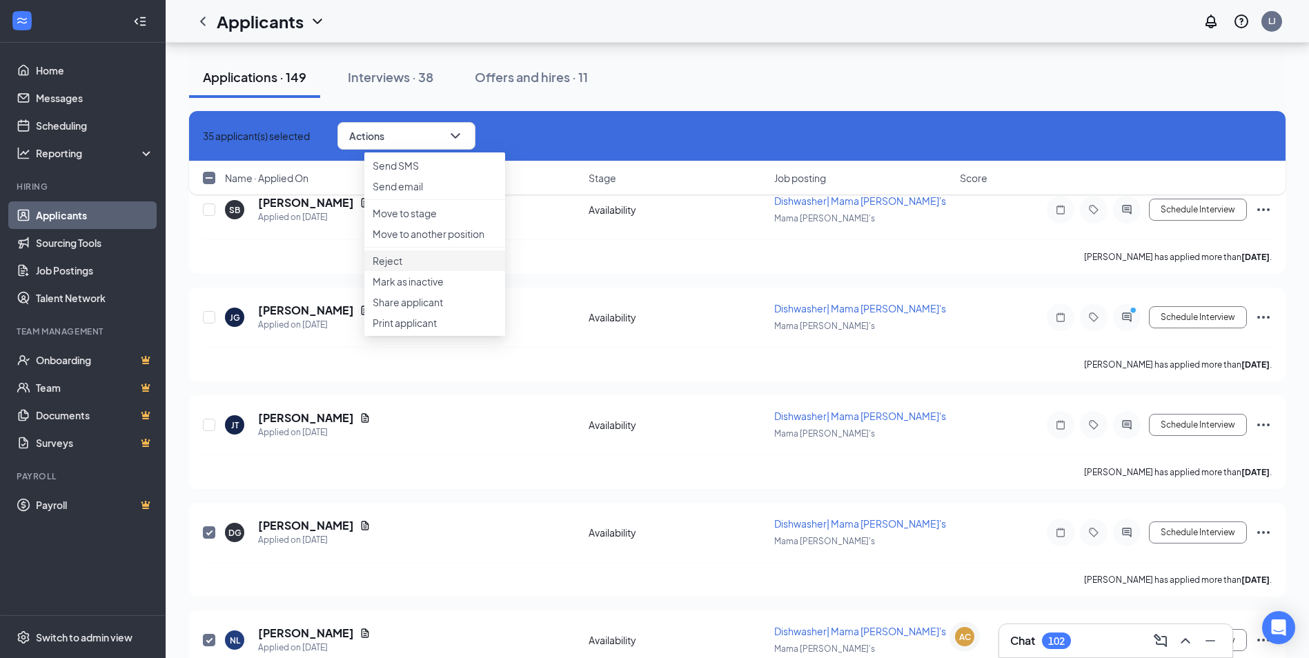
checkbox input "false"
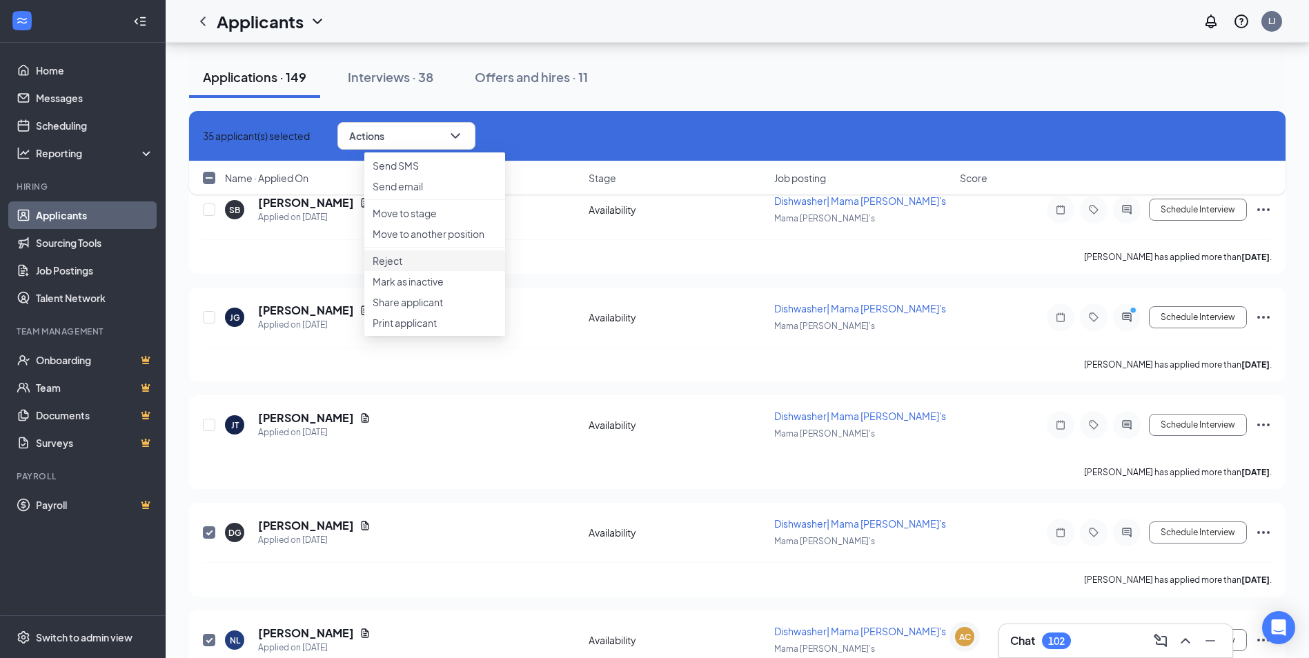
checkbox input "false"
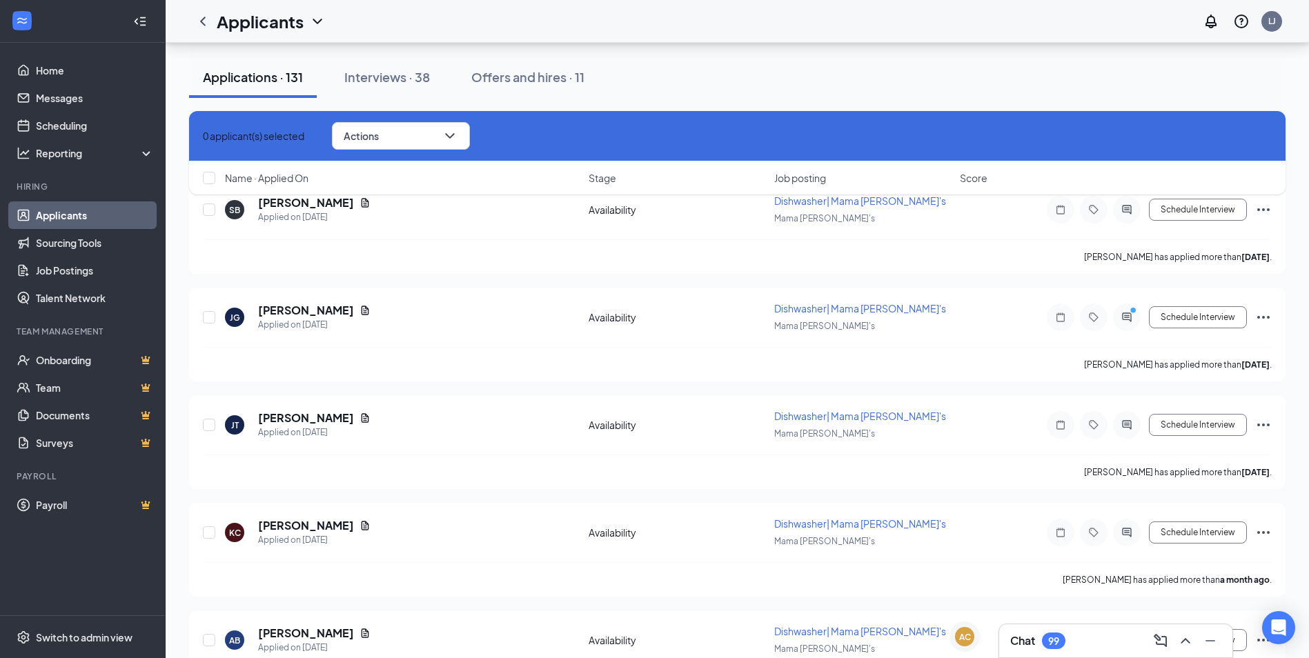
checkbox input "true"
click at [204, 634] on input "checkbox" at bounding box center [209, 640] width 12 height 12
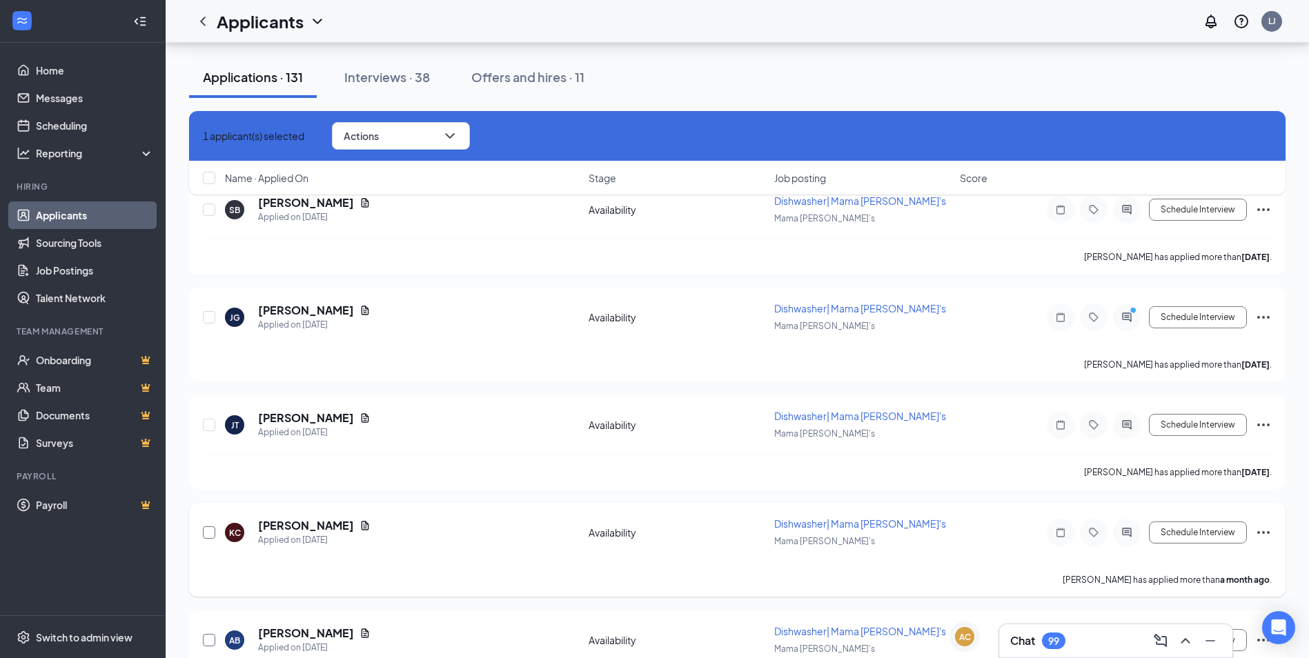
checkbox input "true"
click at [208, 527] on input "checkbox" at bounding box center [209, 533] width 12 height 12
checkbox input "true"
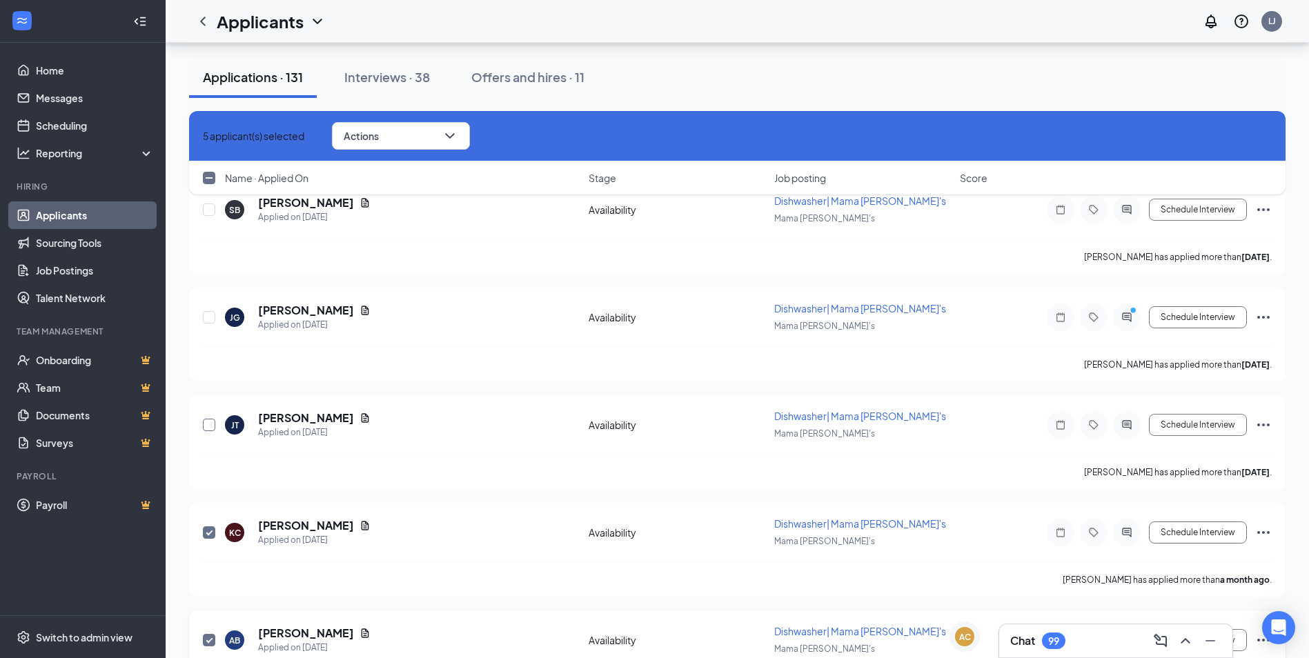
click at [208, 419] on input "checkbox" at bounding box center [209, 425] width 12 height 12
checkbox input "true"
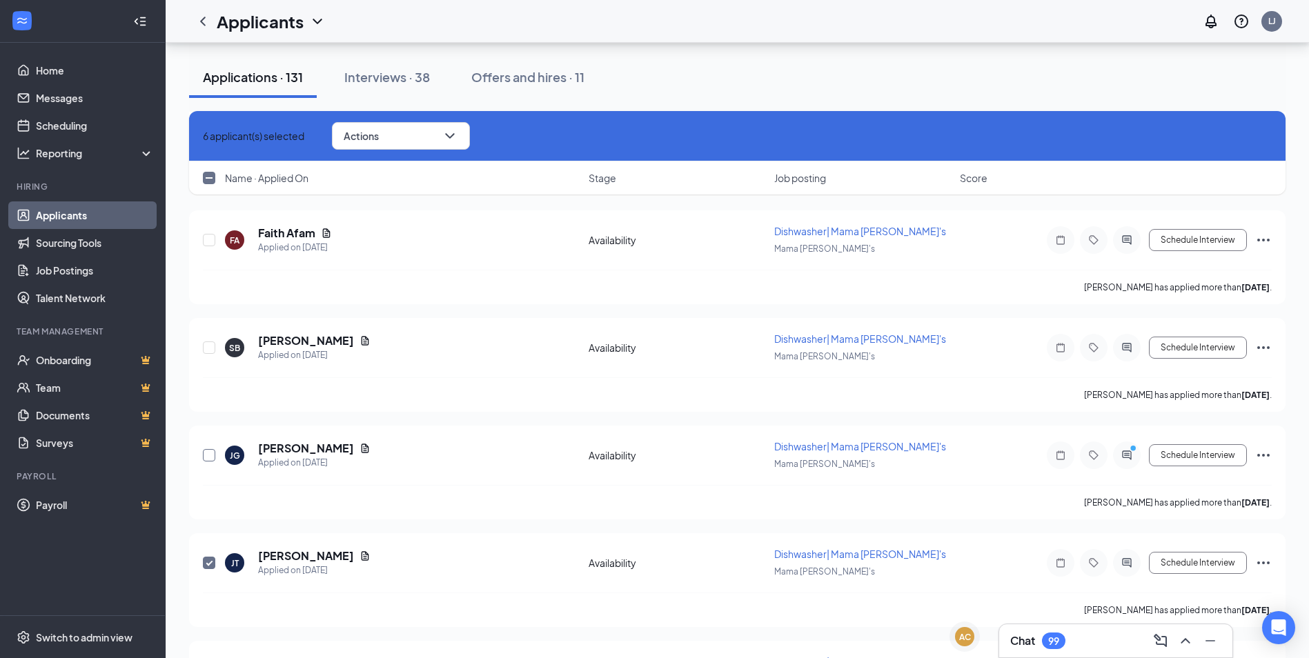
click at [213, 449] on input "checkbox" at bounding box center [209, 455] width 12 height 12
checkbox input "true"
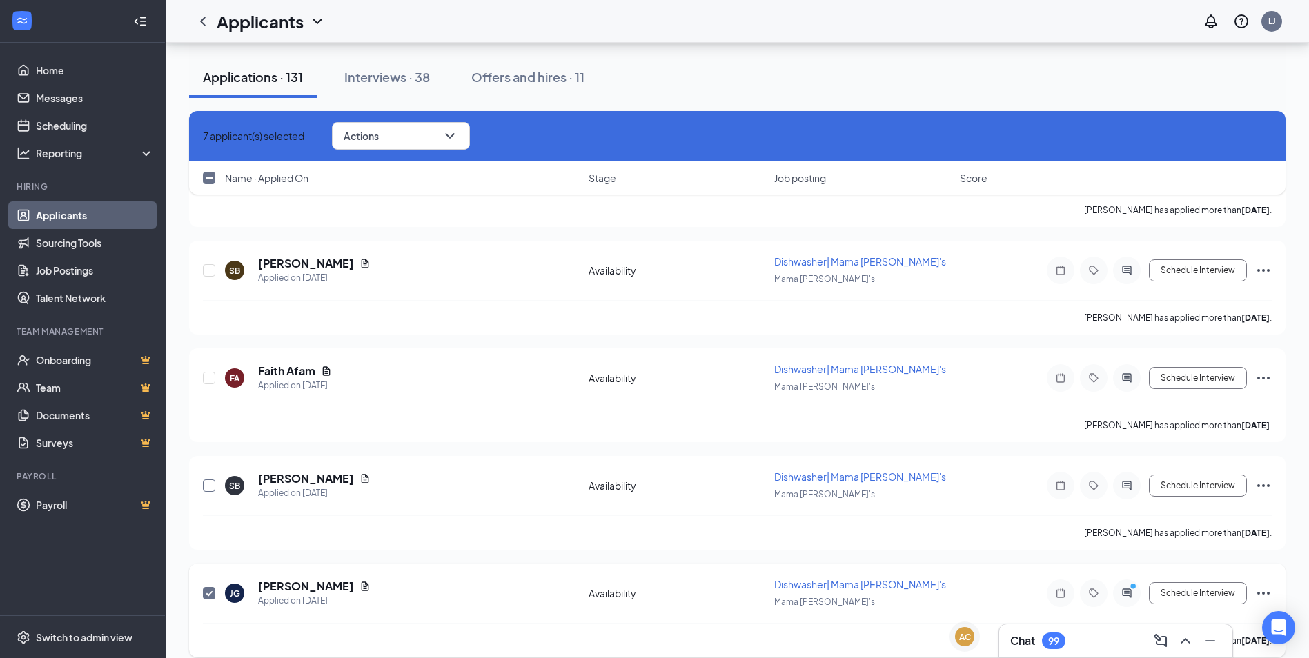
click at [211, 480] on input "checkbox" at bounding box center [209, 486] width 12 height 12
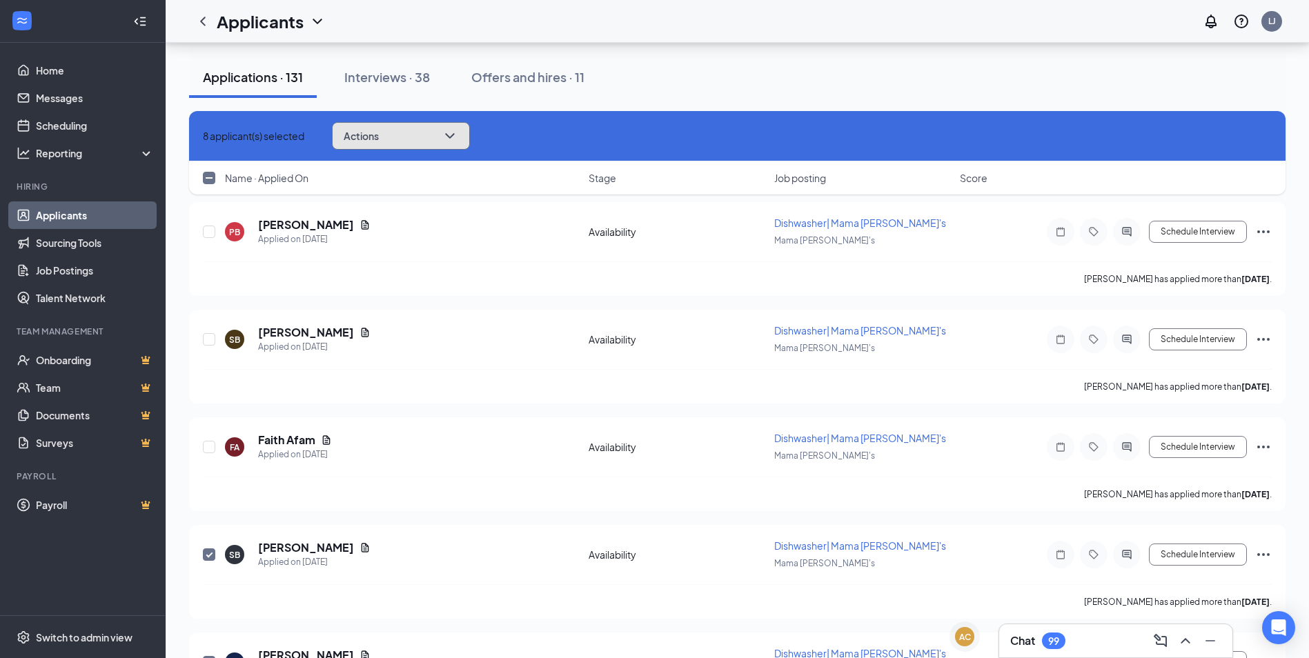
click at [427, 141] on button "Actions" at bounding box center [401, 136] width 138 height 28
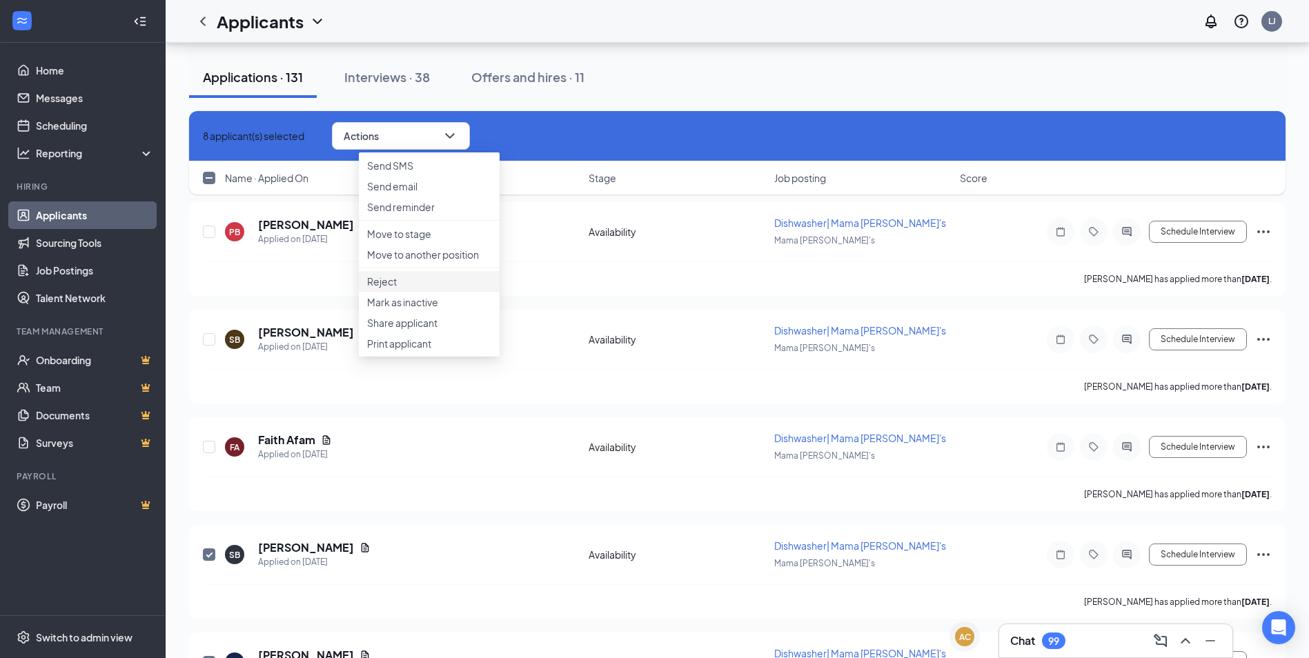
click at [406, 288] on p "Reject" at bounding box center [429, 282] width 124 height 14
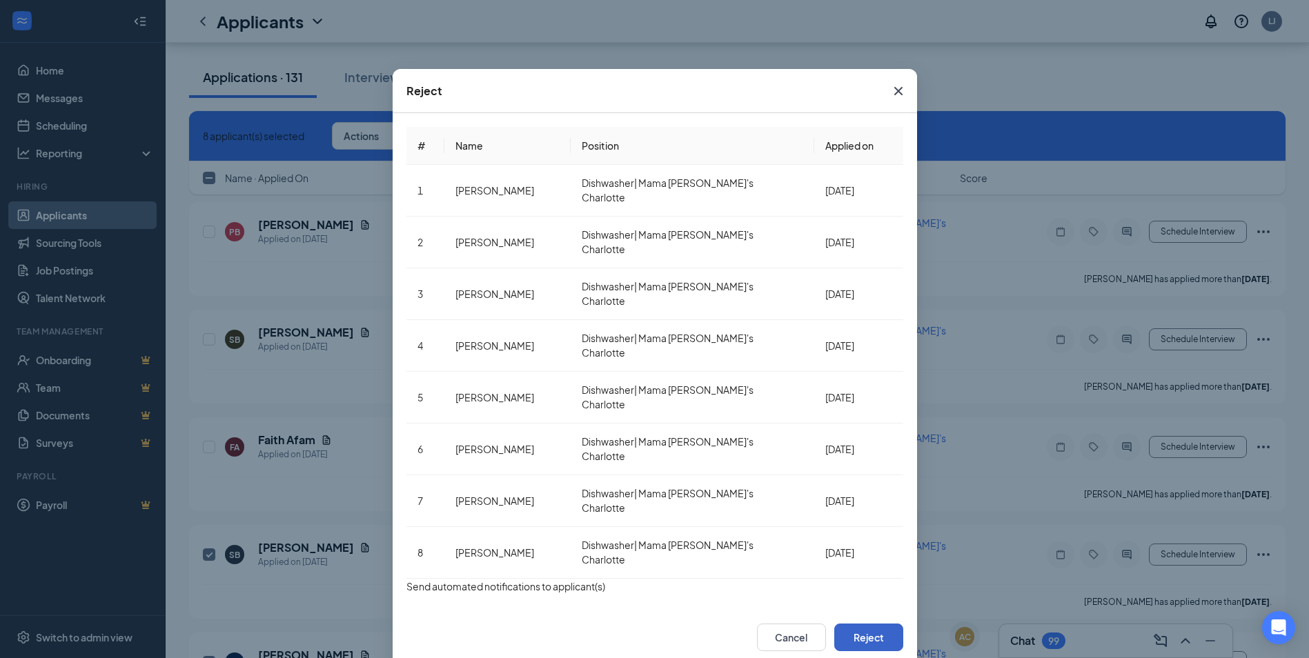
click at [865, 624] on button "Reject" at bounding box center [868, 638] width 69 height 28
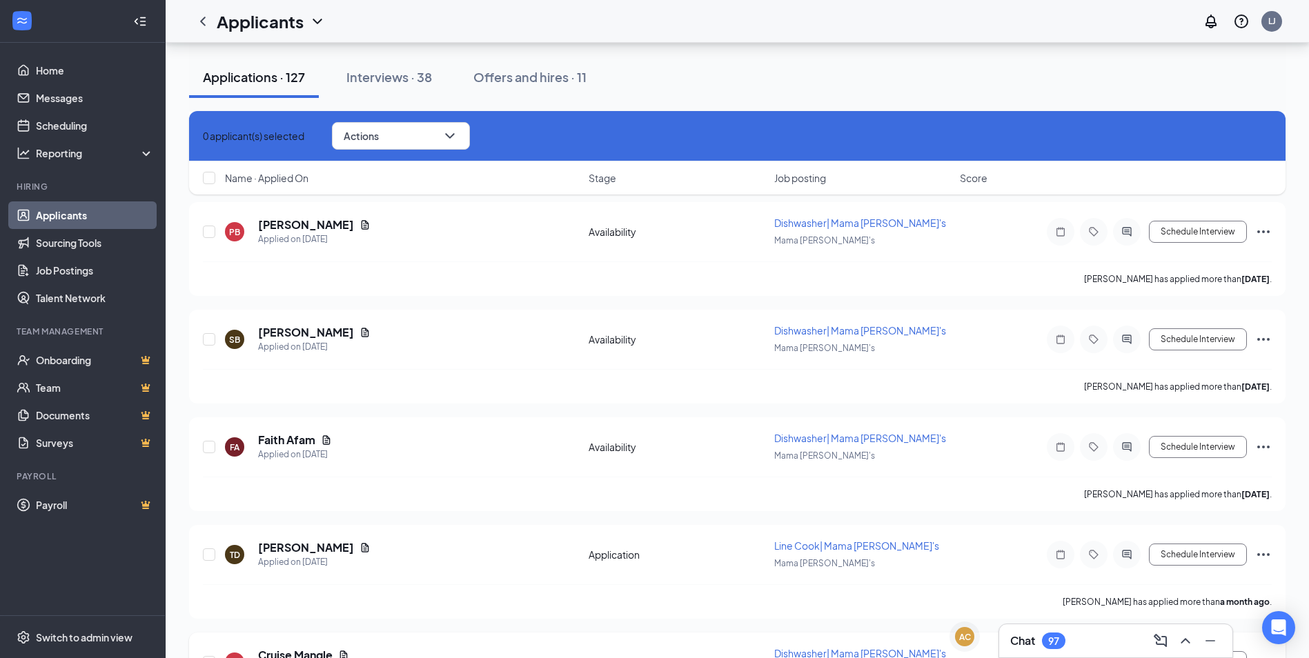
checkbox input "false"
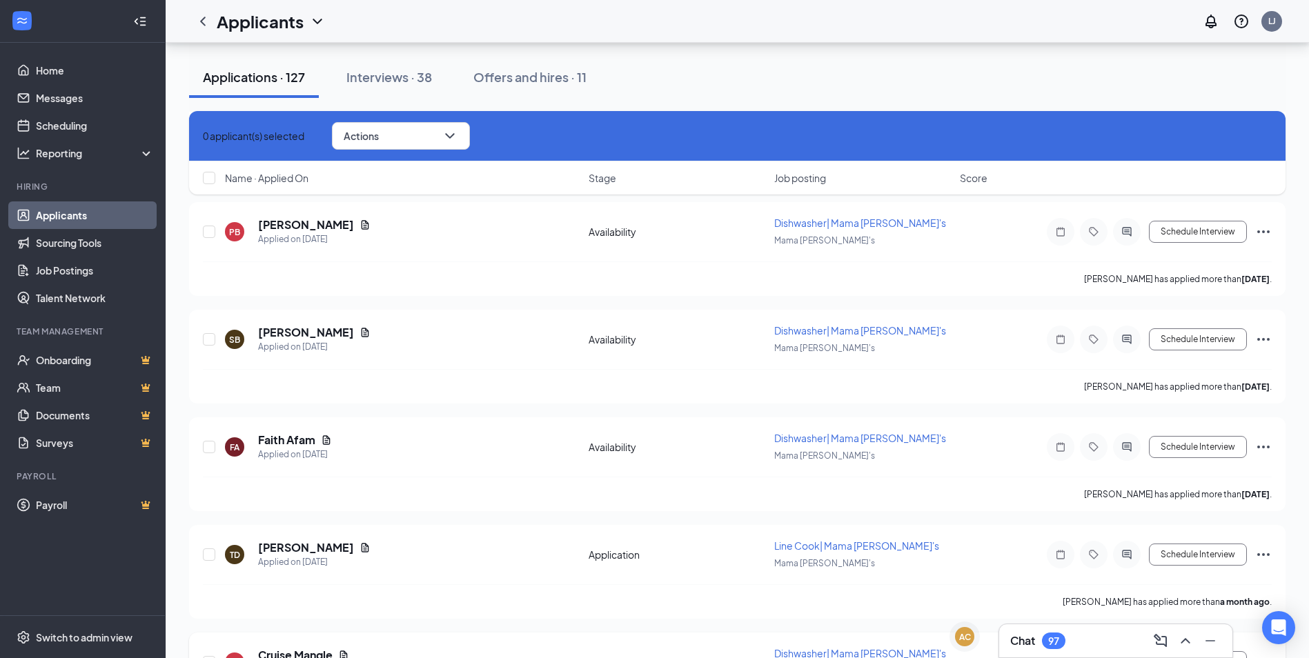
checkbox input "false"
checkbox input "true"
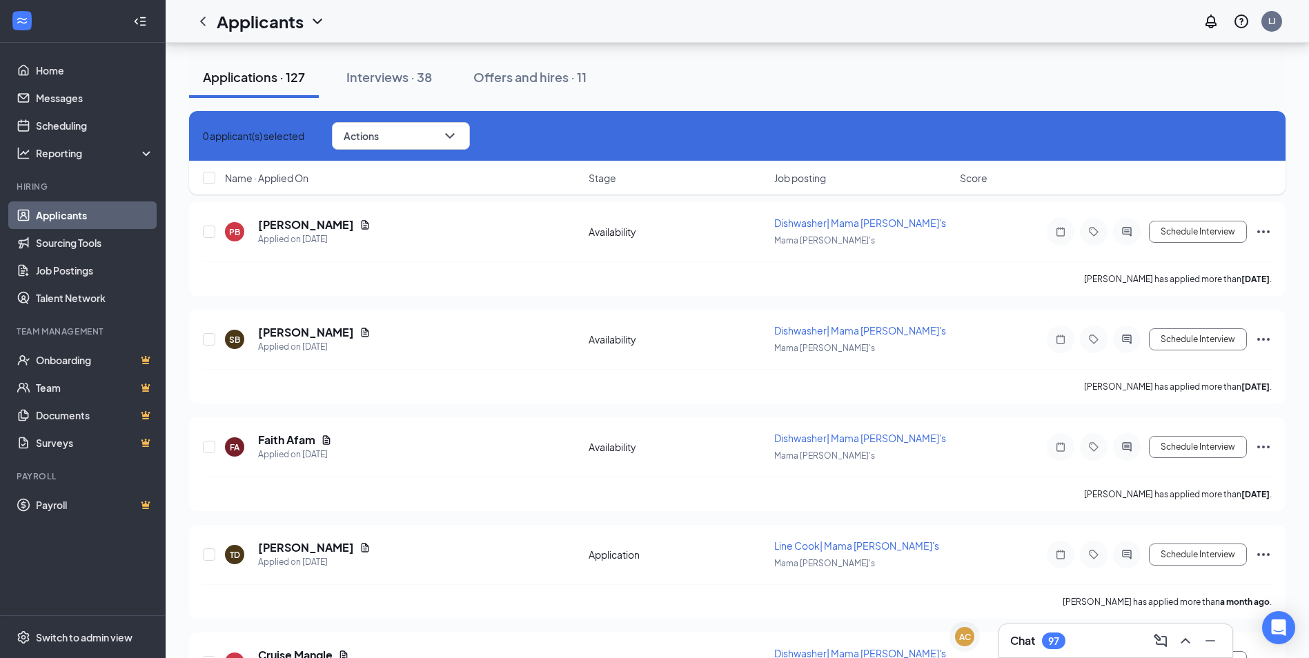
checkbox input "true"
click at [210, 549] on input "checkbox" at bounding box center [209, 555] width 12 height 12
checkbox input "true"
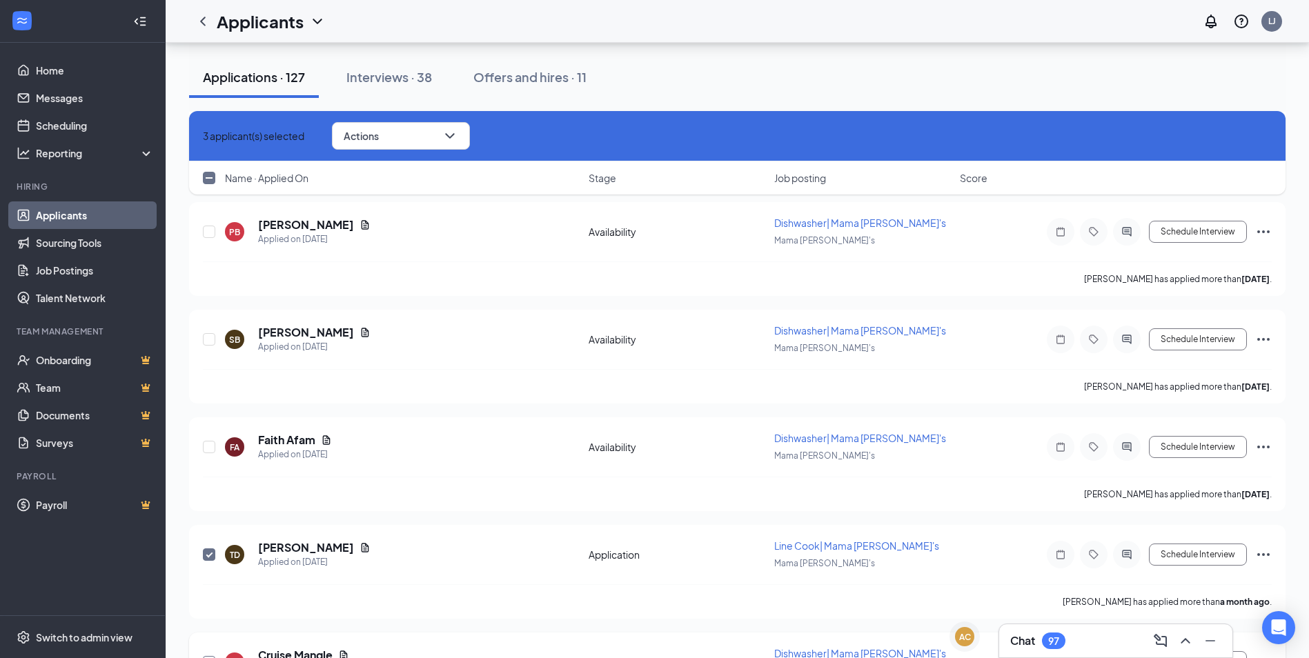
click at [206, 656] on input "checkbox" at bounding box center [209, 662] width 12 height 12
checkbox input "true"
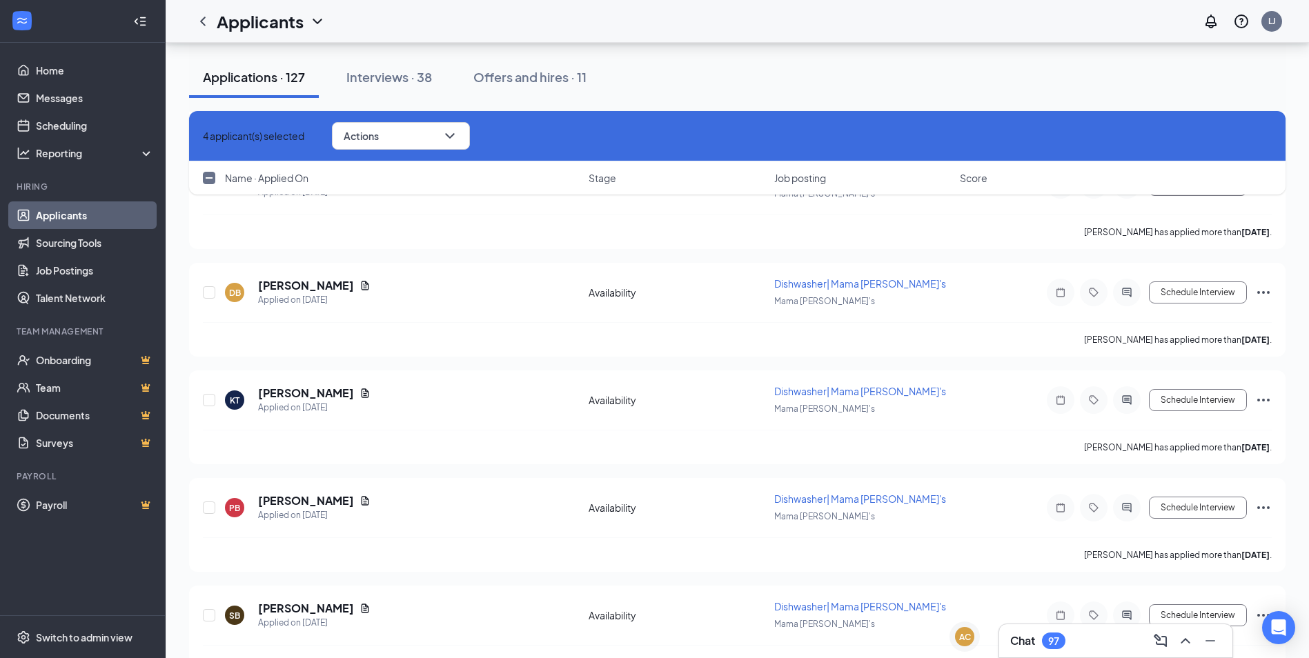
checkbox input "true"
click at [207, 609] on input "checkbox" at bounding box center [209, 615] width 12 height 12
checkbox input "true"
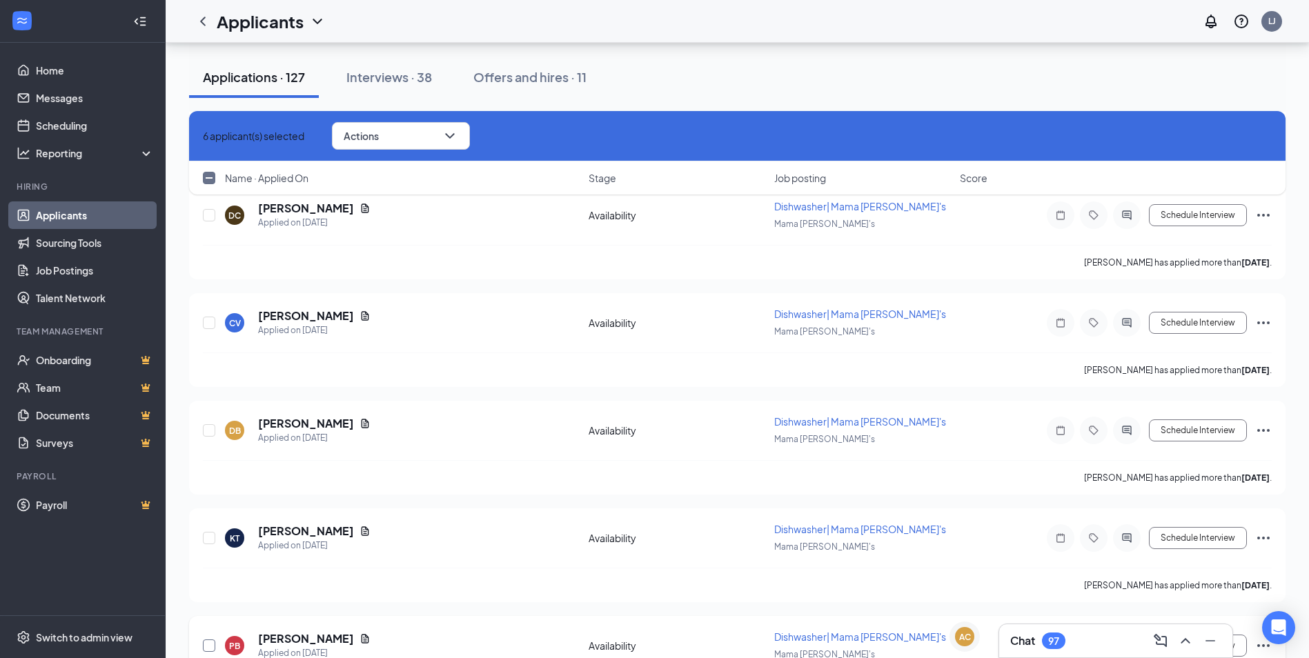
click at [208, 640] on input "checkbox" at bounding box center [209, 646] width 12 height 12
checkbox input "true"
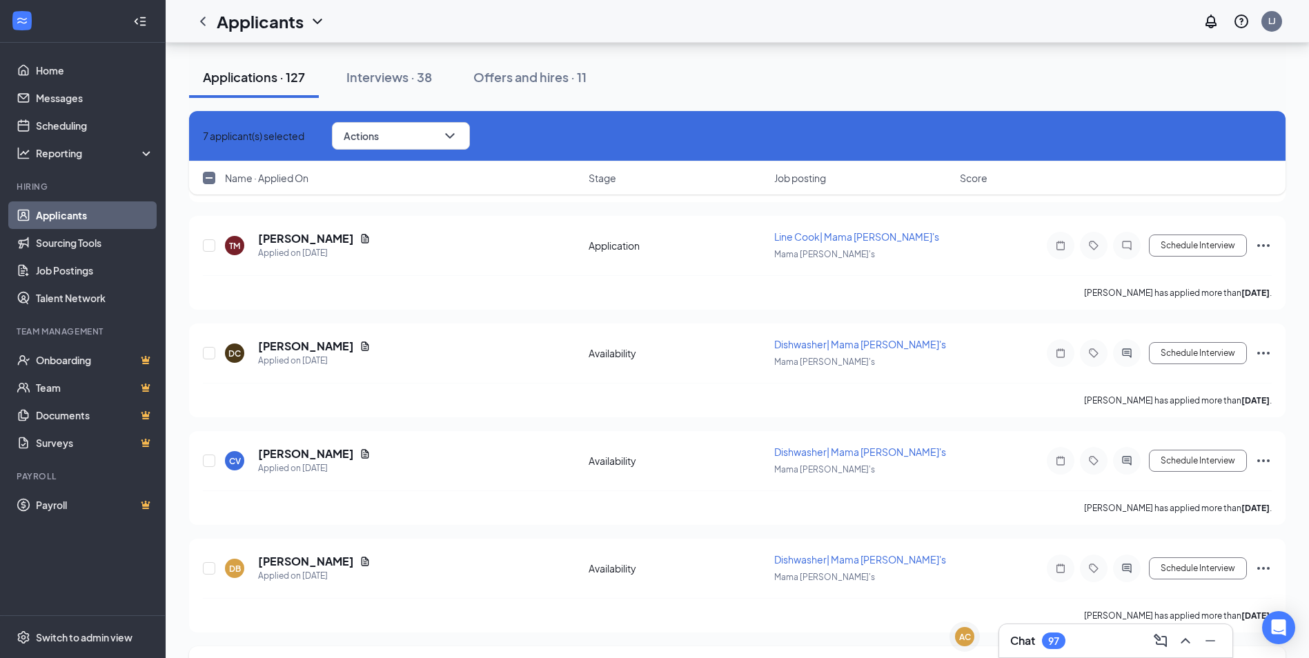
checkbox input "true"
click at [205, 562] on input "checkbox" at bounding box center [209, 568] width 12 height 12
checkbox input "true"
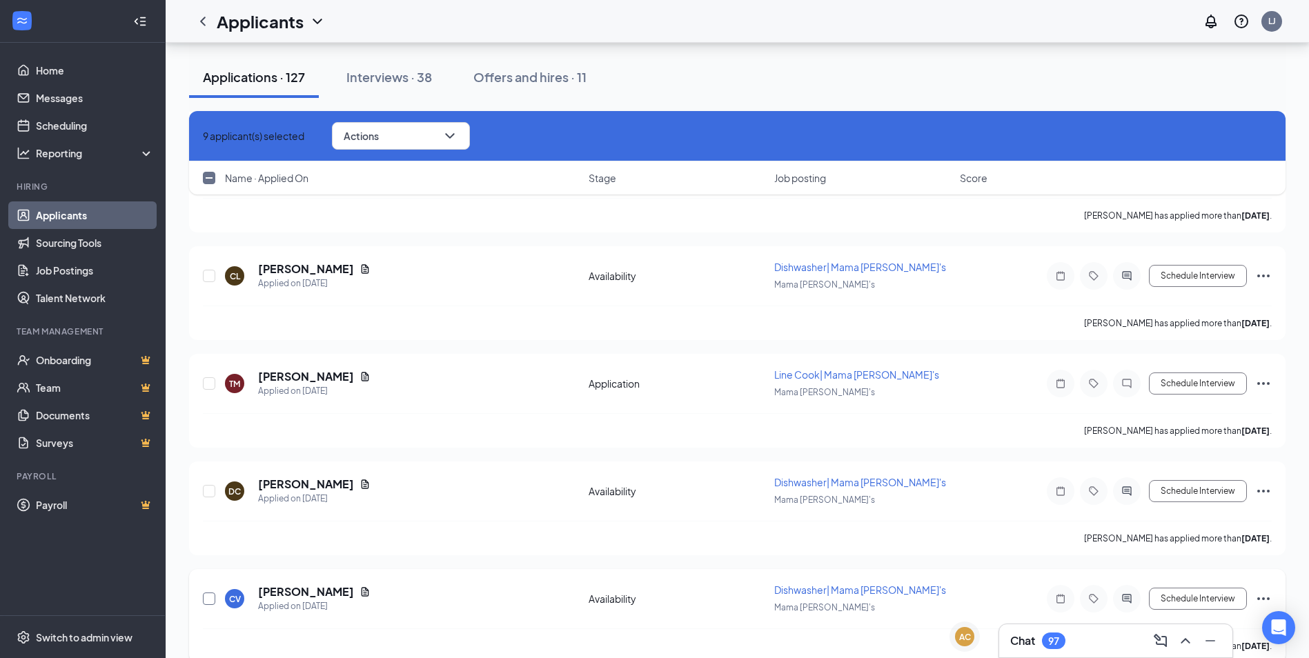
click at [212, 593] on input "checkbox" at bounding box center [209, 599] width 12 height 12
checkbox input "true"
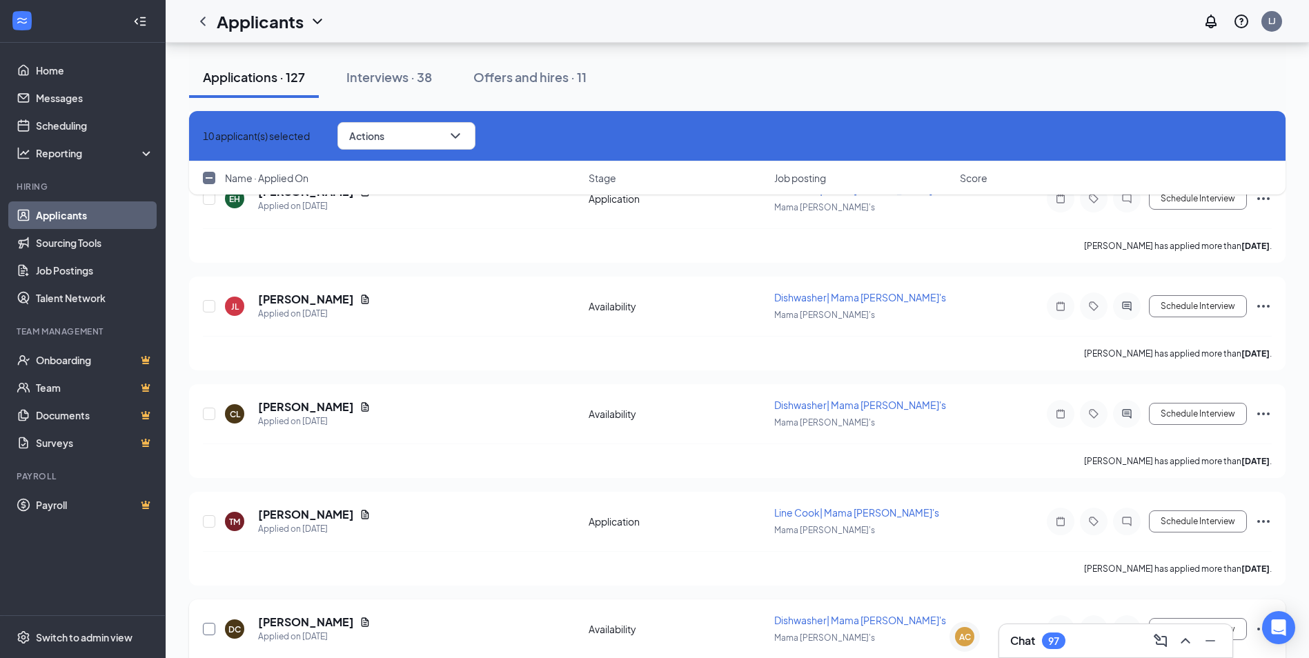
click at [210, 623] on input "checkbox" at bounding box center [209, 629] width 12 height 12
checkbox input "true"
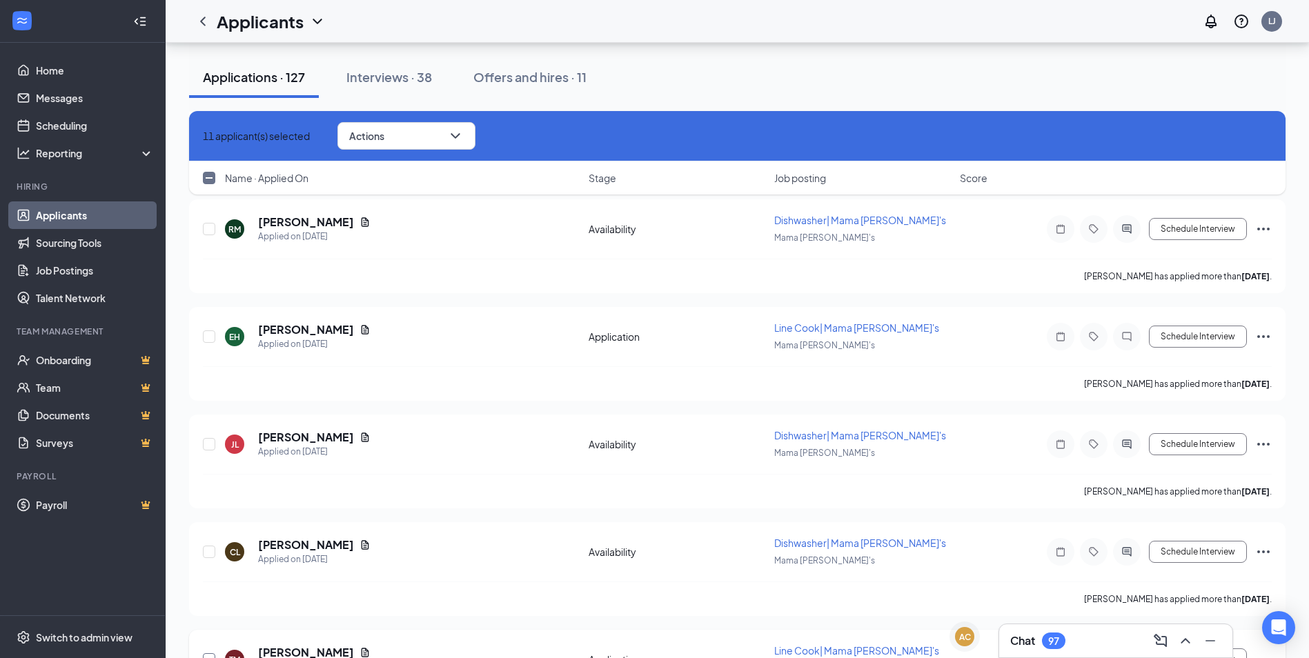
click at [213, 653] on input "checkbox" at bounding box center [209, 659] width 12 height 12
checkbox input "true"
click at [210, 546] on input "checkbox" at bounding box center [209, 552] width 12 height 12
checkbox input "true"
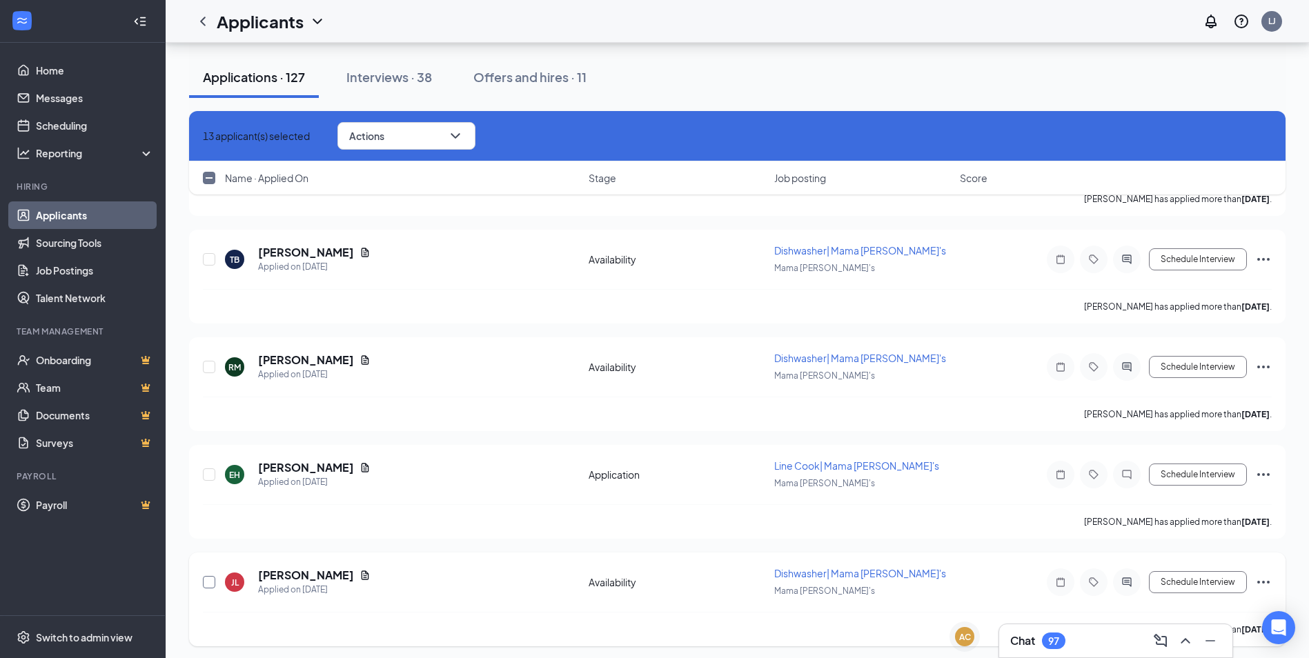
click at [209, 576] on input "checkbox" at bounding box center [209, 582] width 12 height 12
click at [464, 147] on button "Actions" at bounding box center [406, 136] width 138 height 28
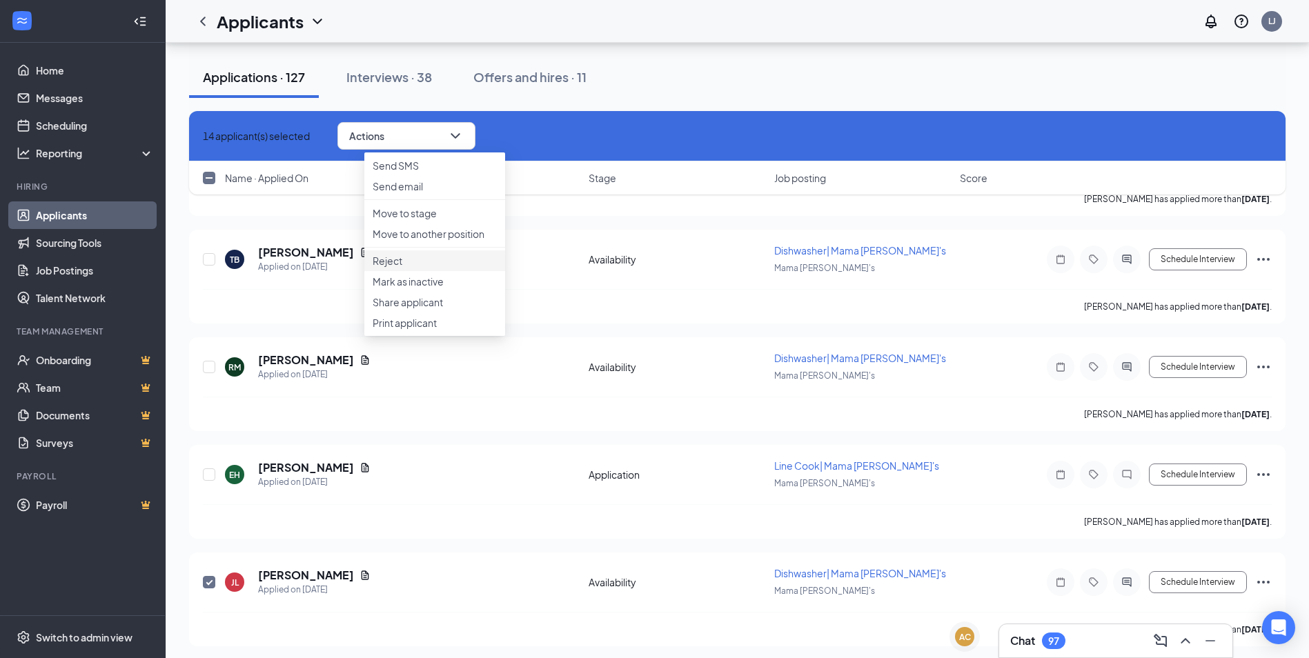
click at [429, 268] on p "Reject" at bounding box center [435, 261] width 124 height 14
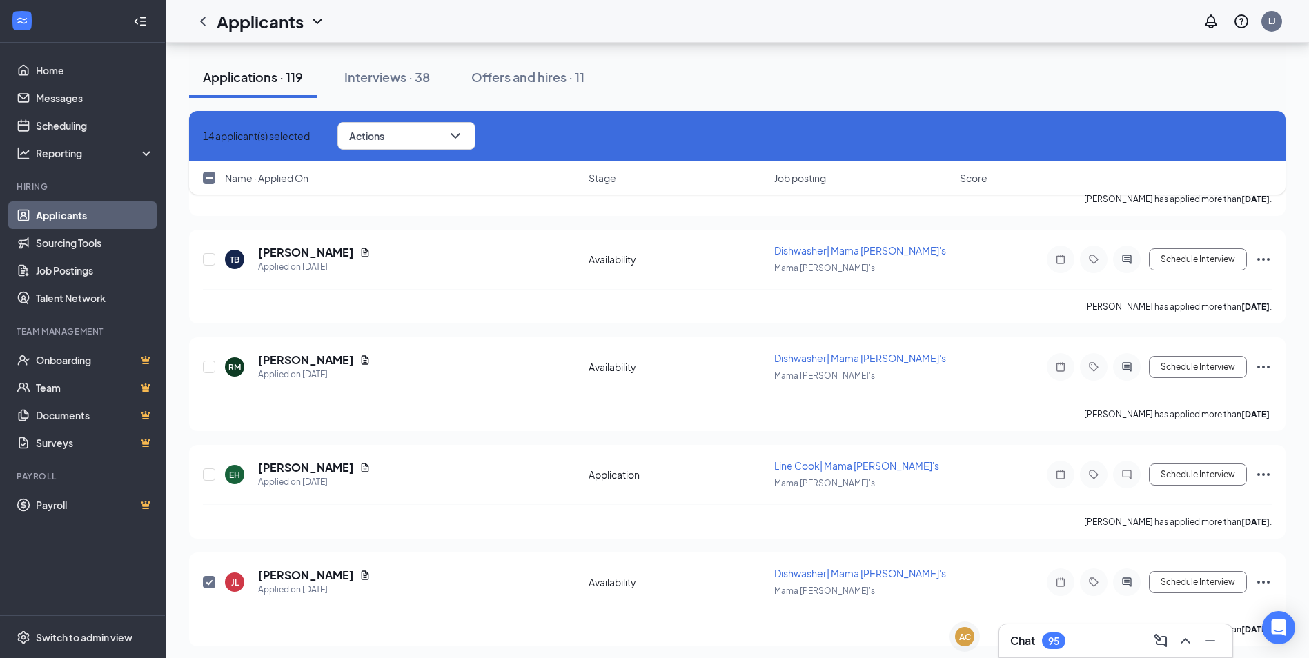
checkbox input "false"
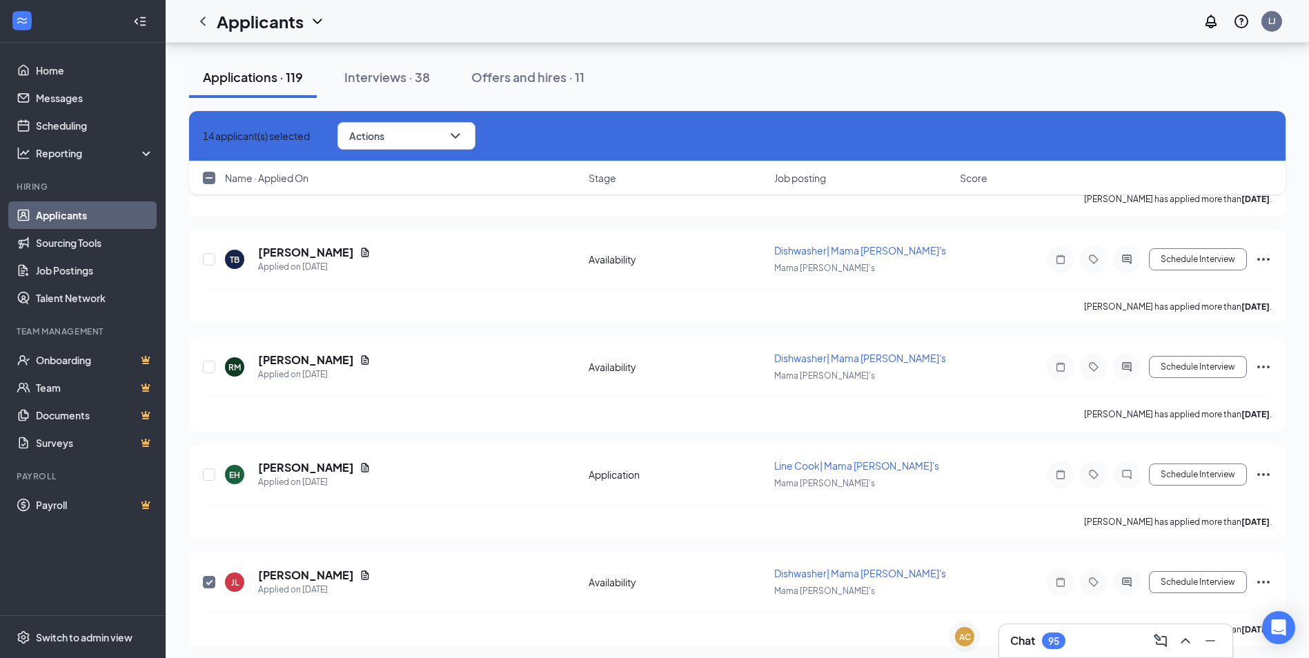
checkbox input "false"
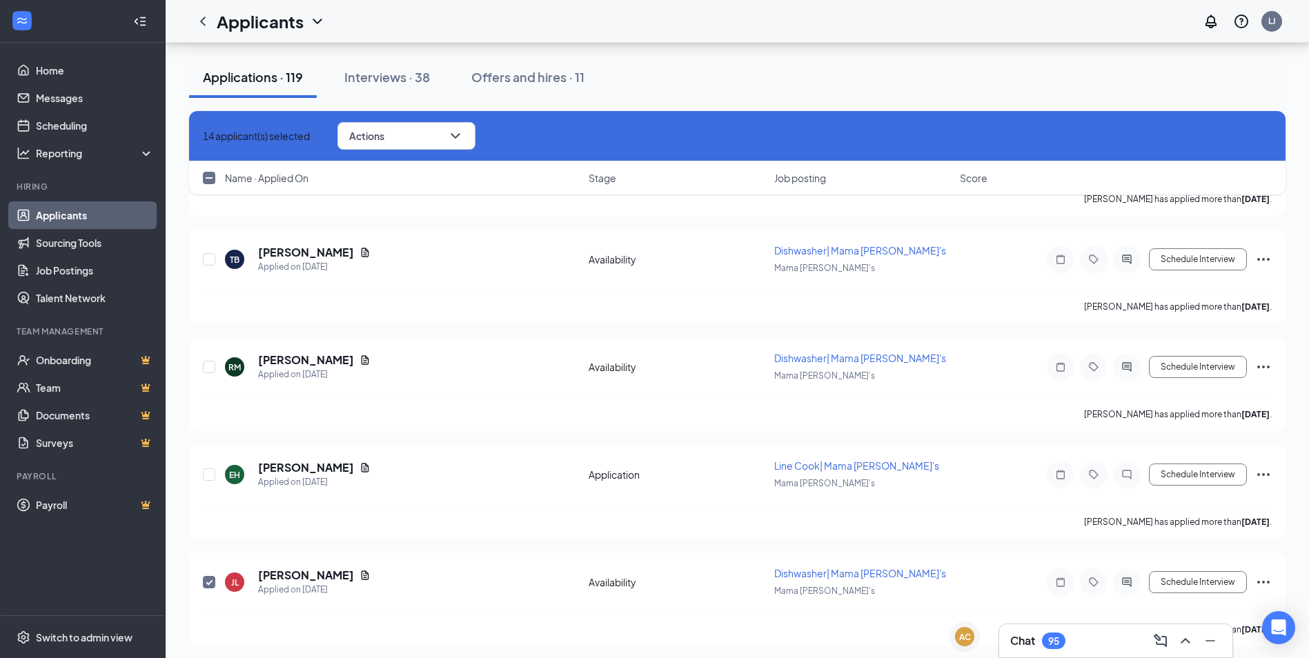
checkbox input "false"
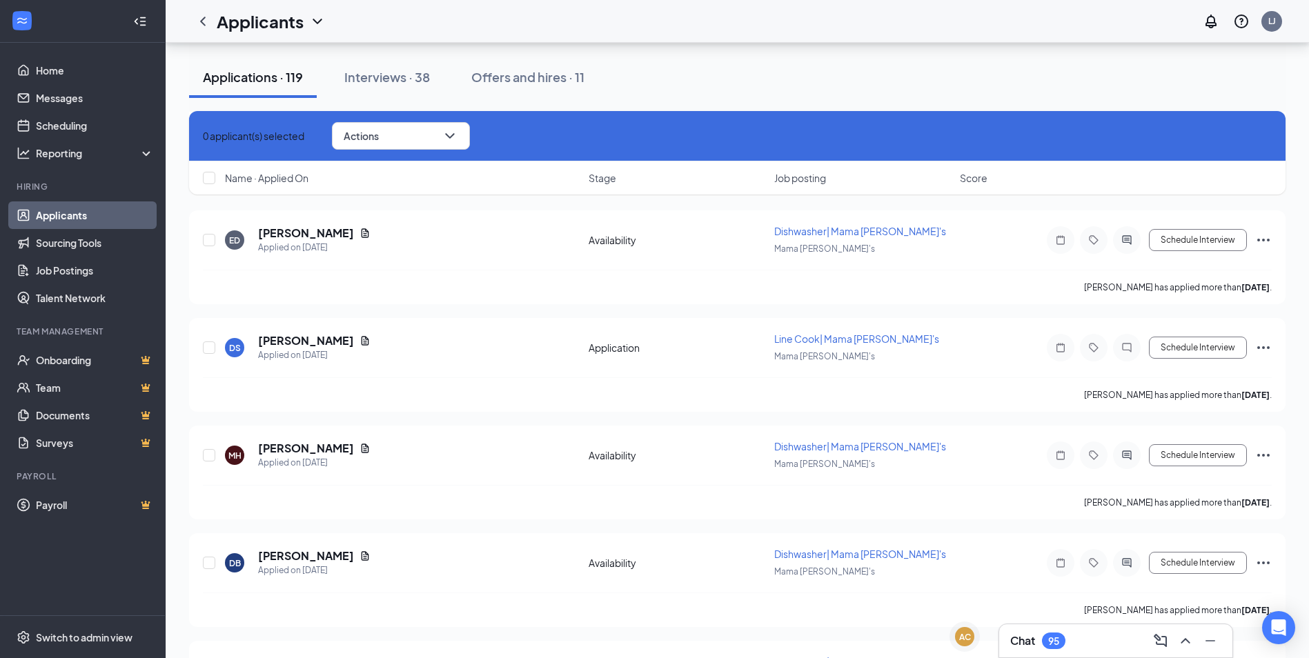
scroll to position [23097, 0]
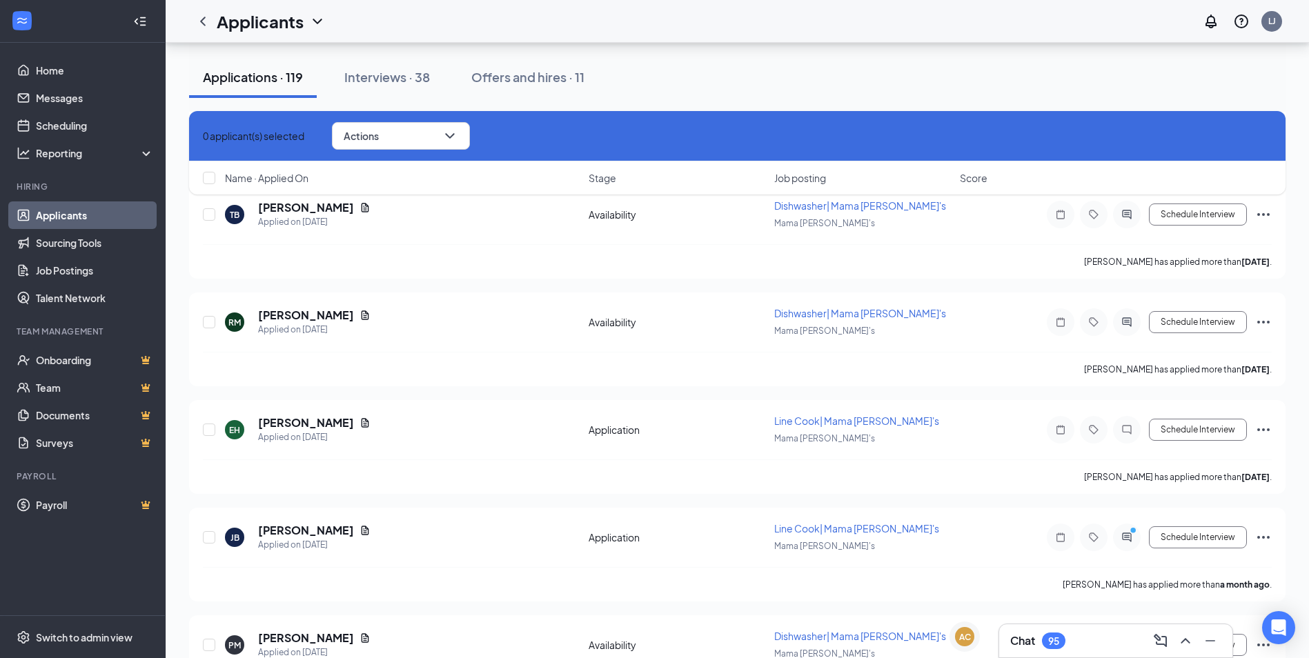
checkbox input "true"
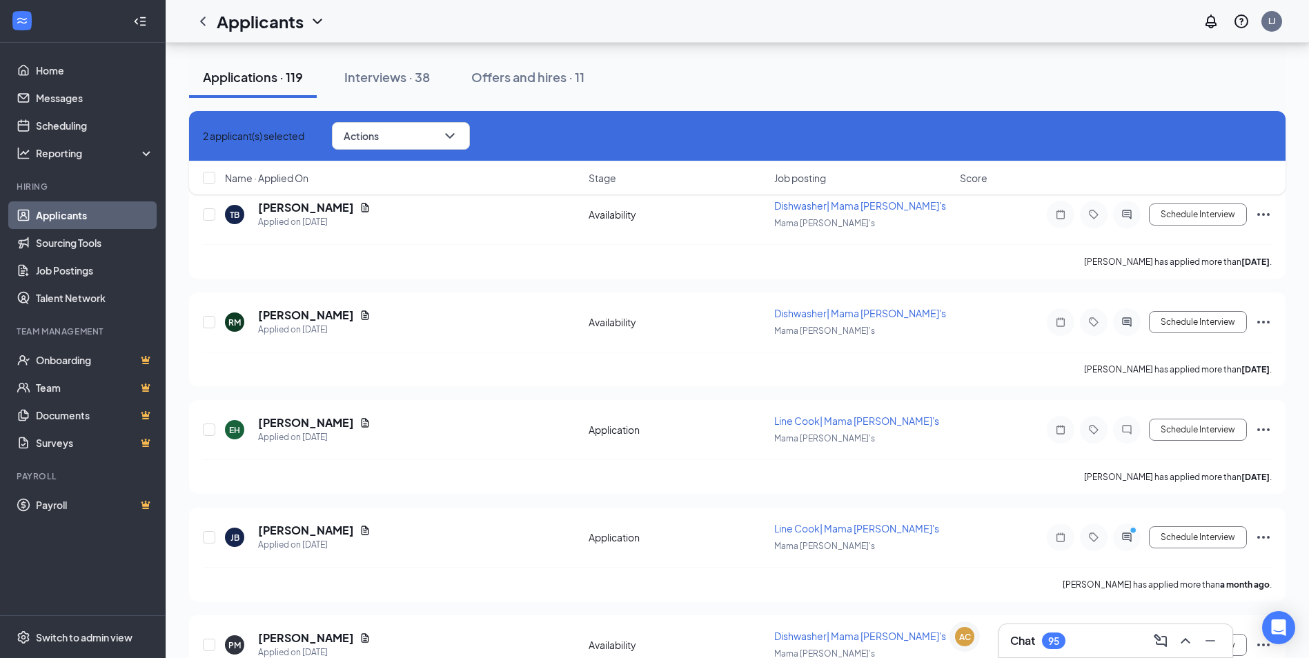
checkbox input "true"
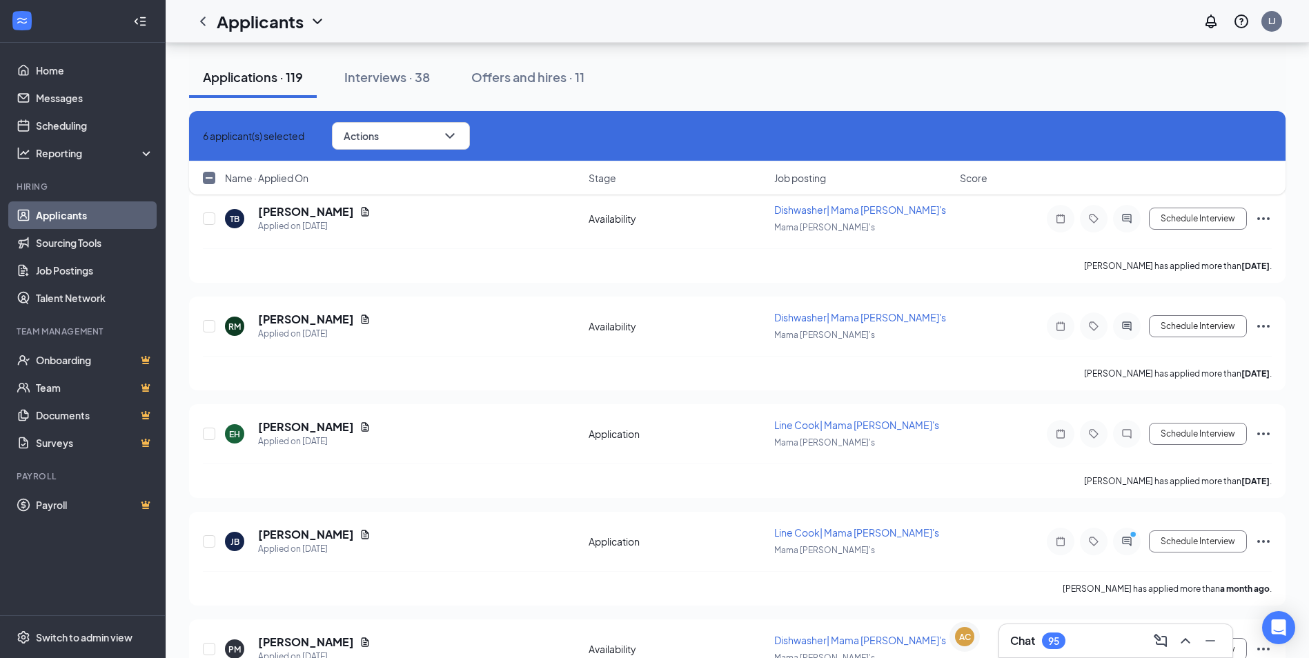
scroll to position [22959, 0]
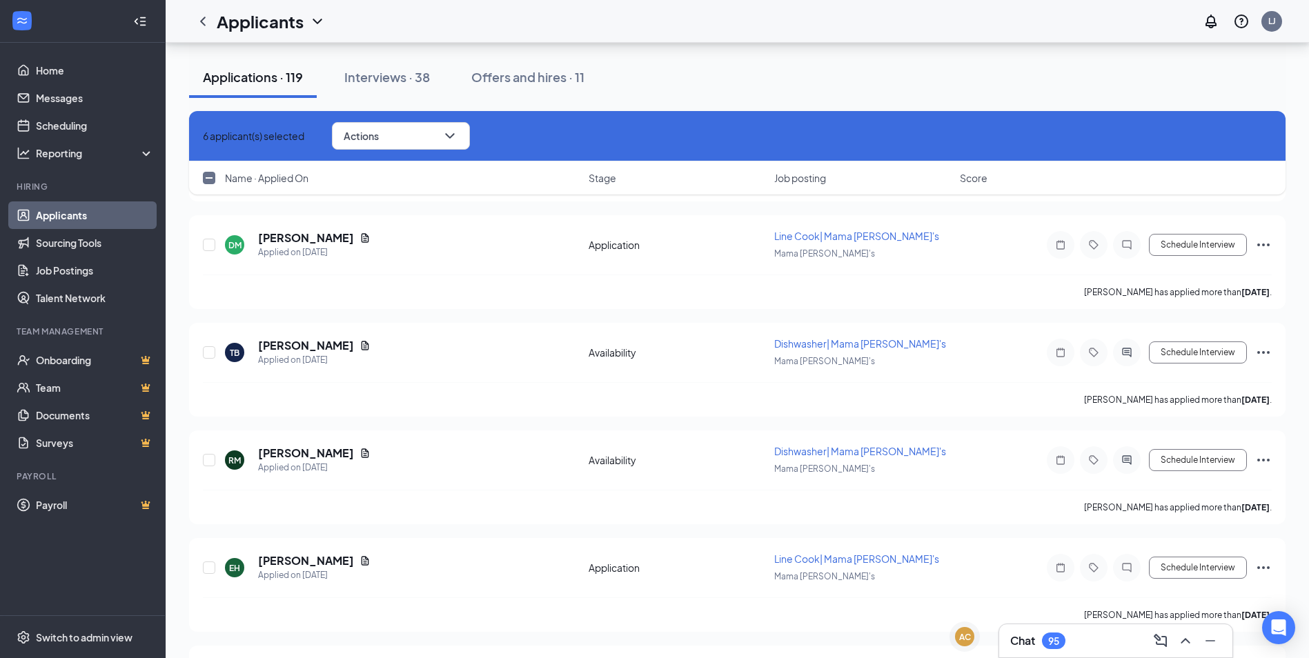
checkbox input "true"
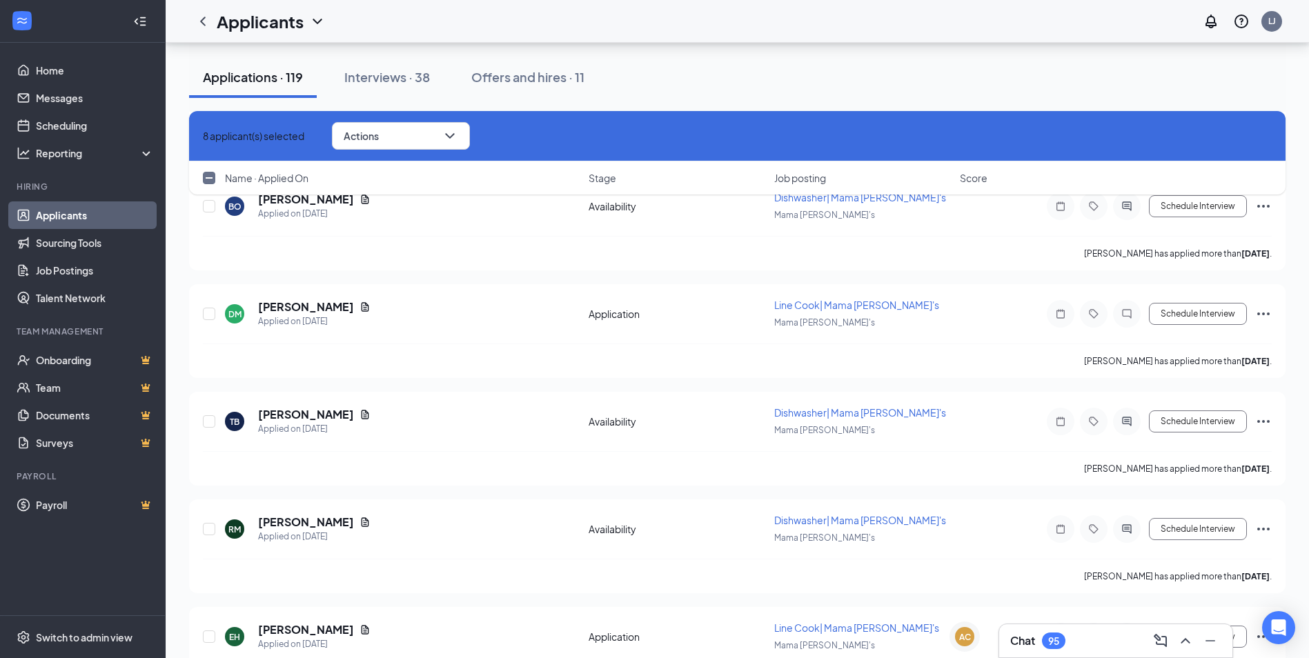
checkbox input "true"
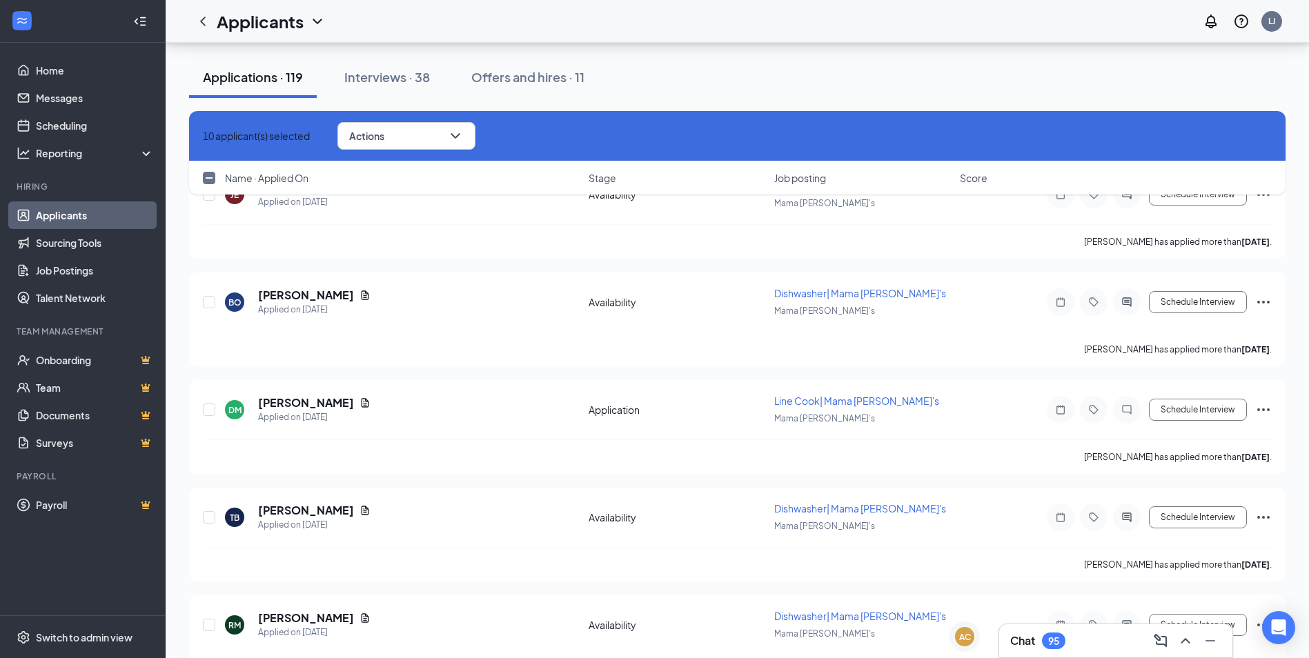
scroll to position [22752, 0]
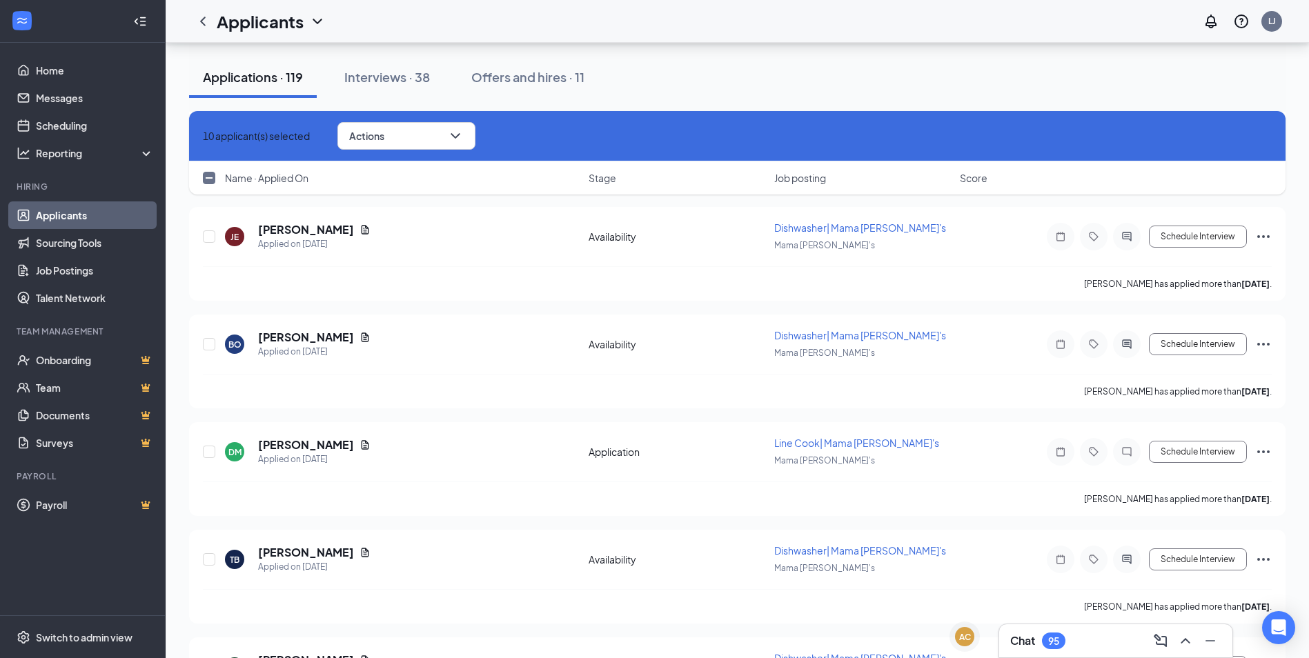
checkbox input "true"
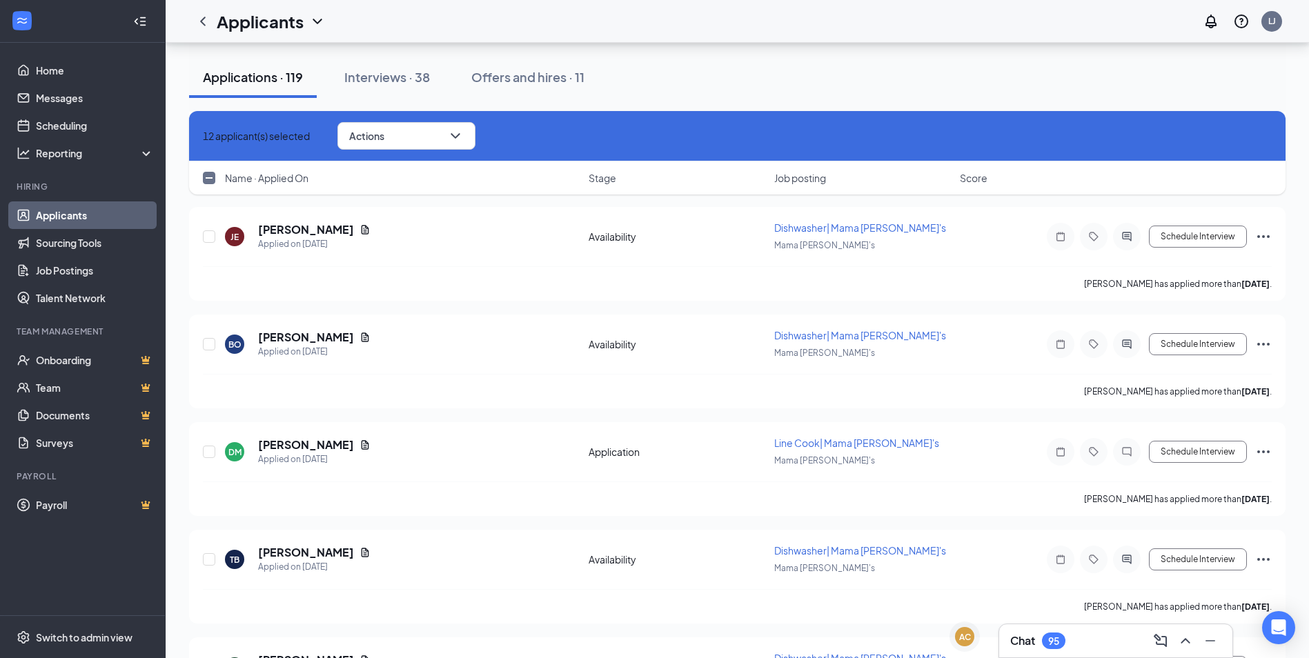
checkbox input "true"
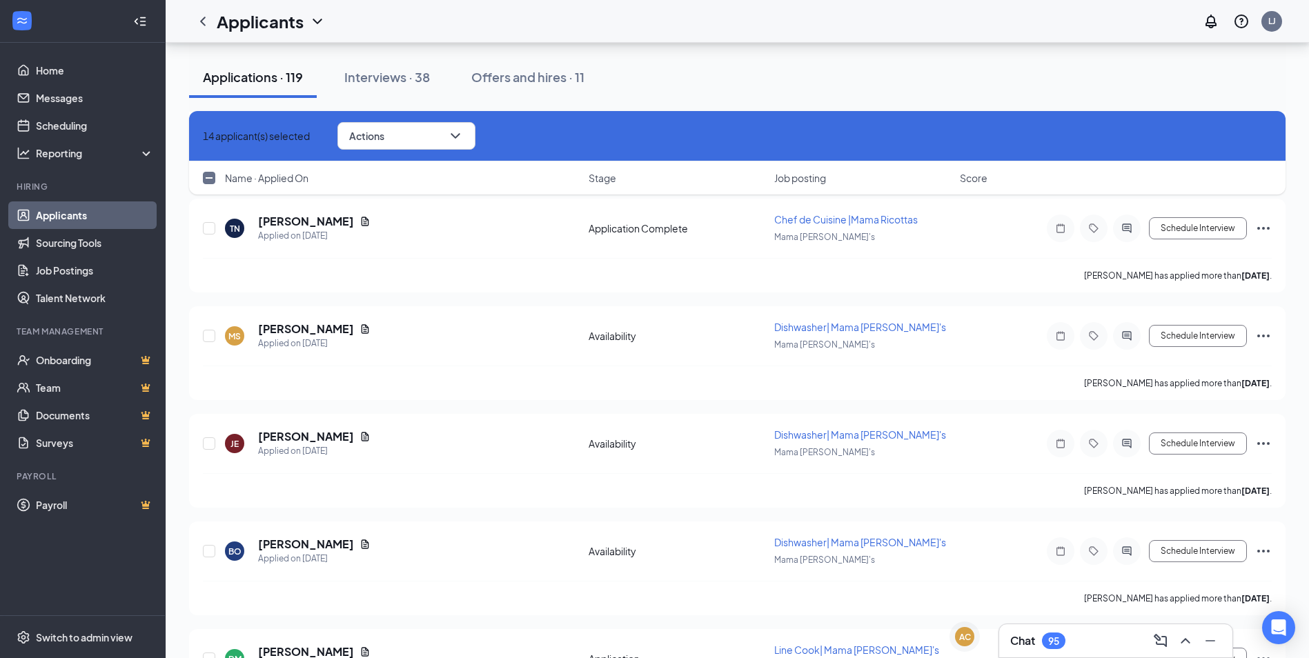
checkbox input "true"
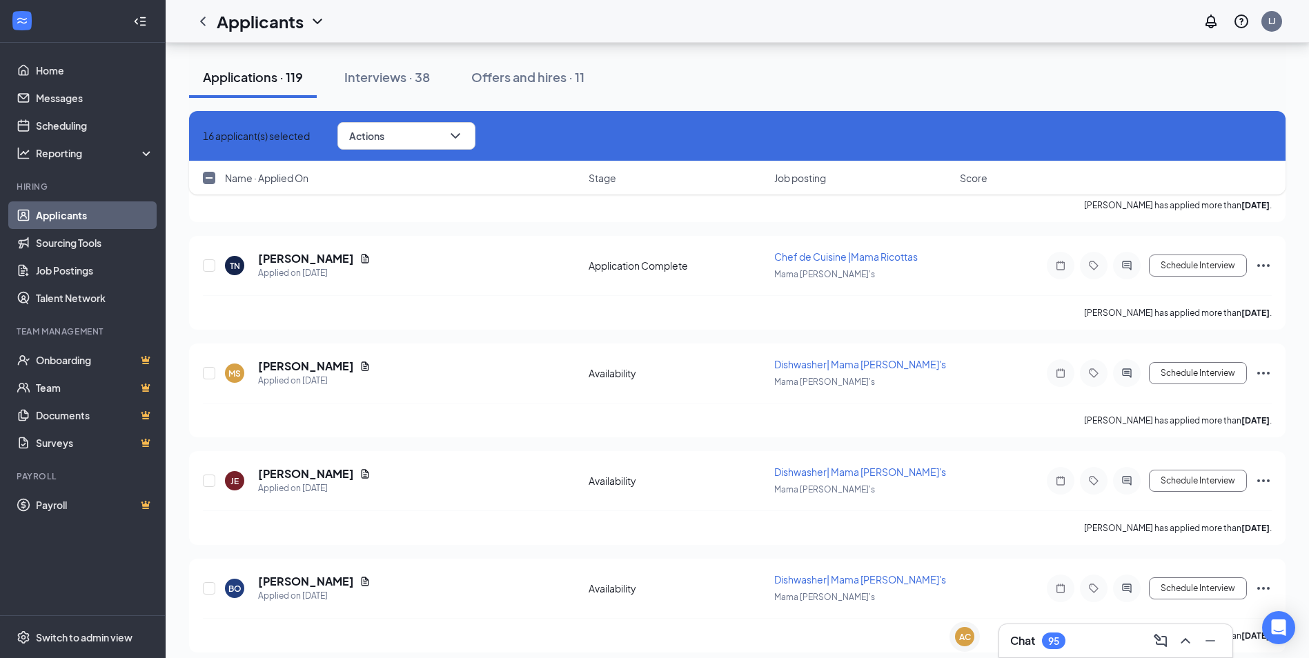
scroll to position [22476, 0]
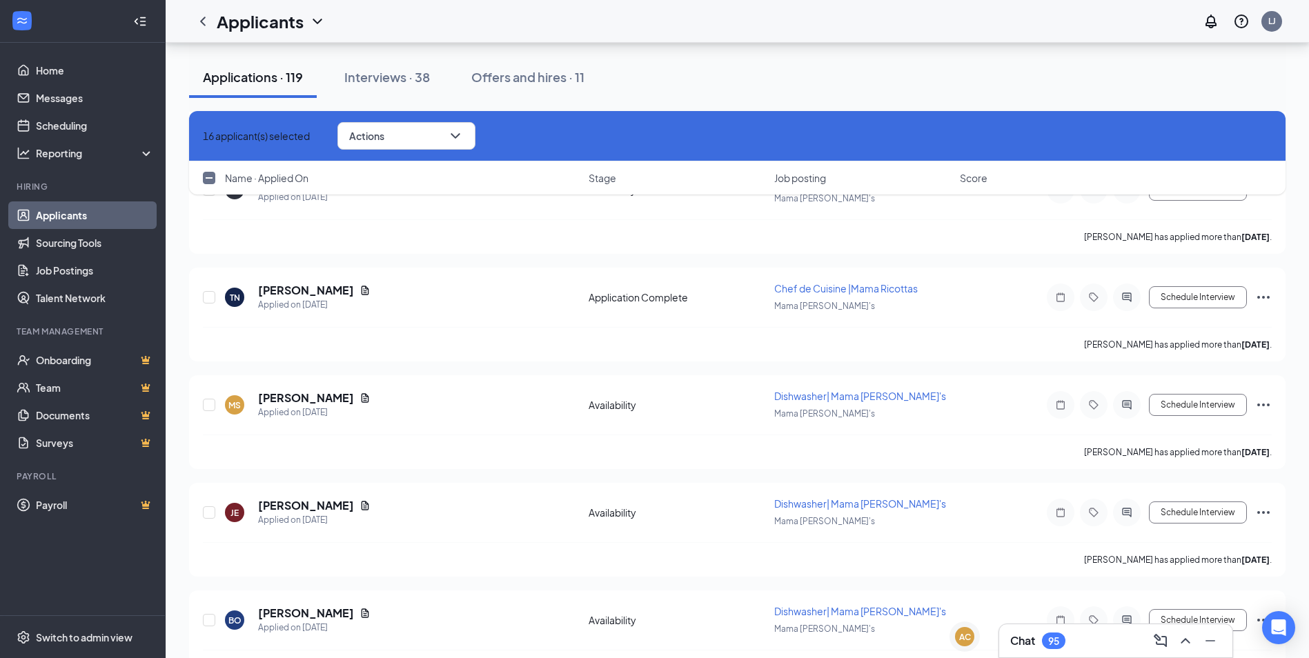
checkbox input "true"
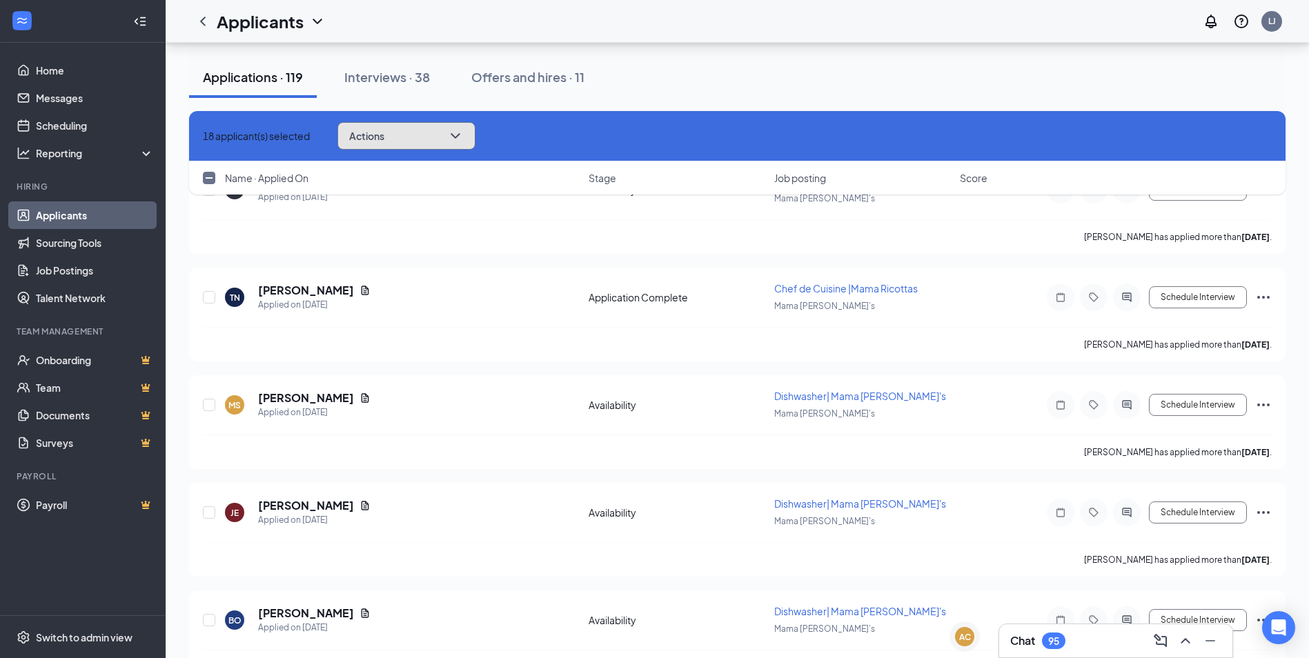
click at [418, 141] on button "Actions" at bounding box center [406, 136] width 138 height 28
checkbox input "true"
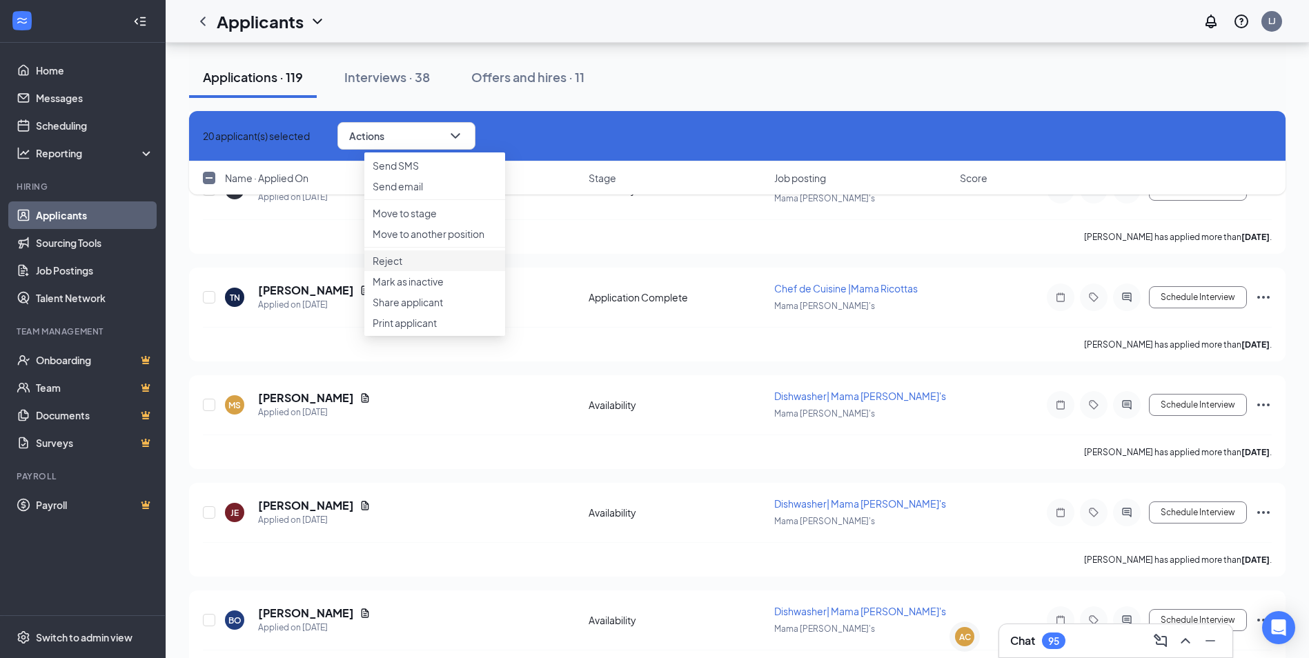
click at [389, 268] on p "Reject" at bounding box center [435, 261] width 124 height 14
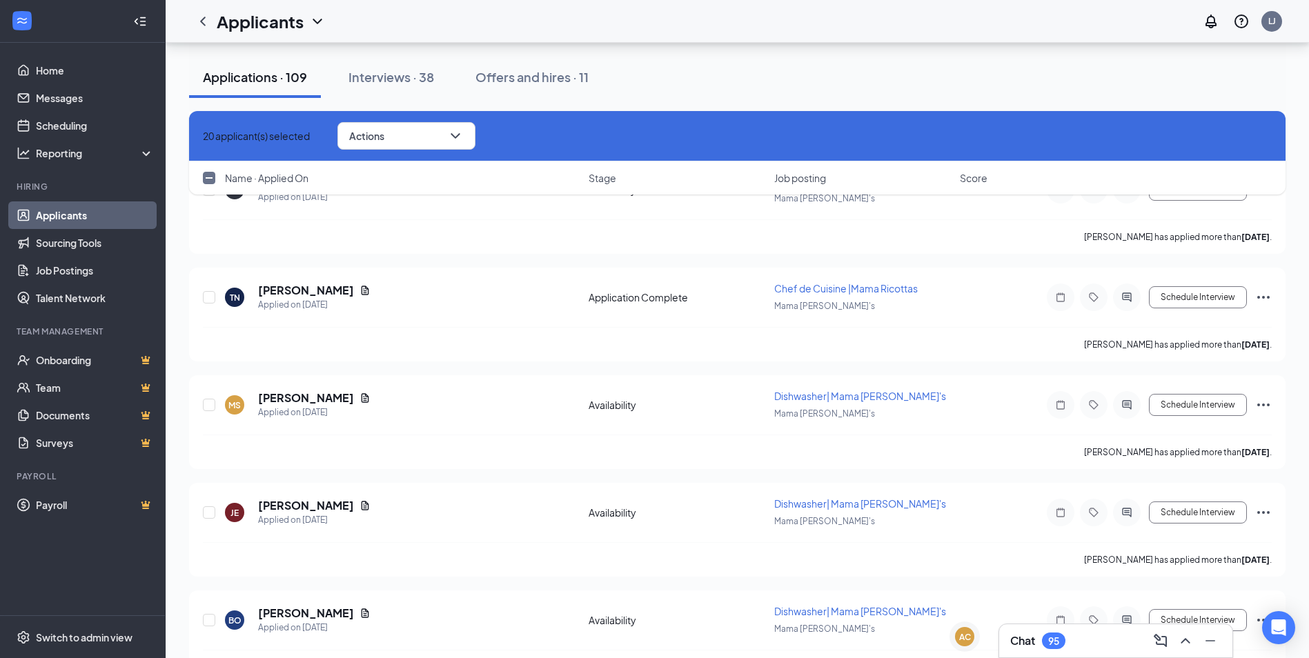
checkbox input "false"
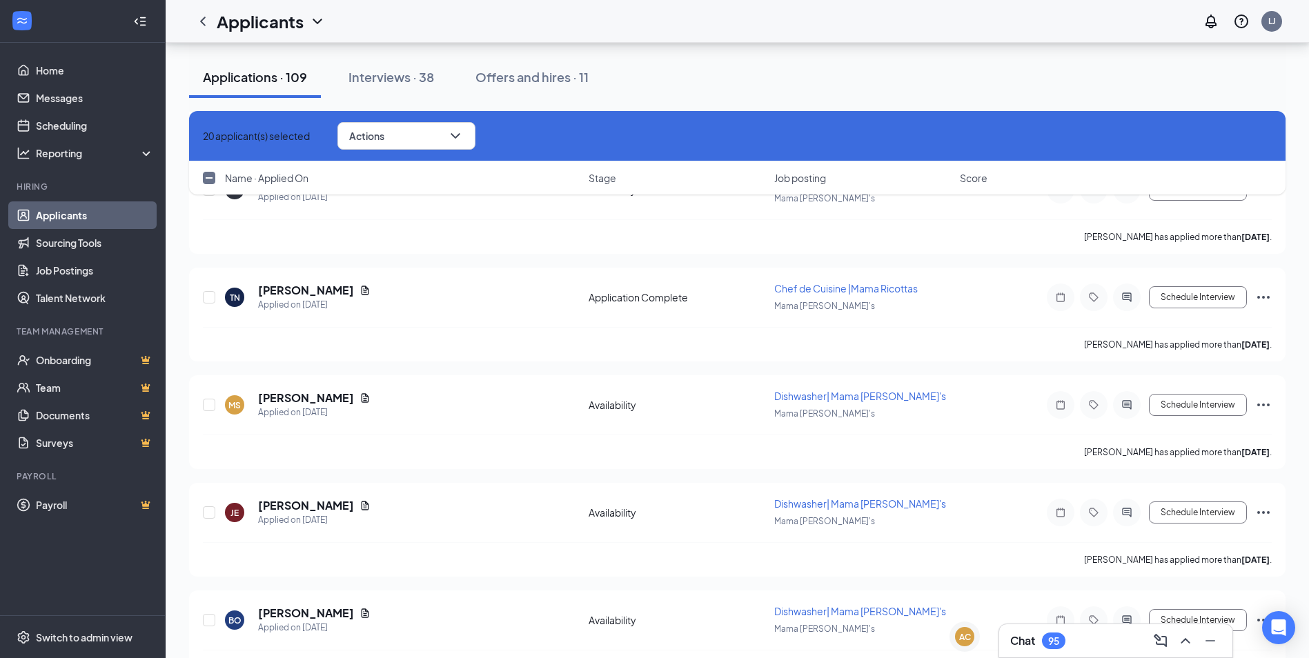
checkbox input "false"
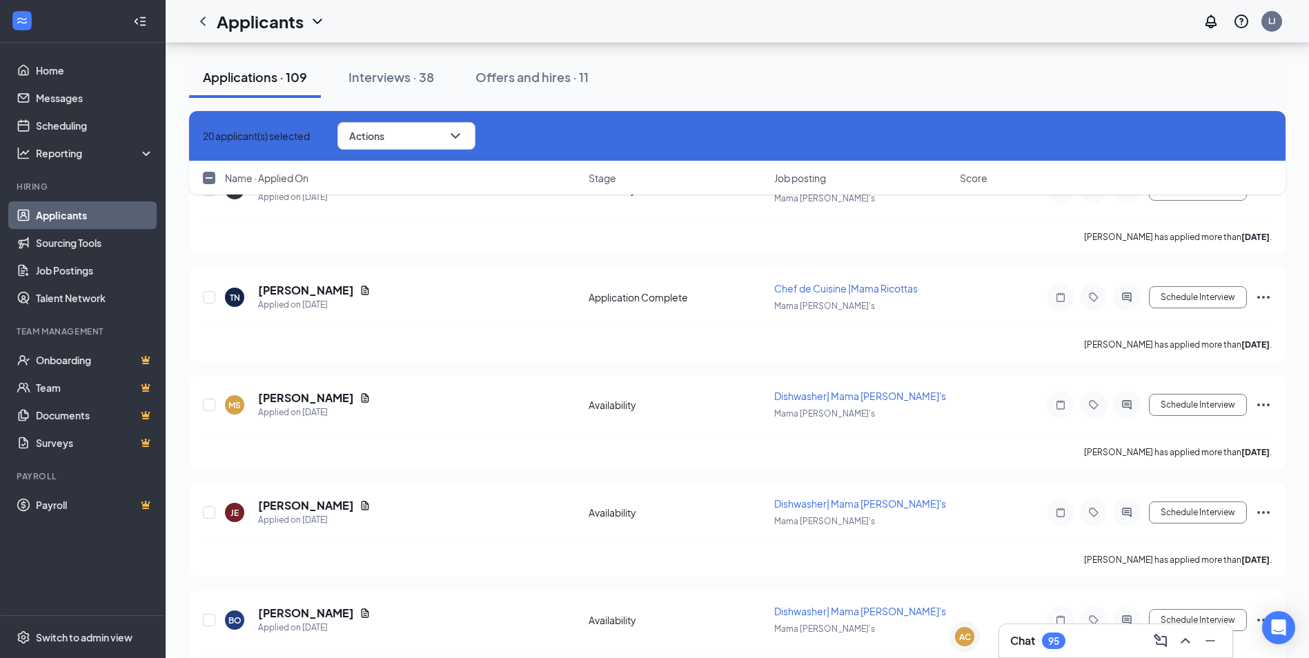
checkbox input "false"
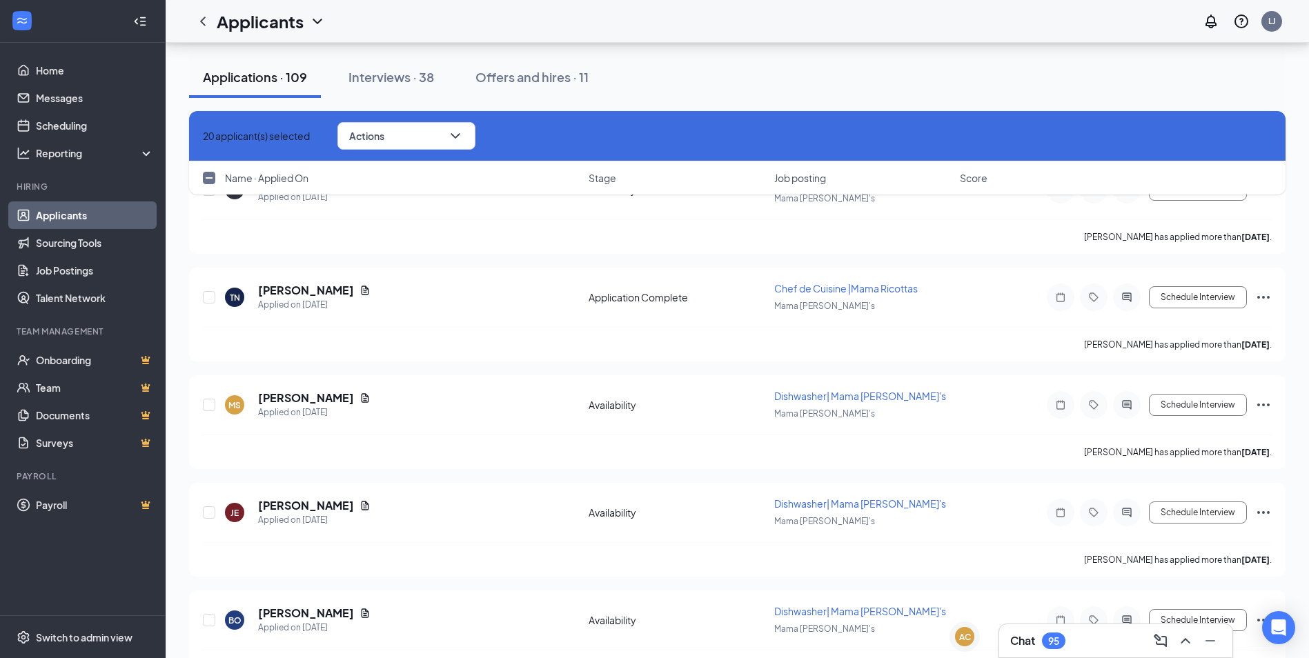
checkbox input "false"
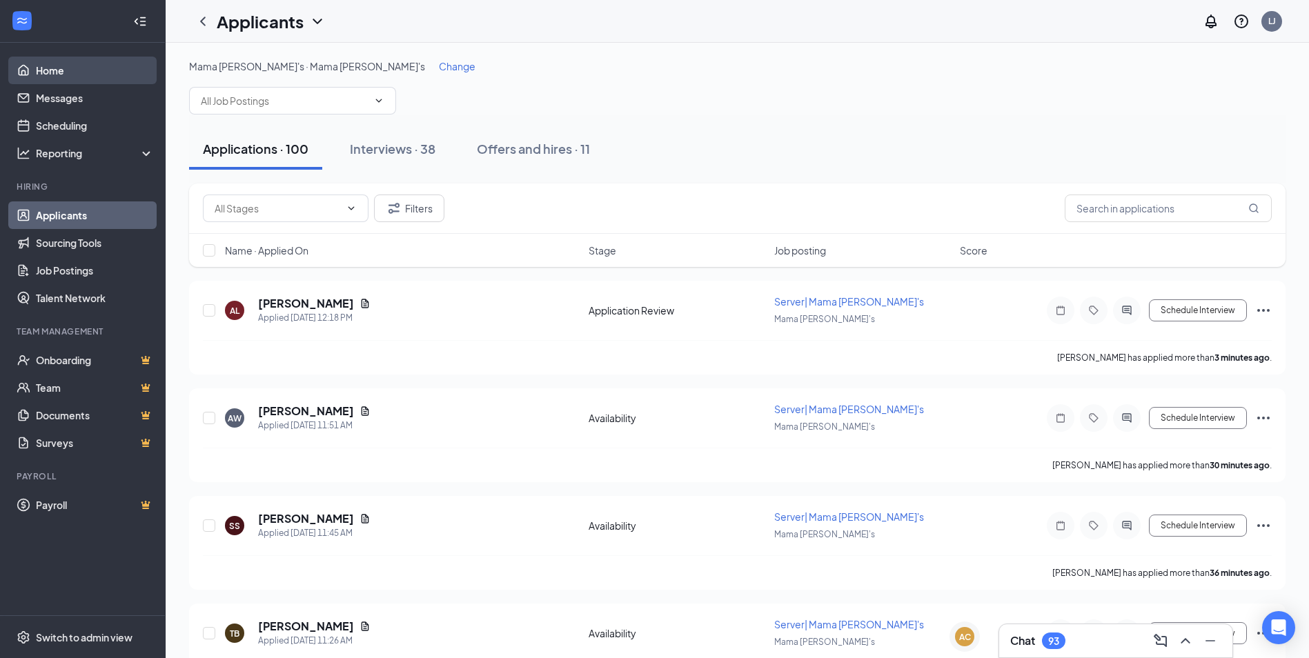
click at [68, 60] on link "Home" at bounding box center [95, 71] width 118 height 28
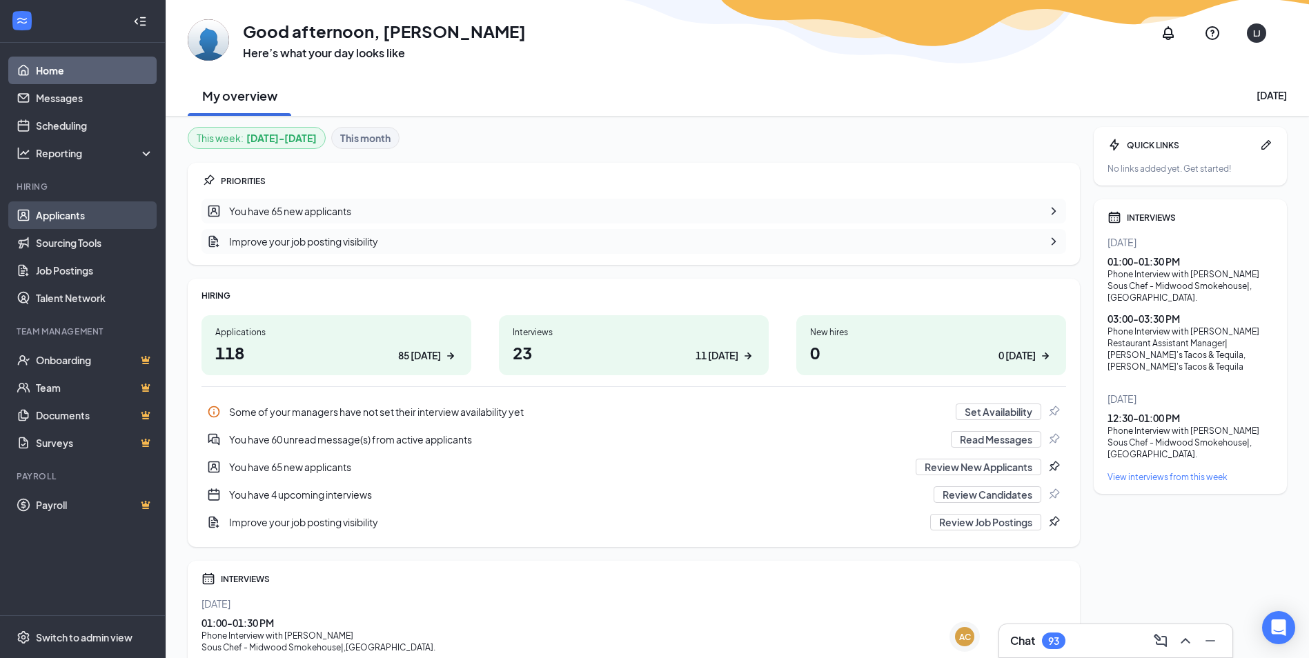
click at [67, 213] on link "Applicants" at bounding box center [95, 215] width 118 height 28
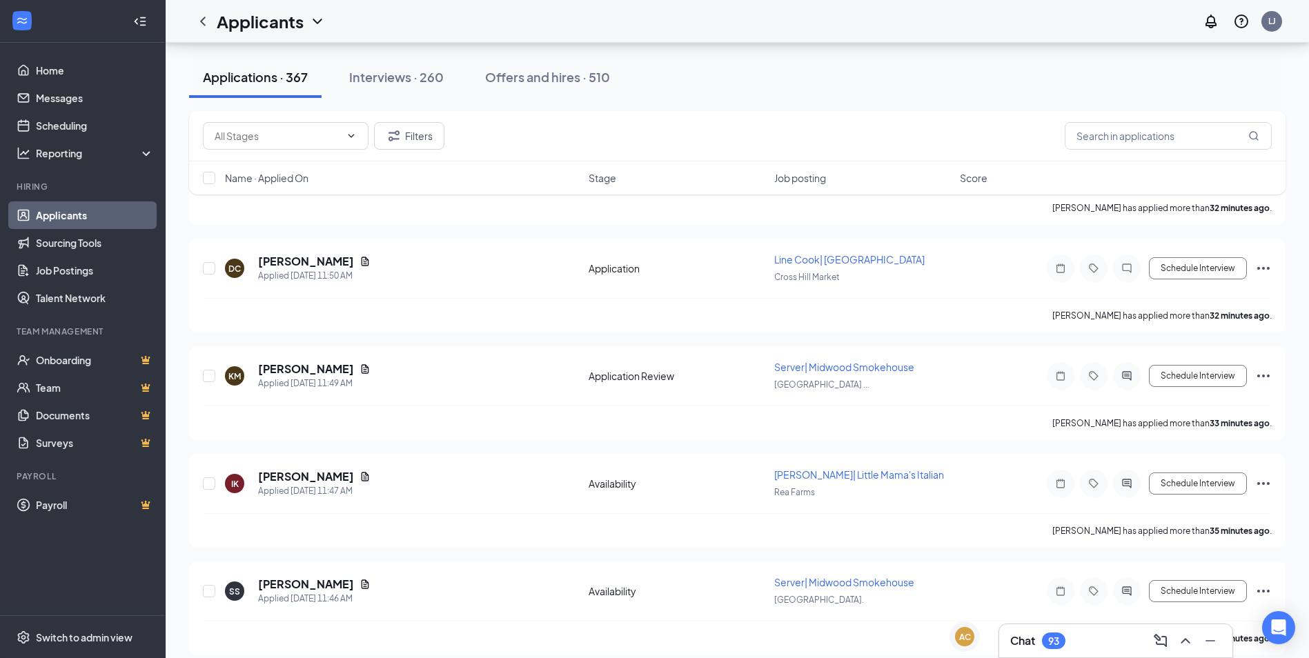
scroll to position [1185, 0]
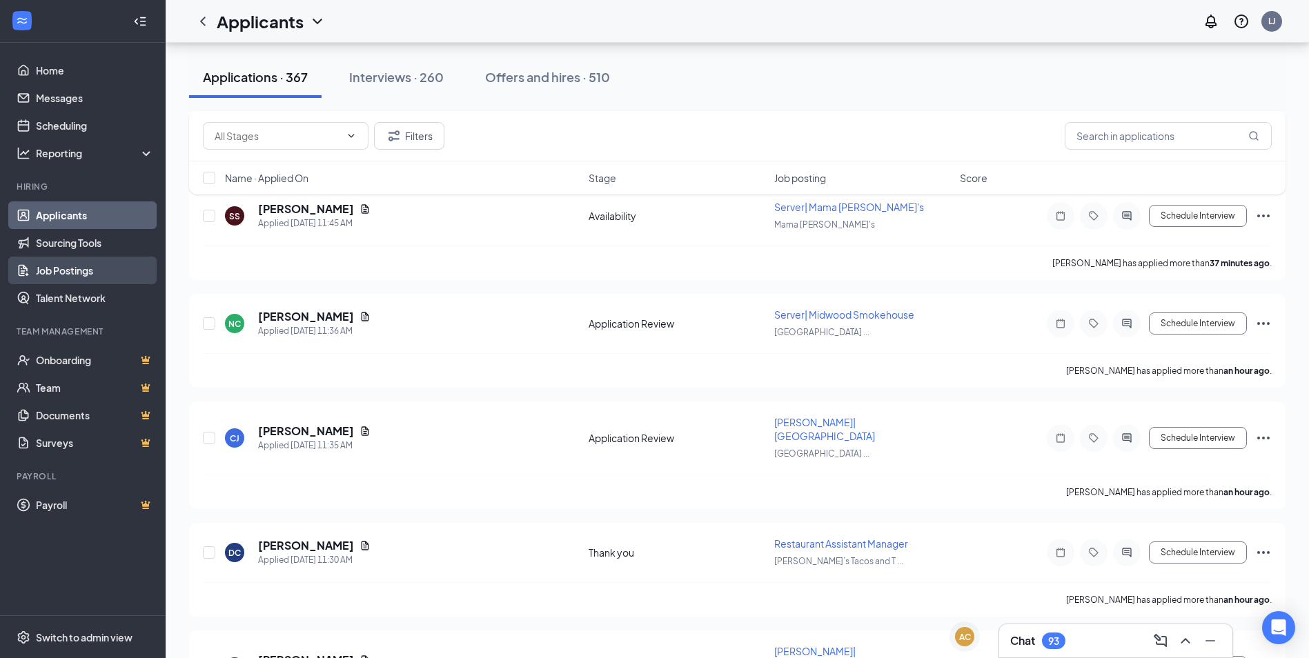
click at [78, 273] on link "Job Postings" at bounding box center [95, 271] width 118 height 28
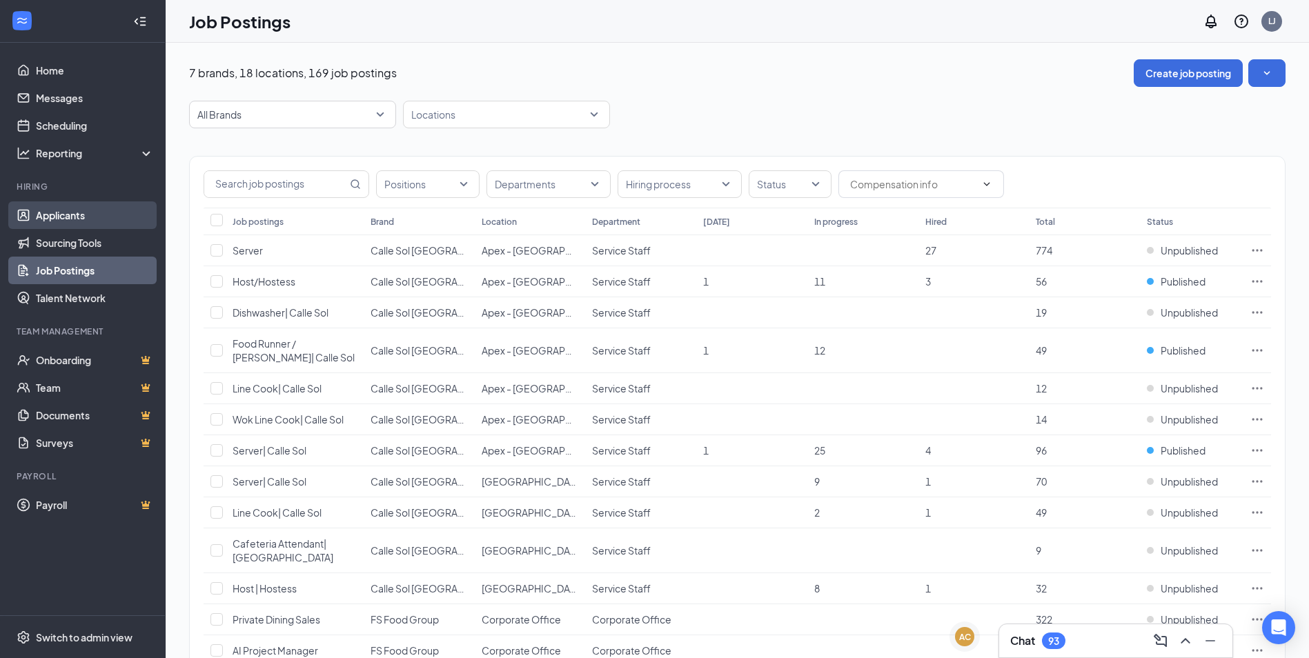
click at [79, 213] on link "Applicants" at bounding box center [95, 215] width 118 height 28
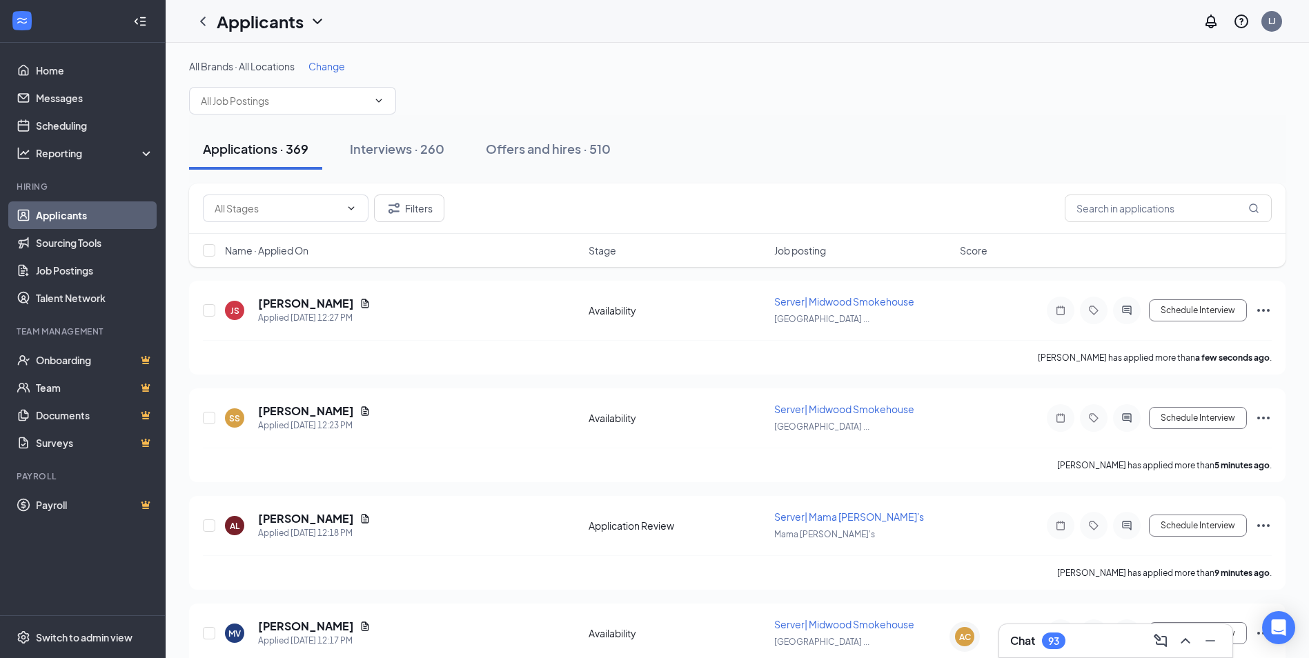
click at [1124, 638] on div "Chat 93" at bounding box center [1115, 641] width 211 height 22
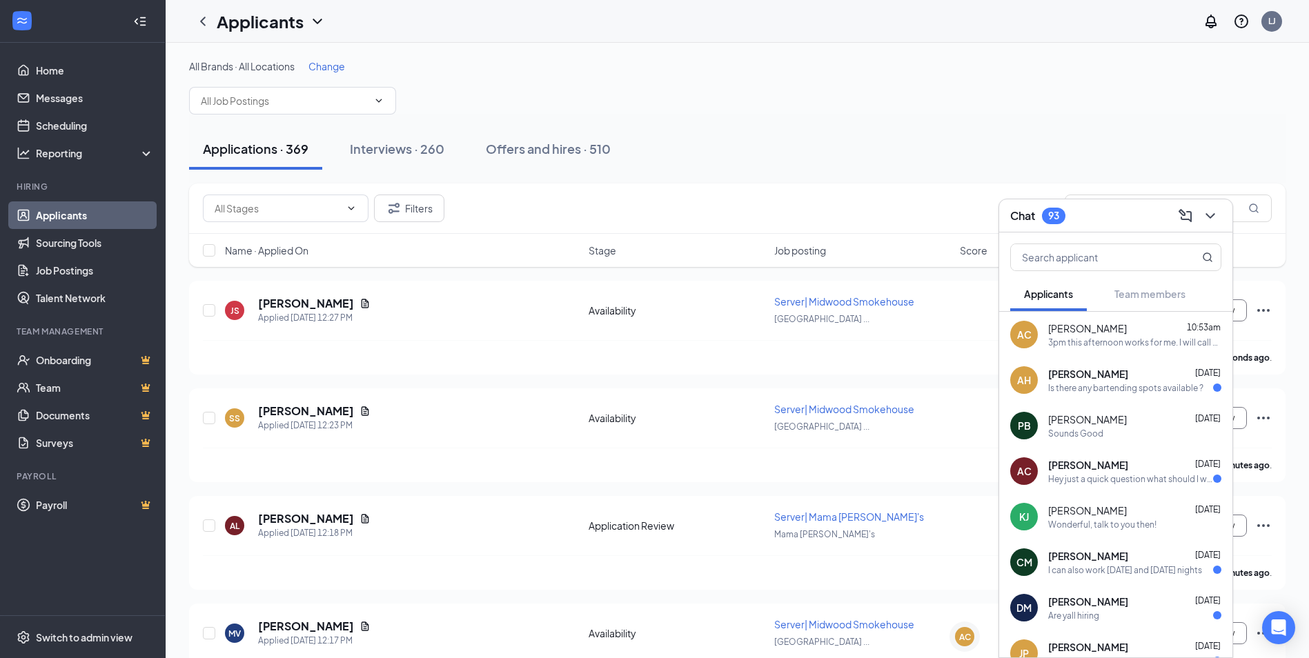
click at [1208, 223] on icon "ChevronDown" at bounding box center [1210, 216] width 17 height 17
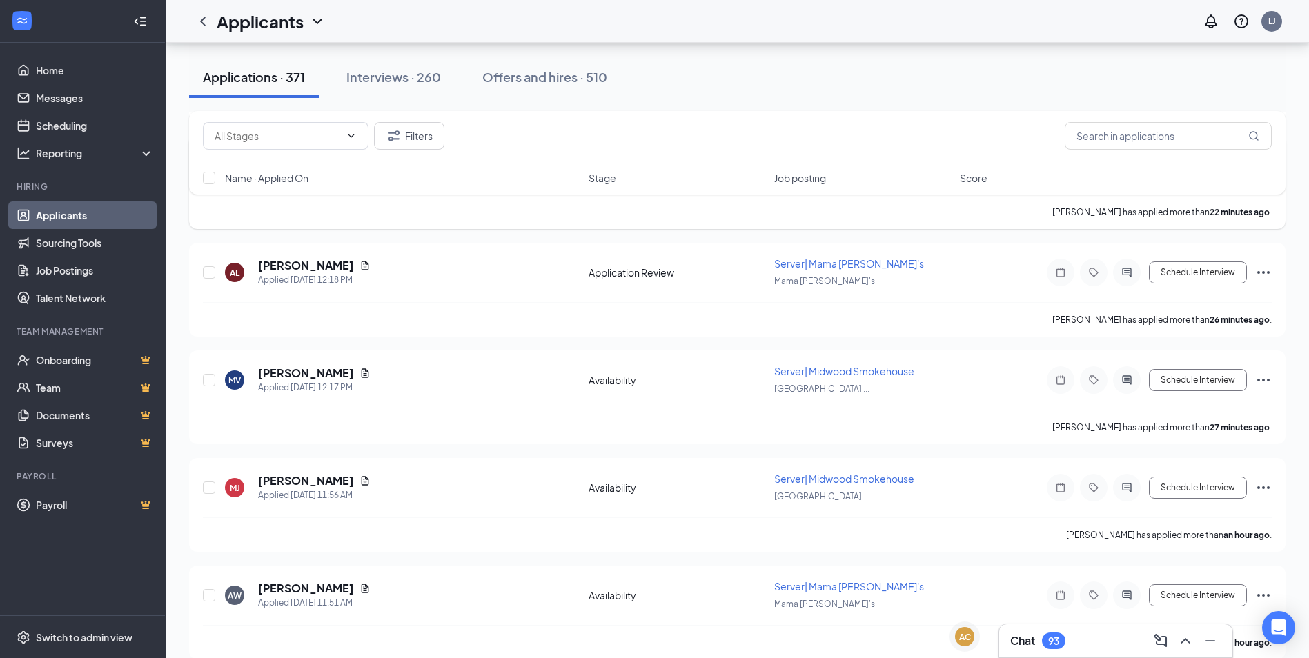
scroll to position [276, 0]
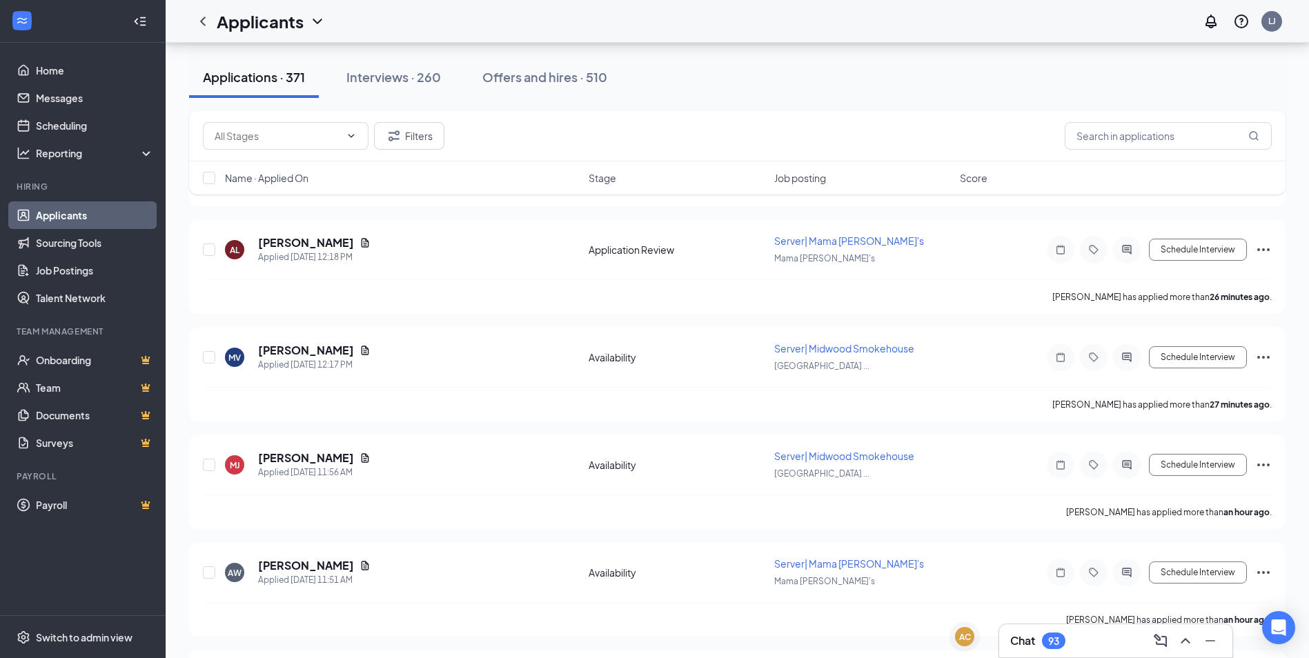
click at [1093, 631] on div "Chat 93" at bounding box center [1115, 641] width 211 height 22
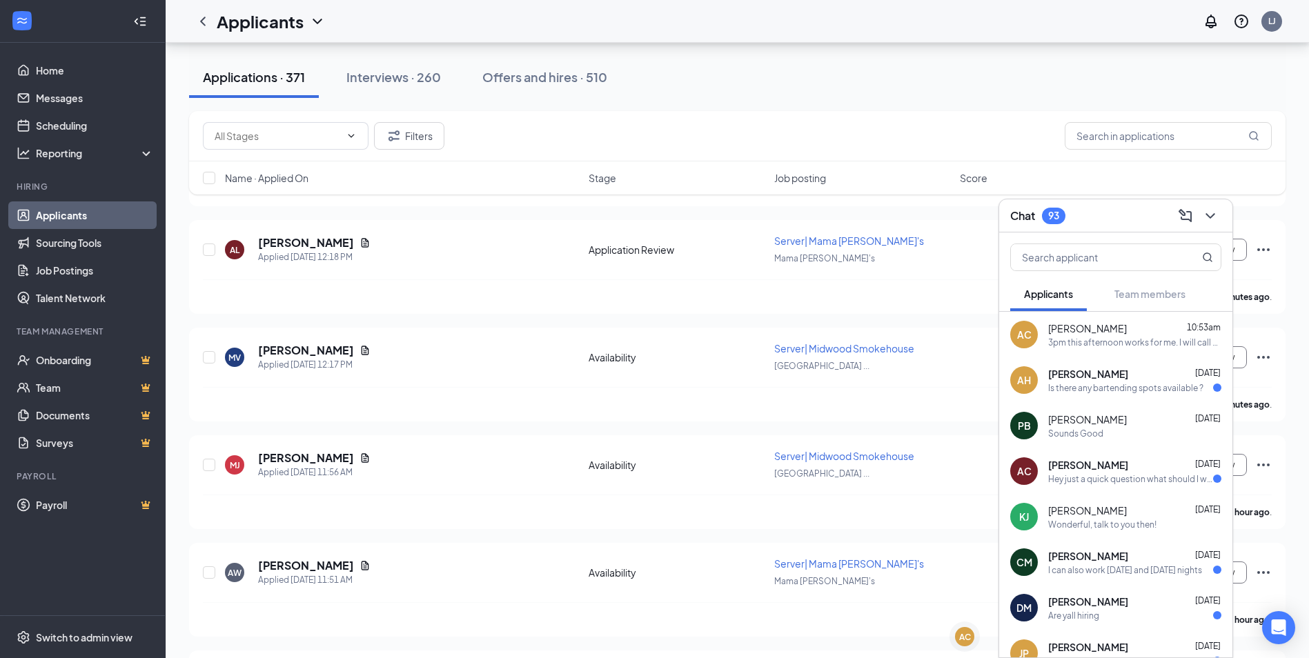
click at [1208, 224] on icon "ChevronDown" at bounding box center [1210, 216] width 17 height 17
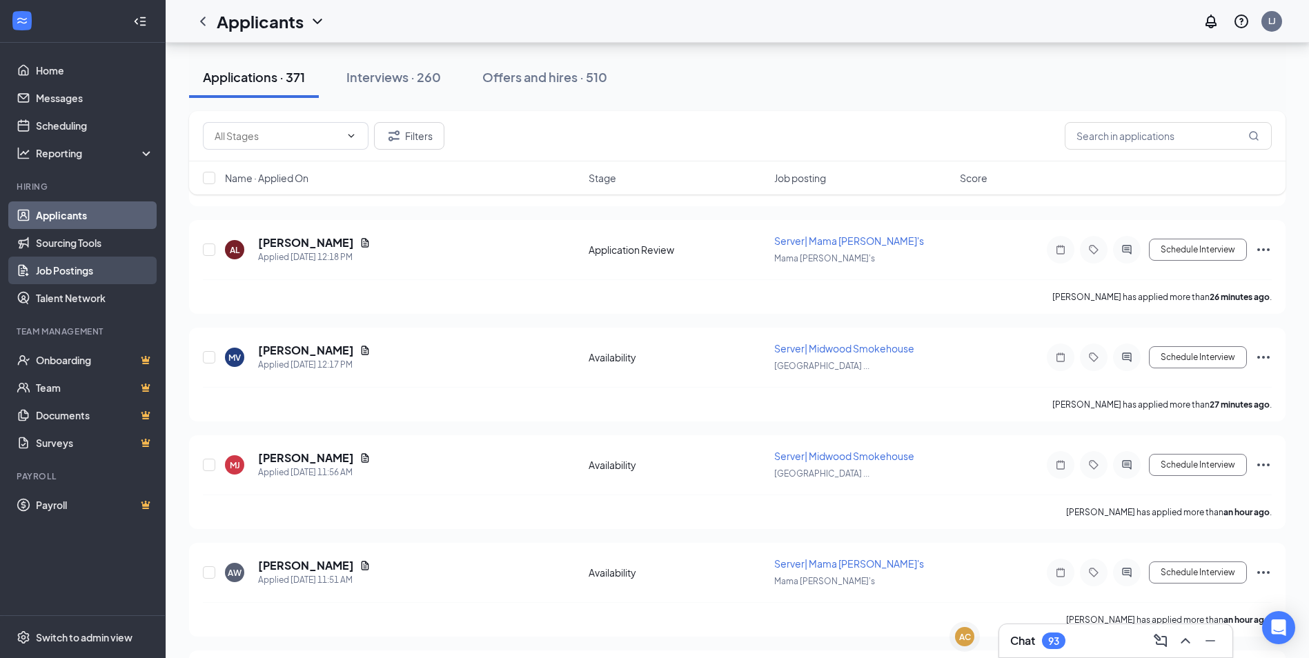
click at [101, 272] on link "Job Postings" at bounding box center [95, 271] width 118 height 28
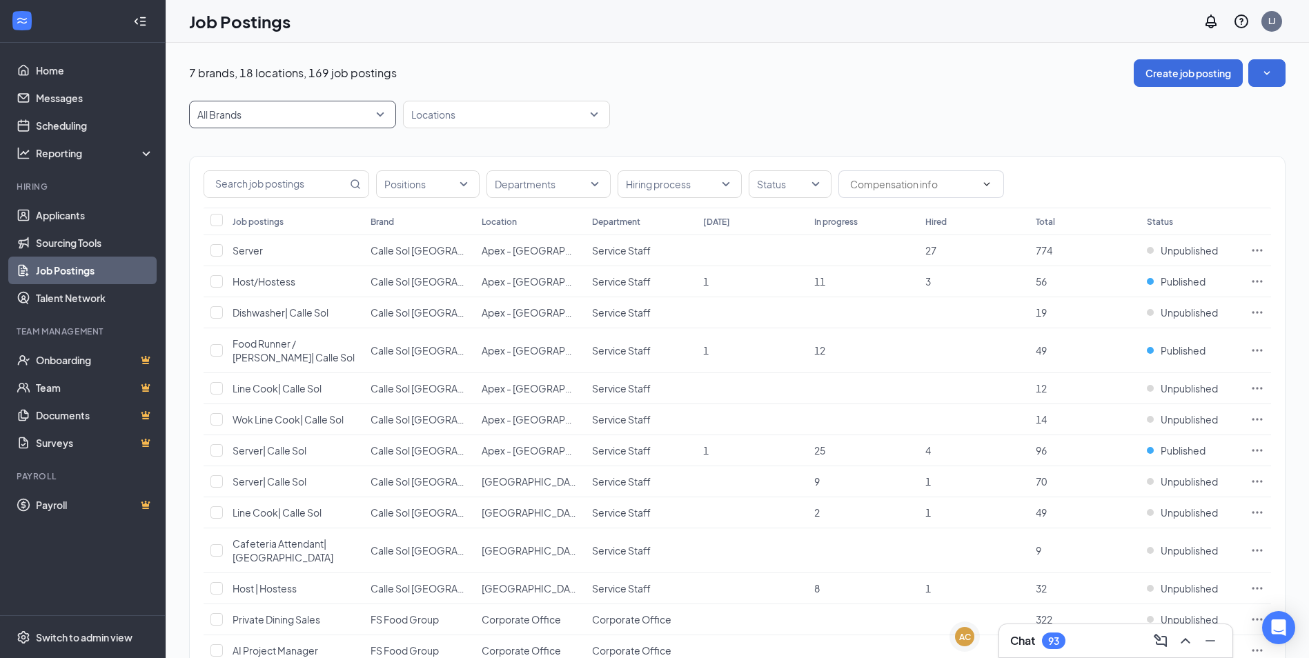
click at [234, 113] on p "All Brands" at bounding box center [219, 115] width 44 height 14
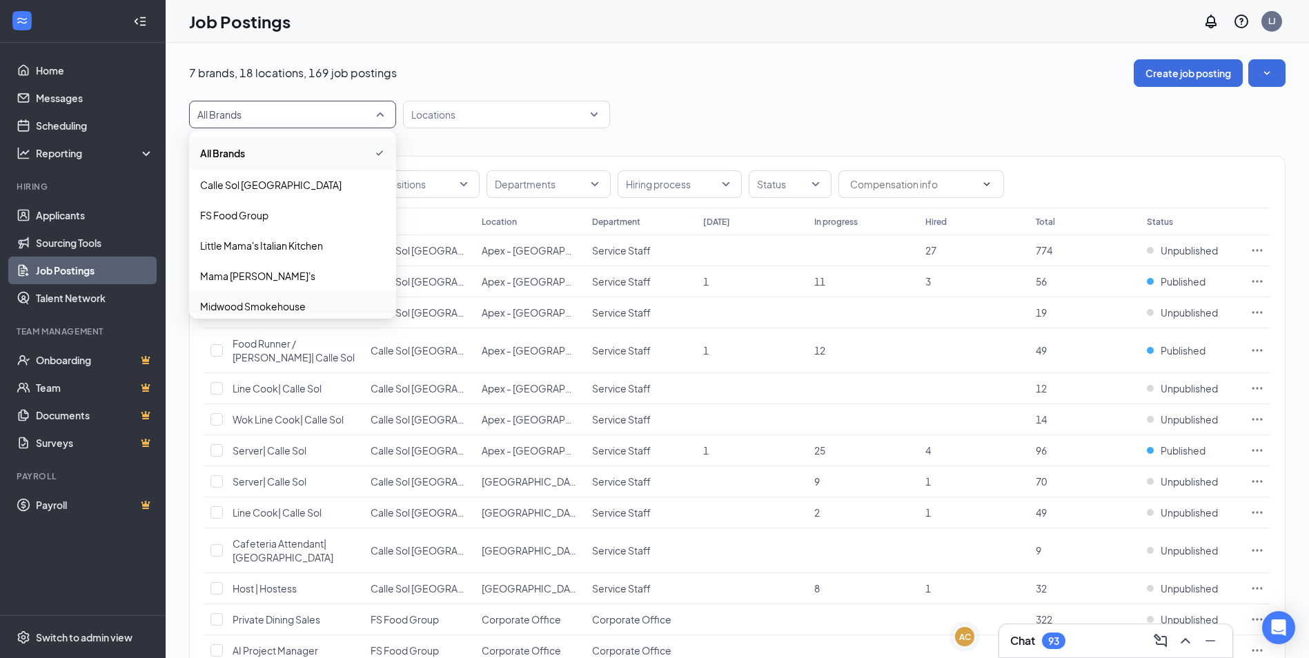
click at [248, 306] on p "Midwood Smokehouse" at bounding box center [253, 306] width 106 height 14
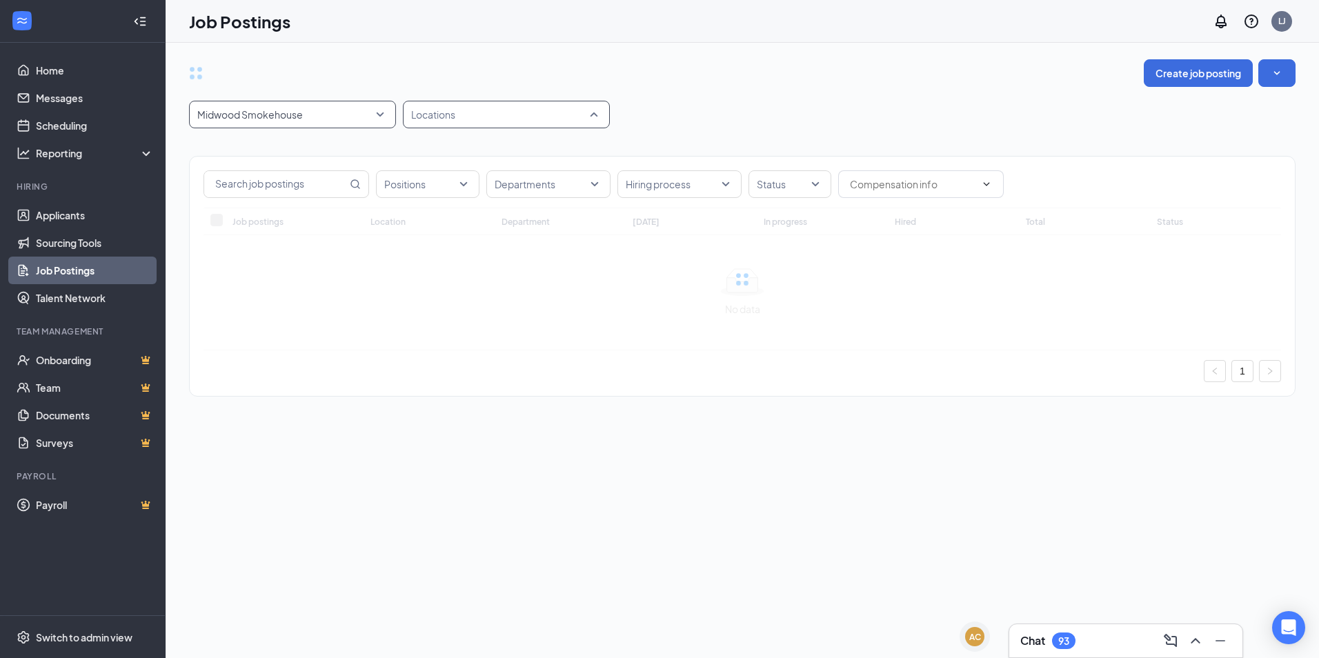
click at [436, 109] on div at bounding box center [499, 115] width 186 height 22
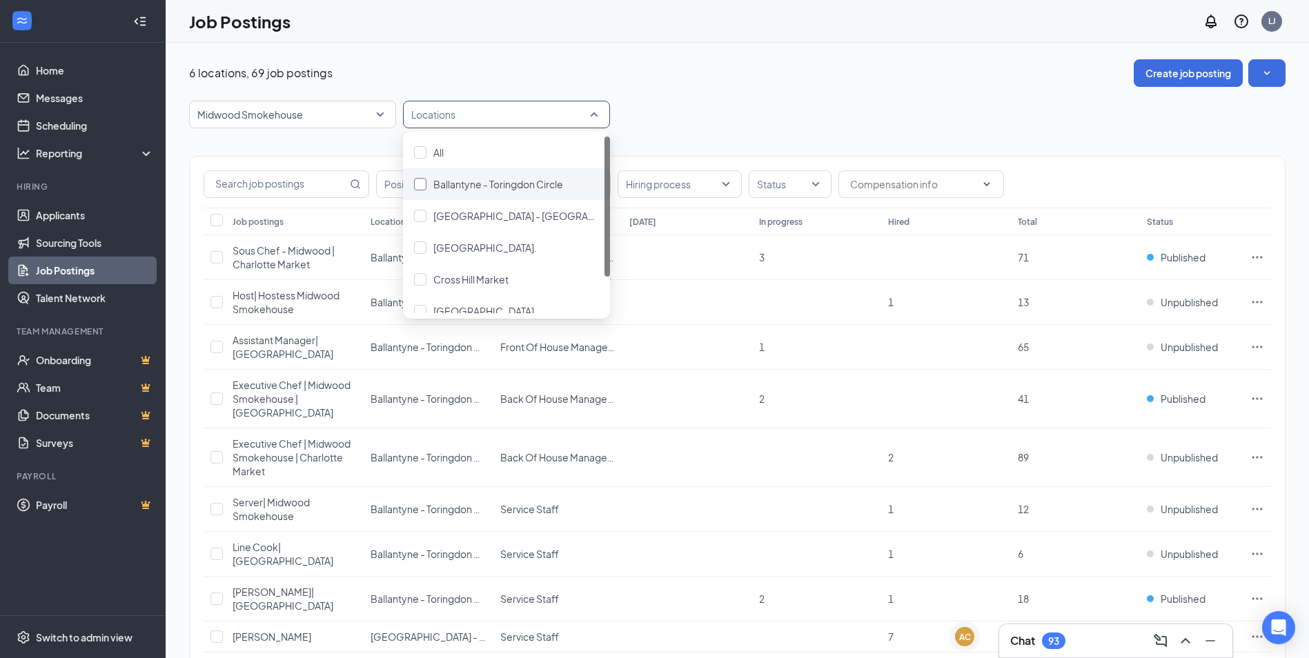
click at [449, 188] on span "Ballantyne - Toringdon Circle" at bounding box center [498, 184] width 130 height 12
click at [421, 181] on img at bounding box center [420, 184] width 7 height 6
click at [420, 279] on div at bounding box center [420, 279] width 12 height 12
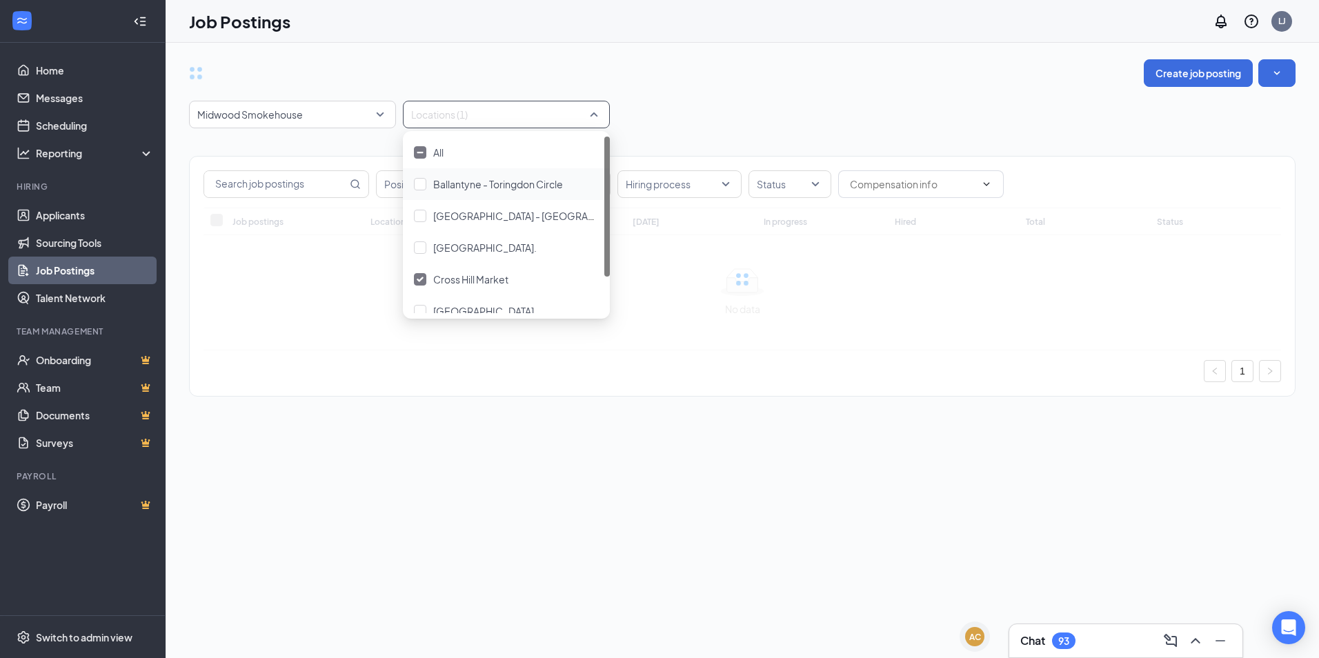
click at [803, 50] on div "Create job posting Midwood Smokehouse 10209 10207 10208 All Brands Calle Sol La…" at bounding box center [743, 235] width 1154 height 384
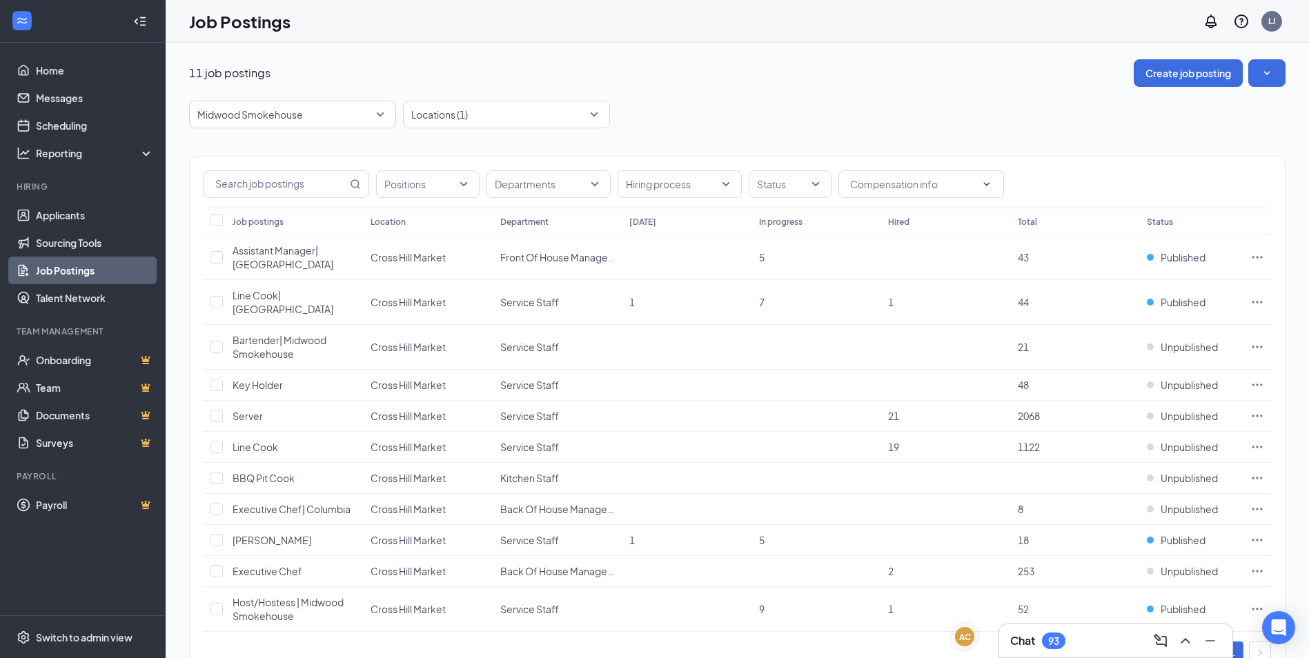
click at [815, 66] on div "11 job postings Create job posting" at bounding box center [737, 73] width 1097 height 28
click at [79, 221] on link "Applicants" at bounding box center [95, 215] width 118 height 28
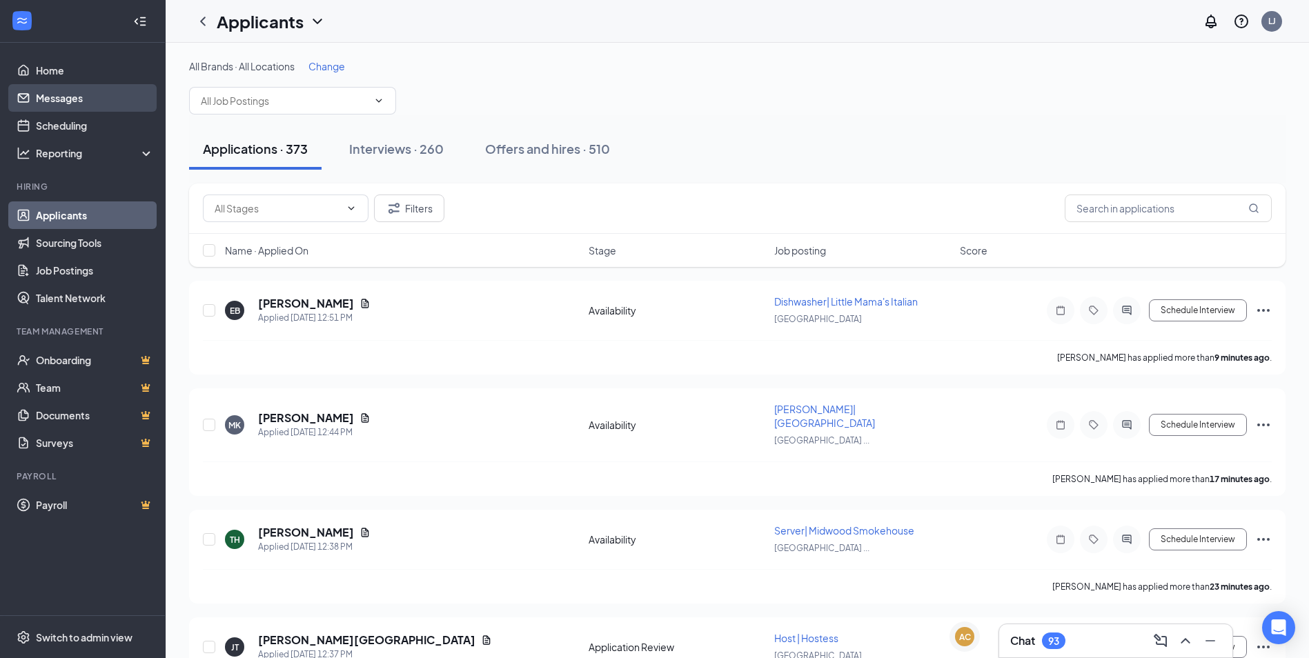
click at [57, 106] on link "Messages" at bounding box center [95, 98] width 118 height 28
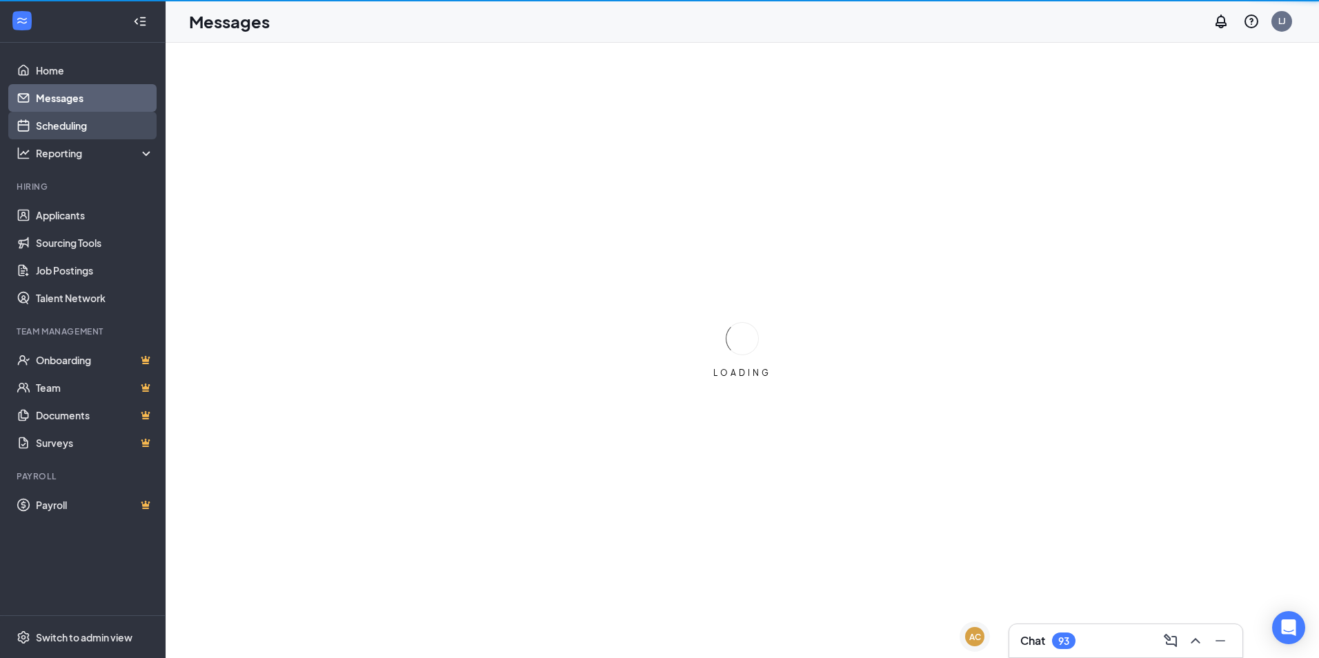
click at [63, 119] on link "Scheduling" at bounding box center [95, 126] width 118 height 28
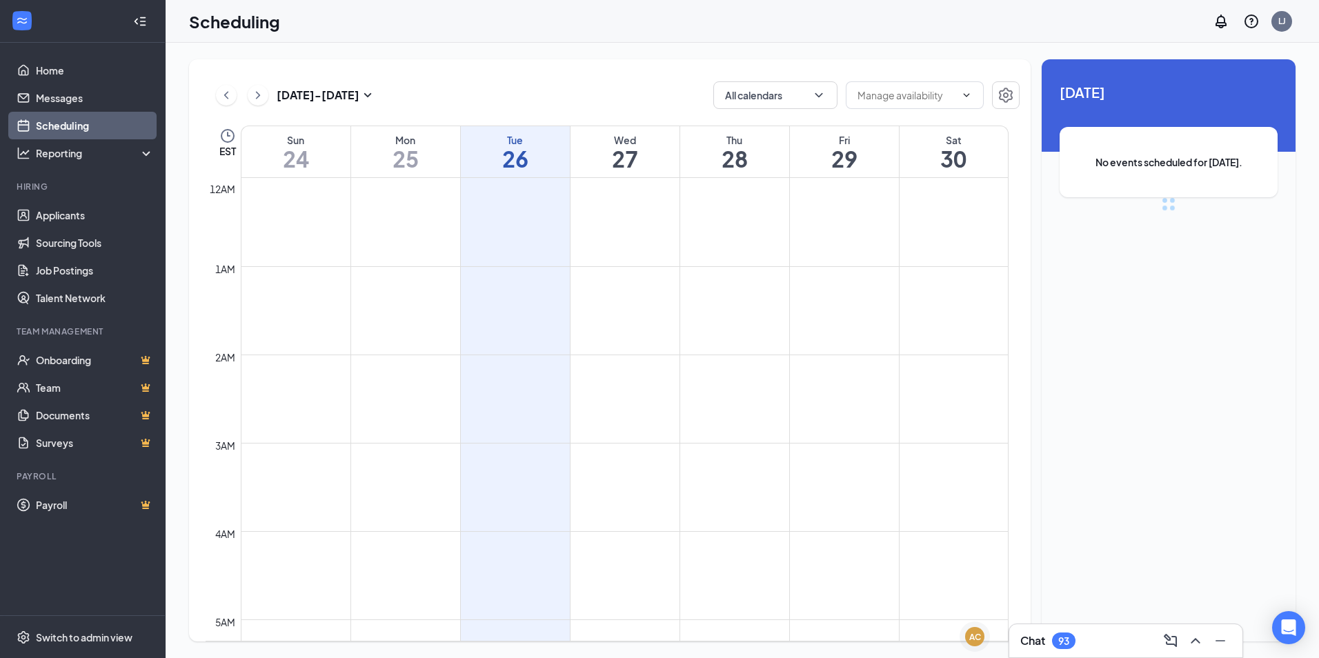
scroll to position [678, 0]
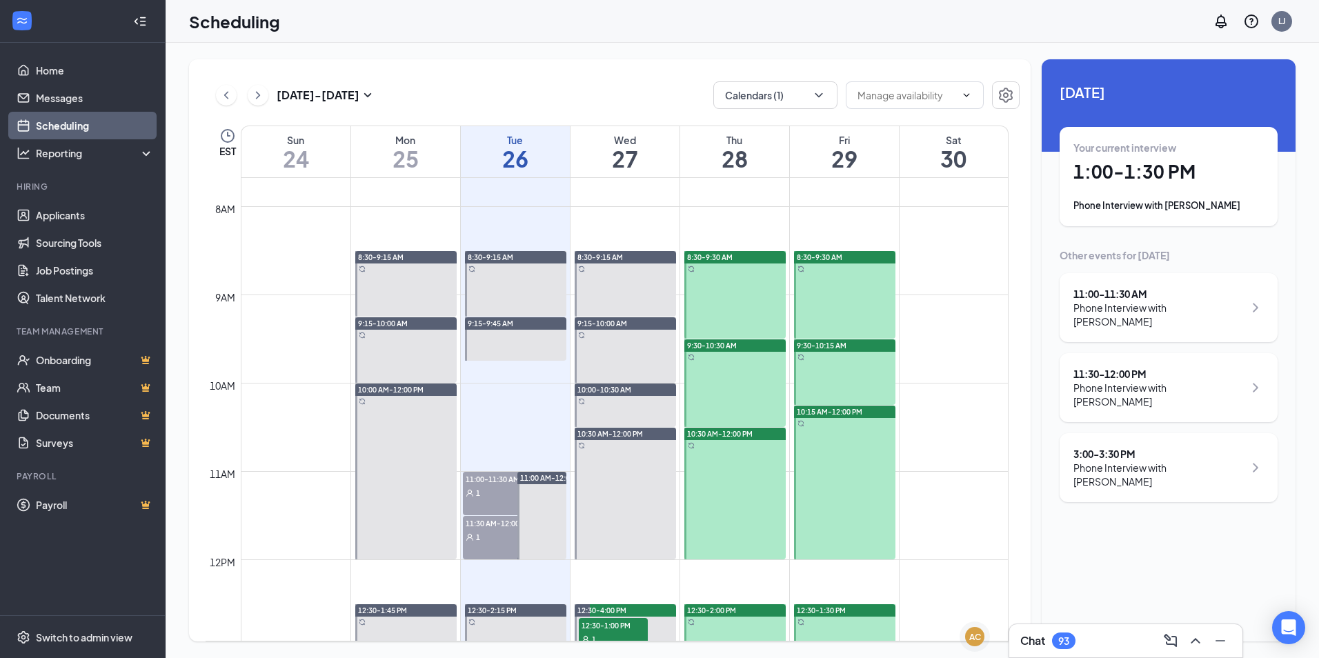
click at [1126, 190] on div "Your current interview 1:00 - 1:30 PM Phone Interview with Christopher Gibson" at bounding box center [1169, 177] width 190 height 72
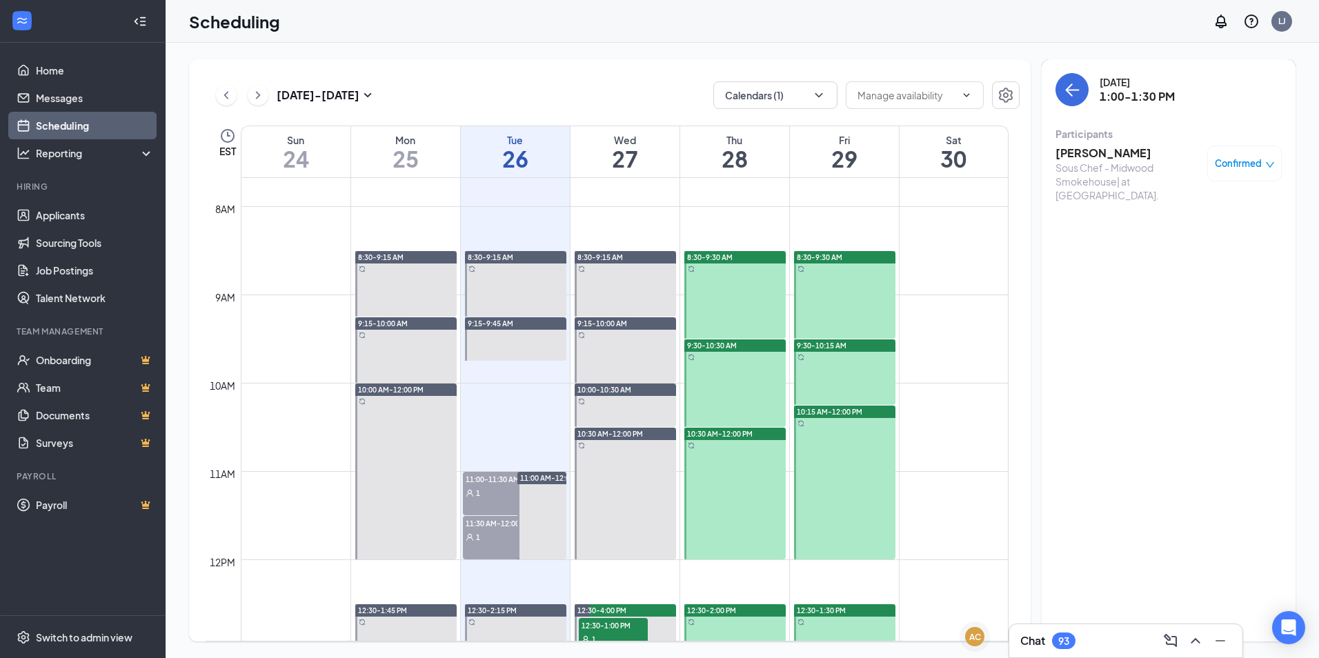
click at [1130, 159] on h3 "Christopher Gibson" at bounding box center [1128, 153] width 145 height 15
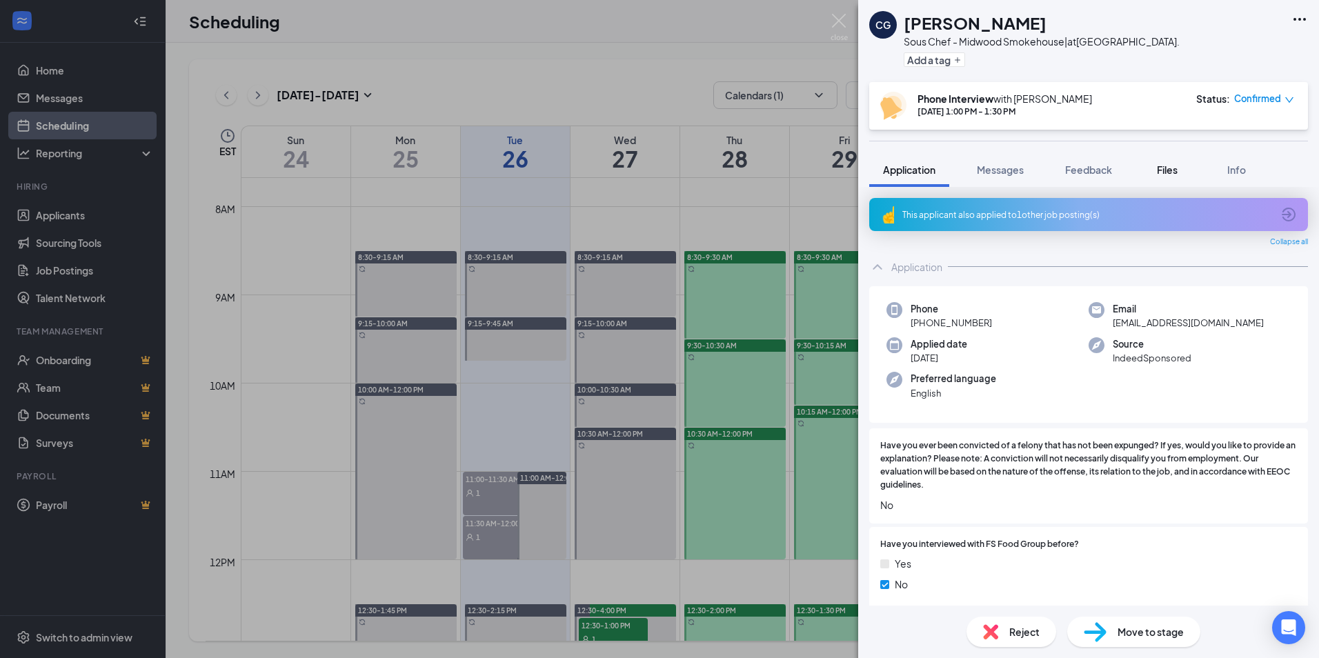
click at [1174, 175] on span "Files" at bounding box center [1167, 170] width 21 height 12
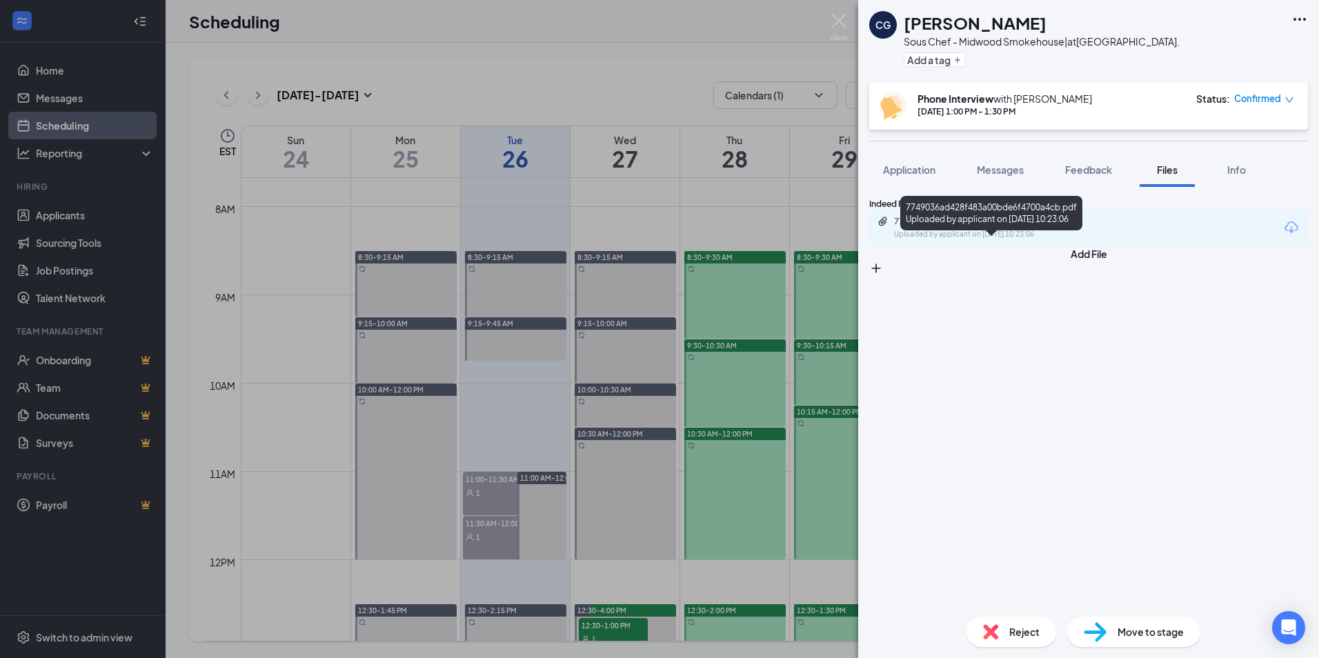
click at [943, 227] on div "7749036ad428f483a00bde6f4700a4cb.pdf" at bounding box center [990, 221] width 193 height 11
click at [899, 181] on button "Application" at bounding box center [909, 170] width 80 height 35
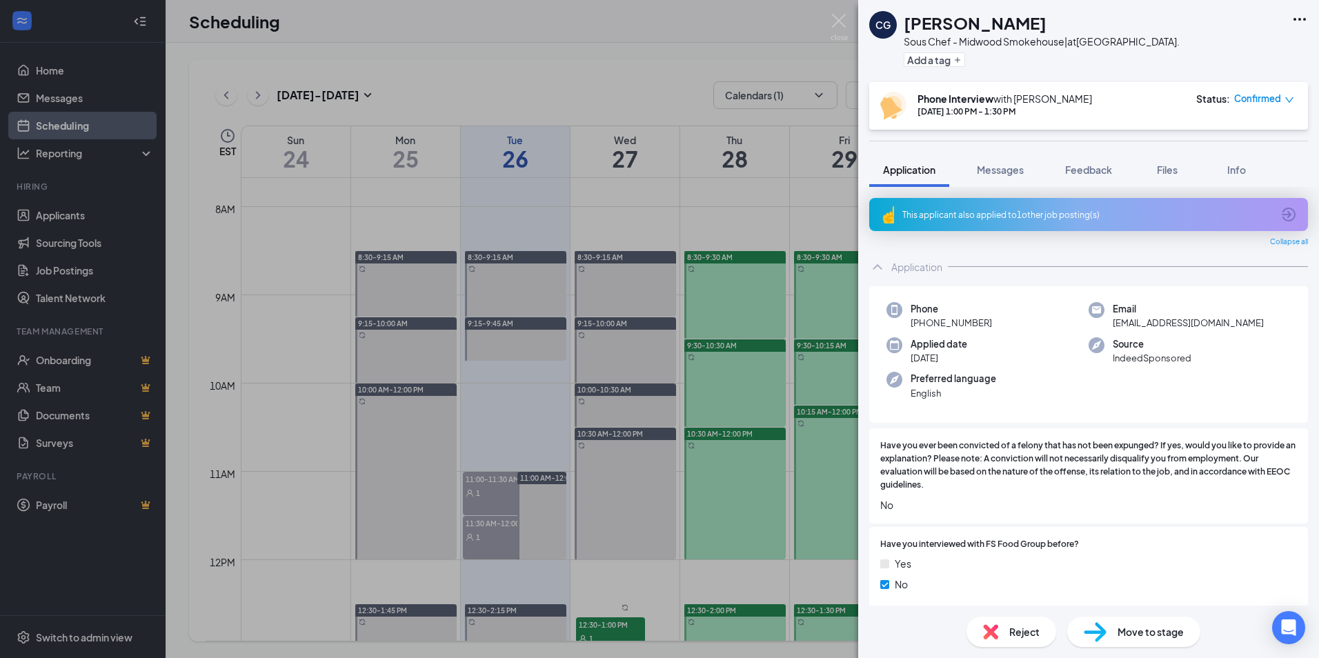
click at [986, 210] on div "This applicant also applied to 1 other job posting(s)" at bounding box center [1088, 215] width 370 height 12
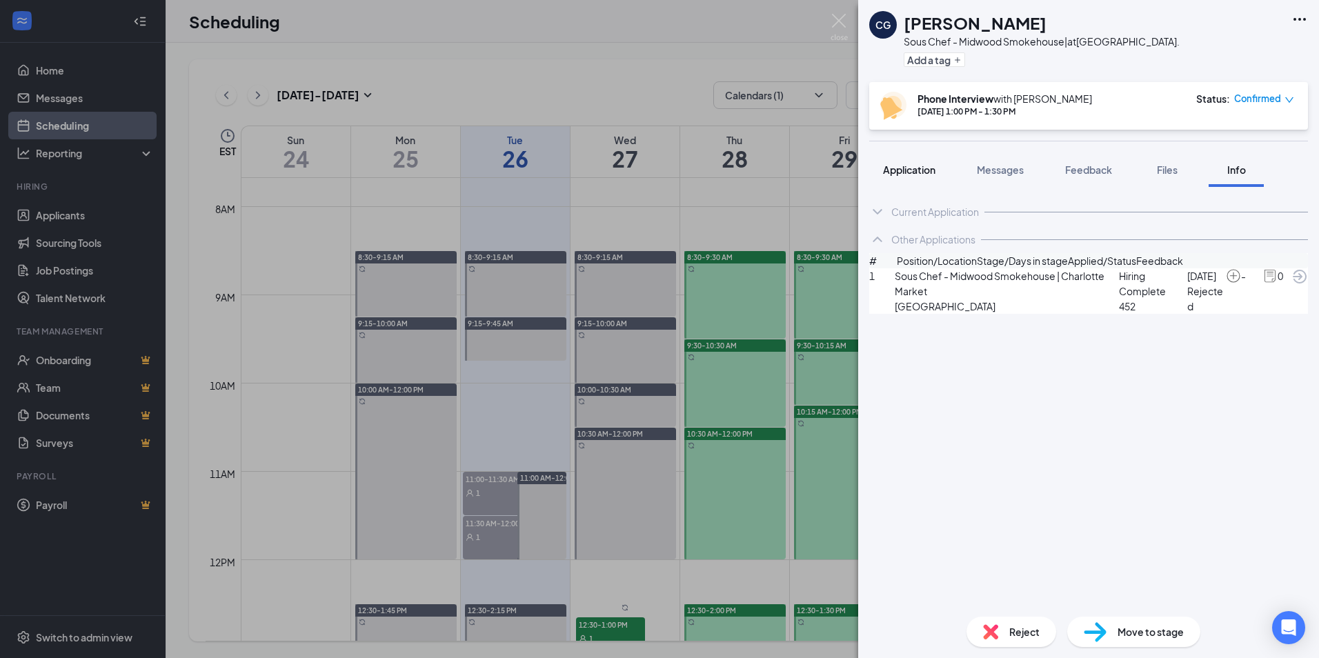
click at [918, 171] on span "Application" at bounding box center [909, 170] width 52 height 12
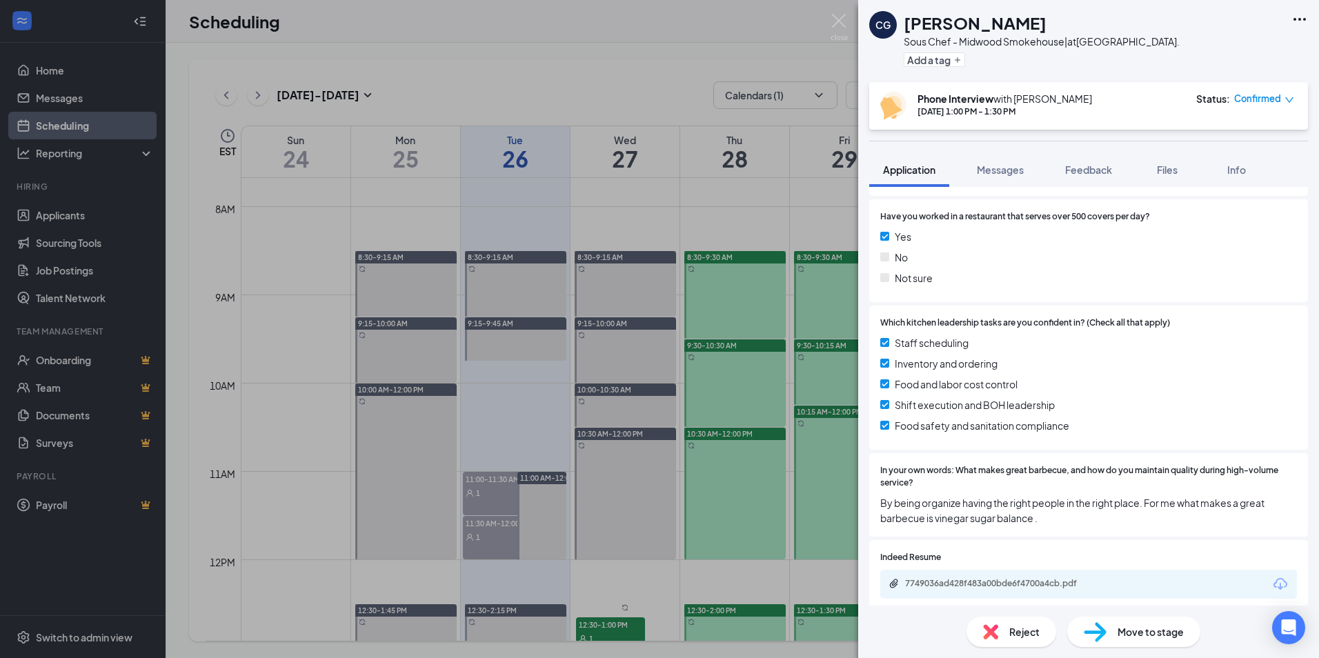
scroll to position [710, 0]
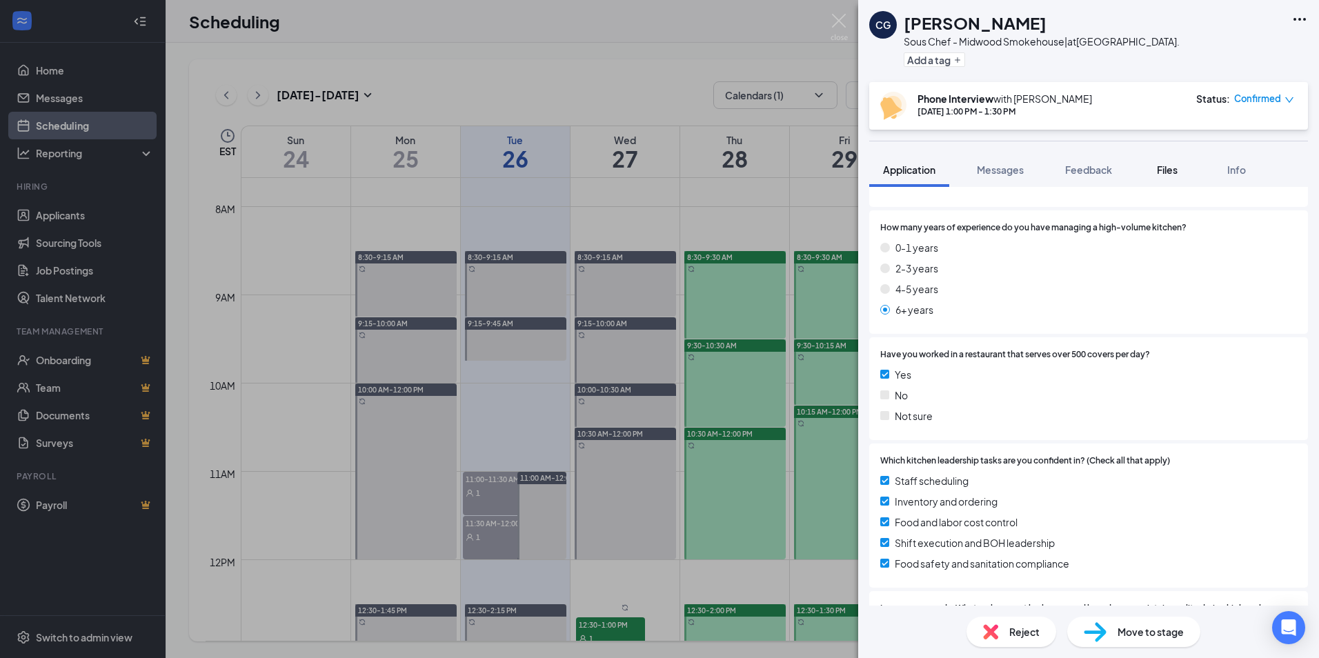
click at [1177, 175] on span "Files" at bounding box center [1167, 170] width 21 height 12
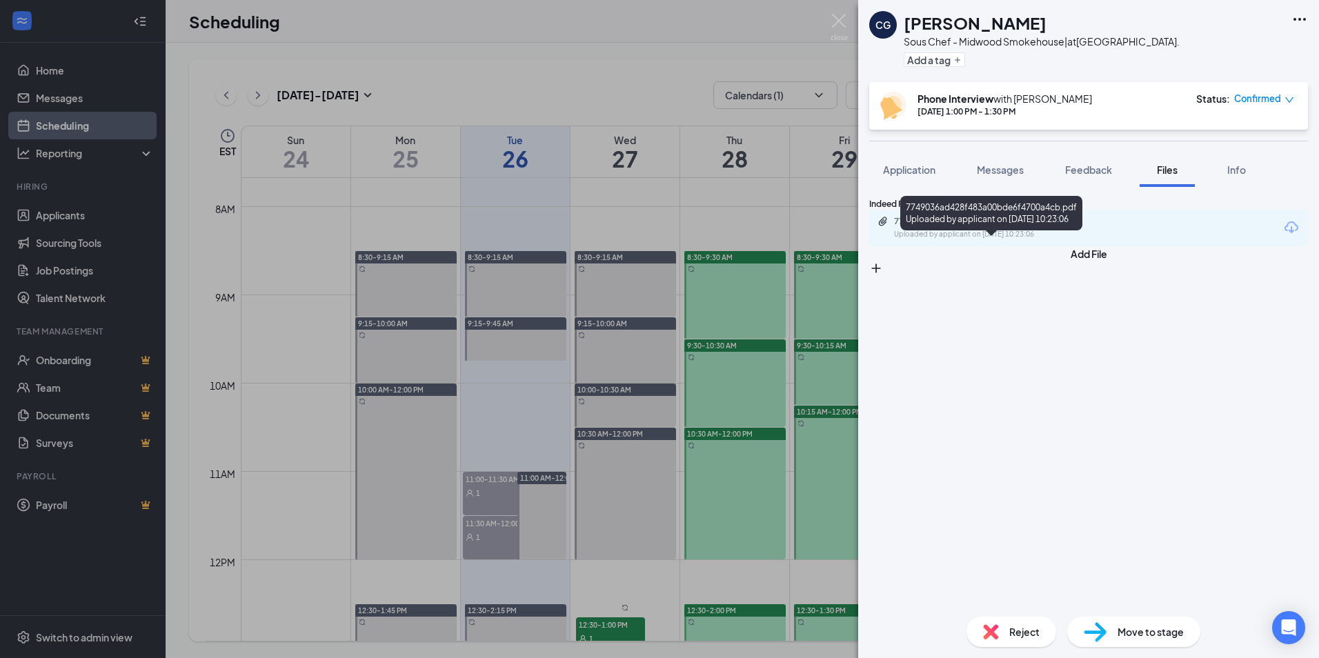
click at [1014, 227] on div "7749036ad428f483a00bde6f4700a4cb.pdf" at bounding box center [990, 221] width 193 height 11
drag, startPoint x: 837, startPoint y: 15, endPoint x: 874, endPoint y: 71, distance: 67.2
click at [837, 15] on img at bounding box center [839, 27] width 17 height 27
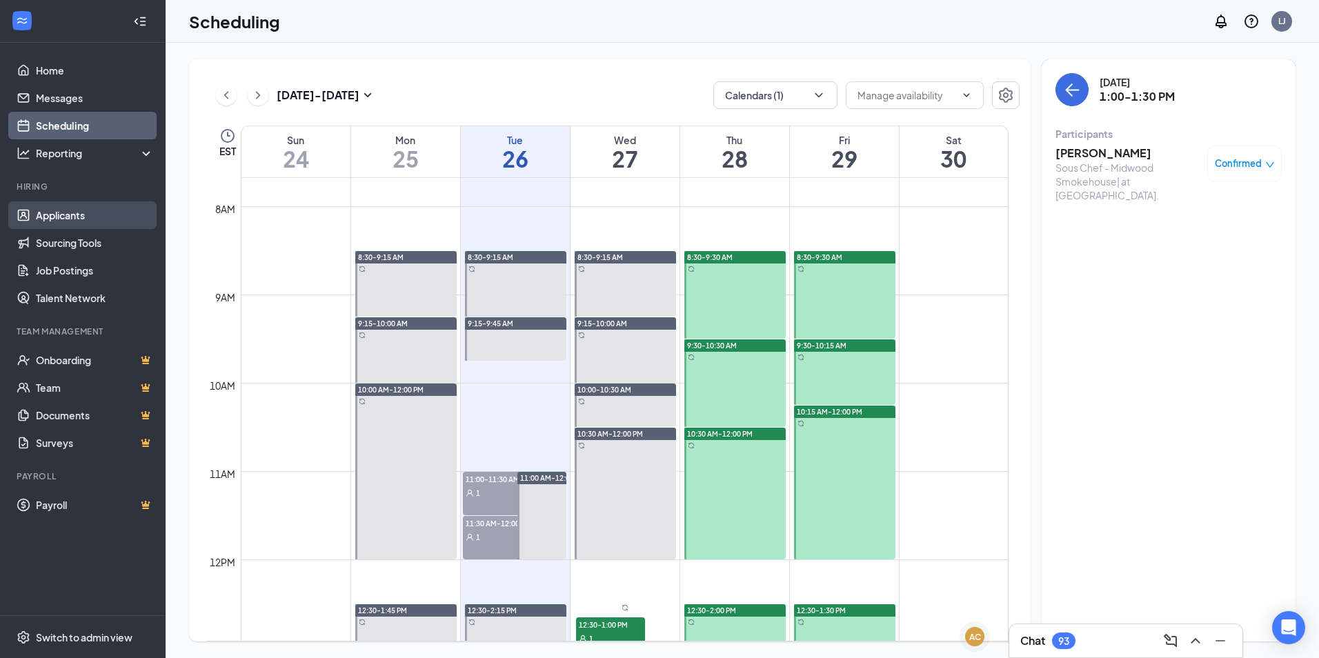
click at [70, 211] on link "Applicants" at bounding box center [95, 215] width 118 height 28
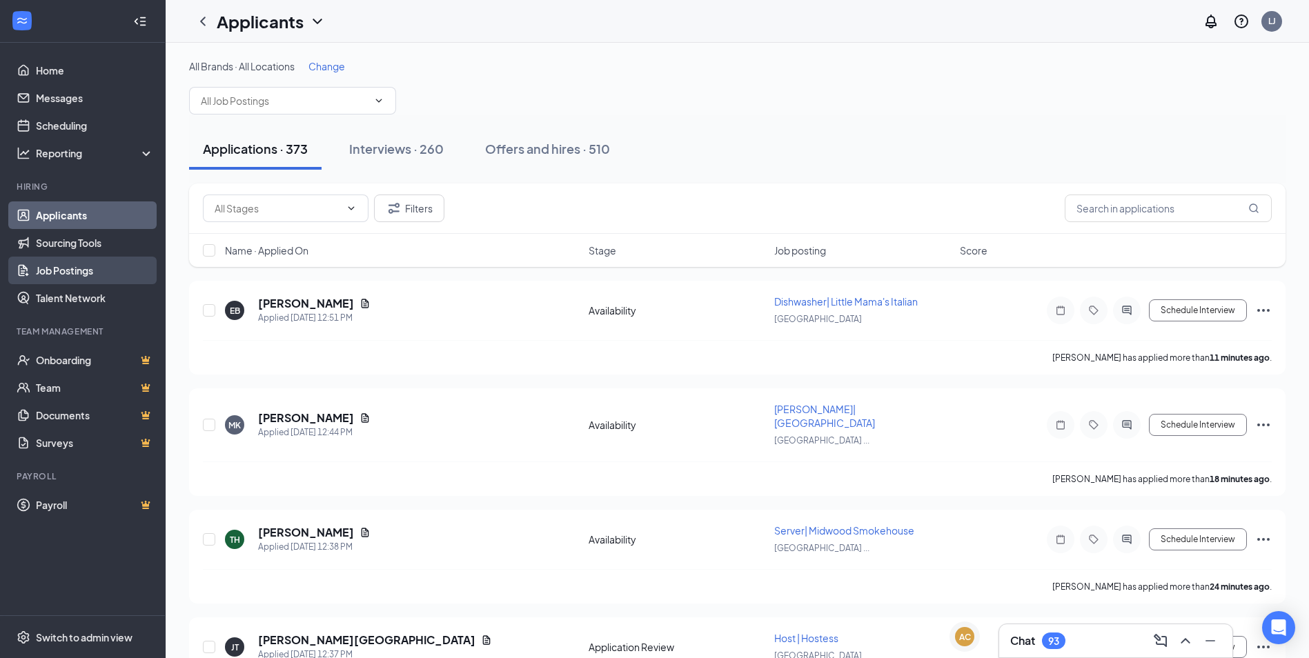
click at [94, 269] on link "Job Postings" at bounding box center [95, 271] width 118 height 28
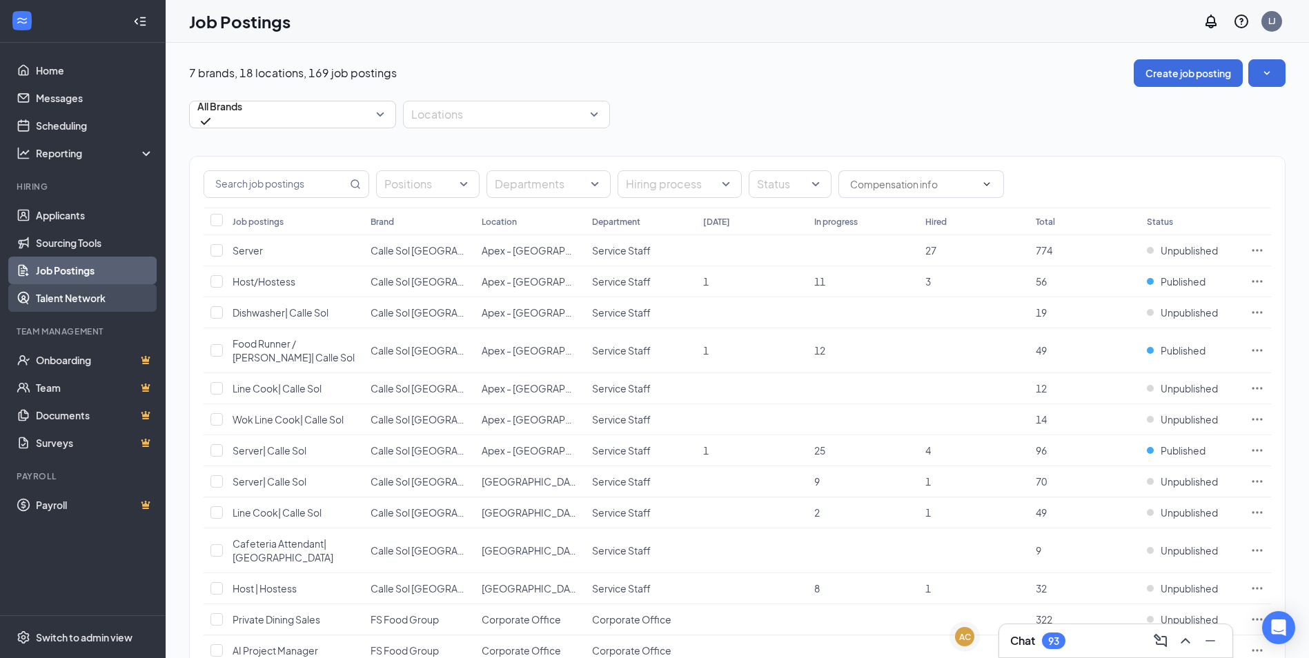
click at [36, 297] on link "Talent Network" at bounding box center [95, 298] width 118 height 28
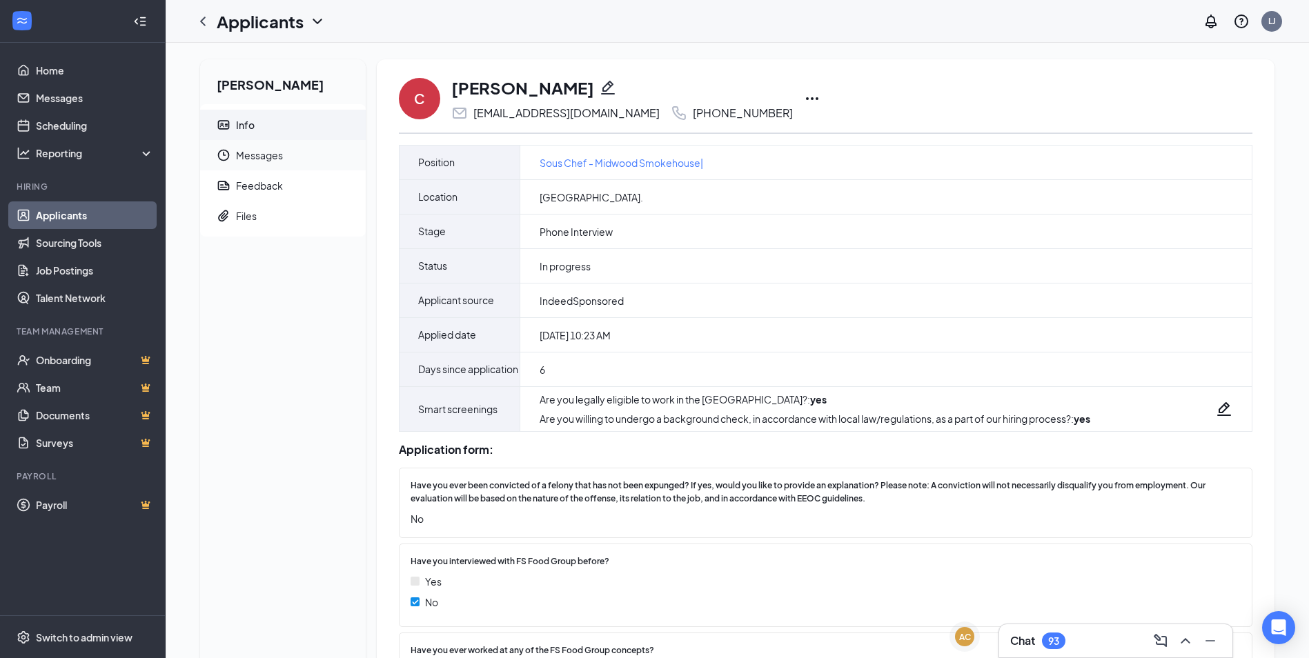
click at [268, 164] on span "Messages" at bounding box center [295, 155] width 119 height 30
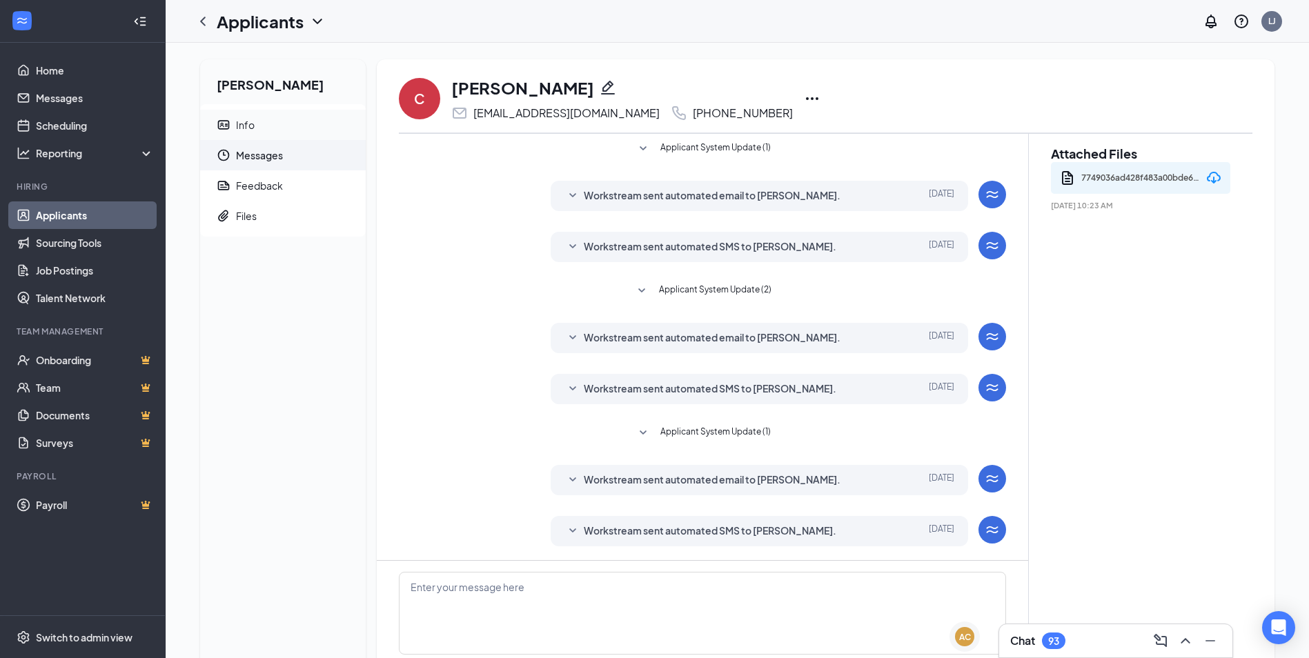
click at [250, 126] on div "Info" at bounding box center [245, 125] width 19 height 14
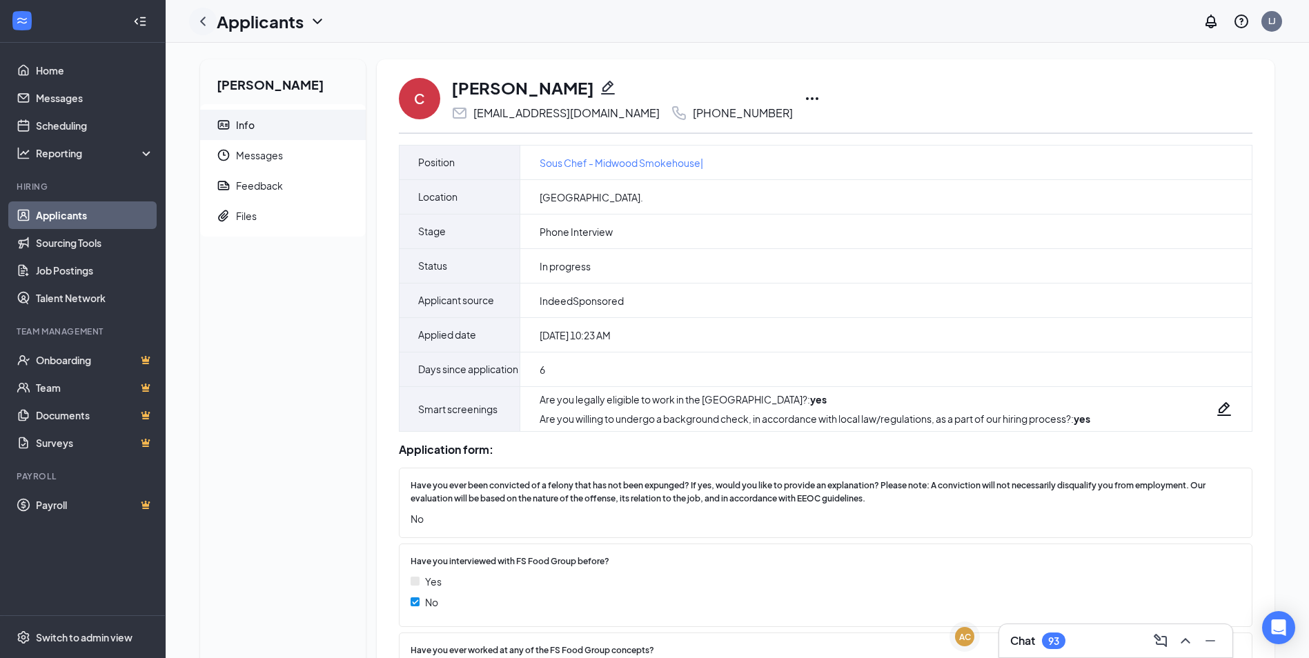
click at [204, 19] on icon "ChevronLeft" at bounding box center [203, 21] width 17 height 17
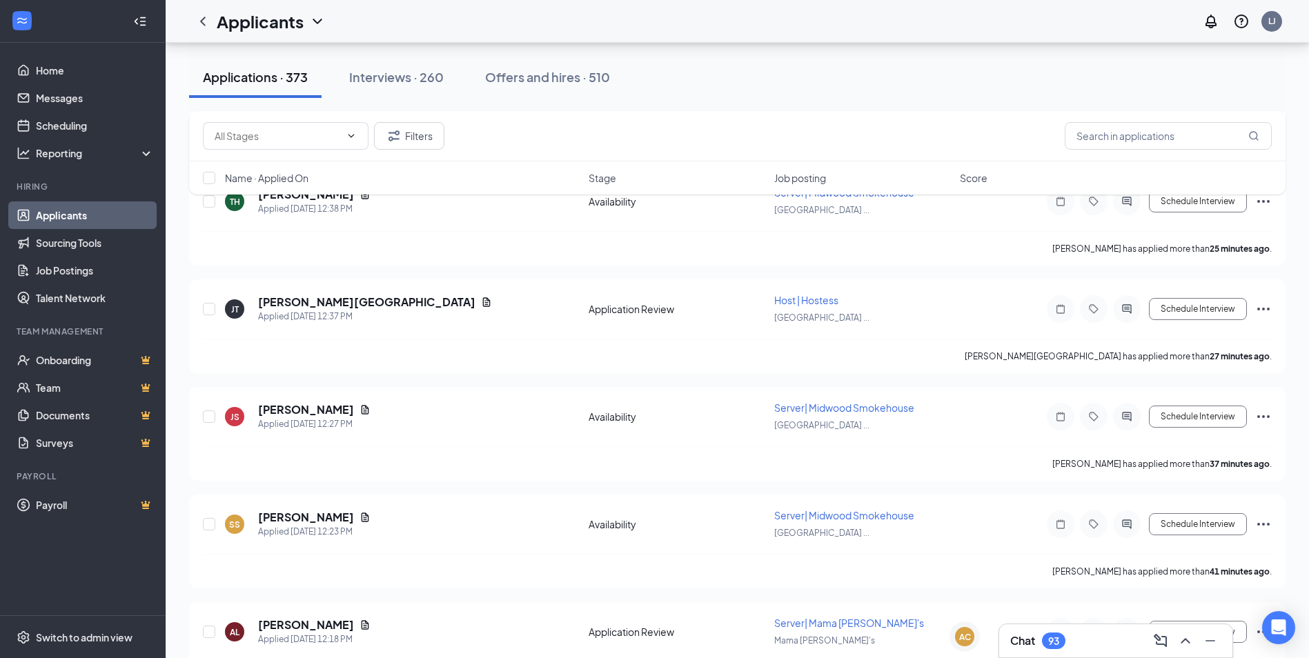
scroll to position [414, 0]
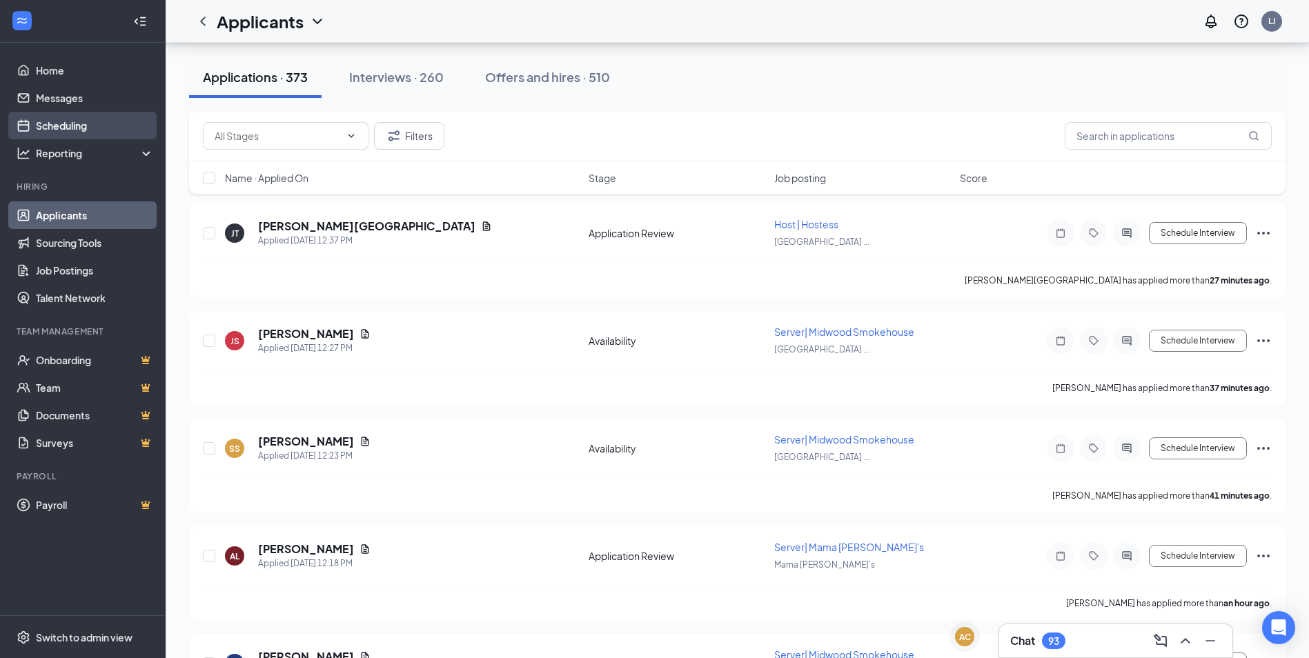
click at [84, 124] on link "Scheduling" at bounding box center [95, 126] width 118 height 28
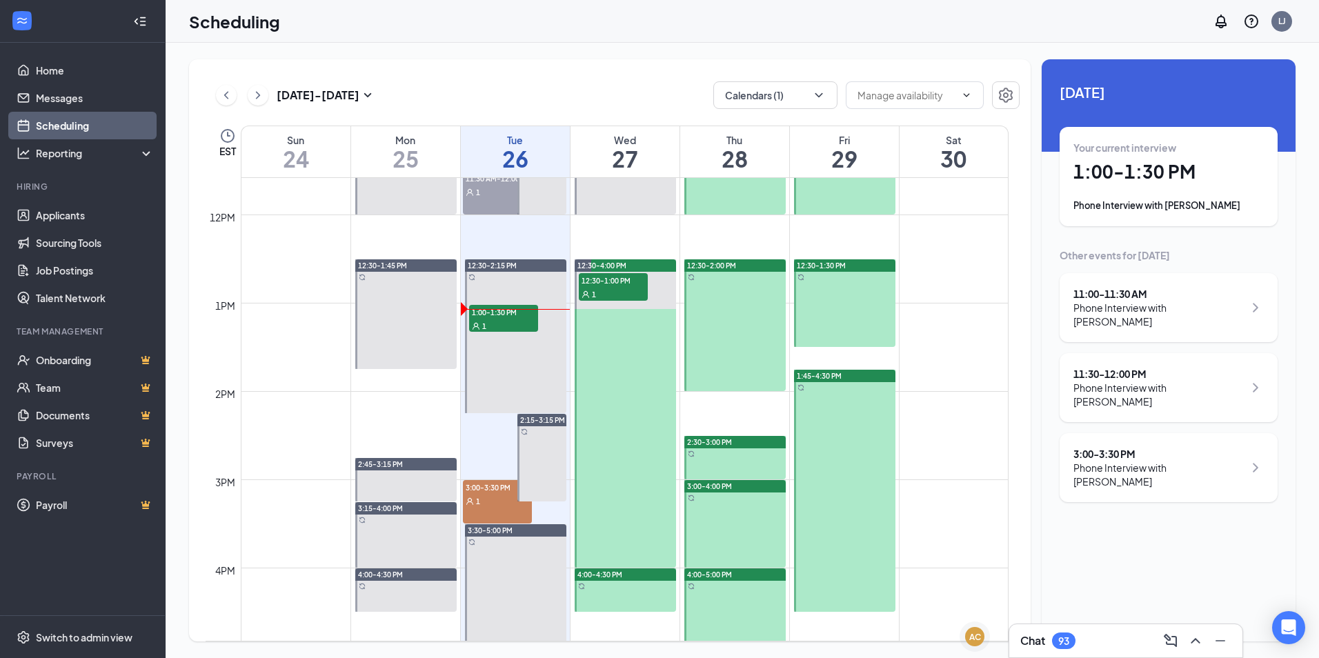
scroll to position [1299, 0]
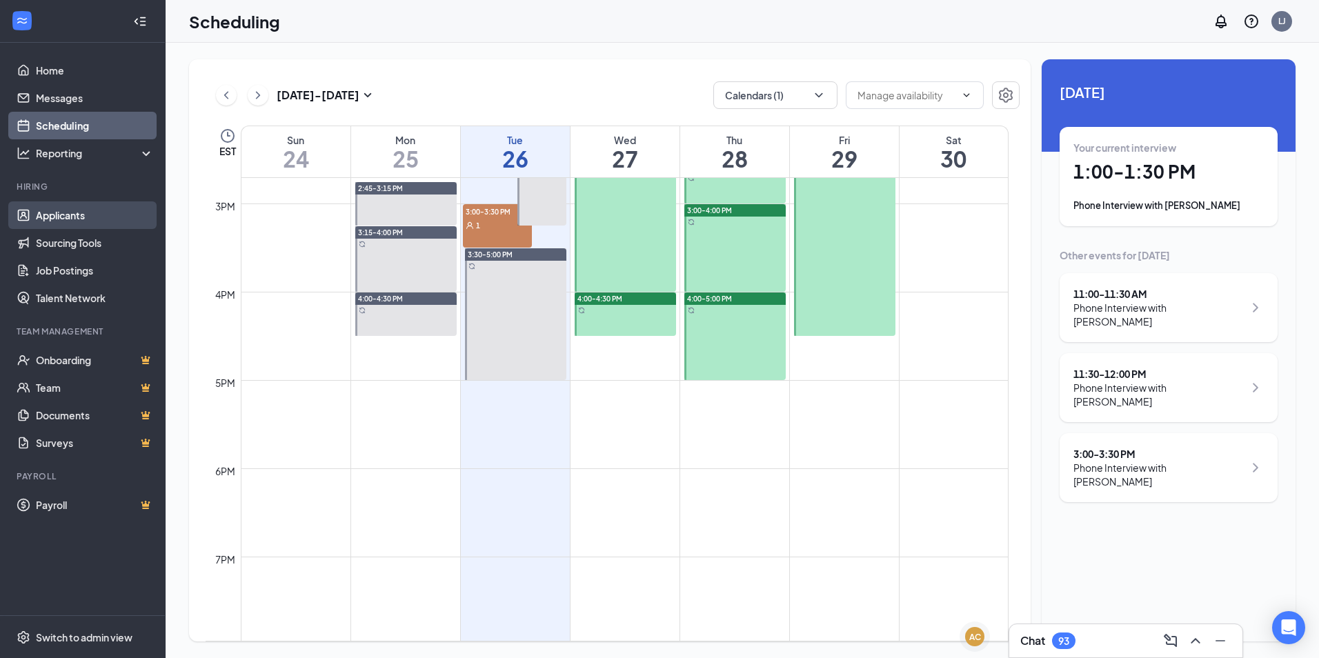
click at [61, 221] on link "Applicants" at bounding box center [95, 215] width 118 height 28
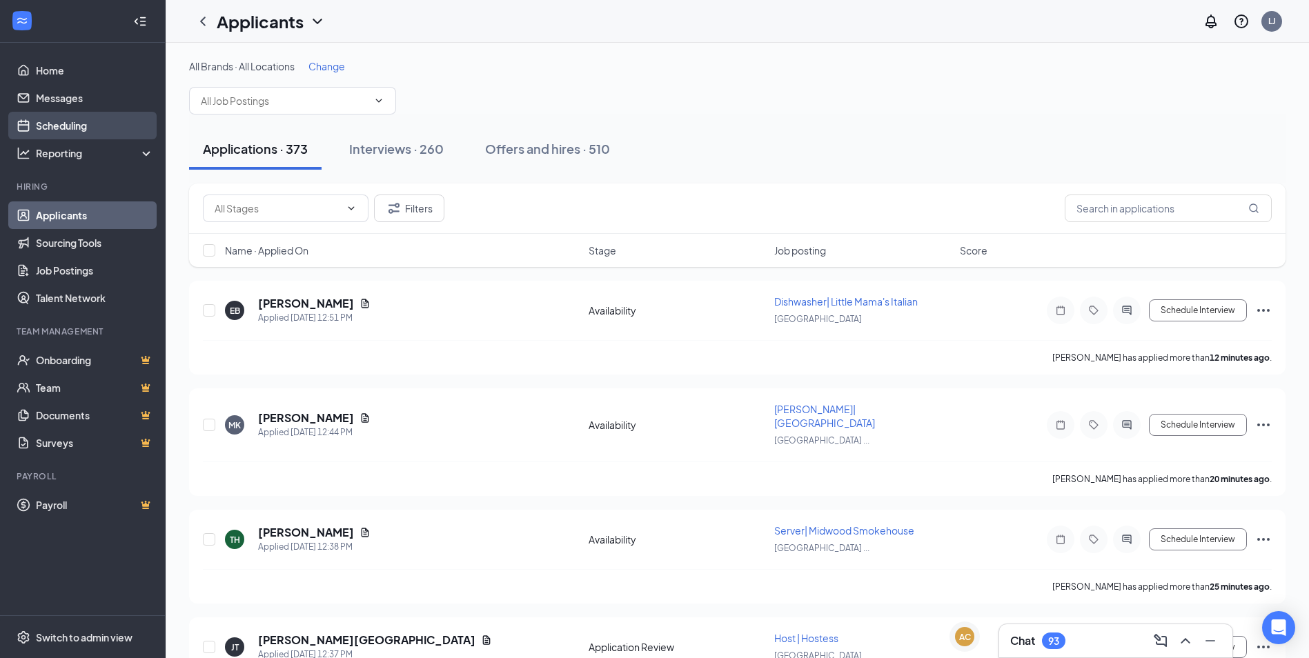
click at [57, 126] on link "Scheduling" at bounding box center [95, 126] width 118 height 28
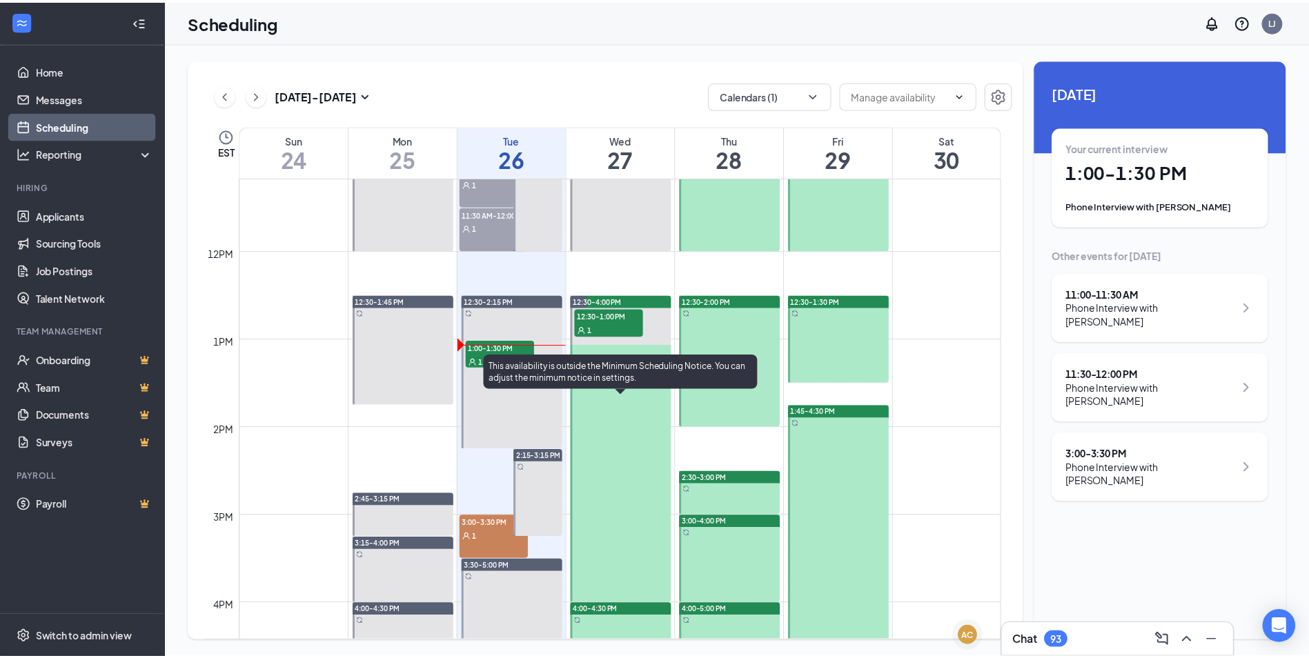
scroll to position [1092, 0]
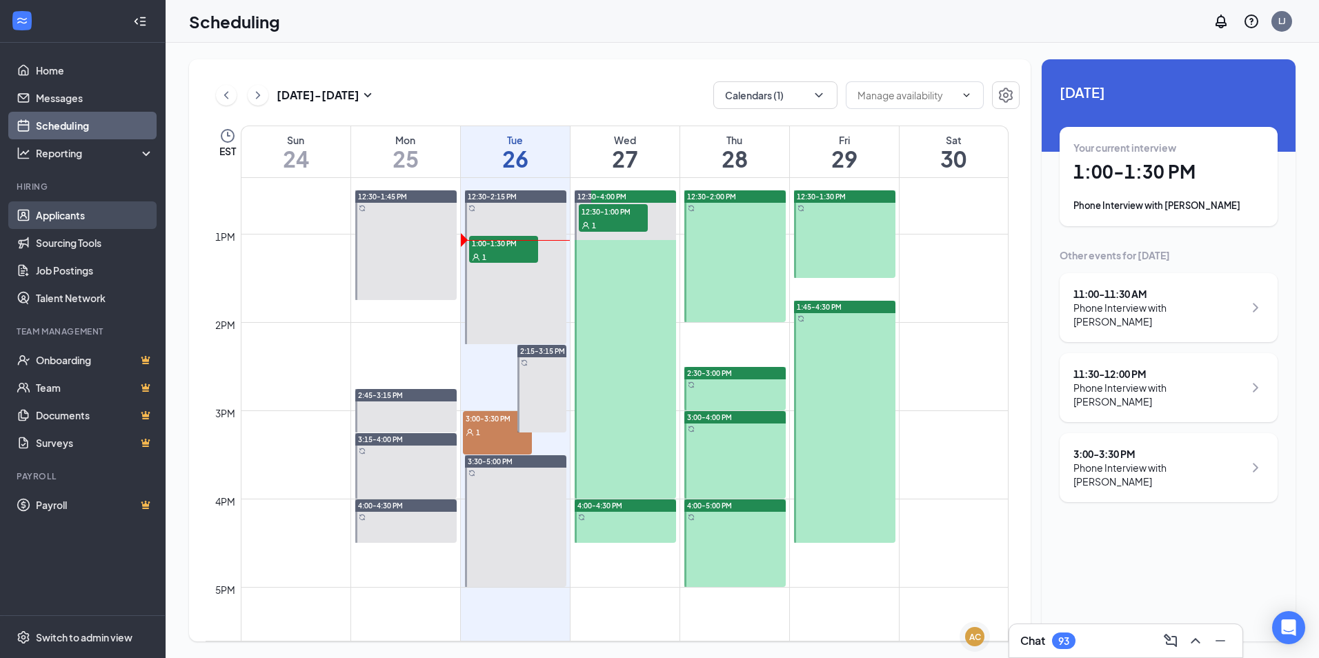
click at [79, 214] on link "Applicants" at bounding box center [95, 215] width 118 height 28
